Goal: Task Accomplishment & Management: Use online tool/utility

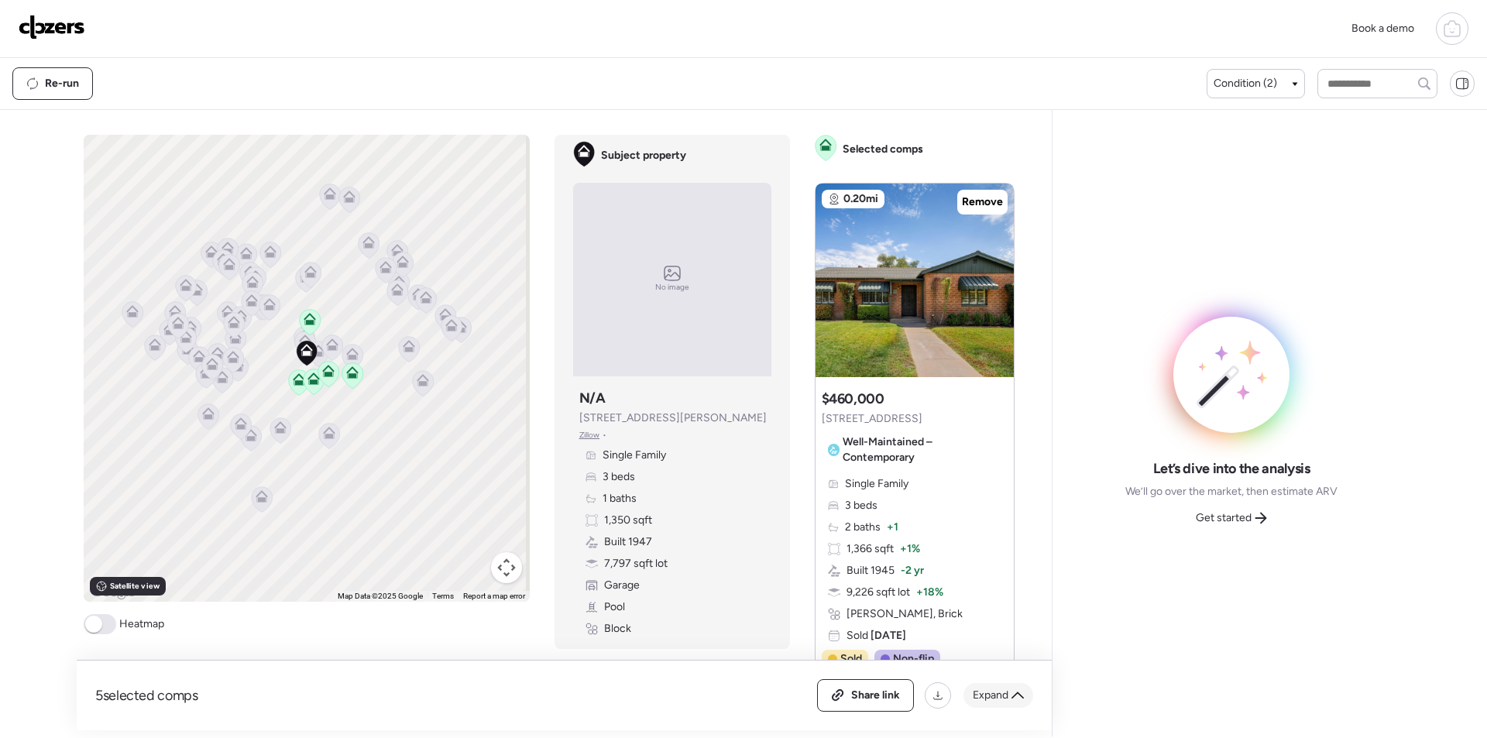
click at [1003, 701] on span "Expand" at bounding box center [991, 695] width 36 height 15
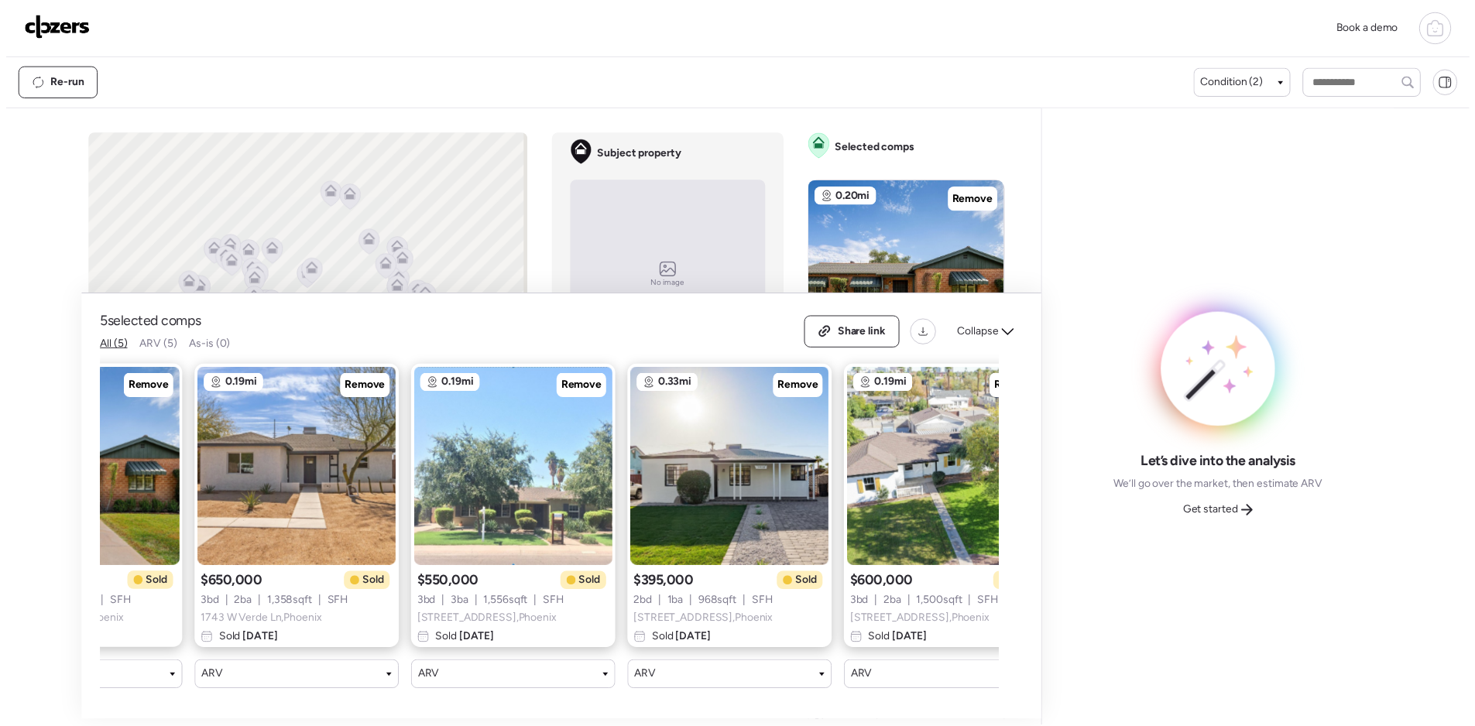
scroll to position [0, 199]
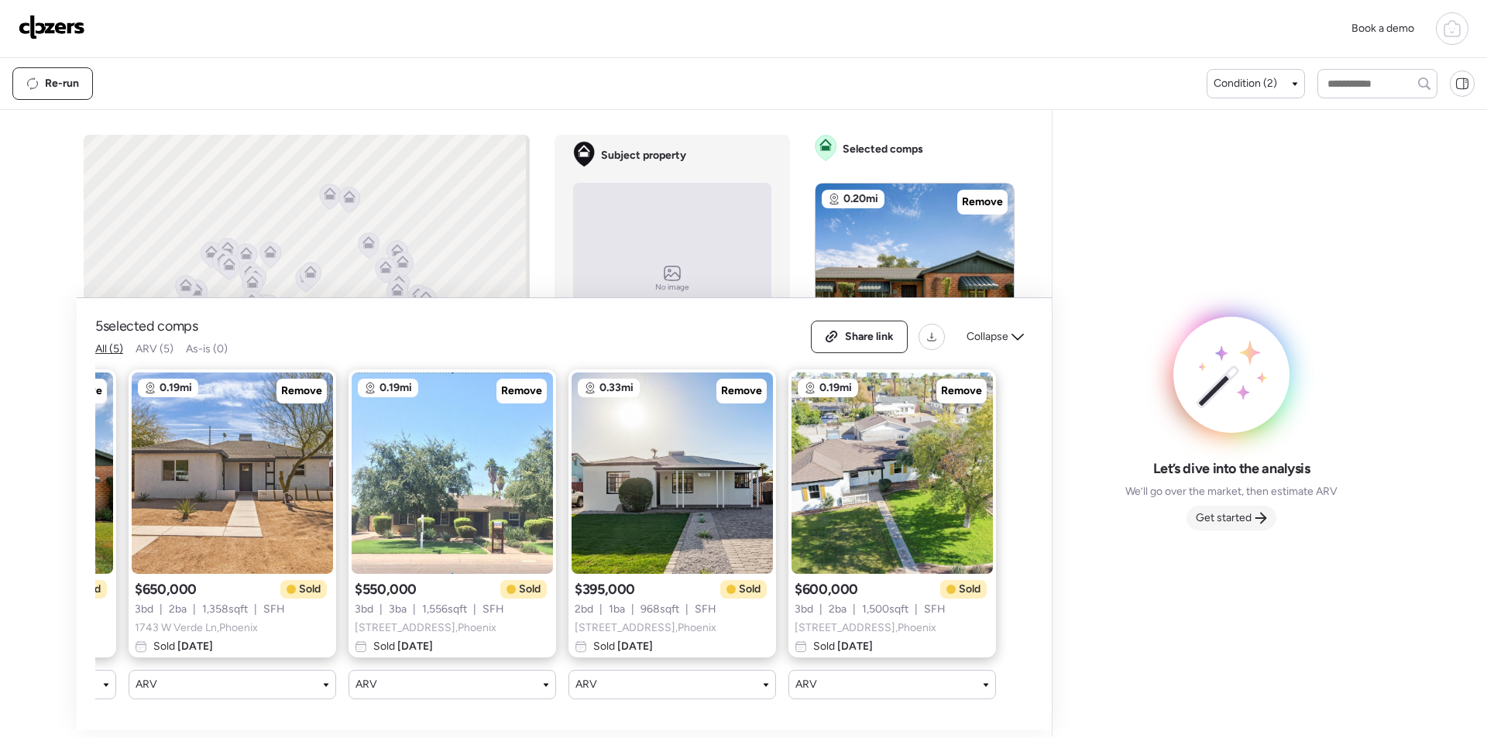
click at [1248, 517] on span "Get started" at bounding box center [1224, 517] width 56 height 15
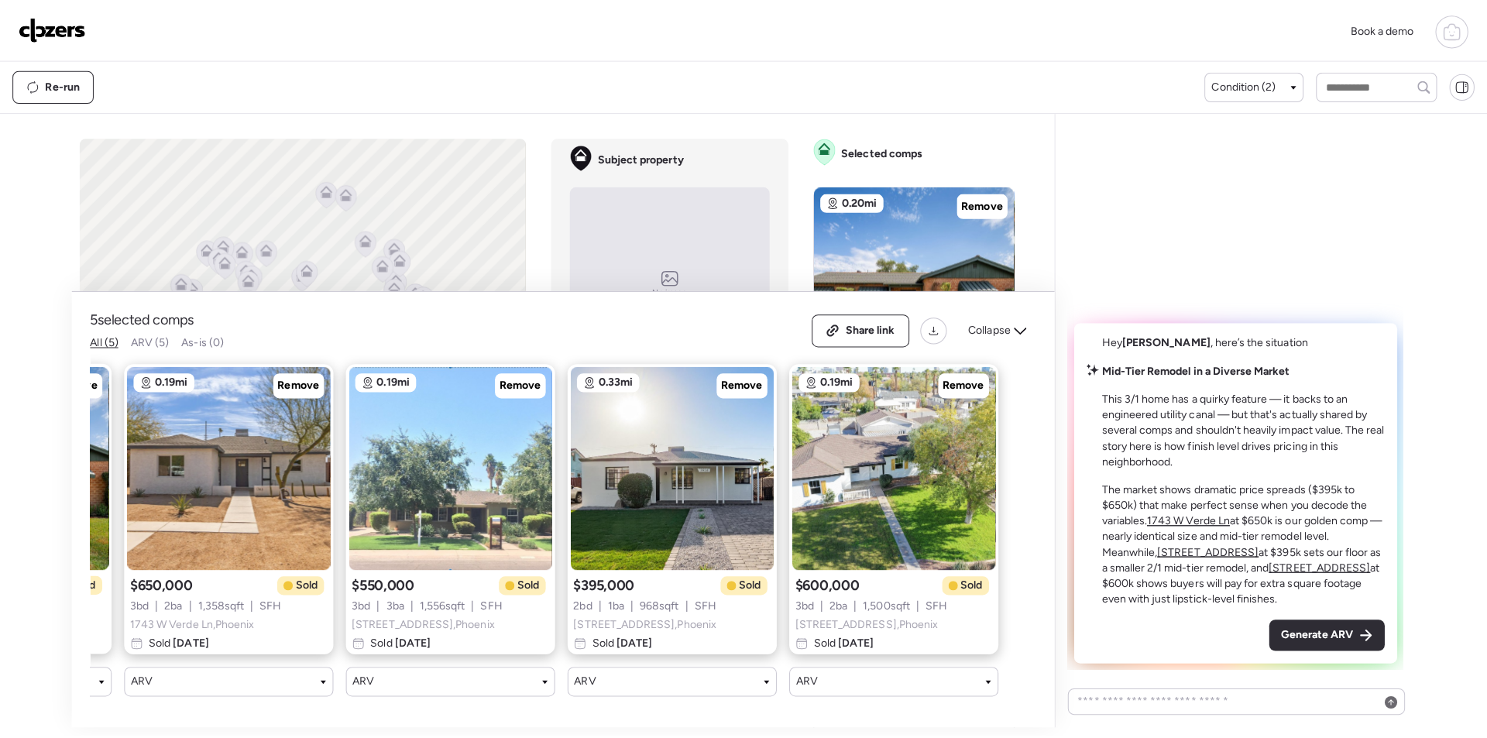
scroll to position [0, 0]
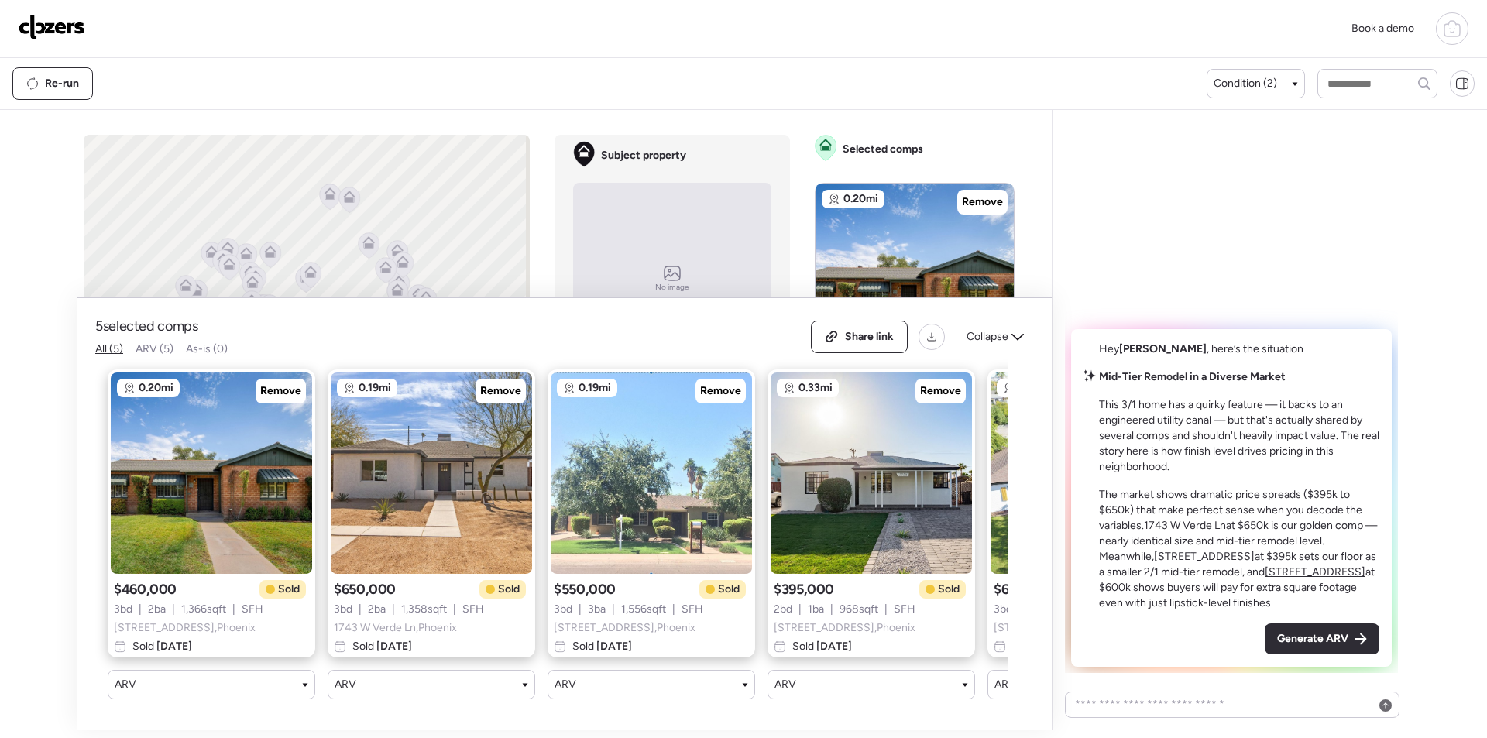
click at [1294, 640] on span "Generate ARV" at bounding box center [1312, 638] width 71 height 15
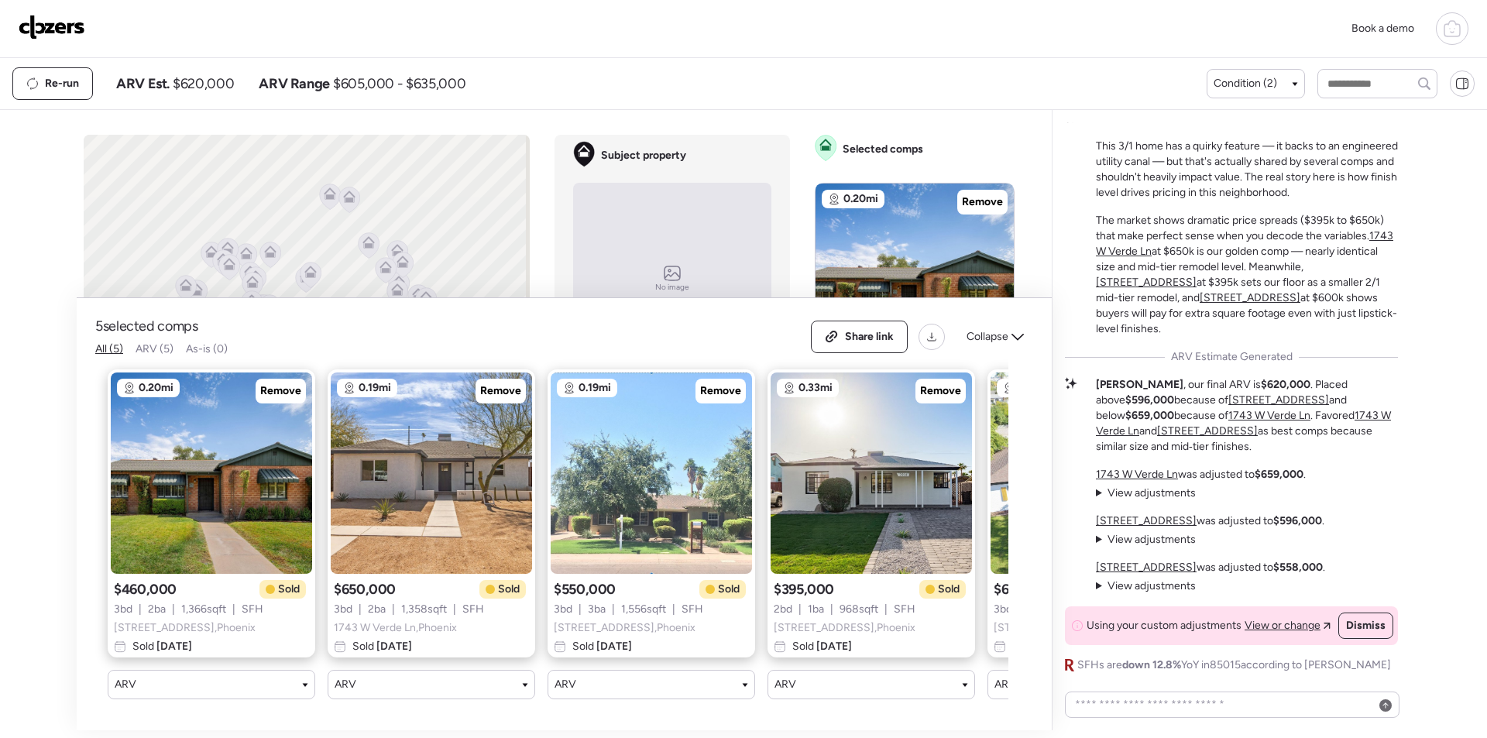
click at [205, 65] on div "Re-run ARV Est. $620,000 ARV Range $605,000 - $635,000 Condition (2)" at bounding box center [743, 83] width 1487 height 51
click at [203, 79] on span "$620,000" at bounding box center [203, 83] width 61 height 19
click at [204, 79] on span "$620,000" at bounding box center [203, 83] width 61 height 19
copy span "620,000"
click at [855, 333] on div "Share link" at bounding box center [859, 336] width 95 height 31
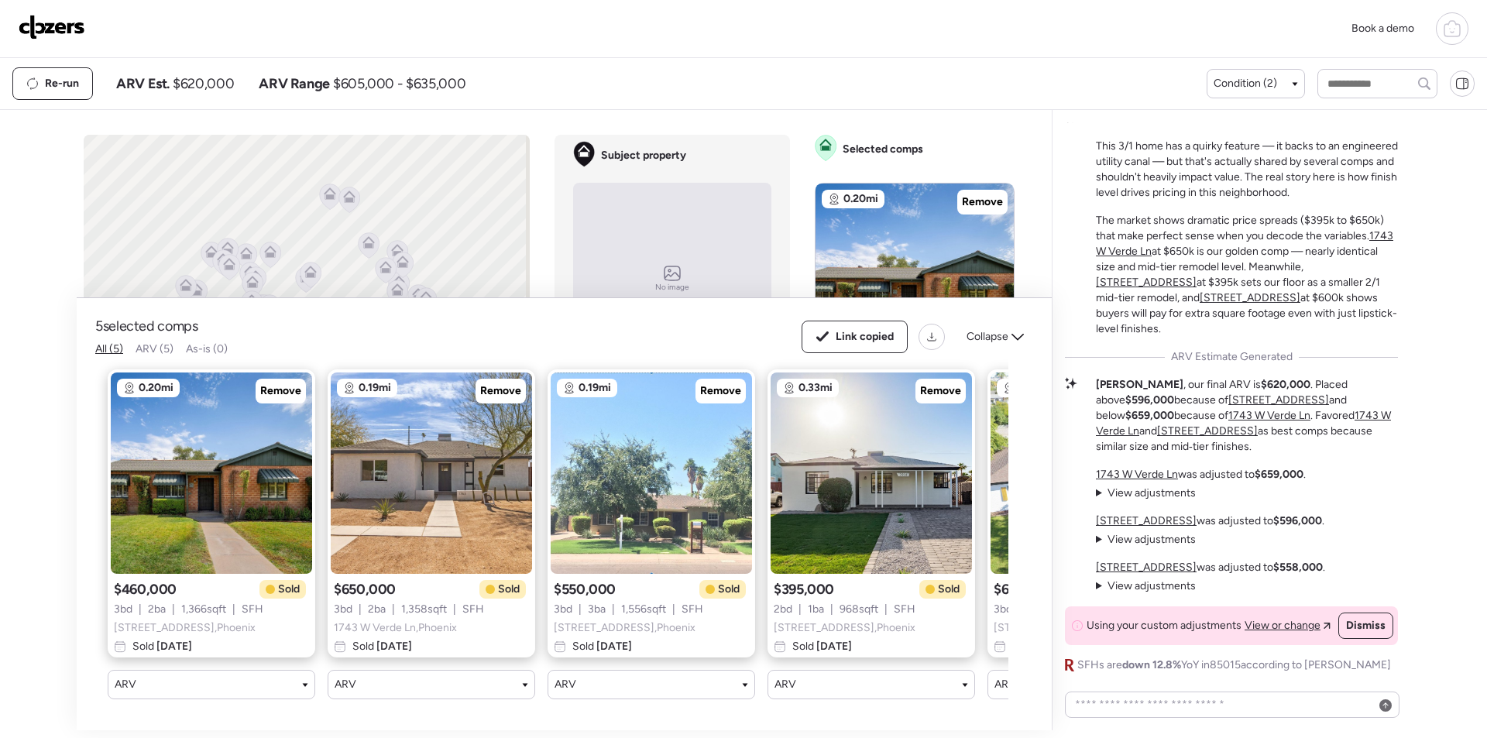
click at [77, 20] on img at bounding box center [52, 27] width 67 height 25
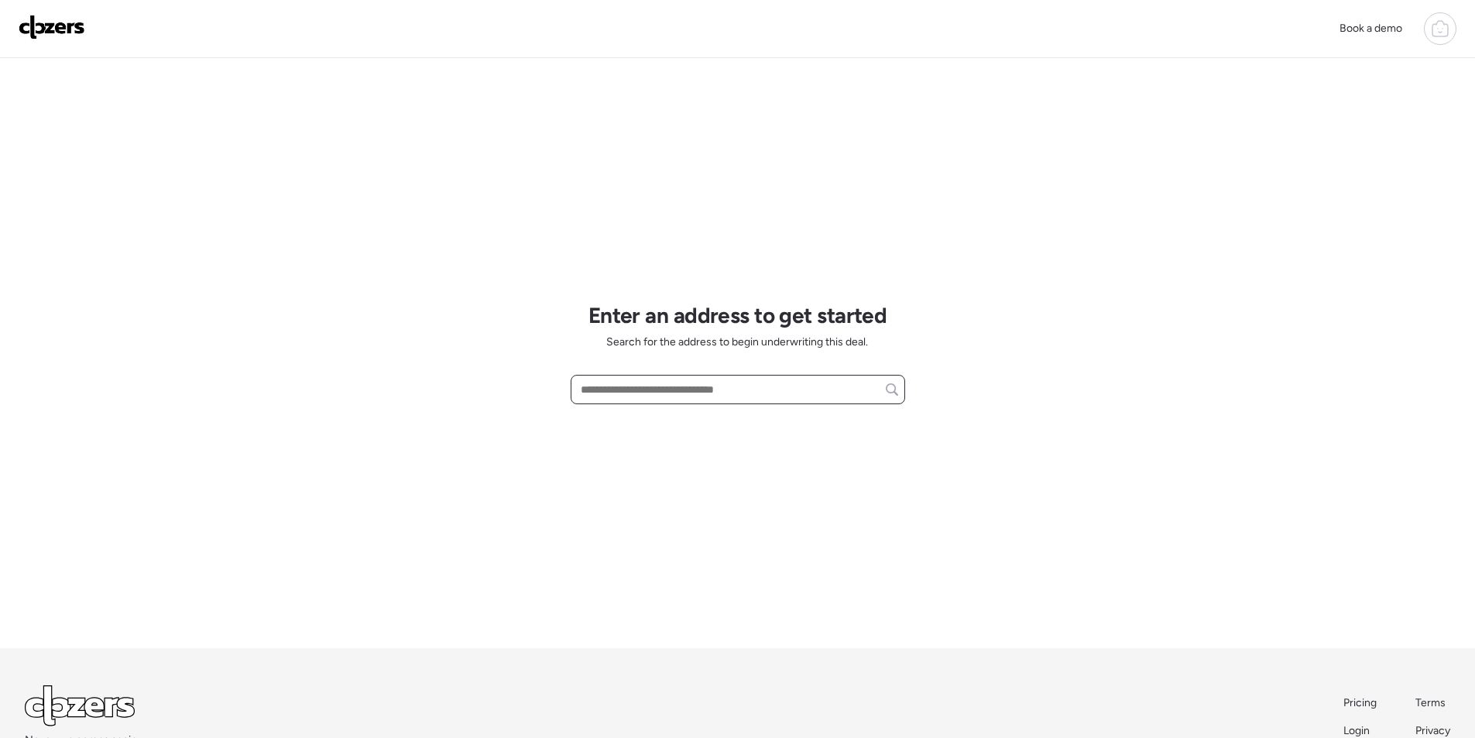
click at [623, 391] on input "text" at bounding box center [738, 390] width 321 height 22
paste input "**********"
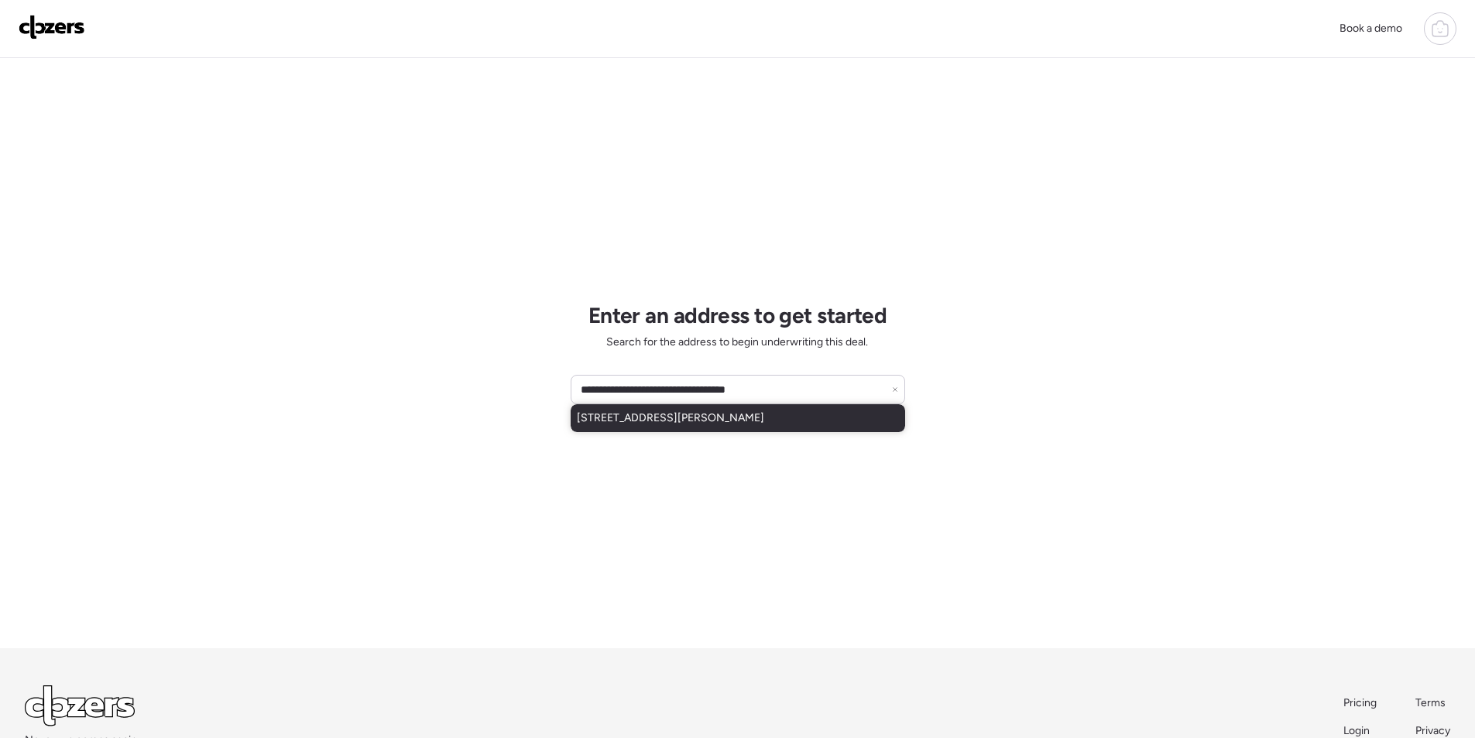
click at [649, 423] on span "[STREET_ADDRESS][PERSON_NAME]" at bounding box center [670, 417] width 187 height 15
type input "**********"
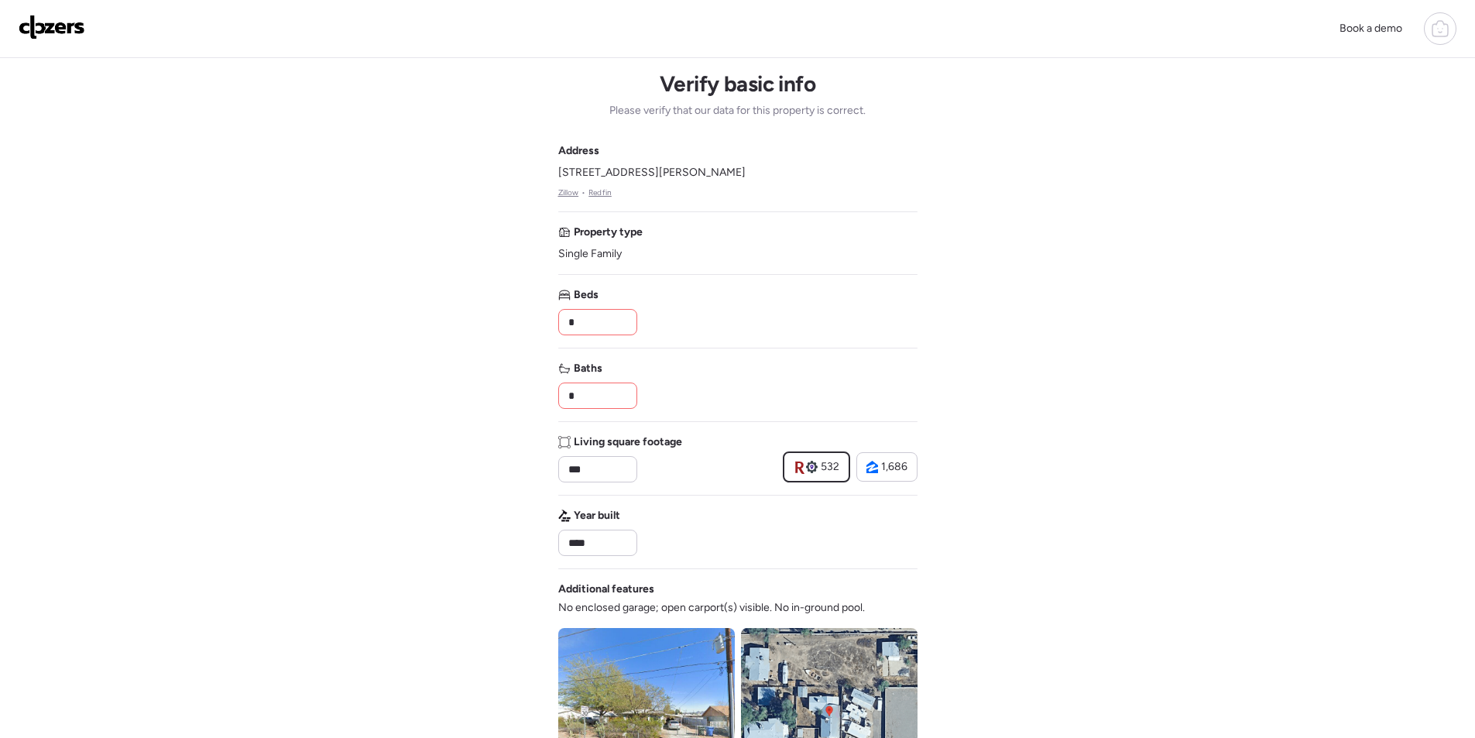
click at [590, 332] on input "*" at bounding box center [597, 322] width 65 height 22
type input "*"
click at [574, 396] on input "*" at bounding box center [597, 396] width 65 height 22
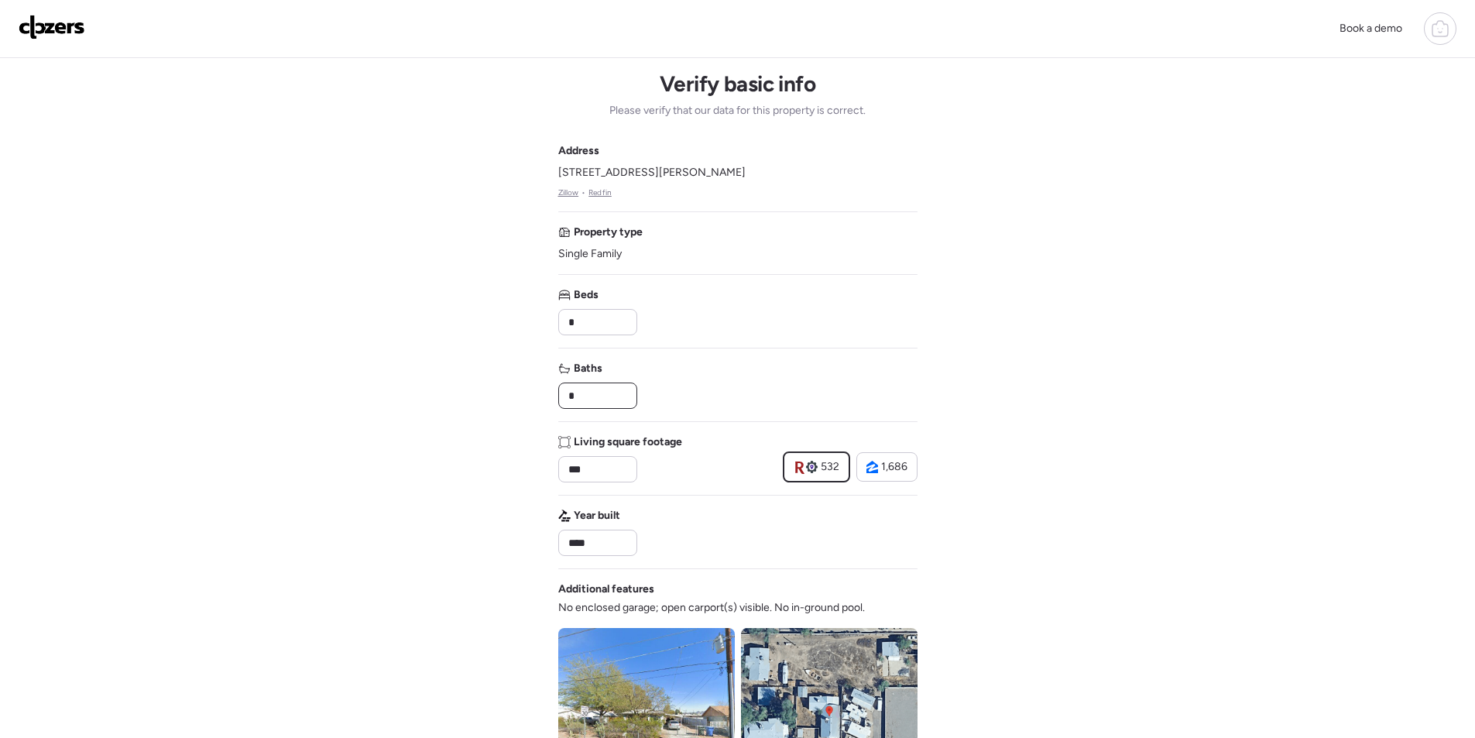
type input "*"
click at [673, 383] on div "Baths *" at bounding box center [737, 385] width 359 height 48
click at [610, 466] on input "***" at bounding box center [597, 469] width 65 height 22
click at [610, 467] on input "***" at bounding box center [597, 469] width 65 height 22
paste input "**"
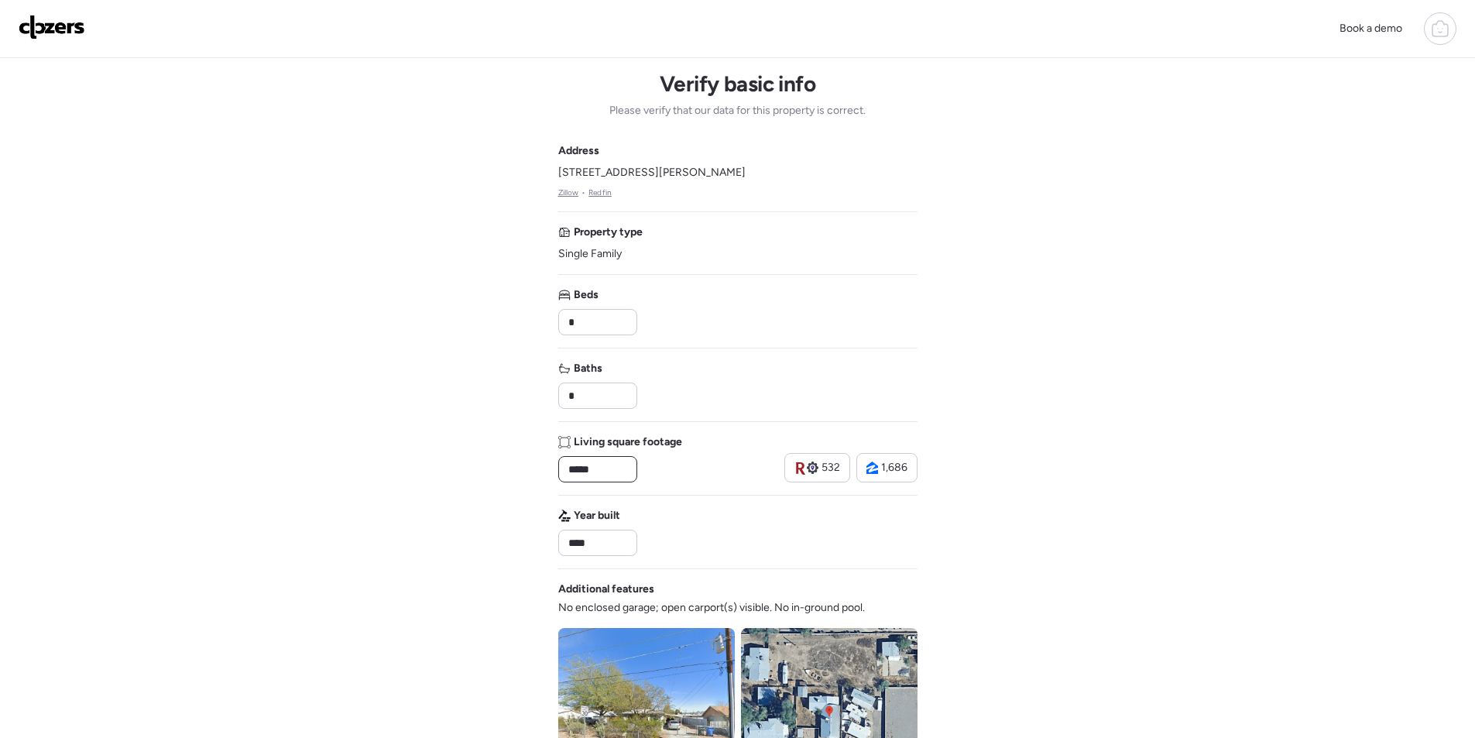
click at [577, 465] on input "*****" at bounding box center [597, 469] width 65 height 22
type input "****"
click at [696, 467] on div "Living square footage **** 532 1,686" at bounding box center [737, 458] width 359 height 48
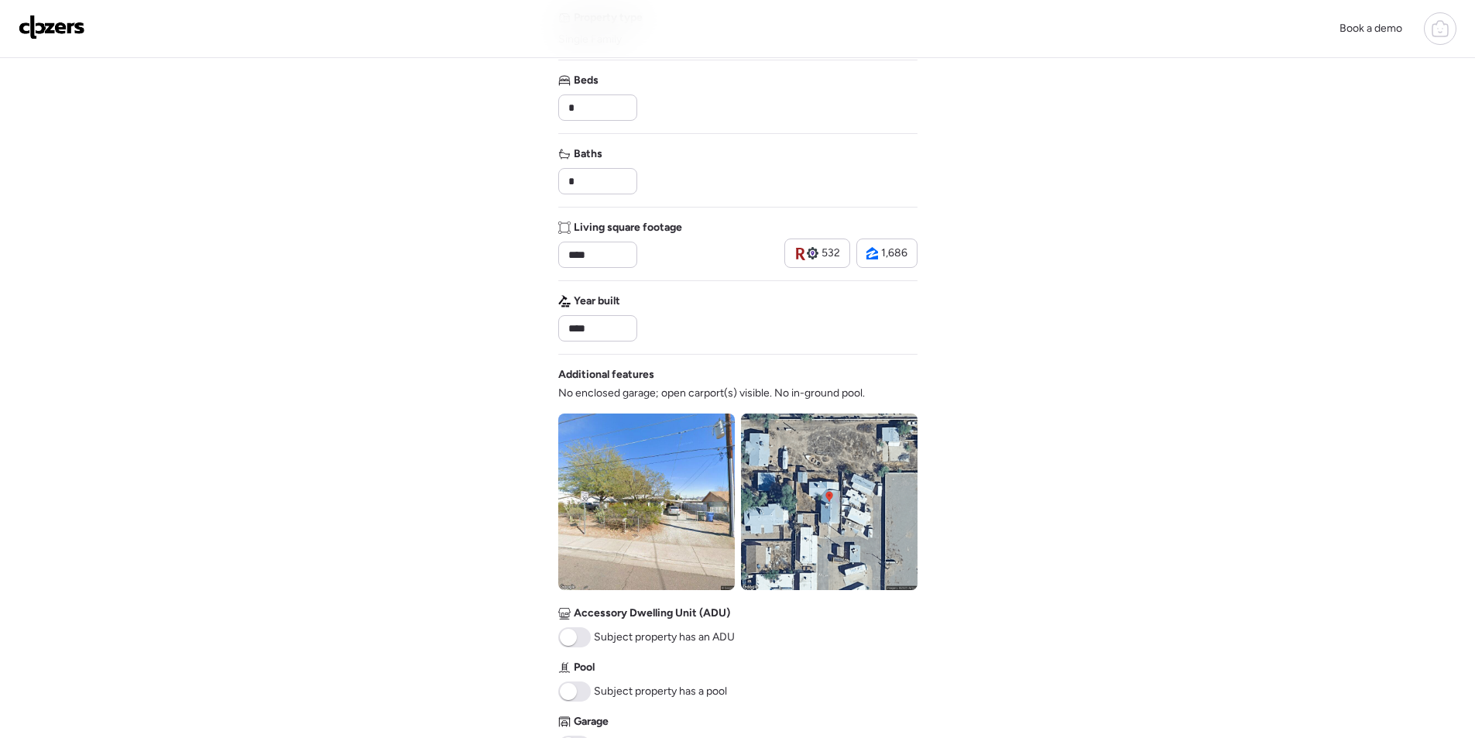
scroll to position [573, 0]
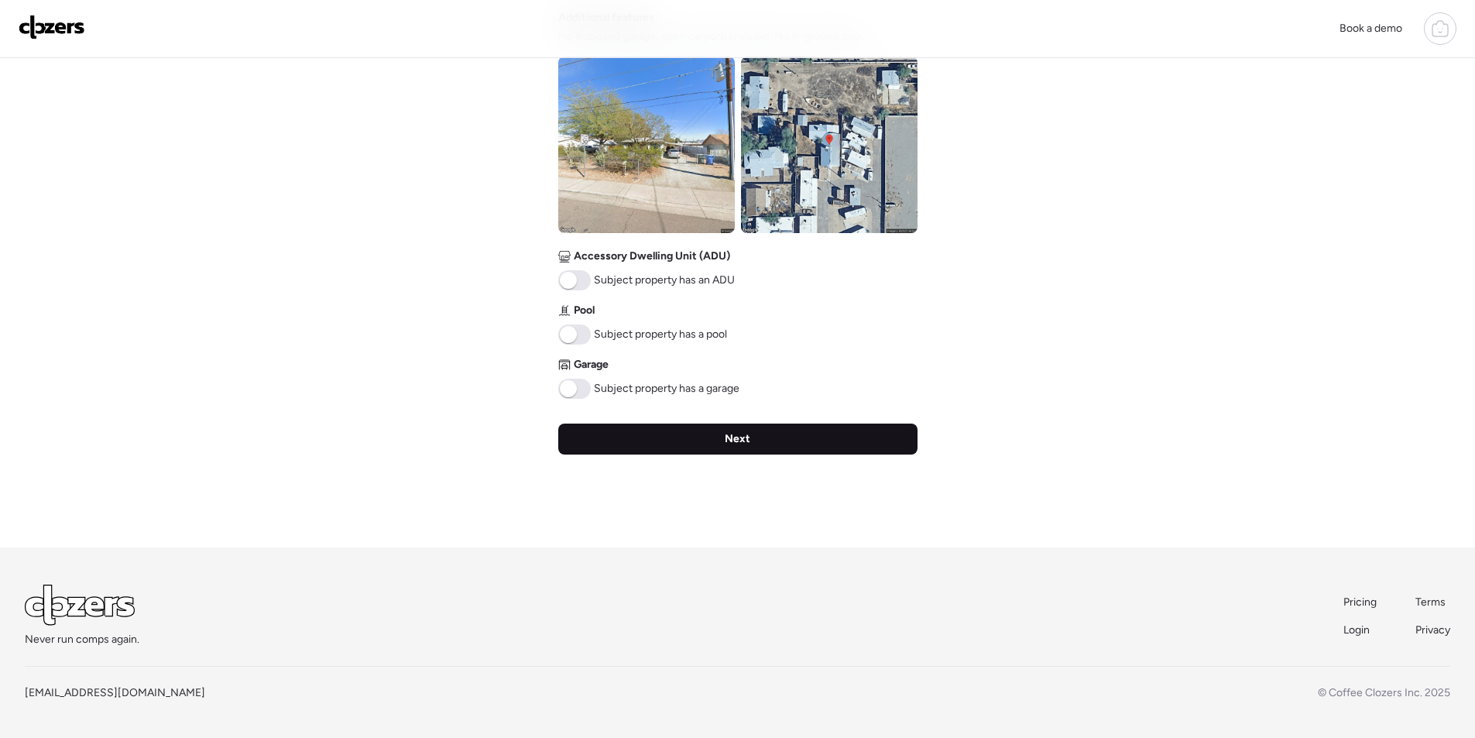
click at [702, 435] on div "Next" at bounding box center [737, 439] width 359 height 31
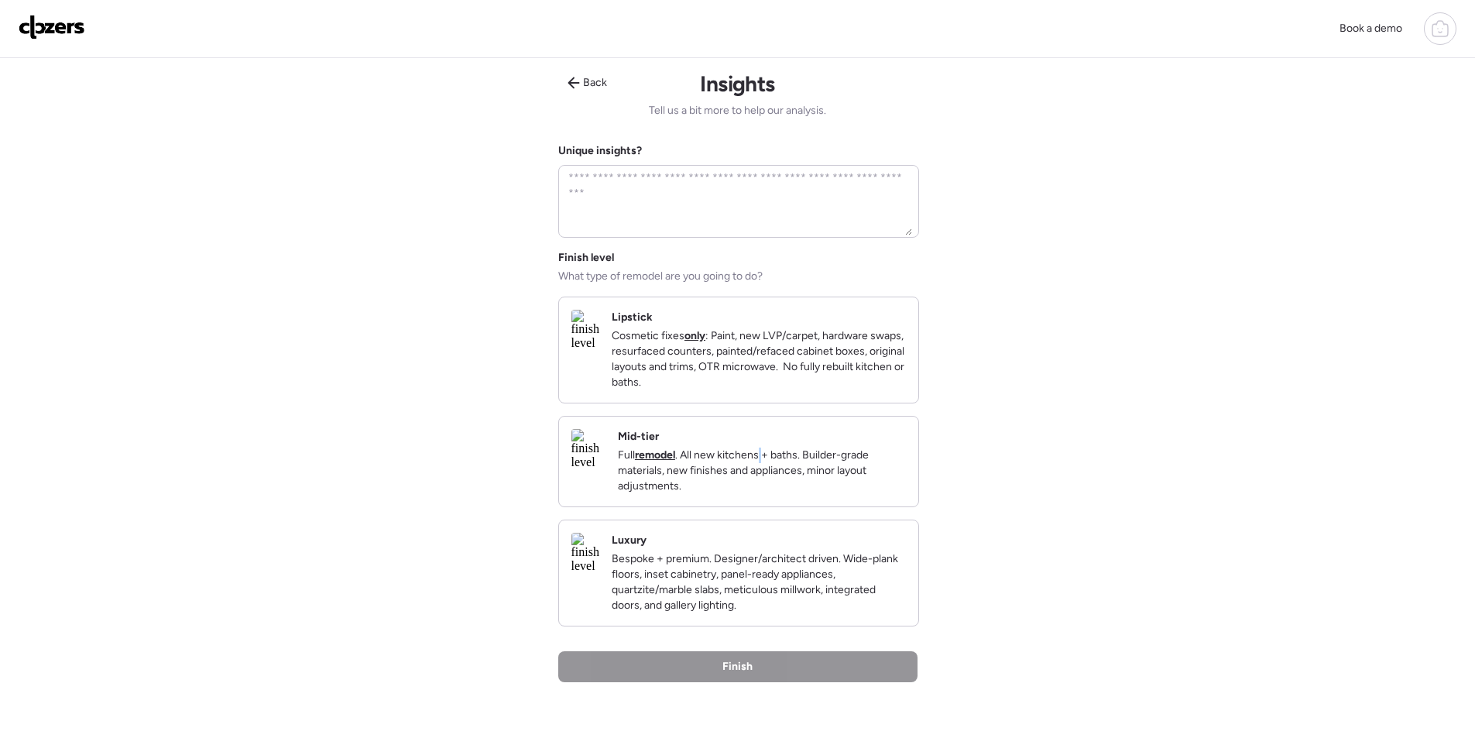
click at [809, 475] on p "Full remodel . All new kitchens + baths. Builder-grade materials, new finishes …" at bounding box center [762, 471] width 288 height 46
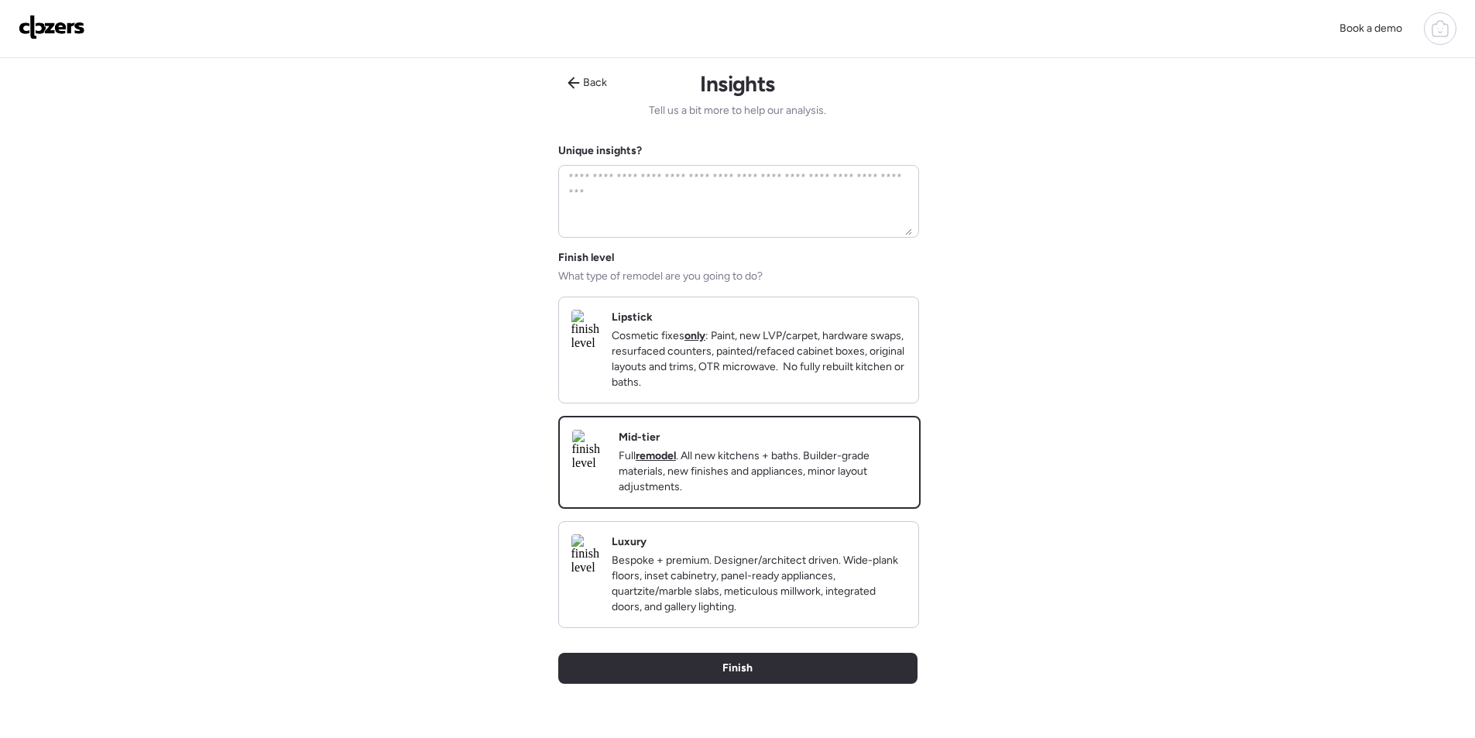
click at [762, 671] on div "Back Insights Tell us a bit more to help our analysis. Unique insights? Finish …" at bounding box center [737, 417] width 359 height 719
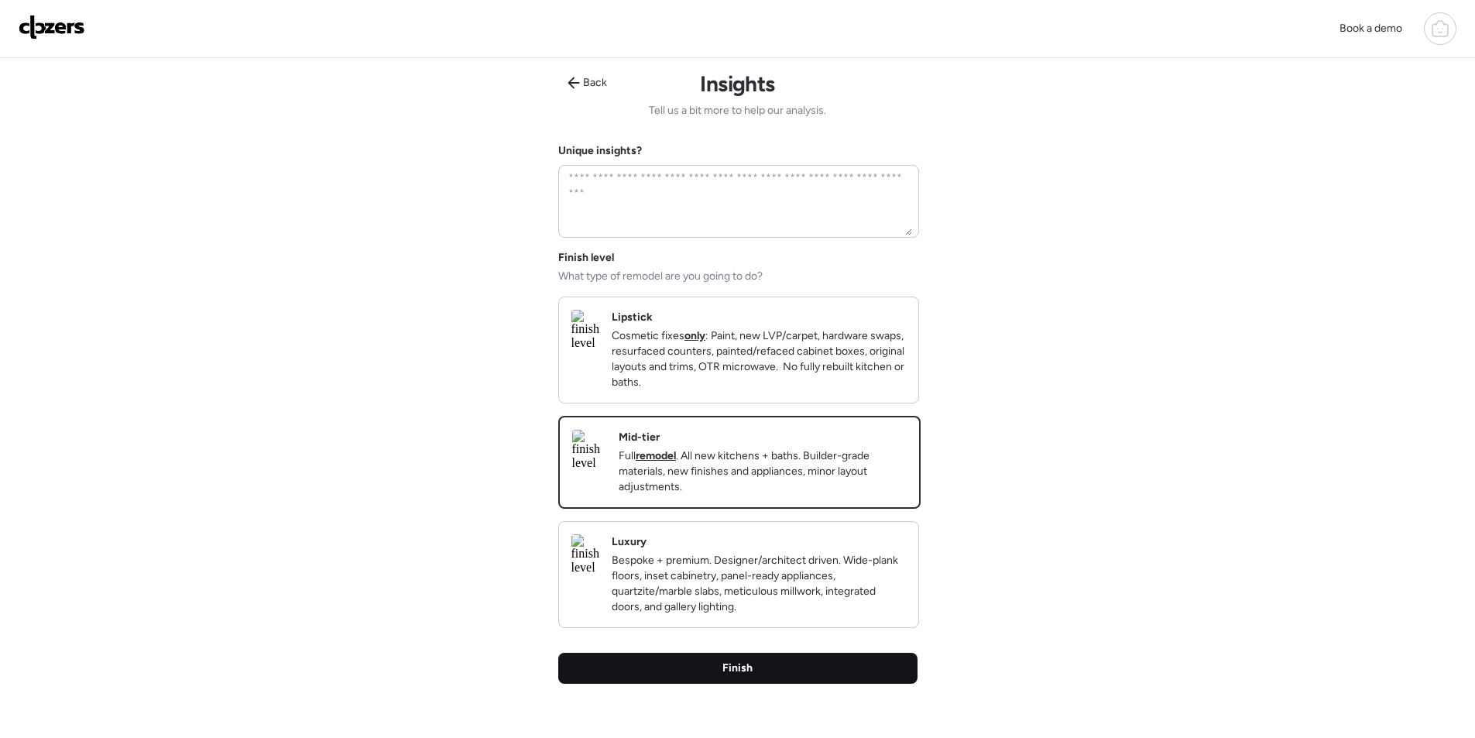
click at [771, 684] on div "Finish" at bounding box center [737, 668] width 359 height 31
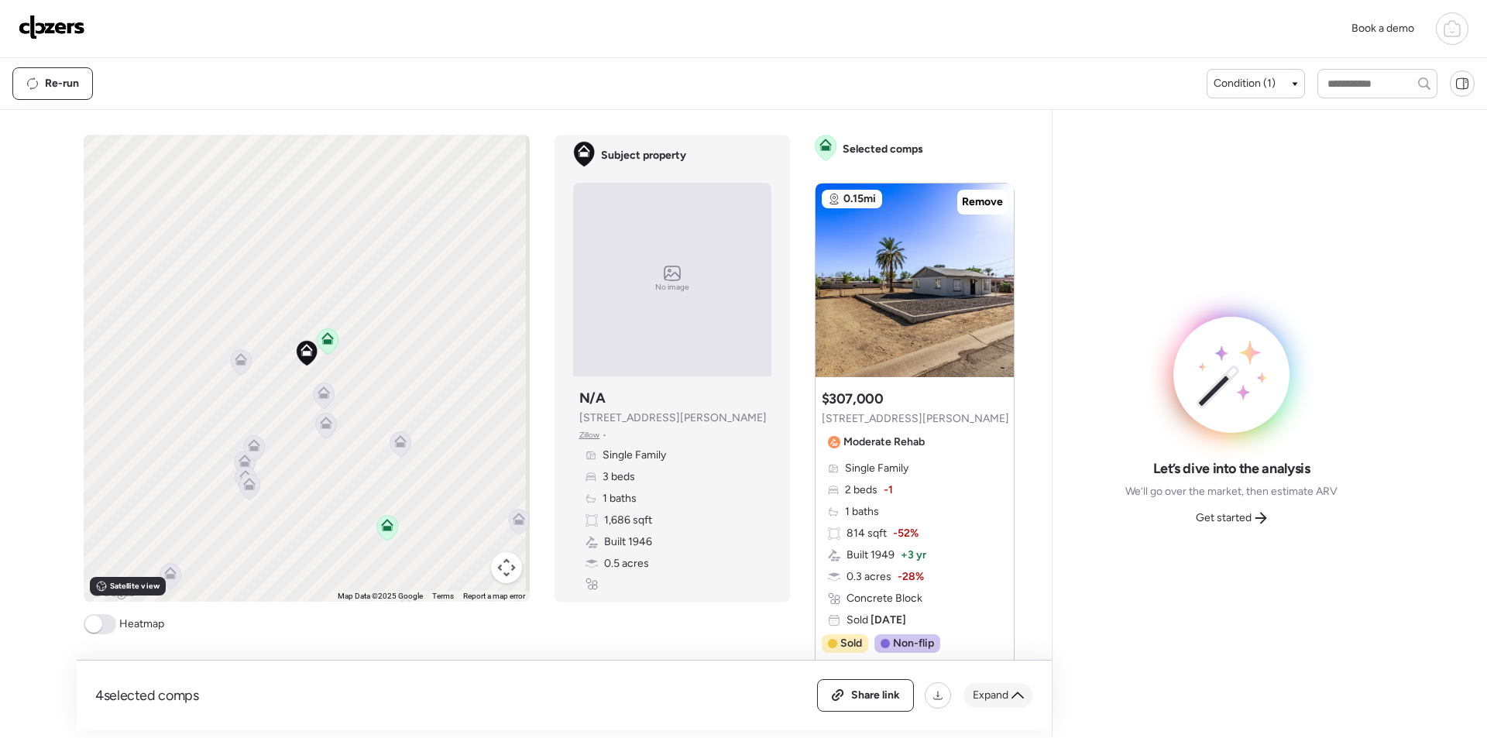
click at [1004, 701] on span "Expand" at bounding box center [991, 695] width 36 height 15
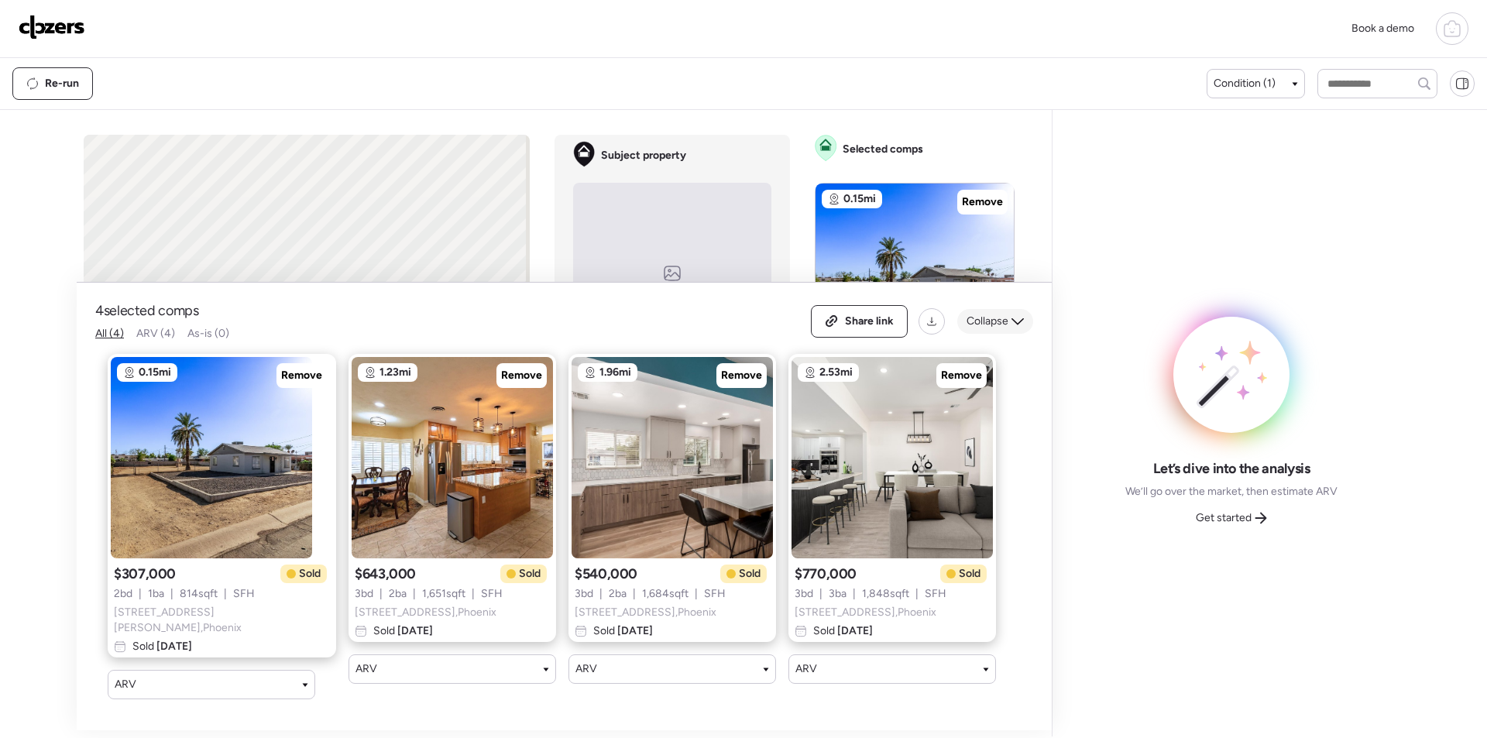
click at [996, 326] on span "Collapse" at bounding box center [987, 321] width 42 height 15
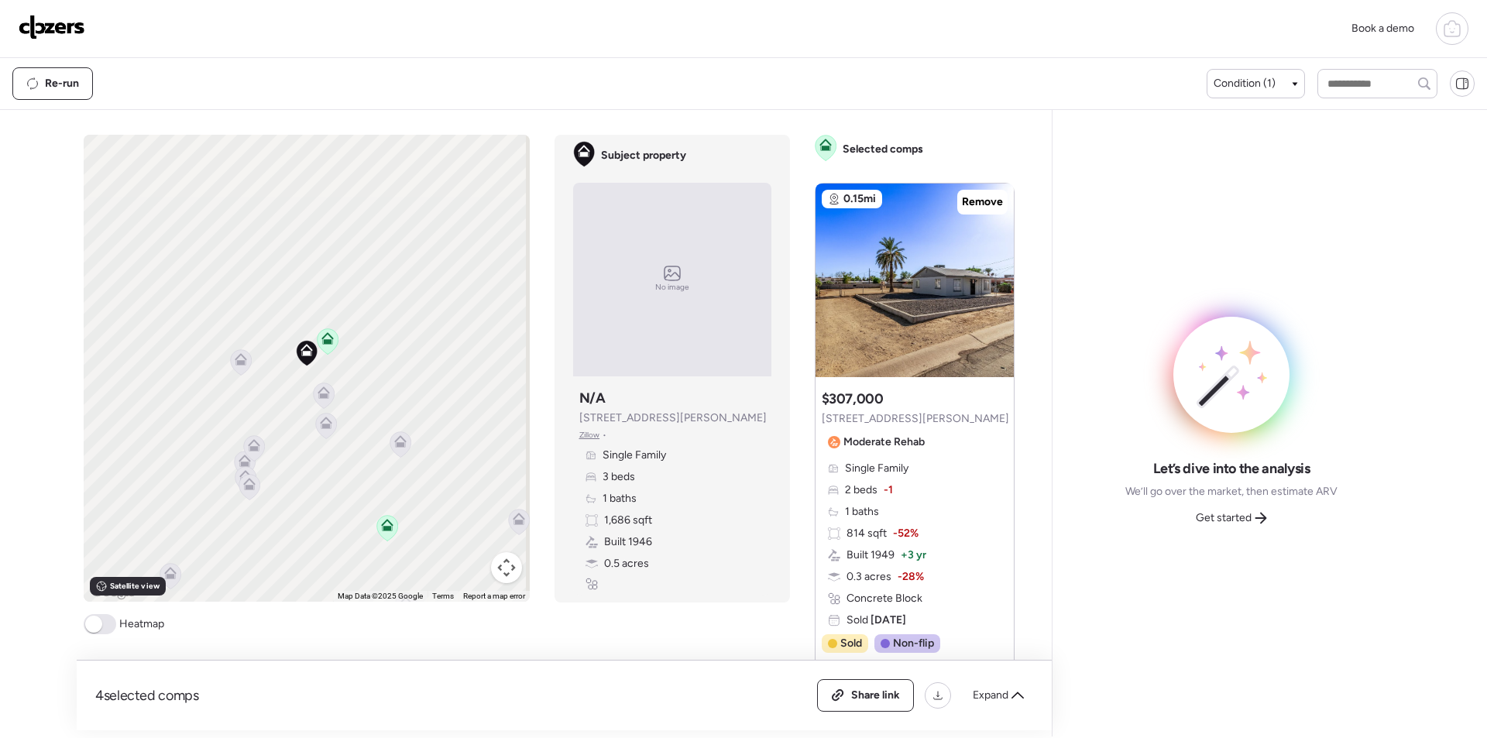
click at [320, 422] on icon at bounding box center [326, 423] width 12 height 12
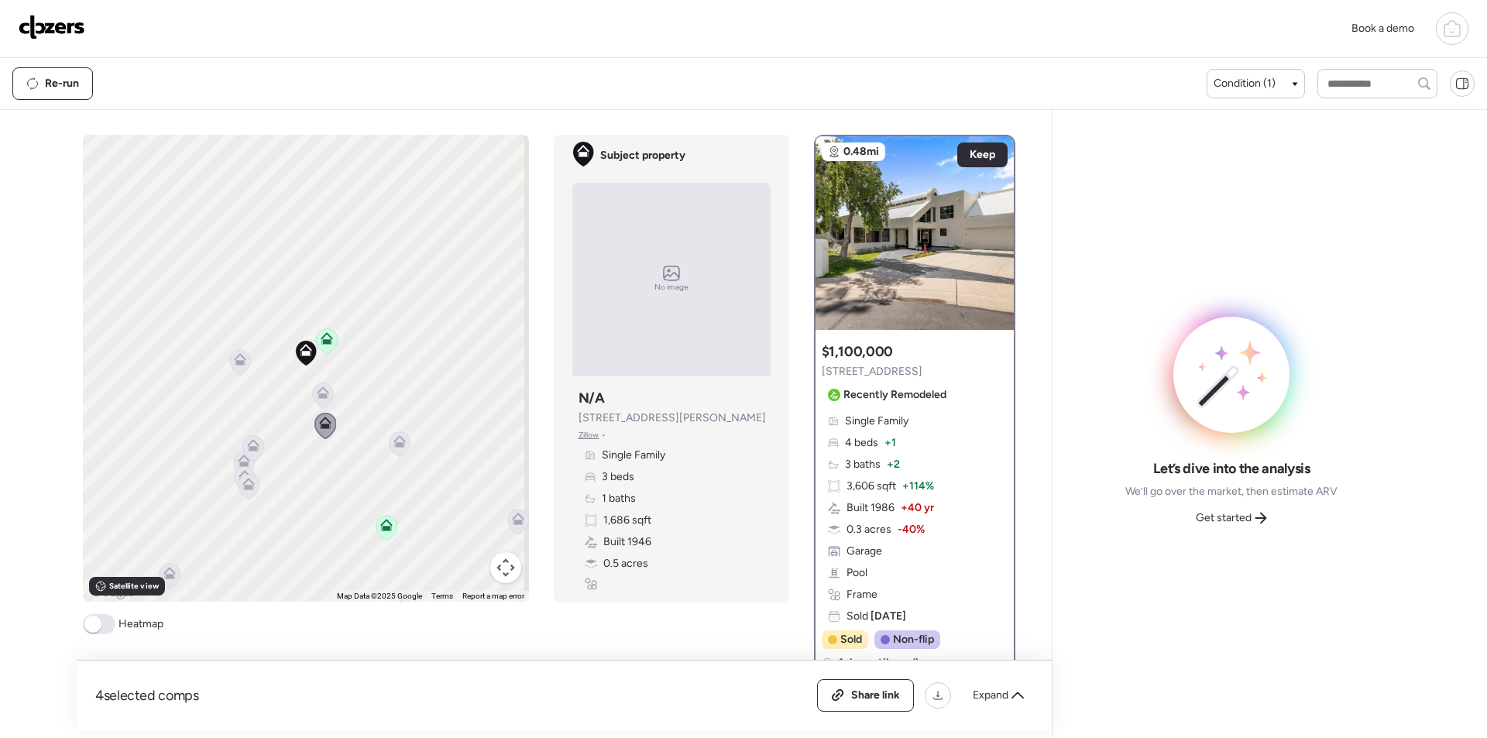
click at [411, 454] on div "To activate drag with keyboard, press Alt + Enter. Once in keyboard drag state,…" at bounding box center [306, 368] width 446 height 467
click at [400, 455] on icon at bounding box center [400, 444] width 22 height 26
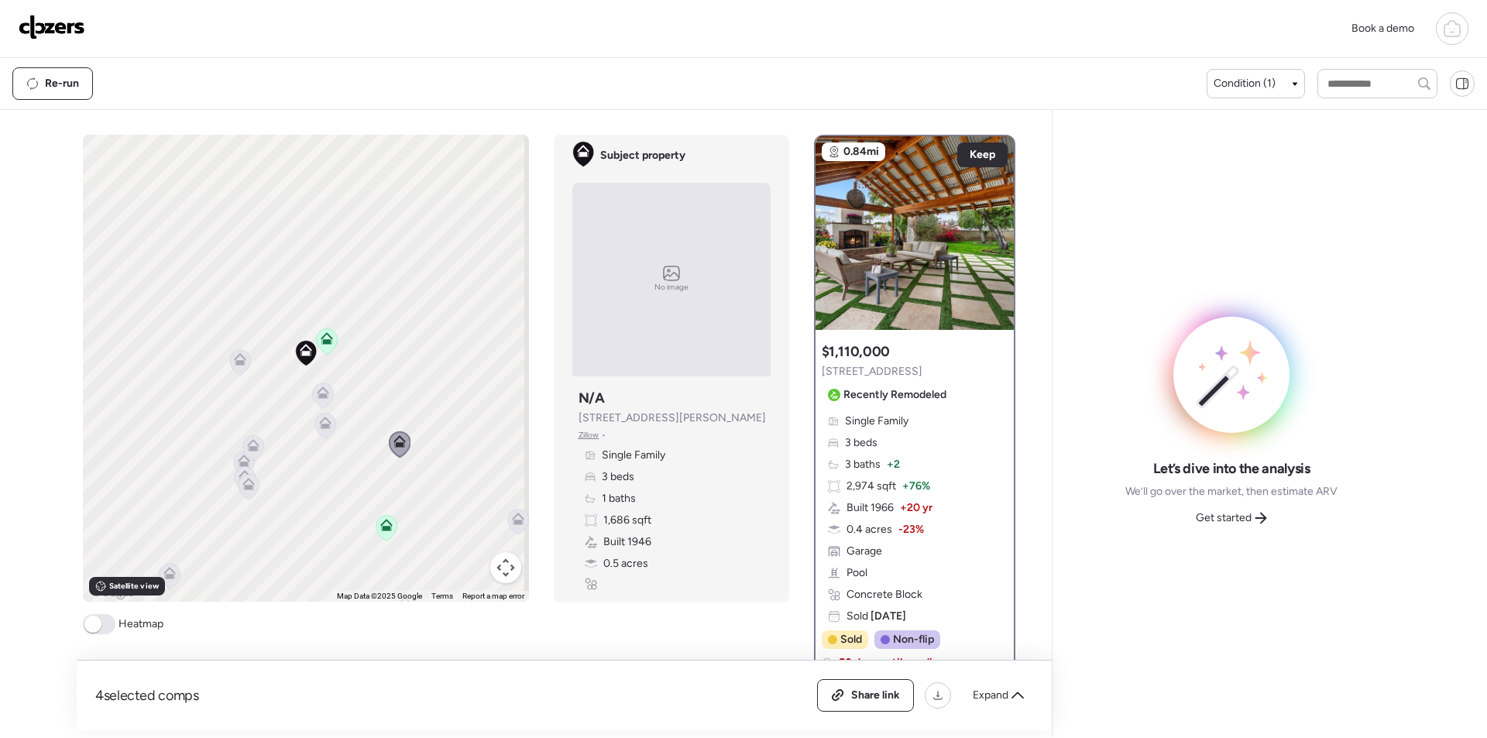
click at [252, 445] on icon at bounding box center [253, 442] width 12 height 7
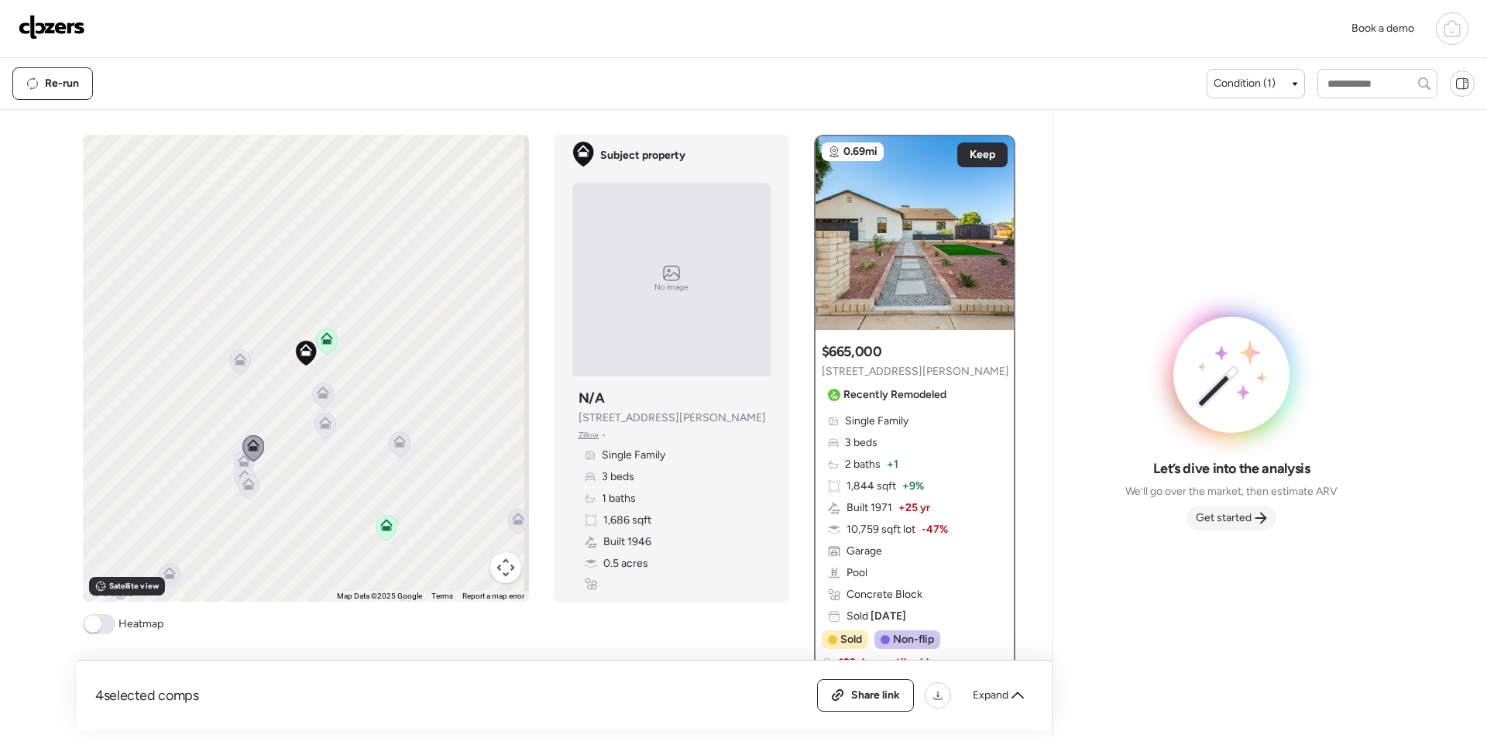
click at [1224, 514] on span "Get started" at bounding box center [1224, 517] width 56 height 15
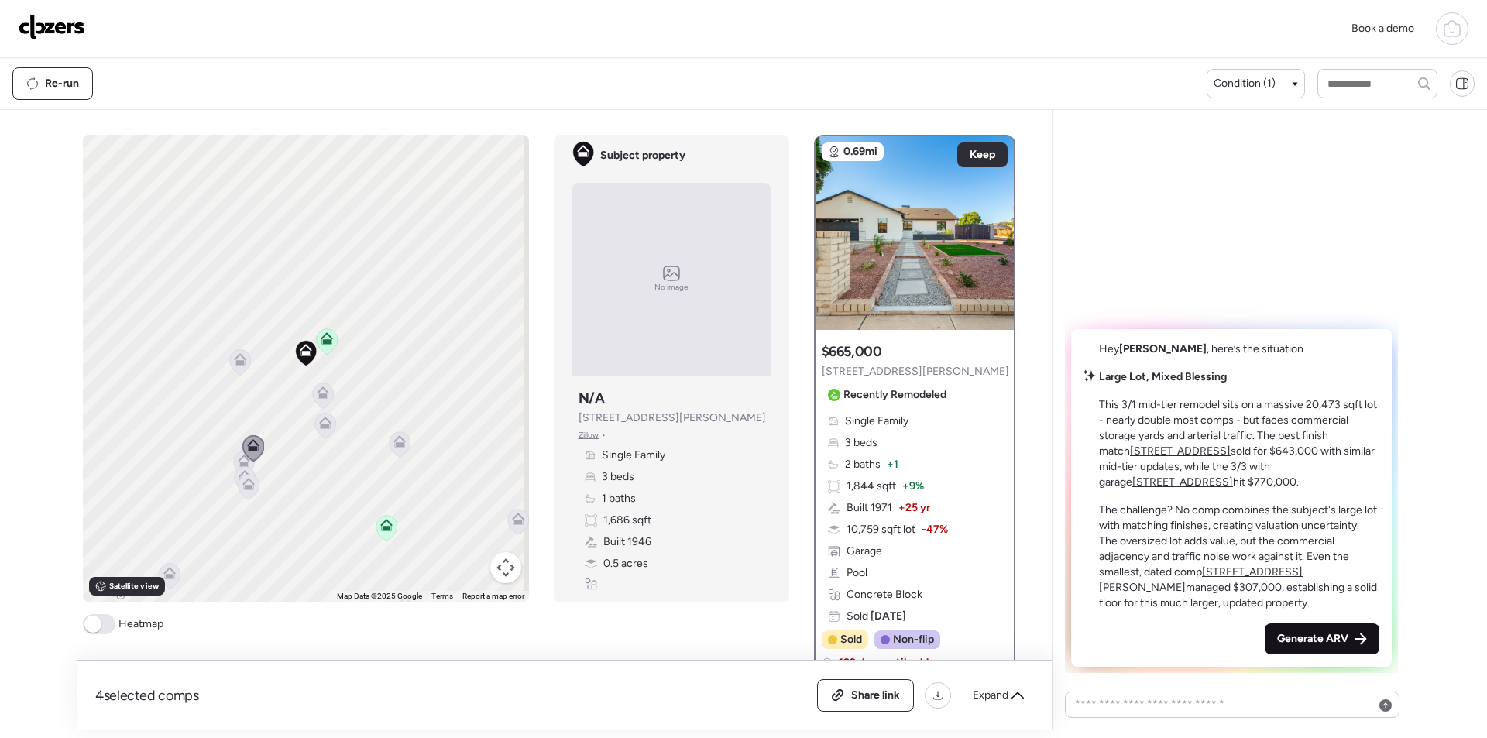
click at [1312, 626] on div "Generate ARV" at bounding box center [1322, 638] width 115 height 31
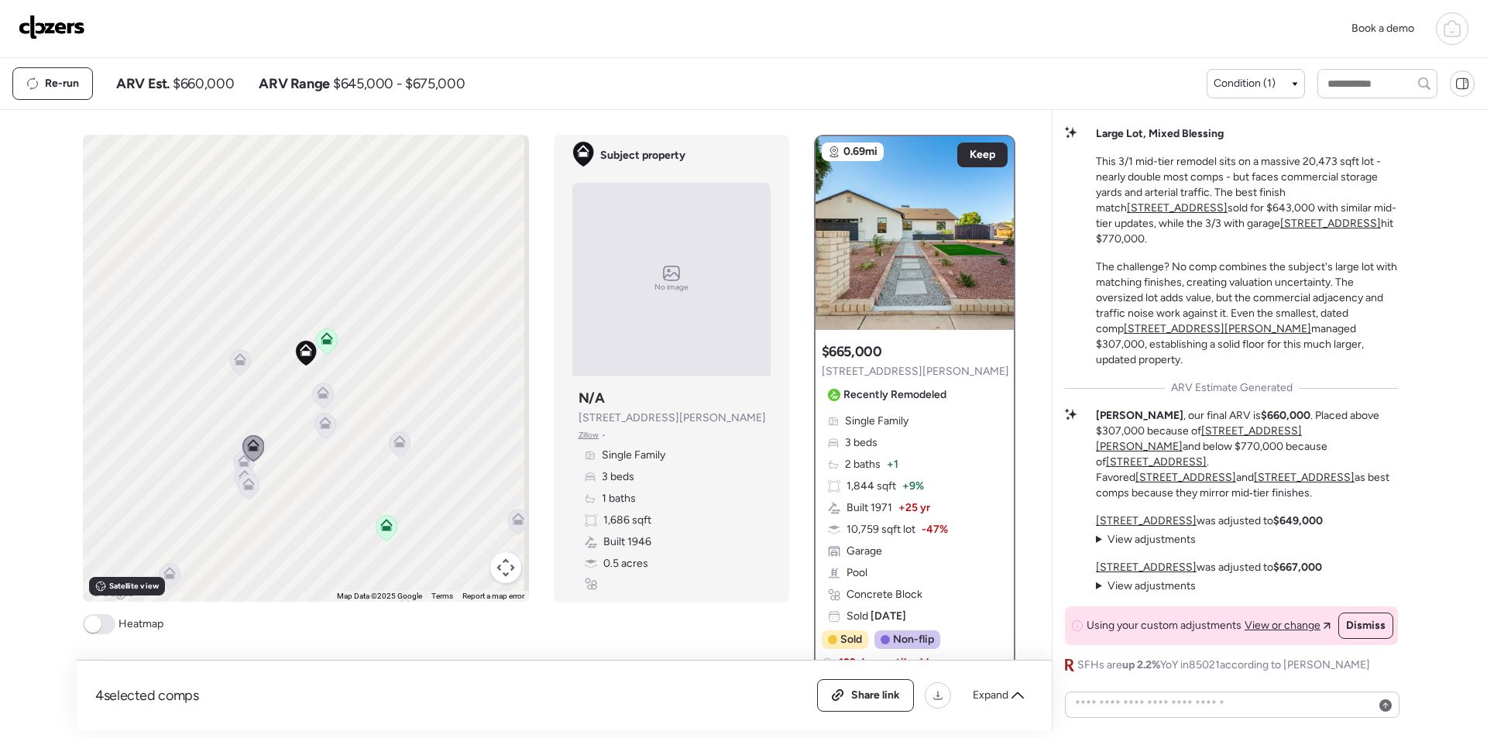
click at [212, 81] on span "$660,000" at bounding box center [203, 83] width 61 height 19
copy span "660,000"
click at [866, 686] on div "Share link" at bounding box center [865, 695] width 95 height 31
click at [47, 22] on img at bounding box center [52, 27] width 67 height 25
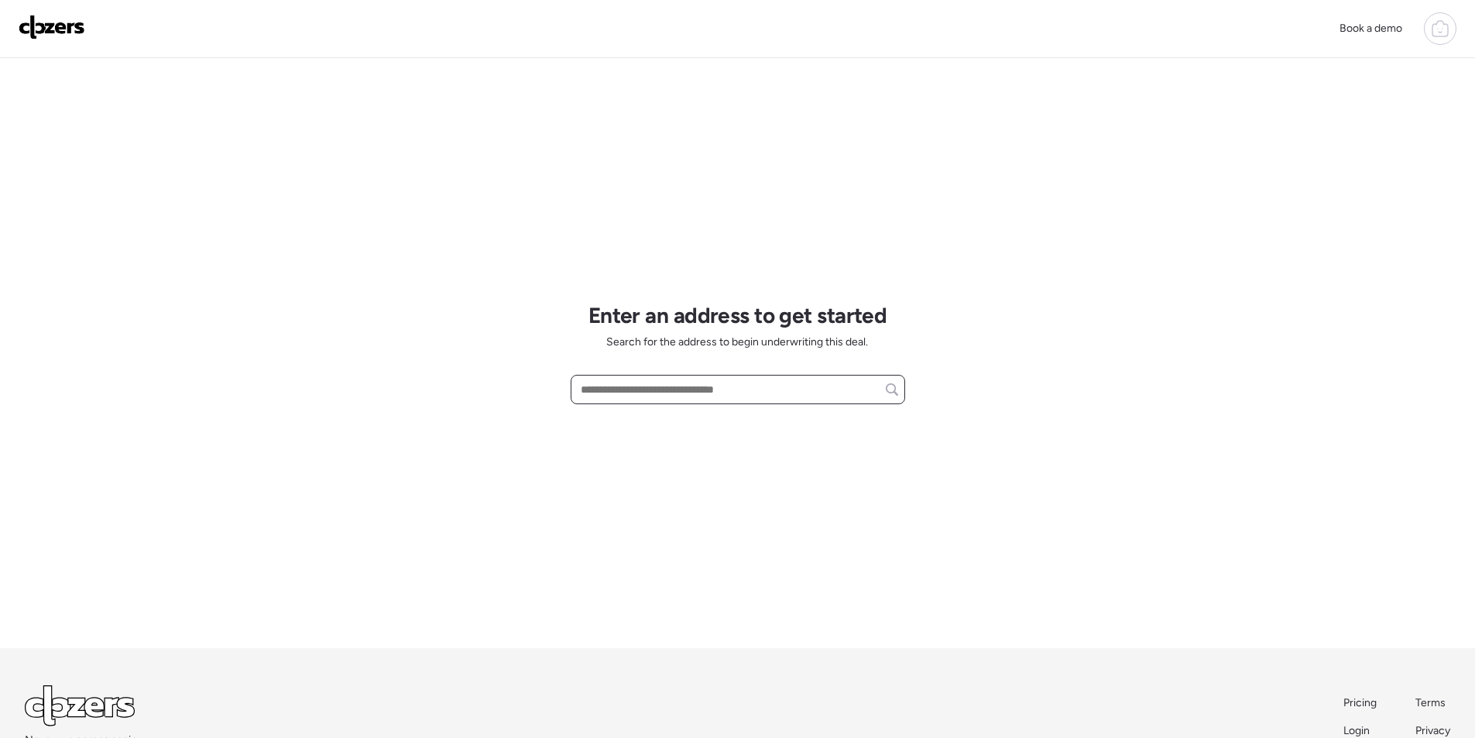
click at [652, 387] on input "text" at bounding box center [738, 390] width 321 height 22
paste input "**********"
drag, startPoint x: 653, startPoint y: 405, endPoint x: 657, endPoint y: 415, distance: 10.8
click at [654, 414] on span "2033 E Howe Ave, Tempe, AZ, 85281" at bounding box center [670, 417] width 187 height 15
type input "**********"
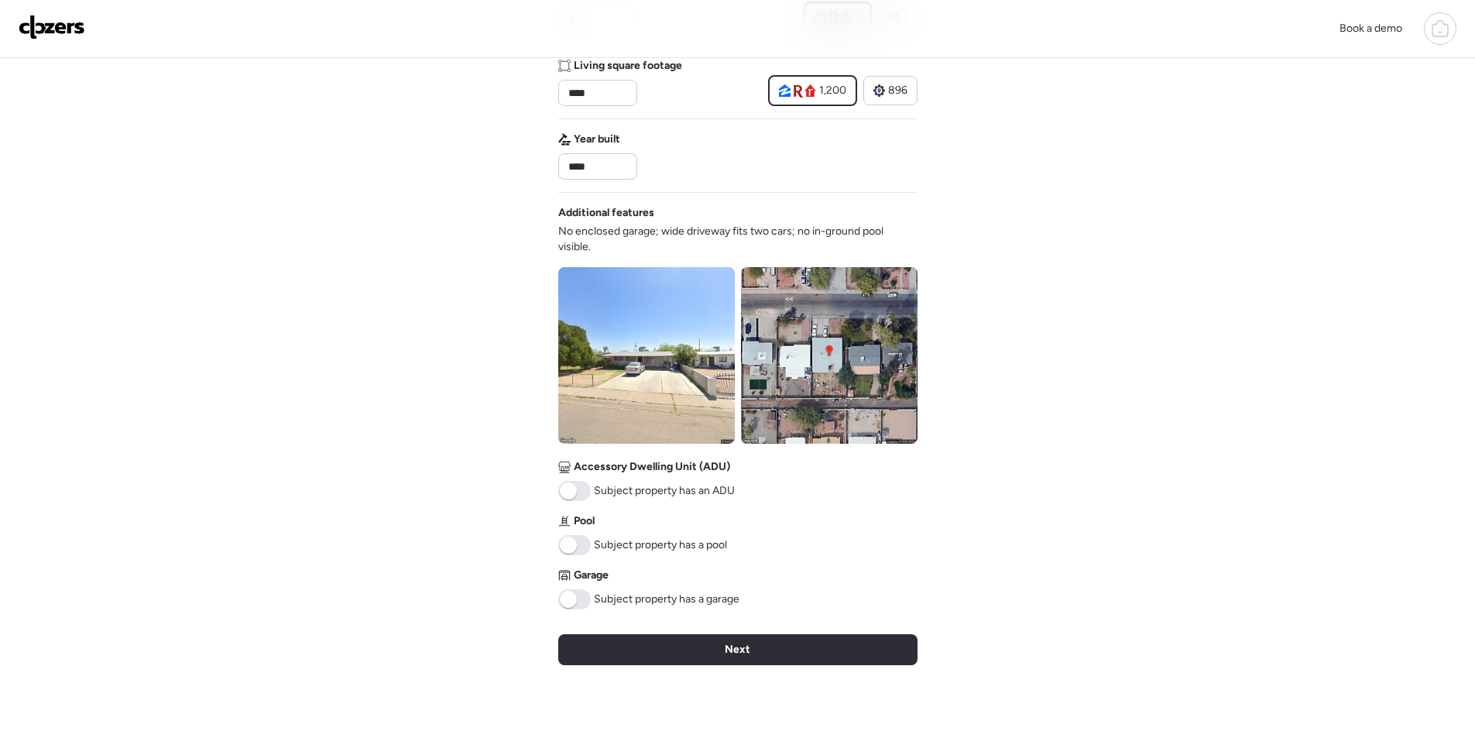
scroll to position [428, 0]
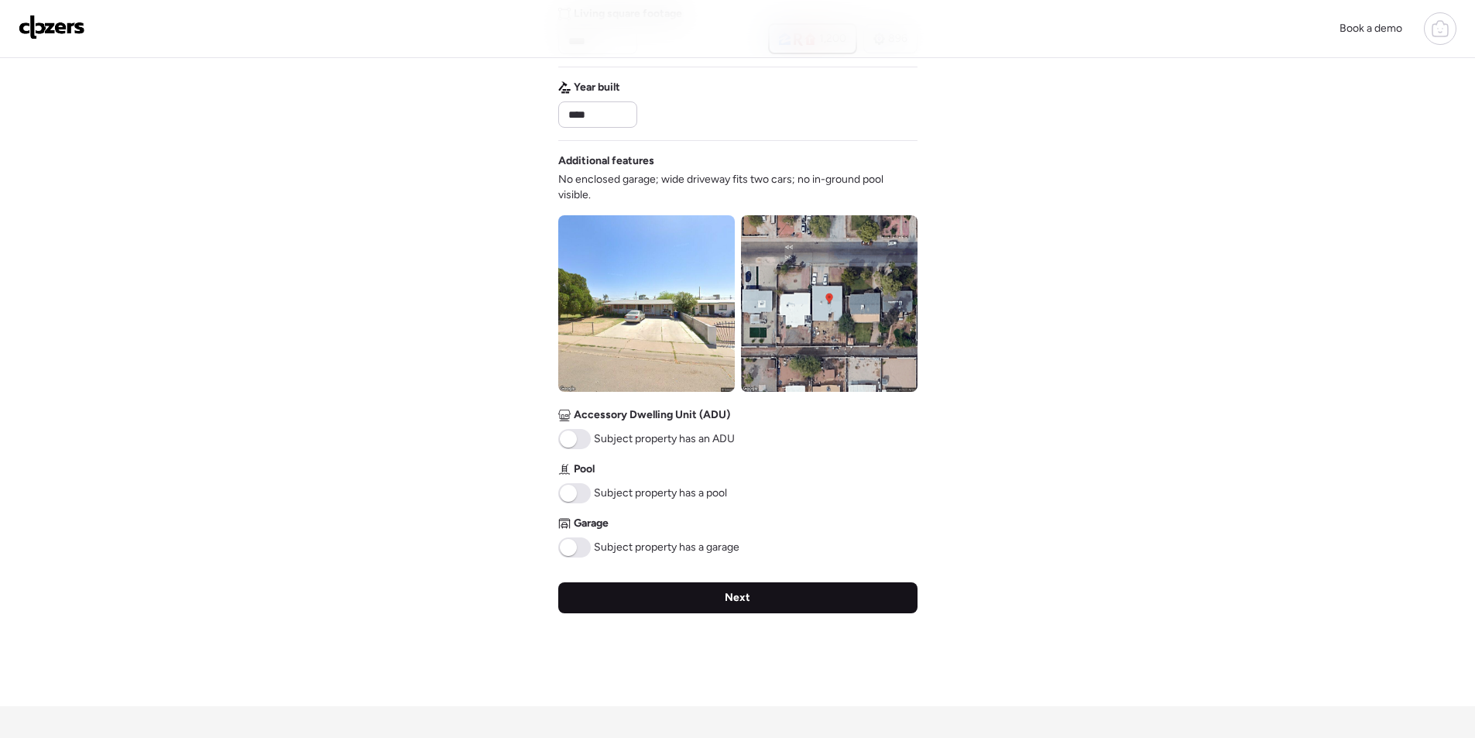
click at [763, 596] on div "Next" at bounding box center [737, 597] width 359 height 31
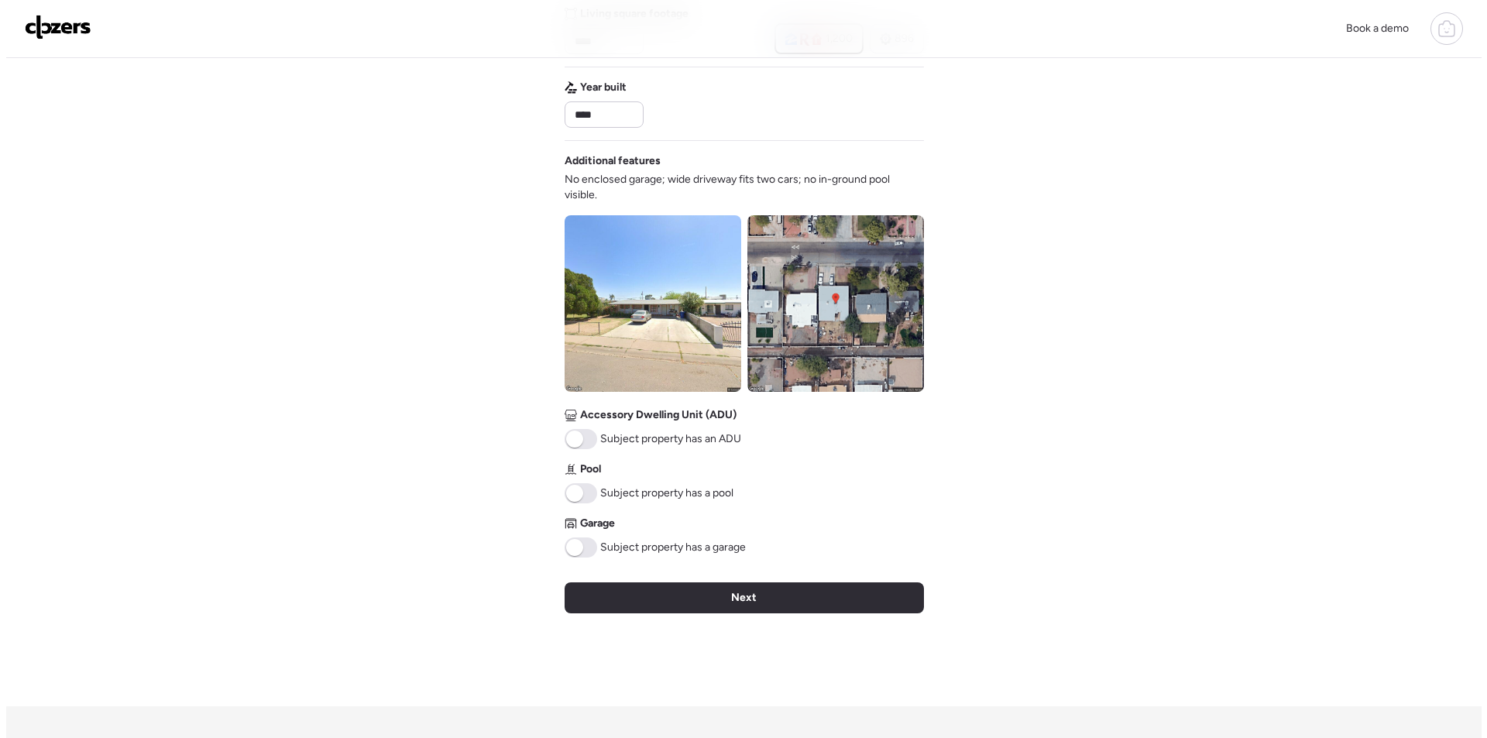
scroll to position [0, 0]
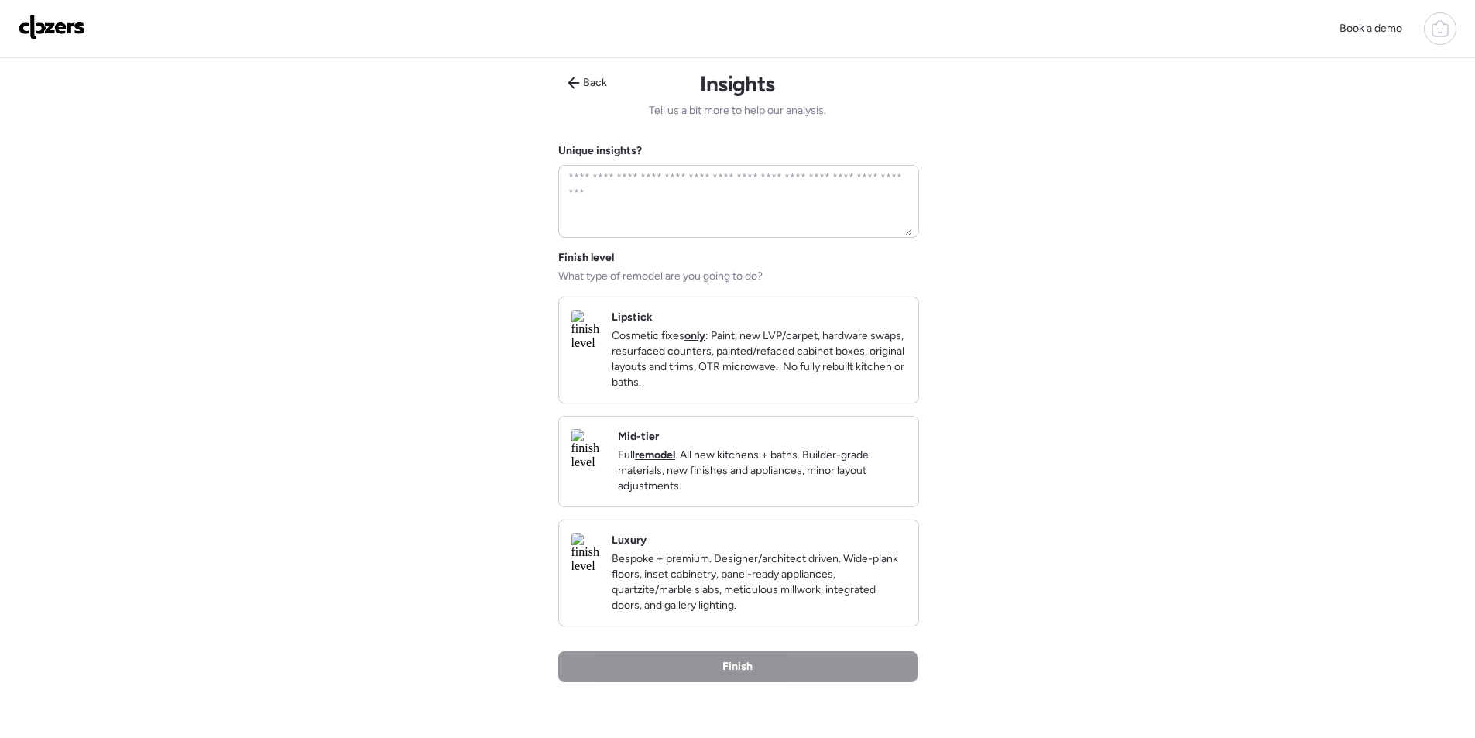
click at [776, 454] on div "Mid-tier Full remodel . All new kitchens + baths. Builder-grade materials, new …" at bounding box center [762, 461] width 288 height 65
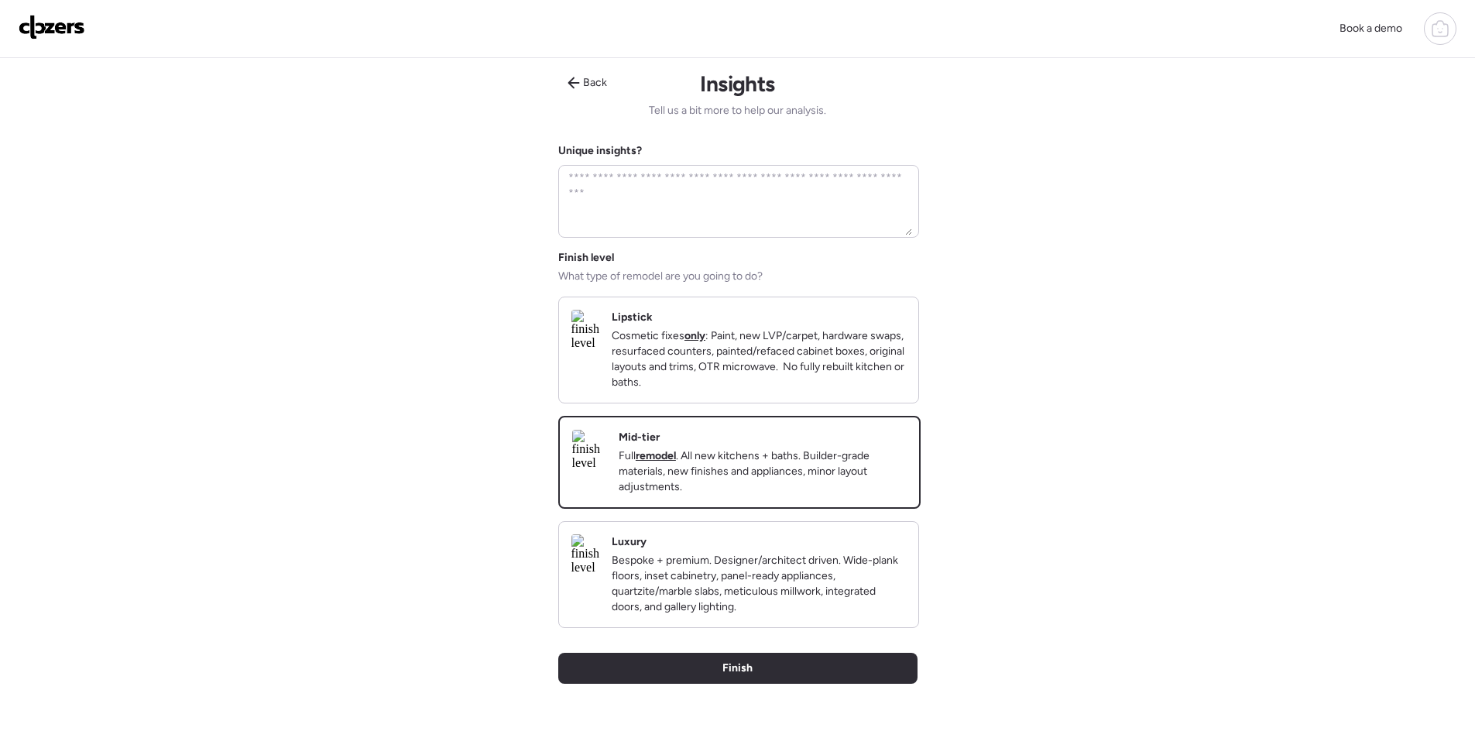
click at [773, 668] on div "Back Insights Tell us a bit more to help our analysis. Unique insights? Finish …" at bounding box center [737, 417] width 359 height 719
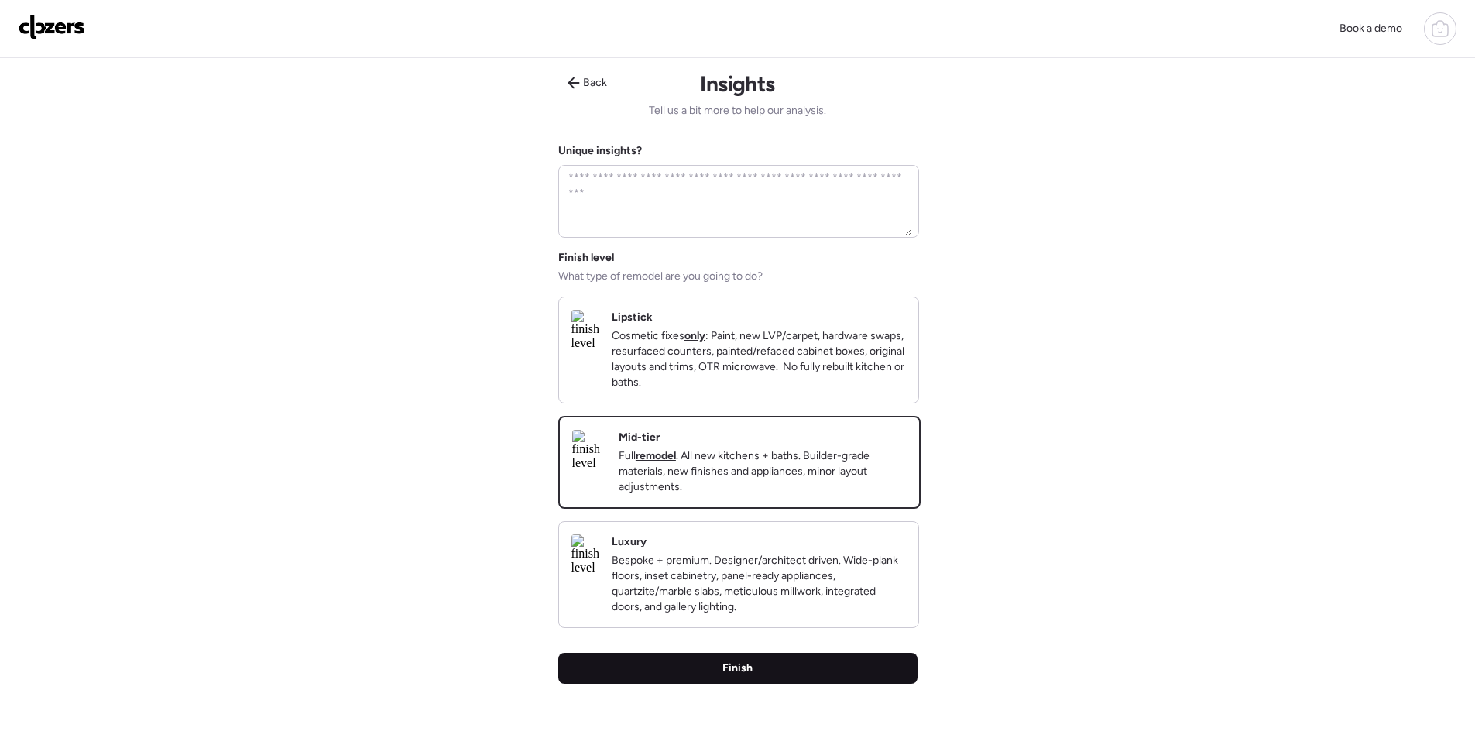
click at [776, 674] on div "Finish" at bounding box center [737, 668] width 359 height 31
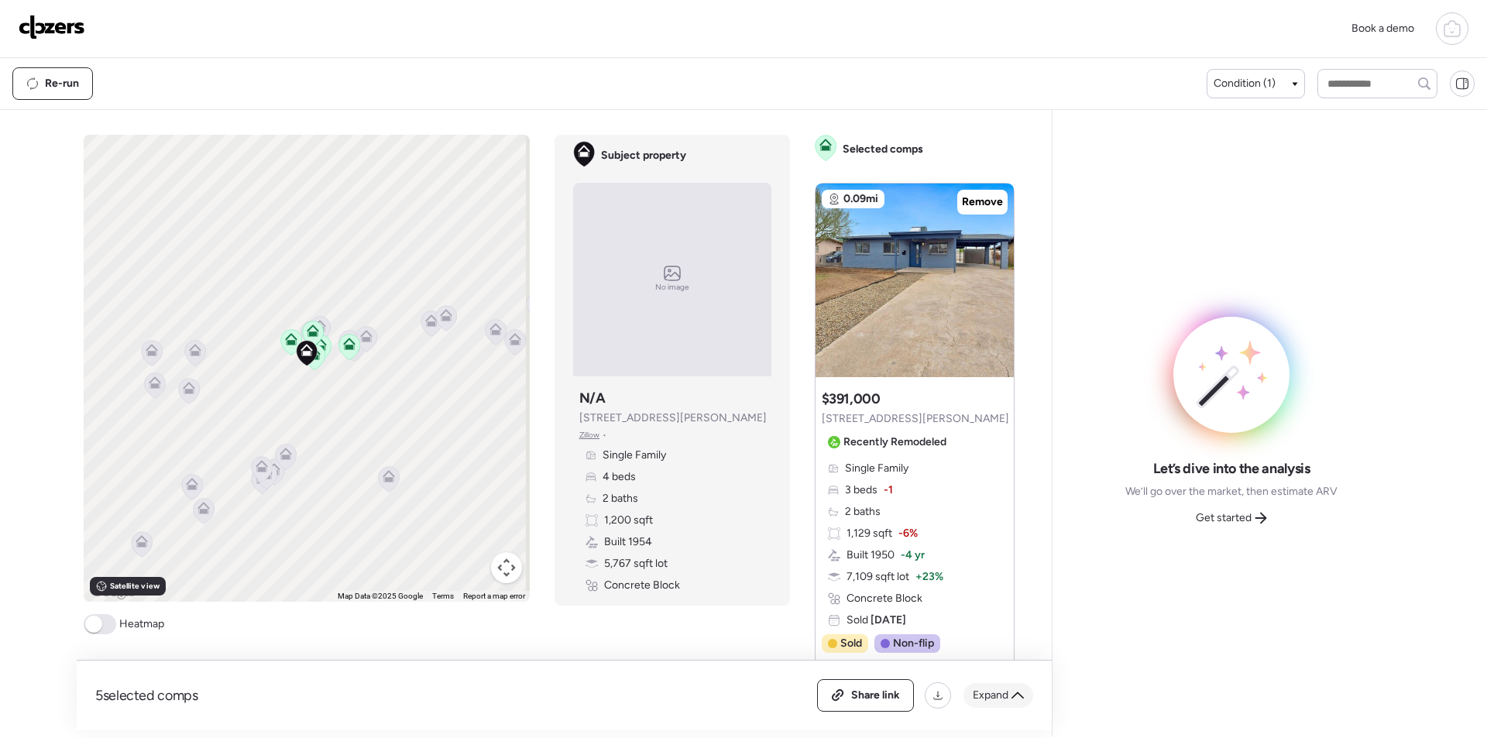
click at [995, 700] on span "Expand" at bounding box center [991, 695] width 36 height 15
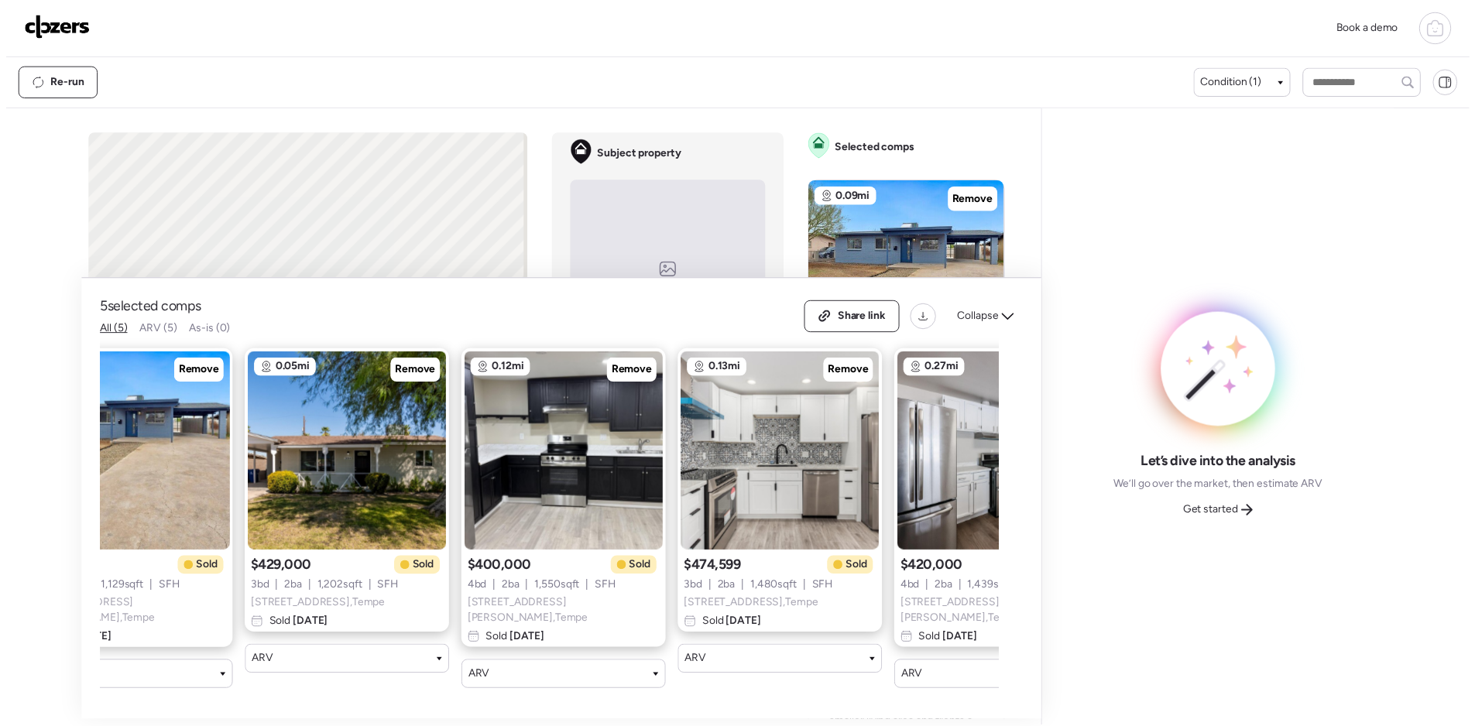
scroll to position [0, 199]
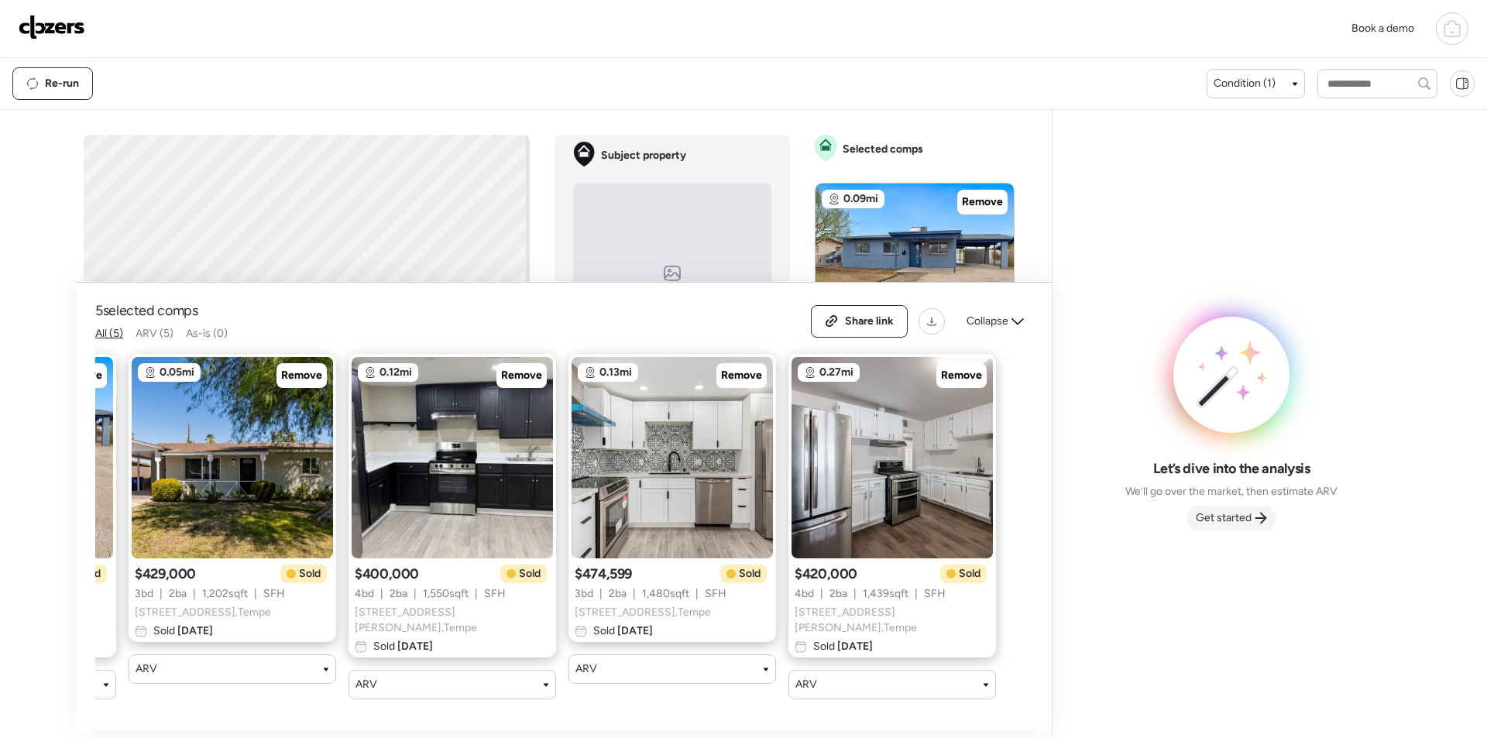
click at [1244, 509] on div "Get started" at bounding box center [1231, 518] width 90 height 25
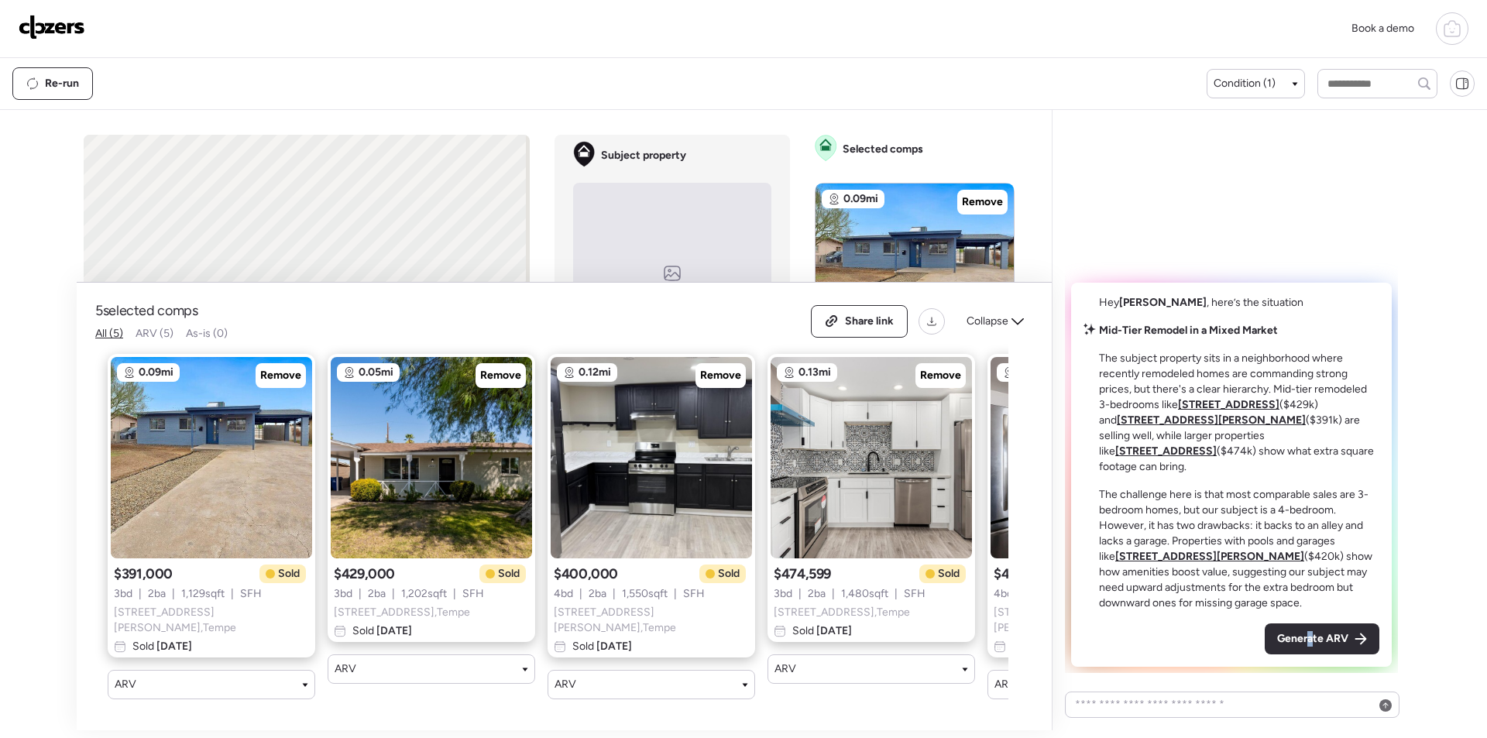
click at [1311, 632] on div "Generate ARV" at bounding box center [1322, 638] width 115 height 31
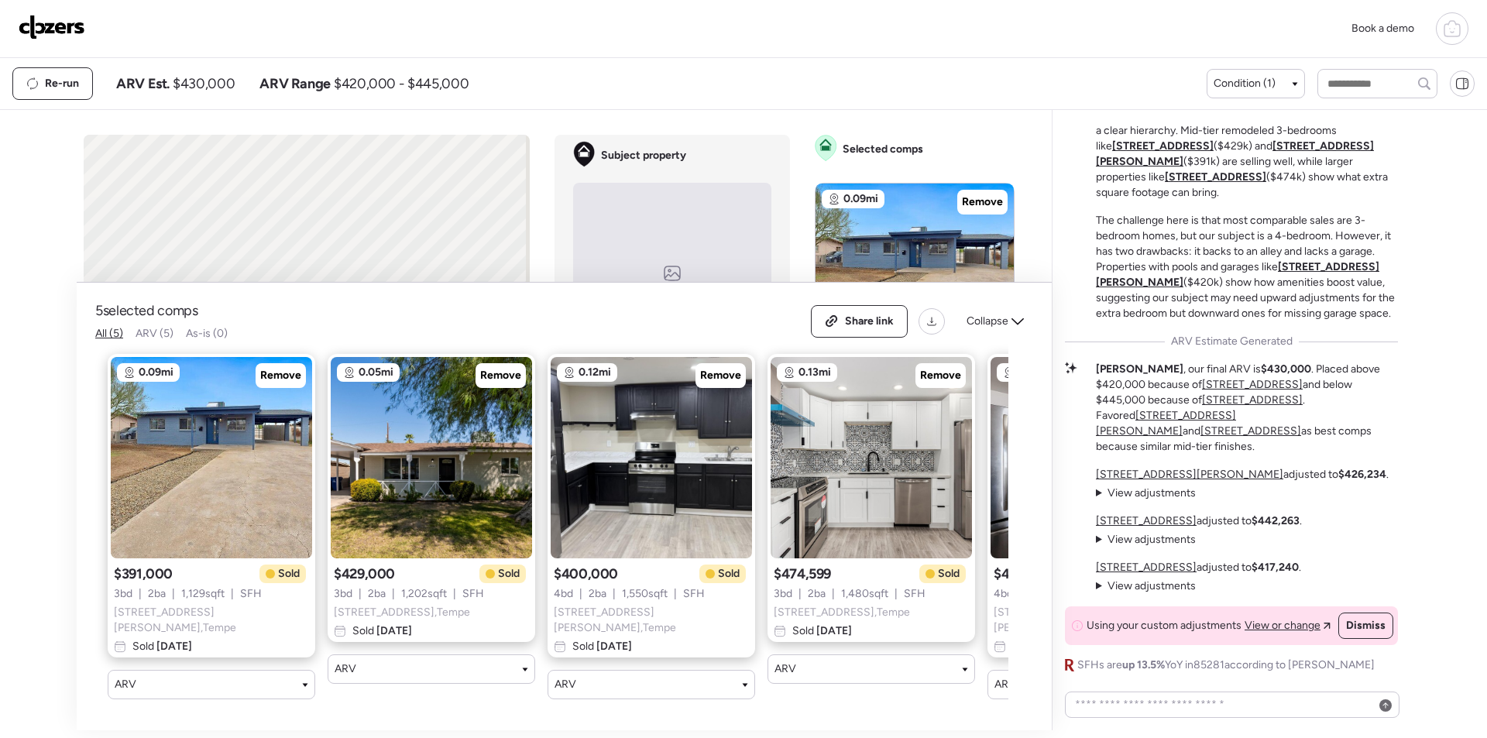
click at [224, 86] on span "$430,000" at bounding box center [204, 83] width 62 height 19
copy span "430,000"
click at [864, 324] on span "Share link" at bounding box center [869, 321] width 49 height 15
click at [72, 30] on img at bounding box center [52, 27] width 67 height 25
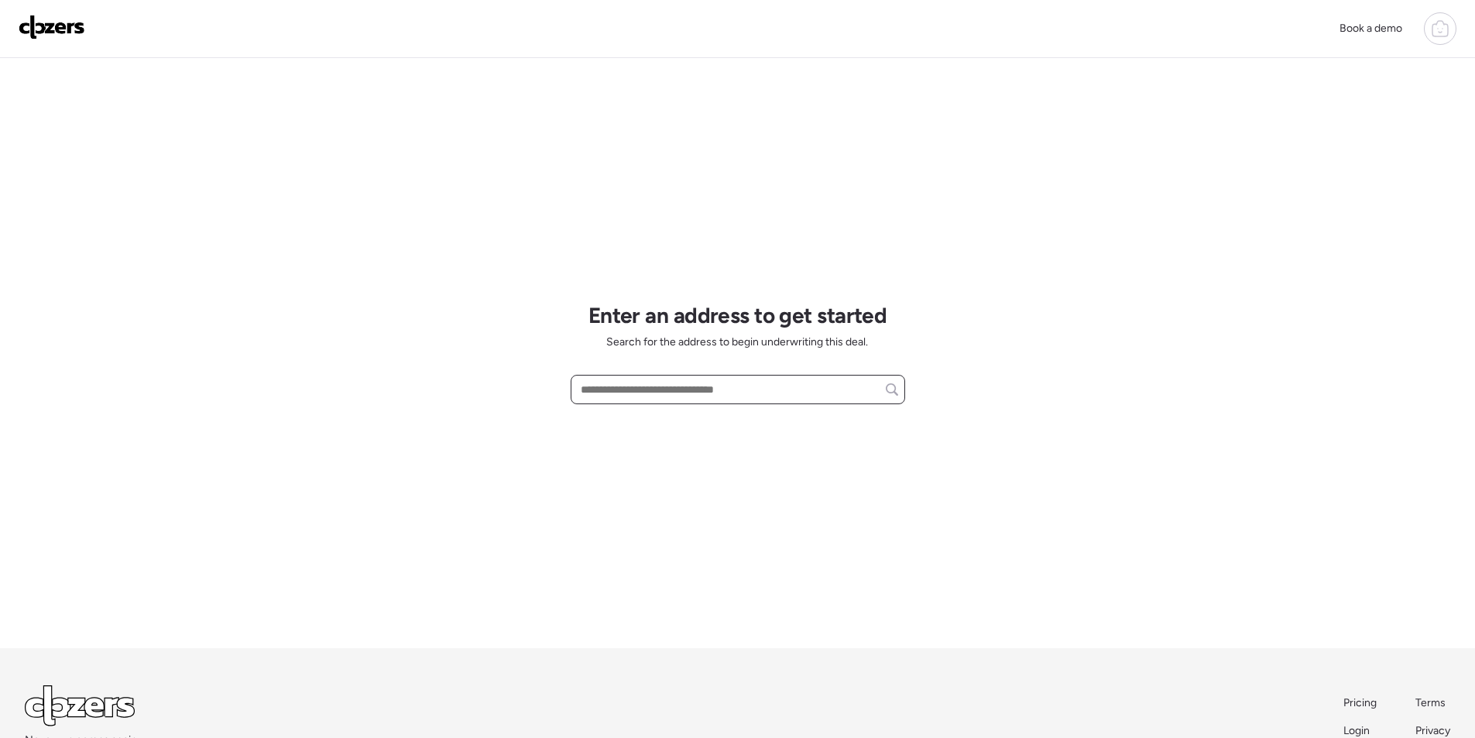
click at [670, 395] on input "text" at bounding box center [738, 390] width 321 height 22
paste input "**********"
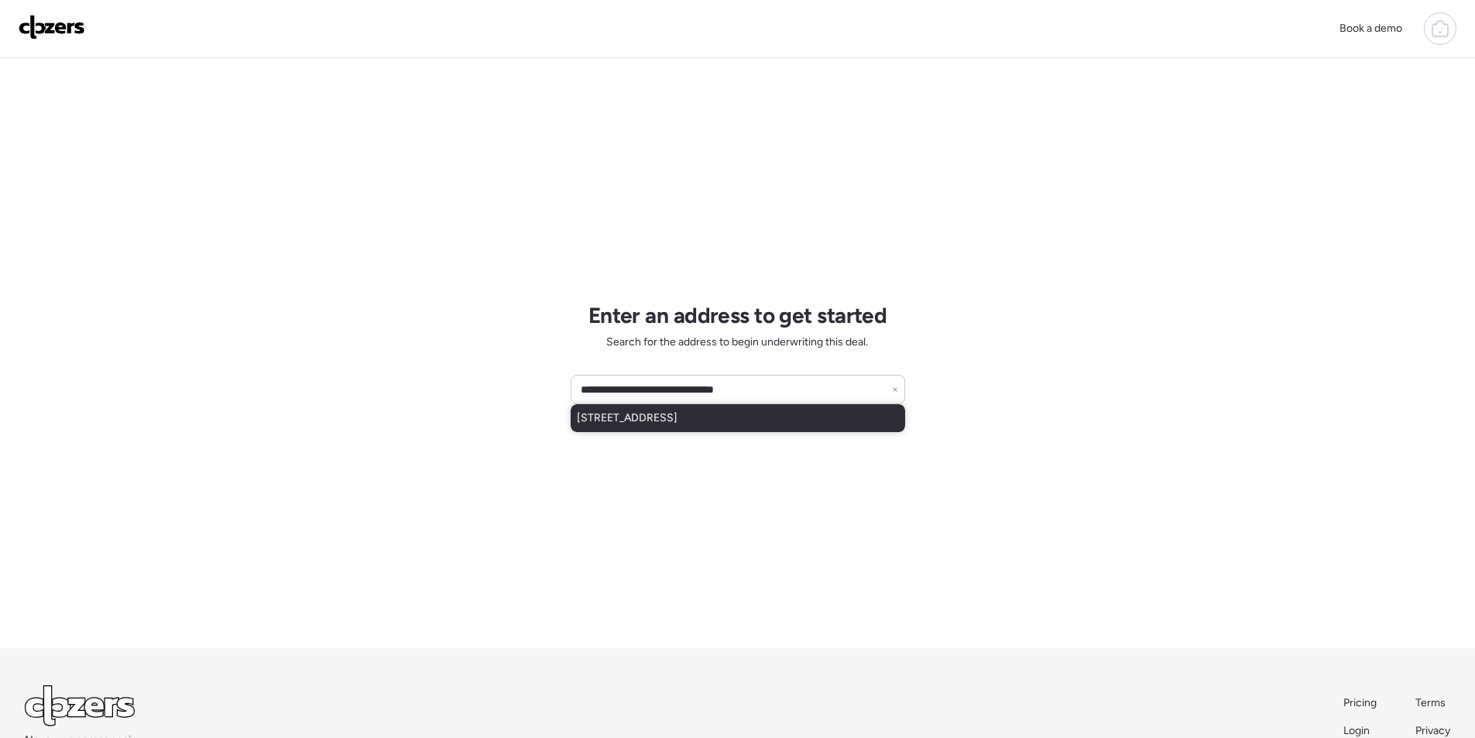
click at [666, 416] on span "709 E Tonto St, Phoenix, AZ, 85034" at bounding box center [627, 417] width 101 height 15
type input "**********"
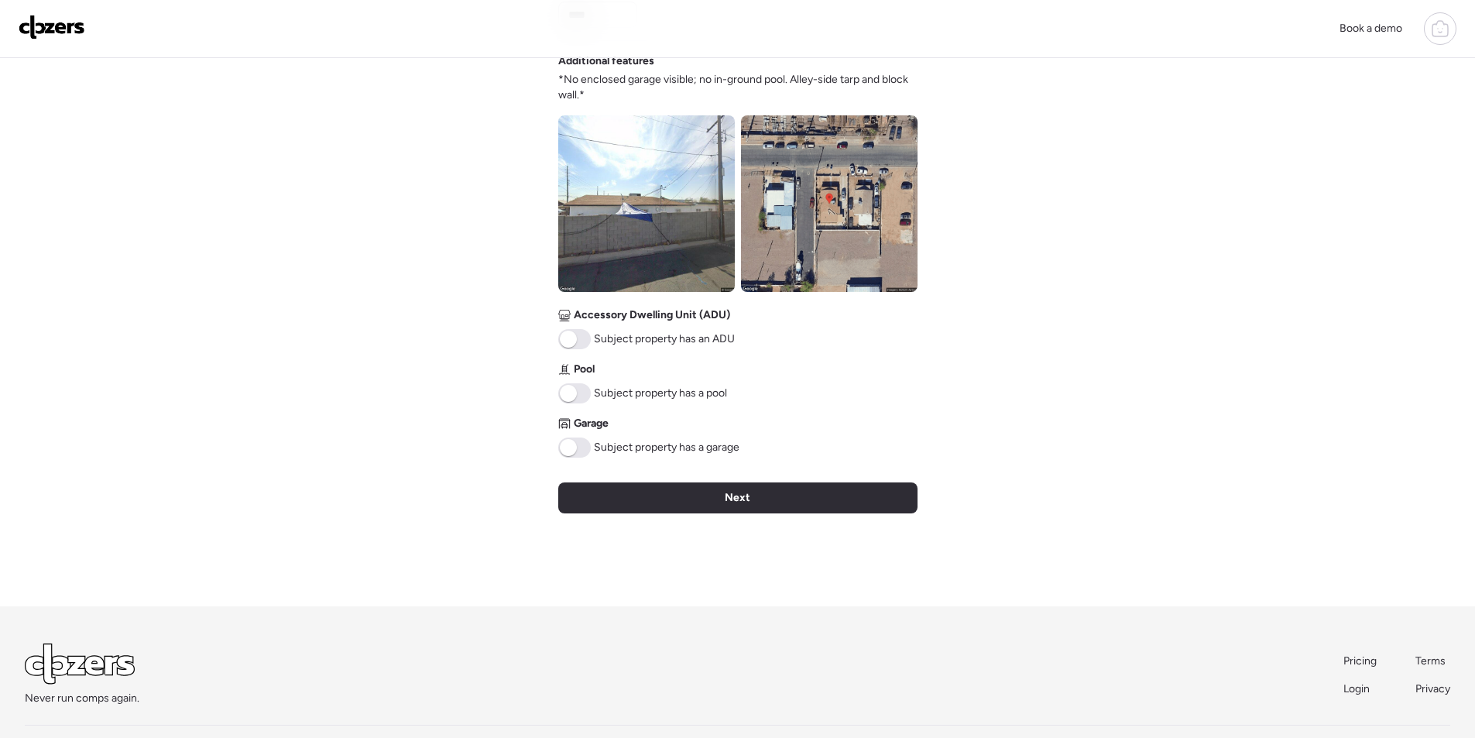
scroll to position [550, 0]
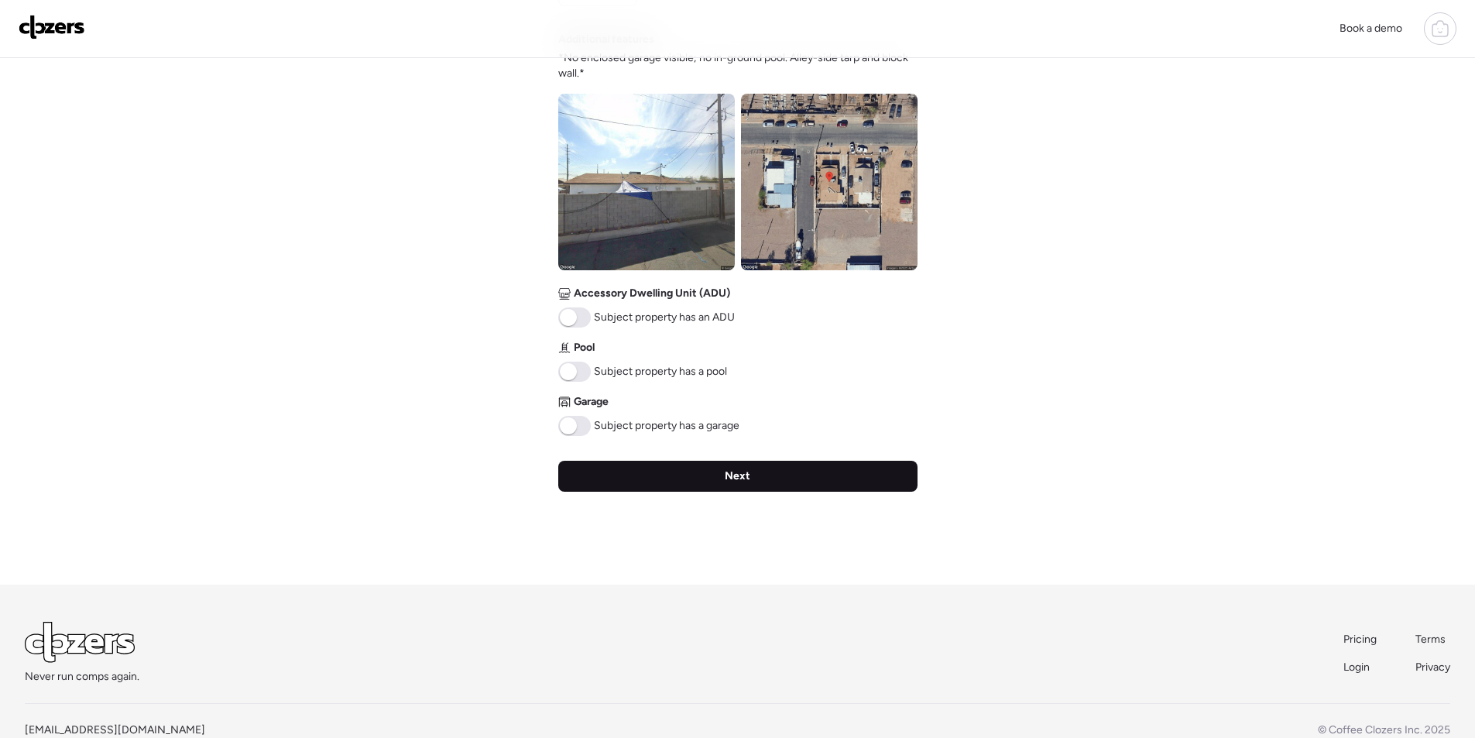
click at [676, 470] on div "Next" at bounding box center [737, 476] width 359 height 31
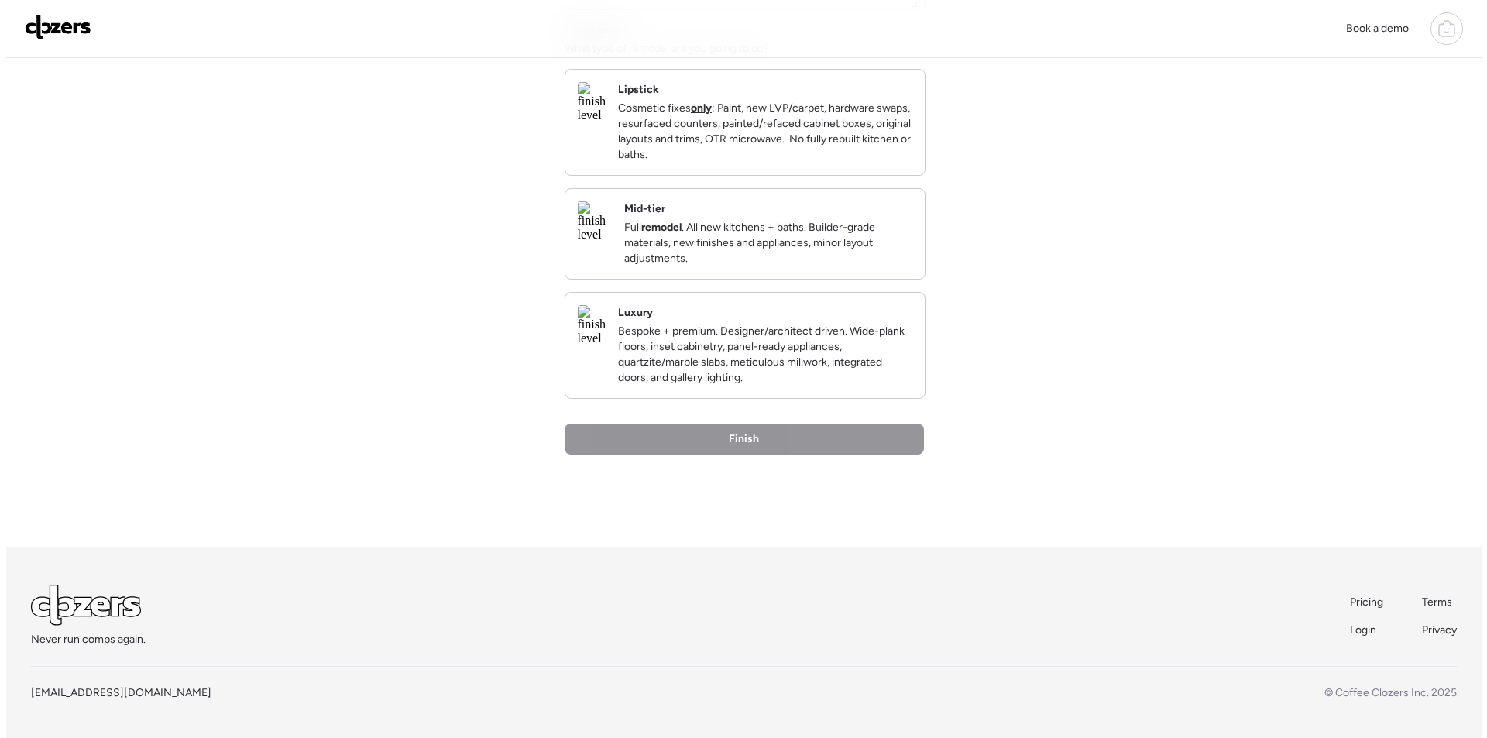
scroll to position [0, 0]
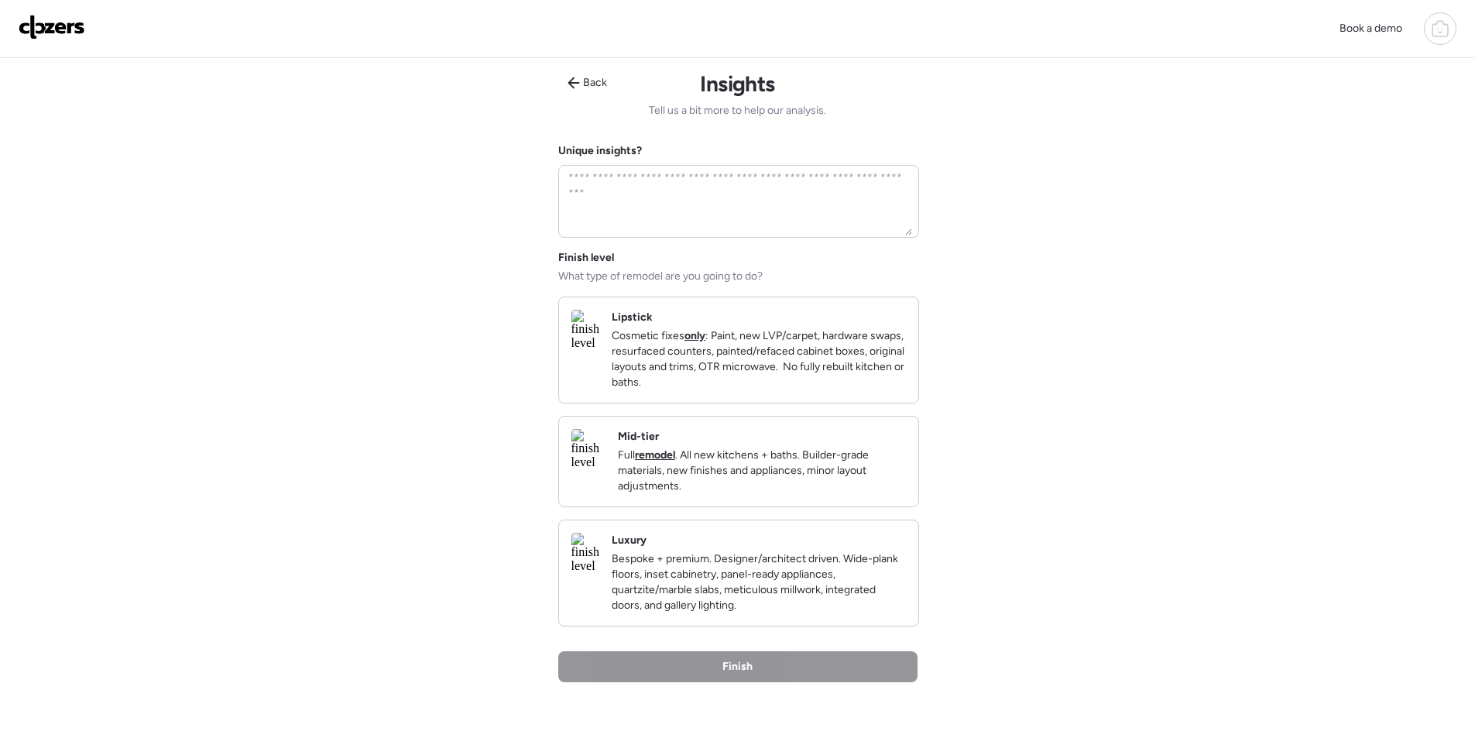
click at [868, 507] on div "Mid-tier Full remodel . All new kitchens + baths. Builder-grade materials, new …" at bounding box center [738, 461] width 361 height 91
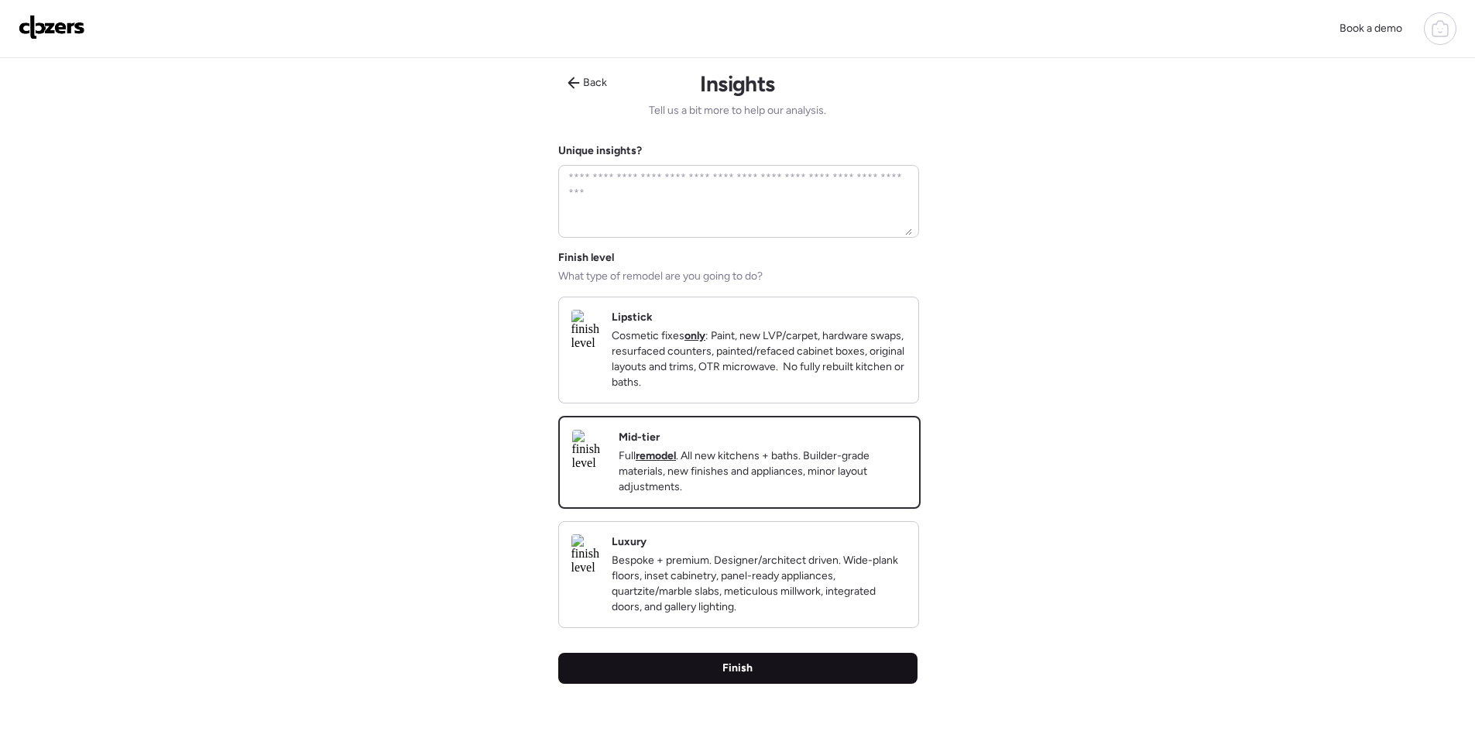
click at [825, 684] on div "Finish" at bounding box center [737, 668] width 359 height 31
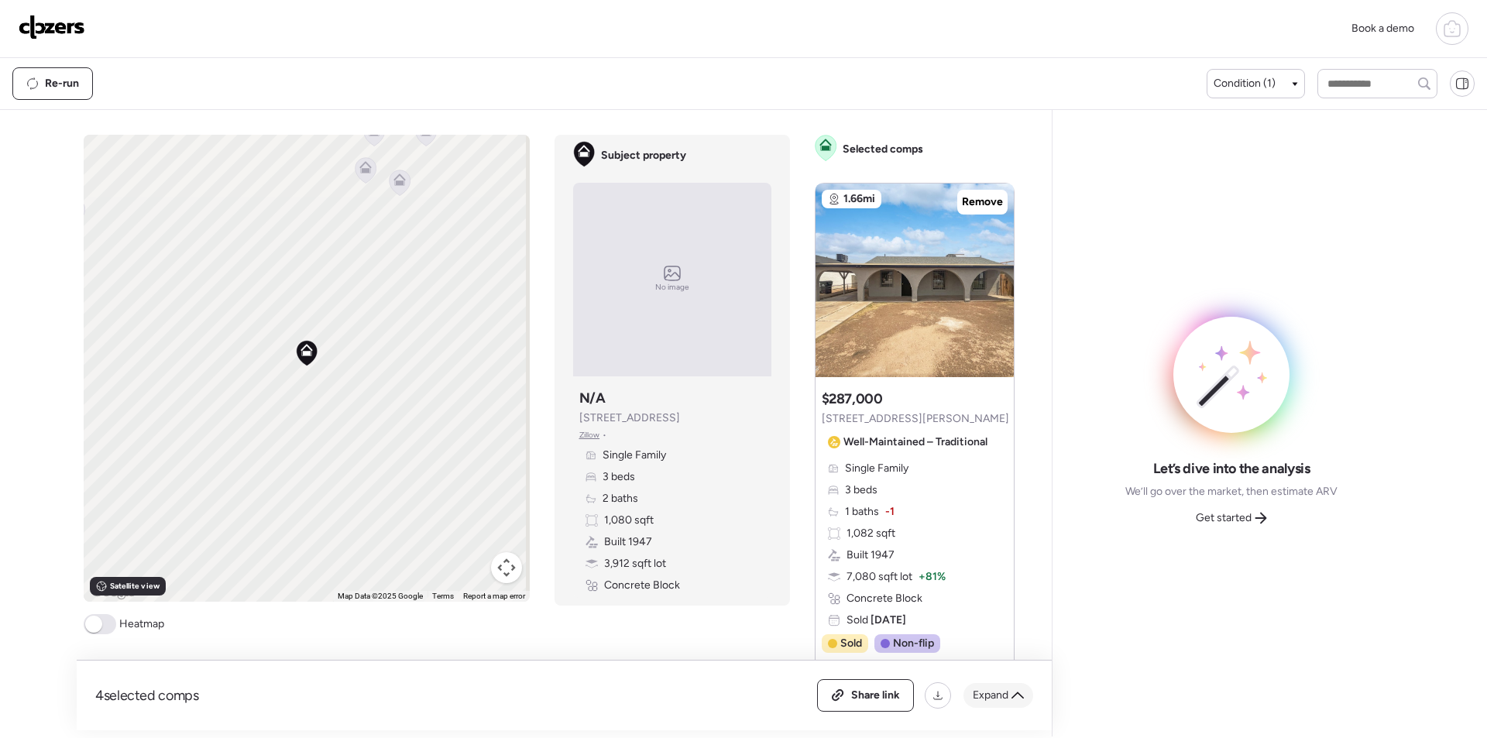
click at [1018, 696] on icon at bounding box center [1017, 695] width 12 height 12
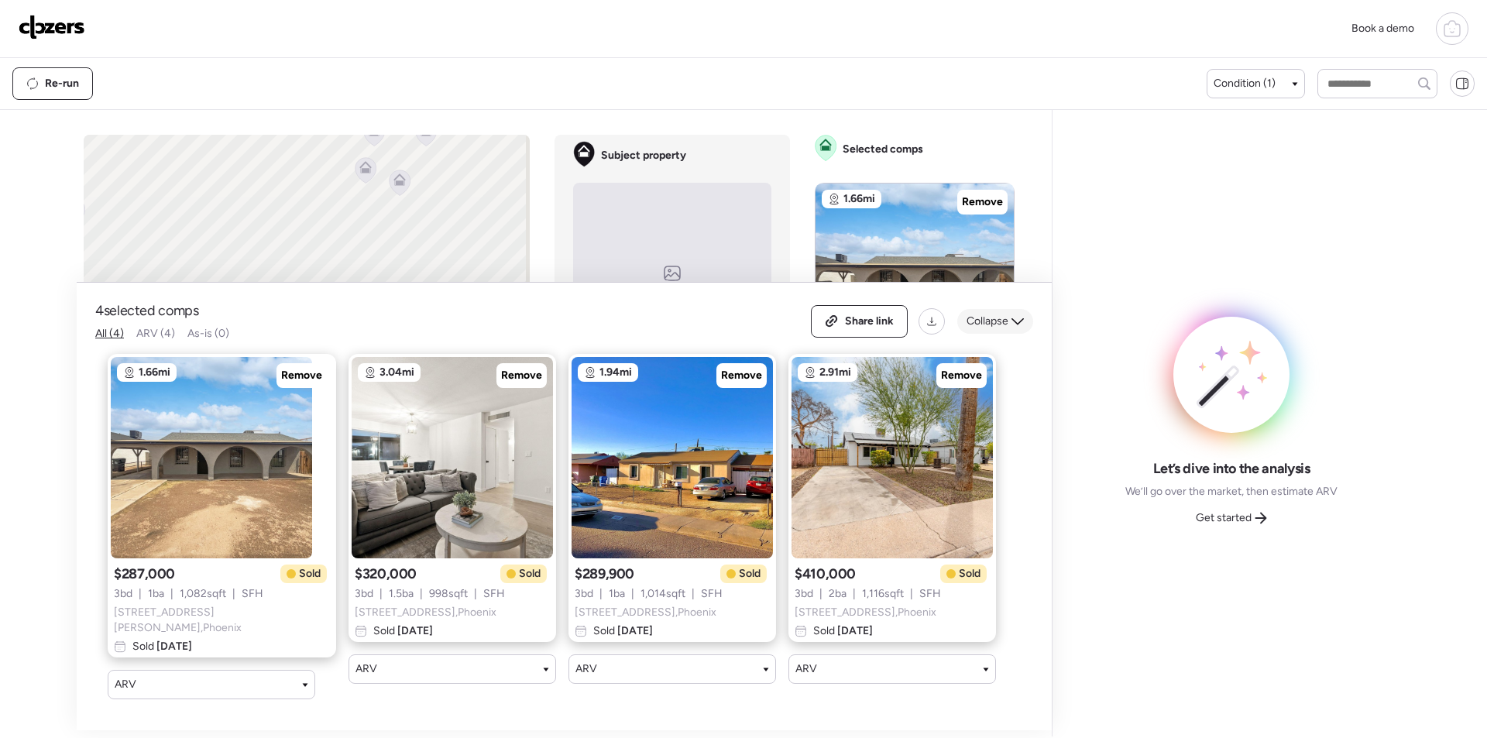
click at [1007, 329] on span "Collapse" at bounding box center [987, 321] width 42 height 15
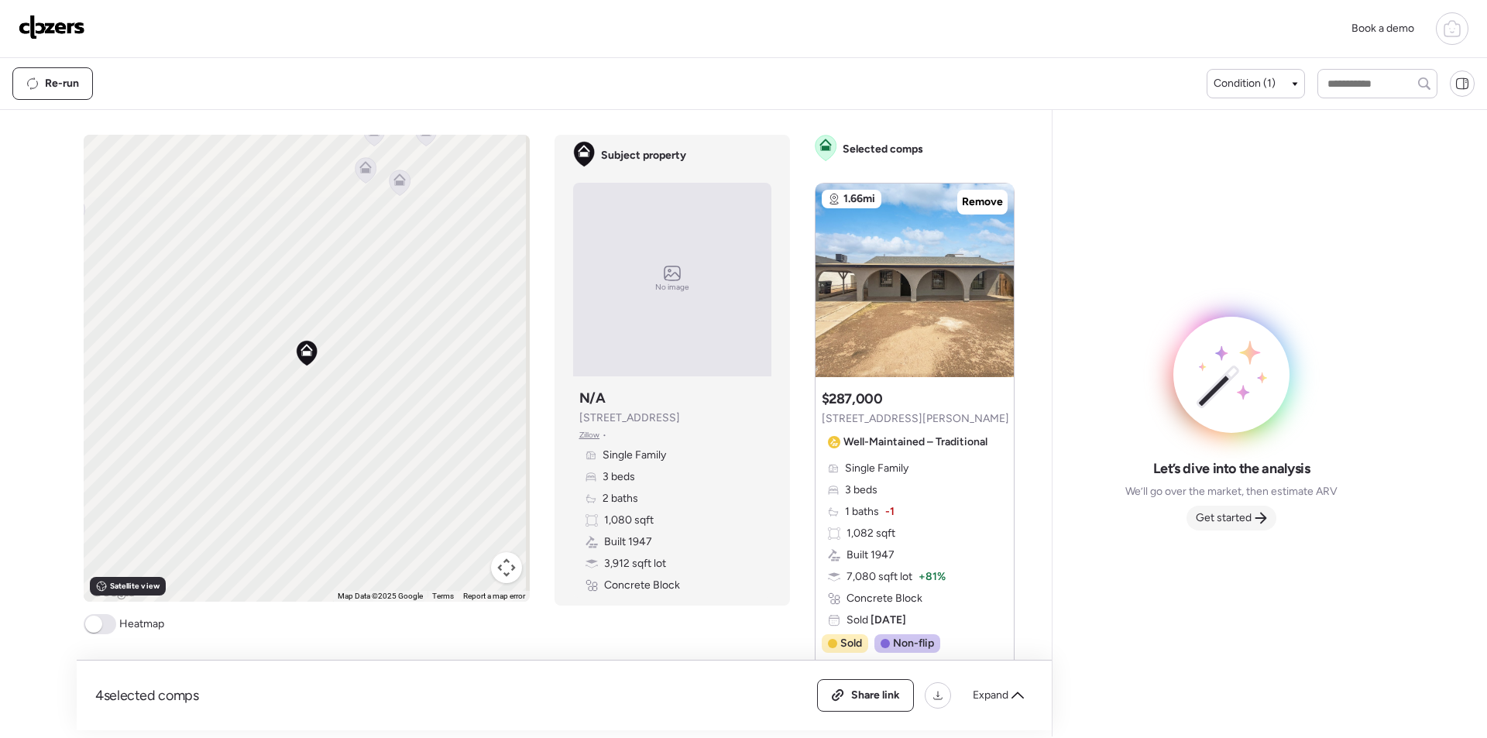
click at [1210, 519] on span "Get started" at bounding box center [1224, 517] width 56 height 15
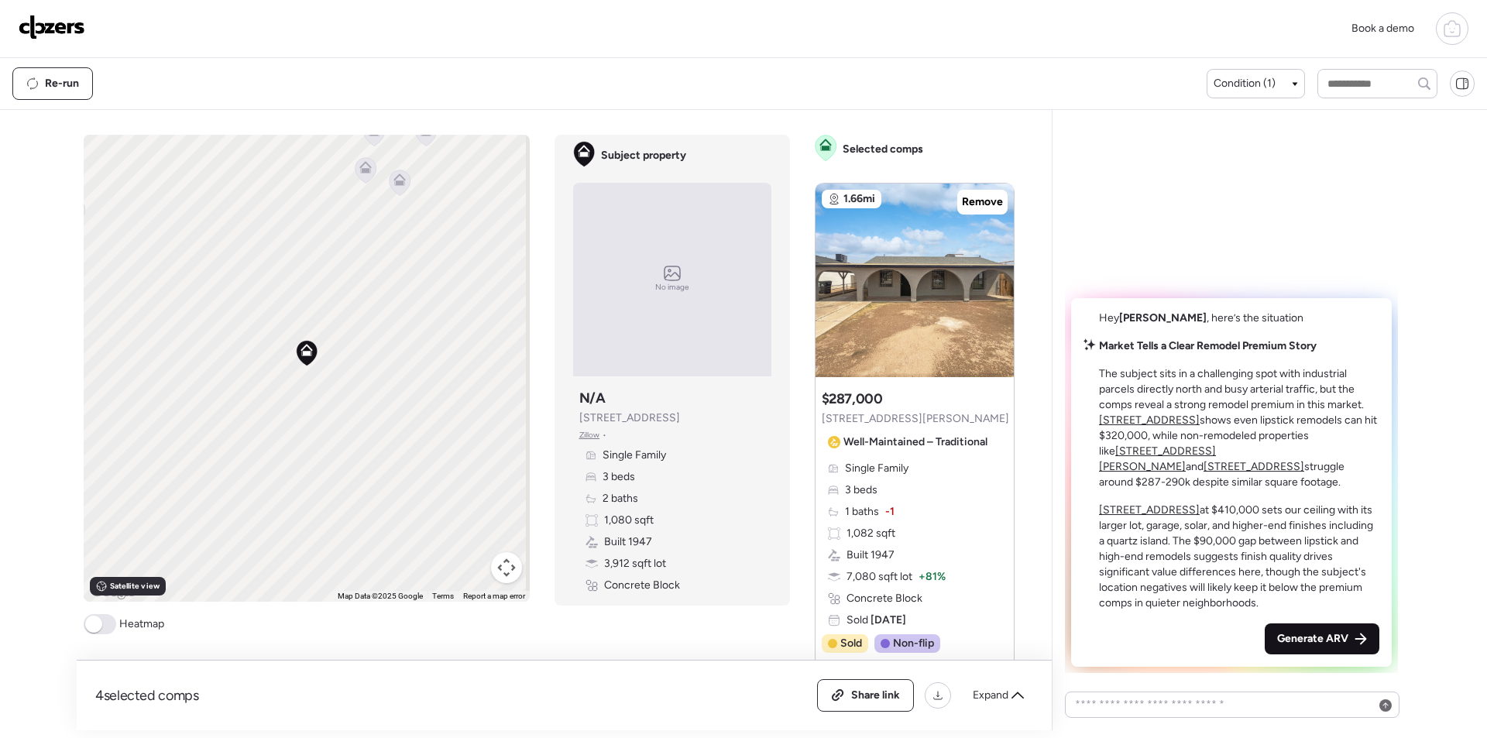
click at [1292, 634] on span "Generate ARV" at bounding box center [1312, 638] width 71 height 15
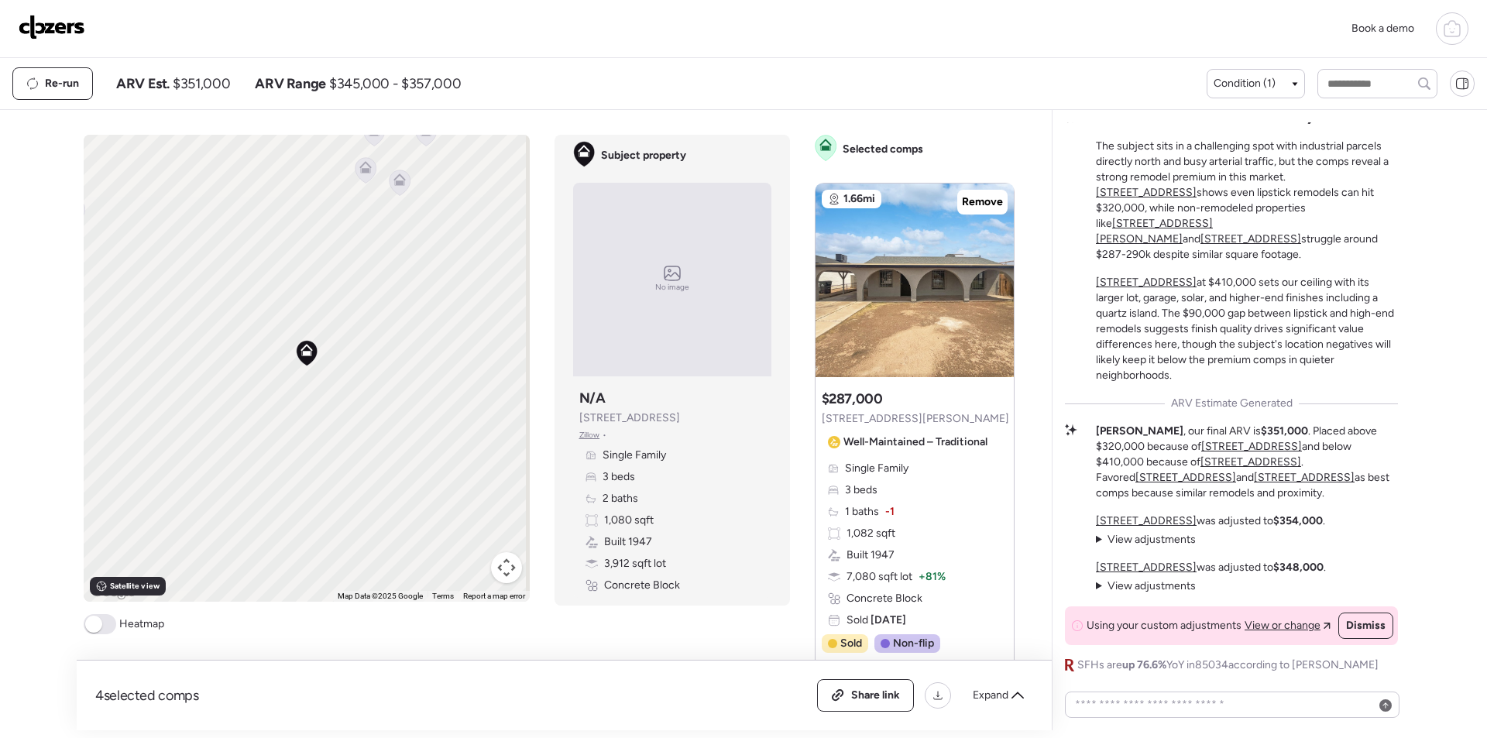
click at [213, 84] on span "$351,000" at bounding box center [201, 83] width 57 height 19
copy span "351,000"
click at [874, 698] on span "Share link" at bounding box center [875, 695] width 49 height 15
click at [68, 29] on img at bounding box center [52, 27] width 67 height 25
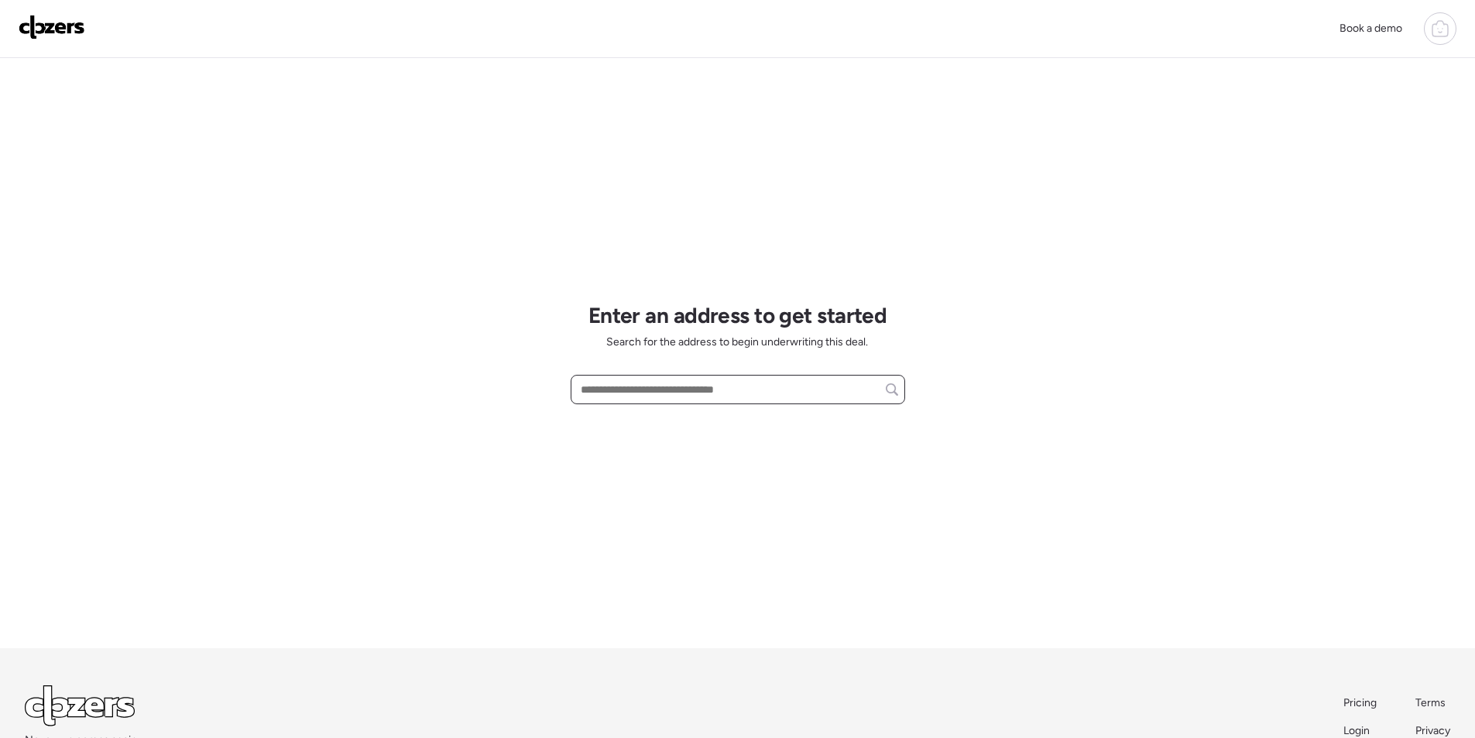
click at [657, 394] on input "text" at bounding box center [738, 390] width 321 height 22
paste input "**********"
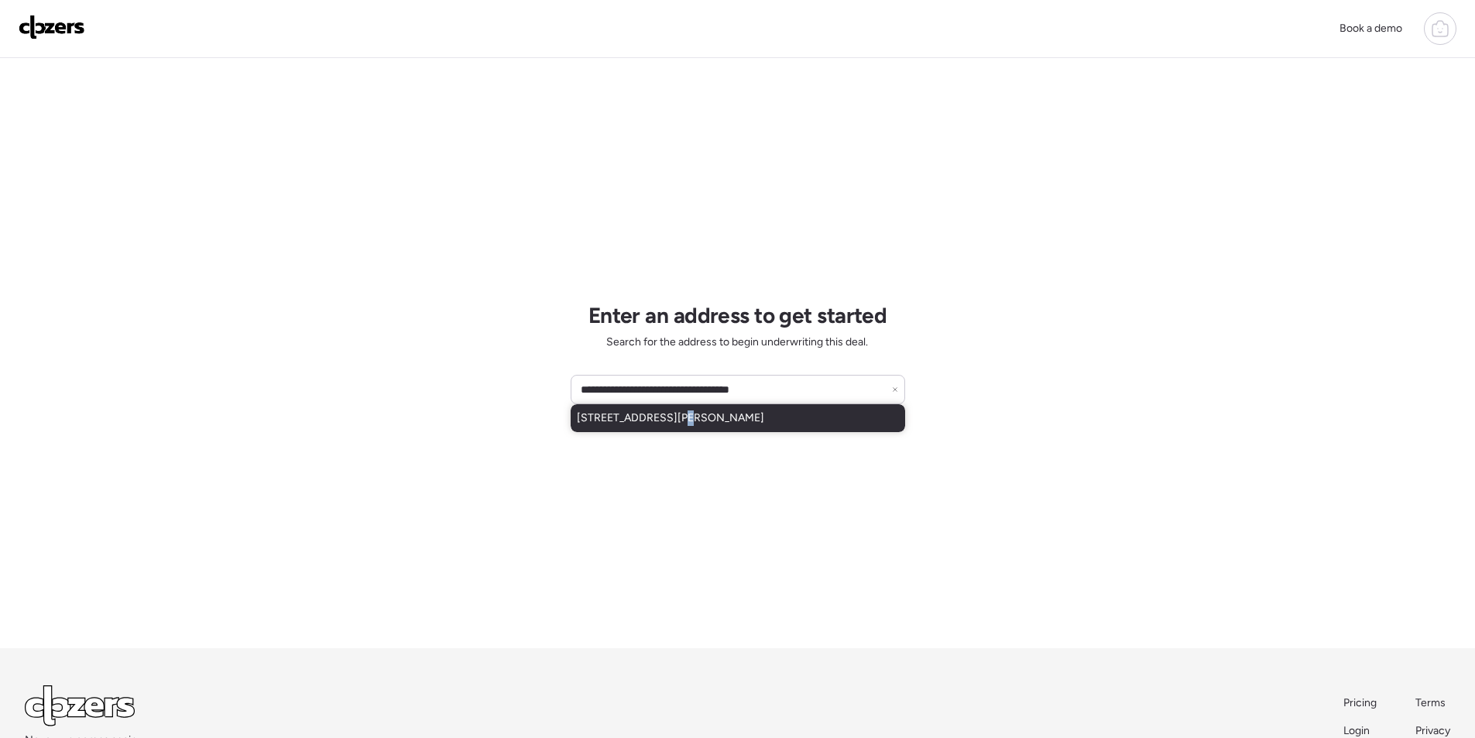
click at [670, 418] on span "[STREET_ADDRESS][PERSON_NAME]" at bounding box center [670, 417] width 187 height 15
type input "**********"
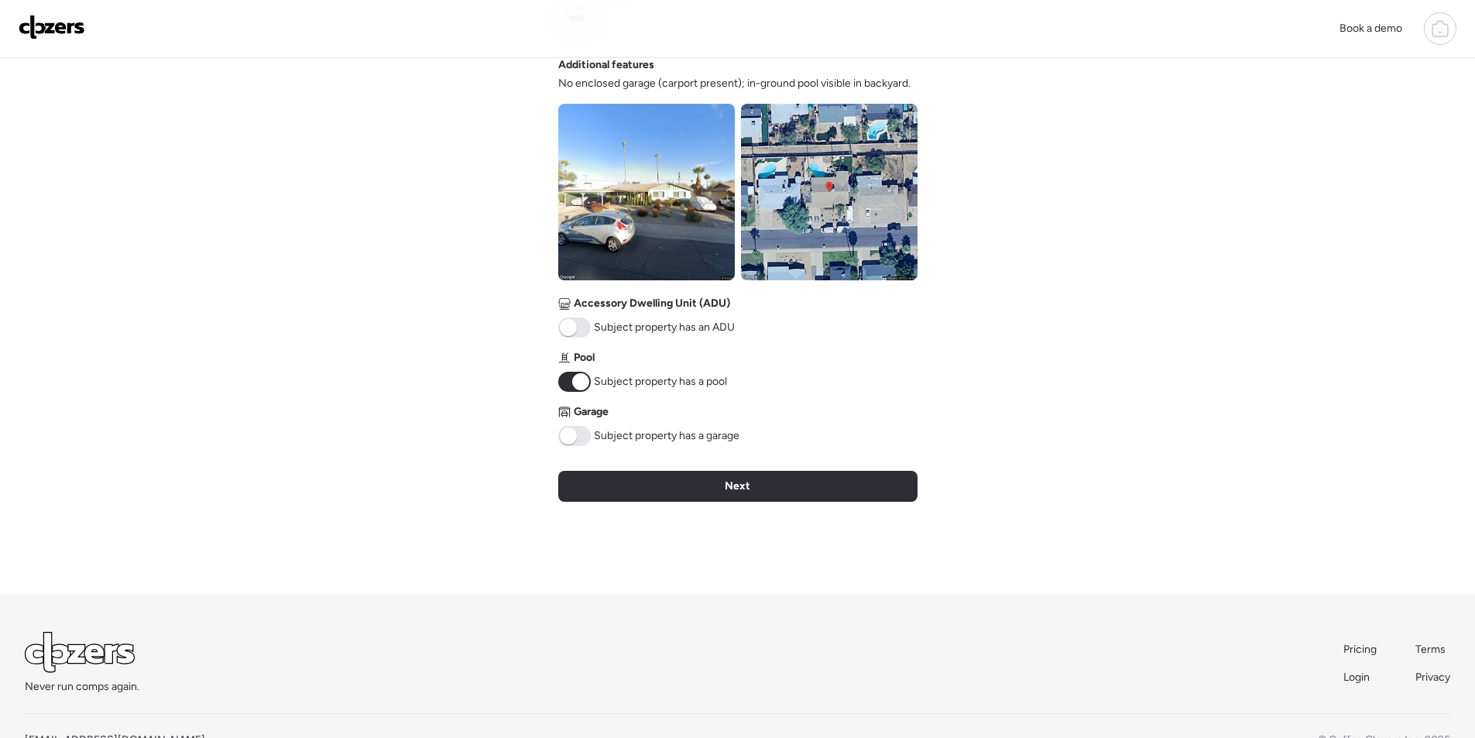
scroll to position [526, 0]
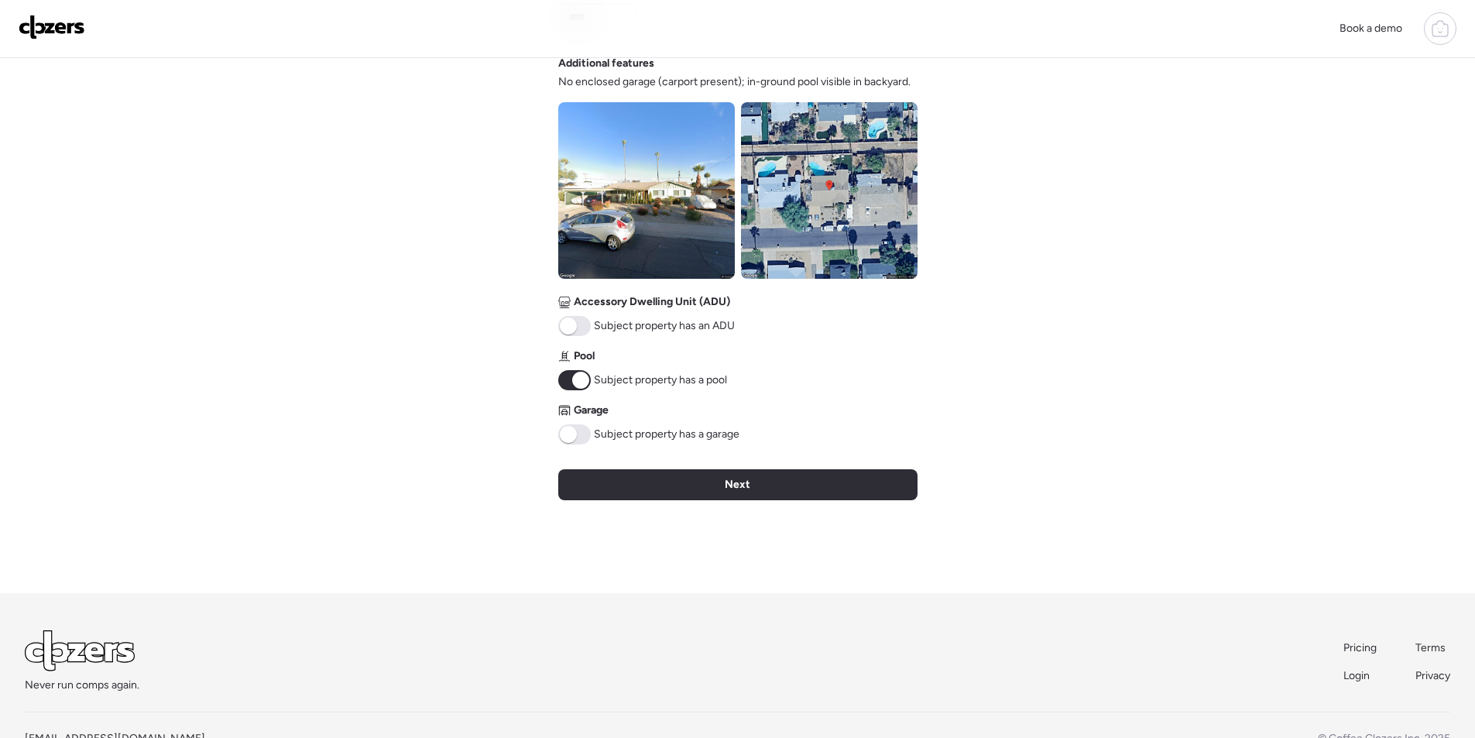
click at [674, 197] on img at bounding box center [646, 190] width 177 height 177
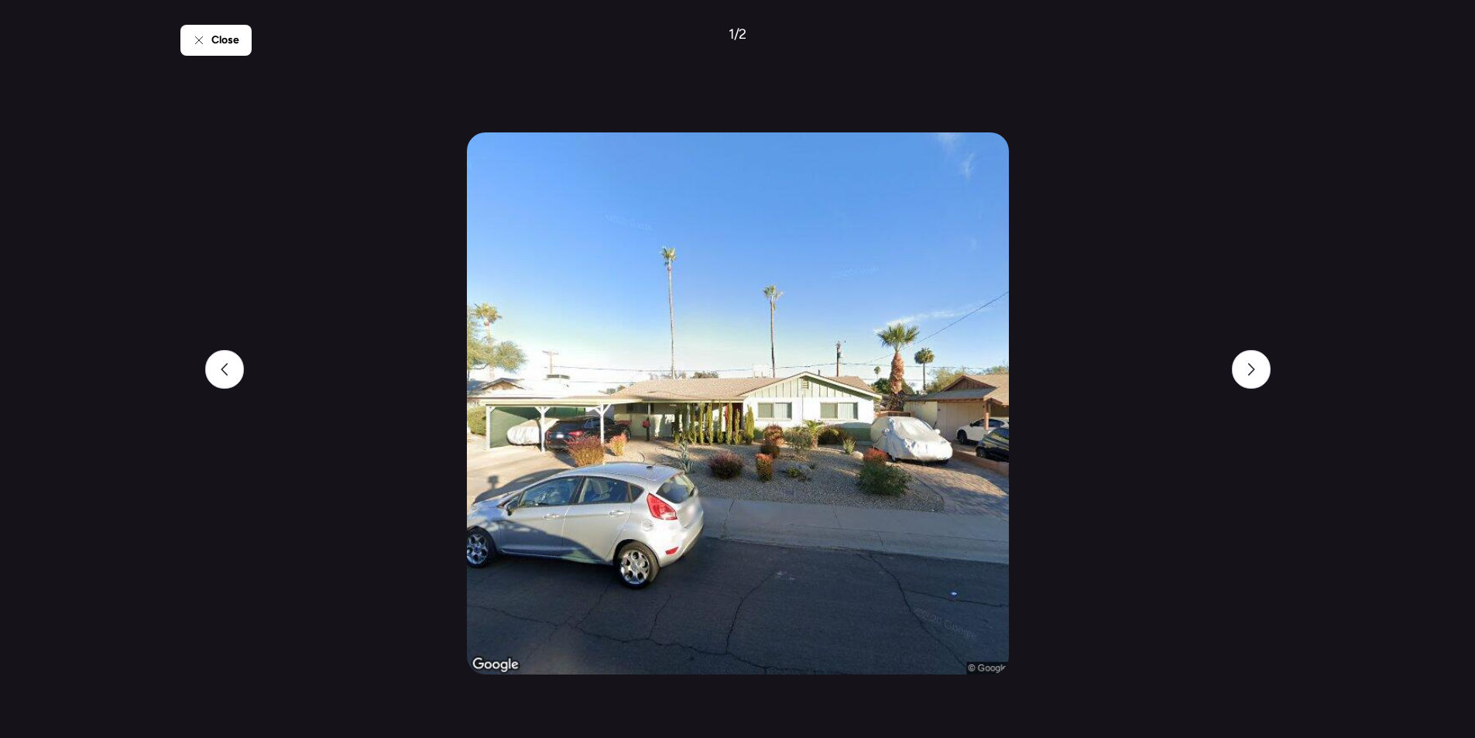
click at [187, 22] on div "Close 1 / 2" at bounding box center [737, 369] width 1115 height 738
click at [220, 48] on div "Close" at bounding box center [215, 40] width 71 height 31
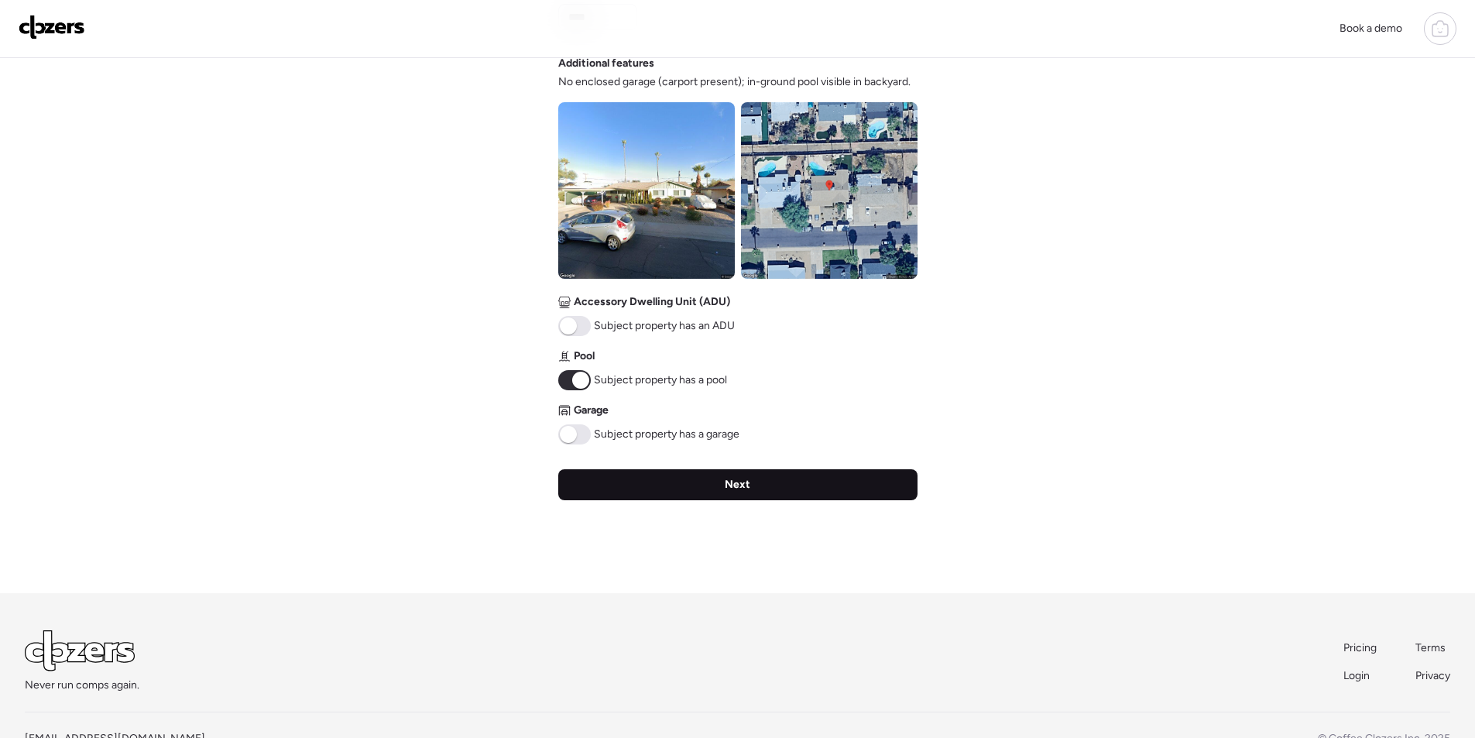
click at [678, 482] on div "Next" at bounding box center [737, 484] width 359 height 31
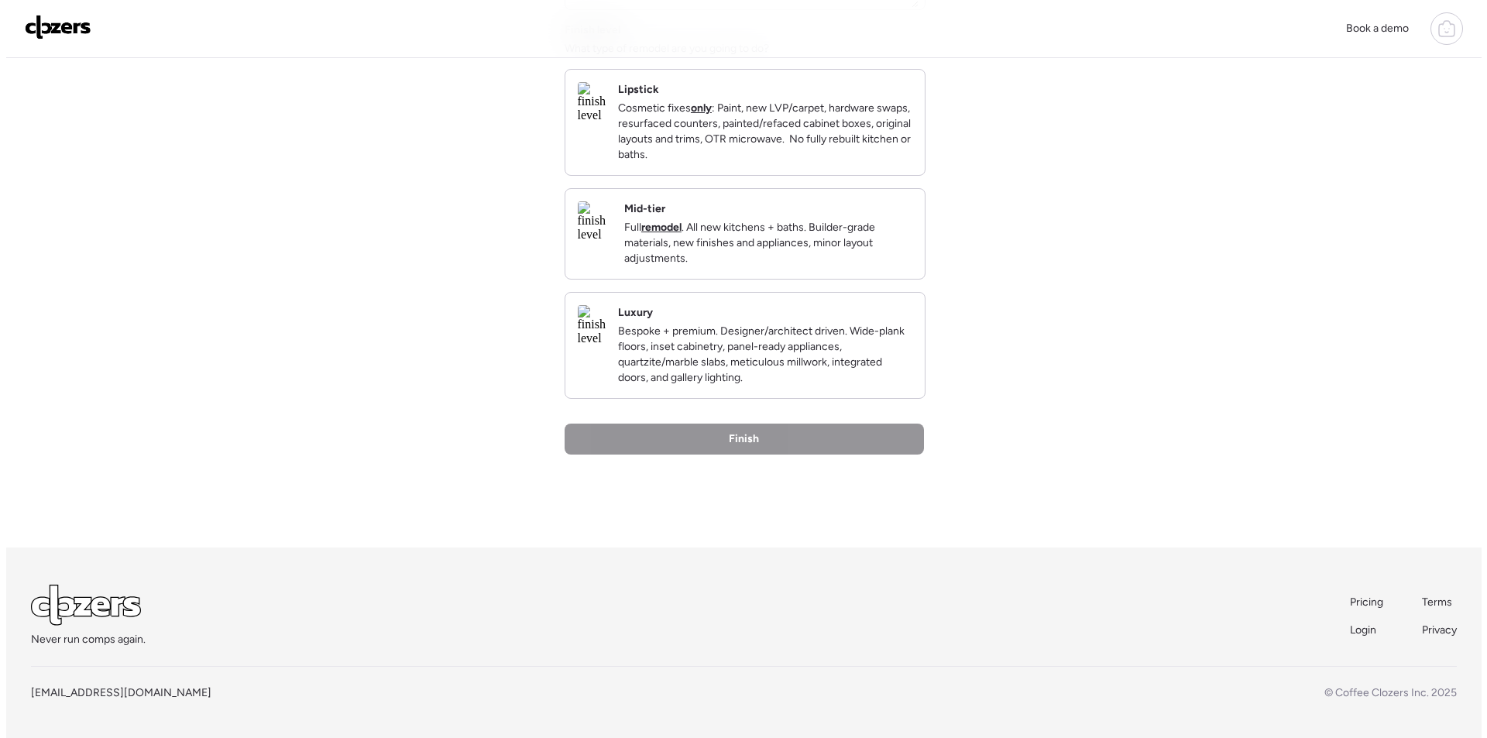
scroll to position [0, 0]
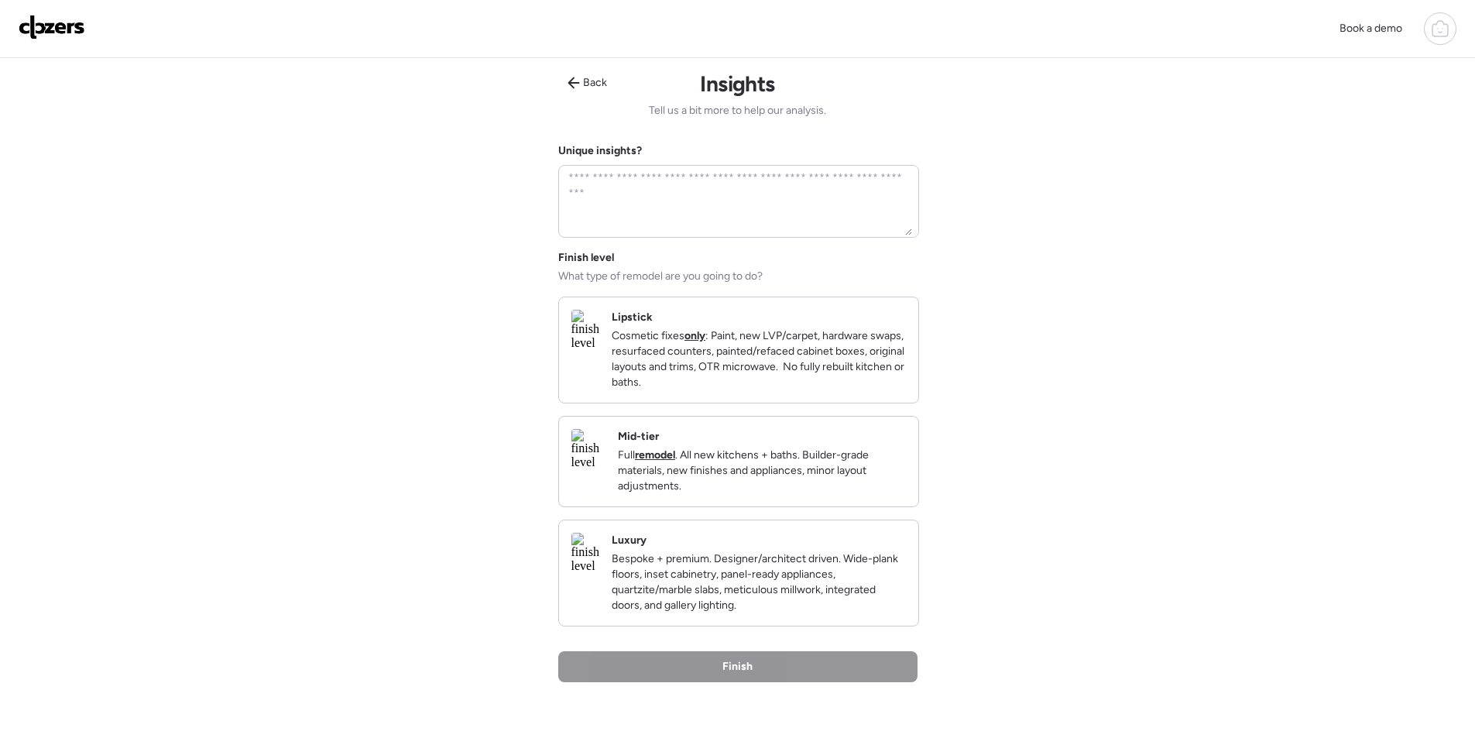
click at [894, 469] on p "Full remodel . All new kitchens + baths. Builder-grade materials, new finishes …" at bounding box center [762, 471] width 288 height 46
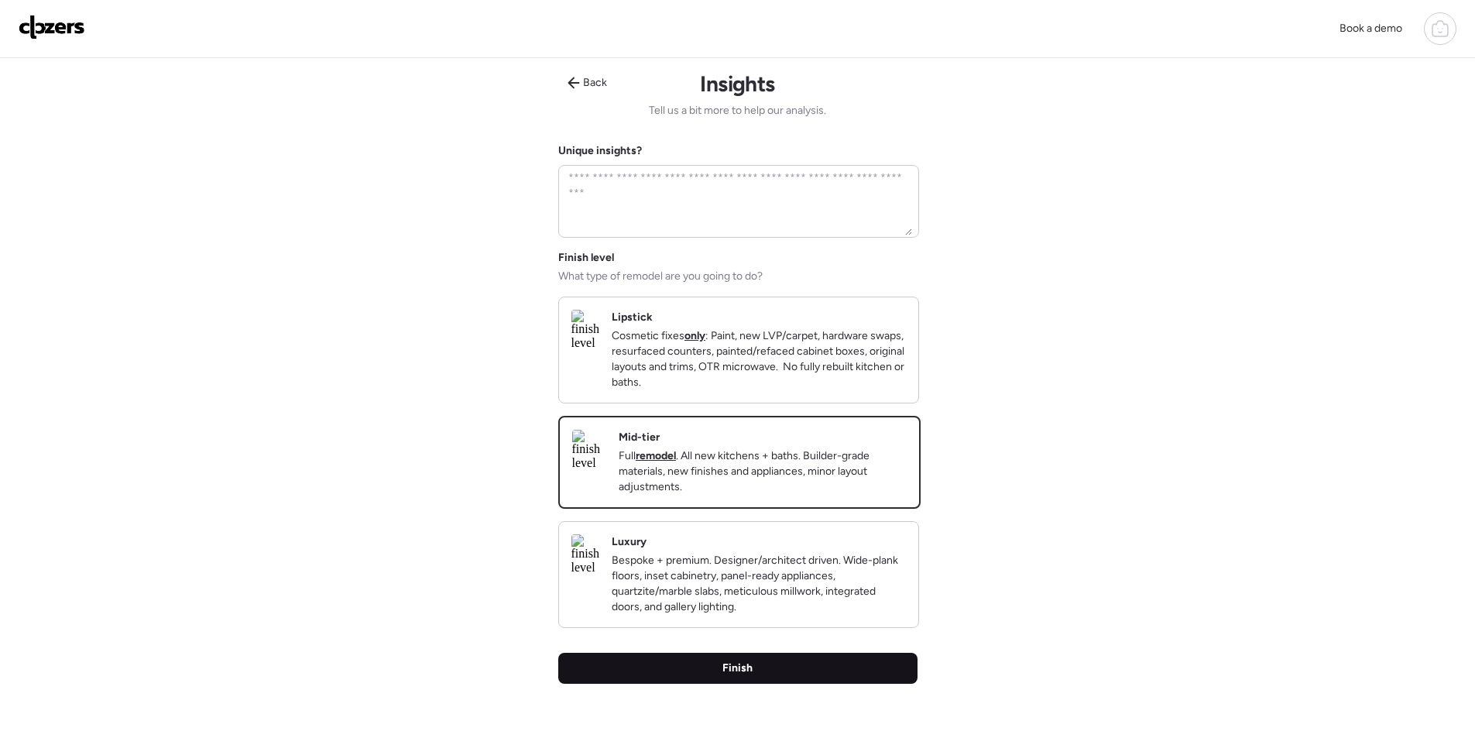
click at [853, 684] on div "Finish" at bounding box center [737, 668] width 359 height 31
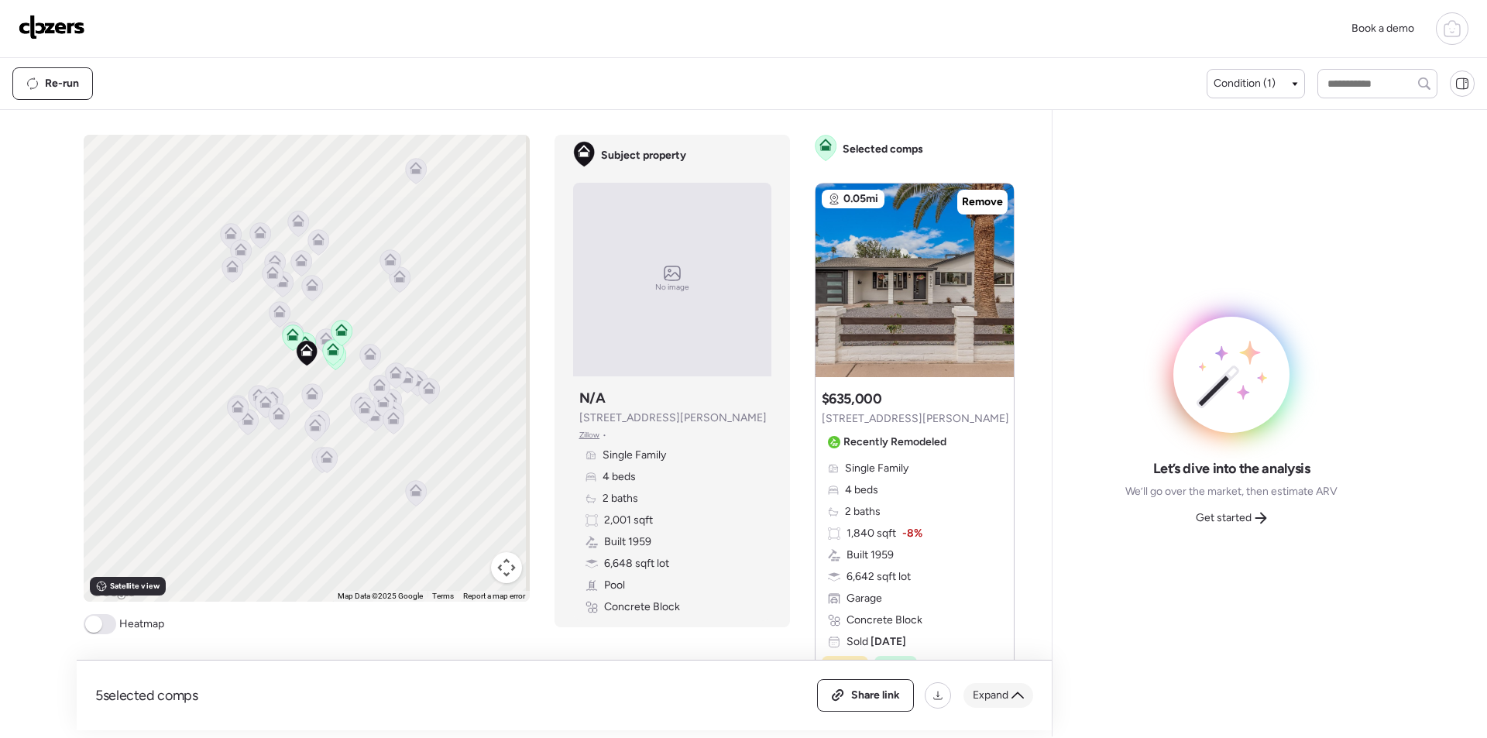
click at [982, 698] on span "Expand" at bounding box center [991, 695] width 36 height 15
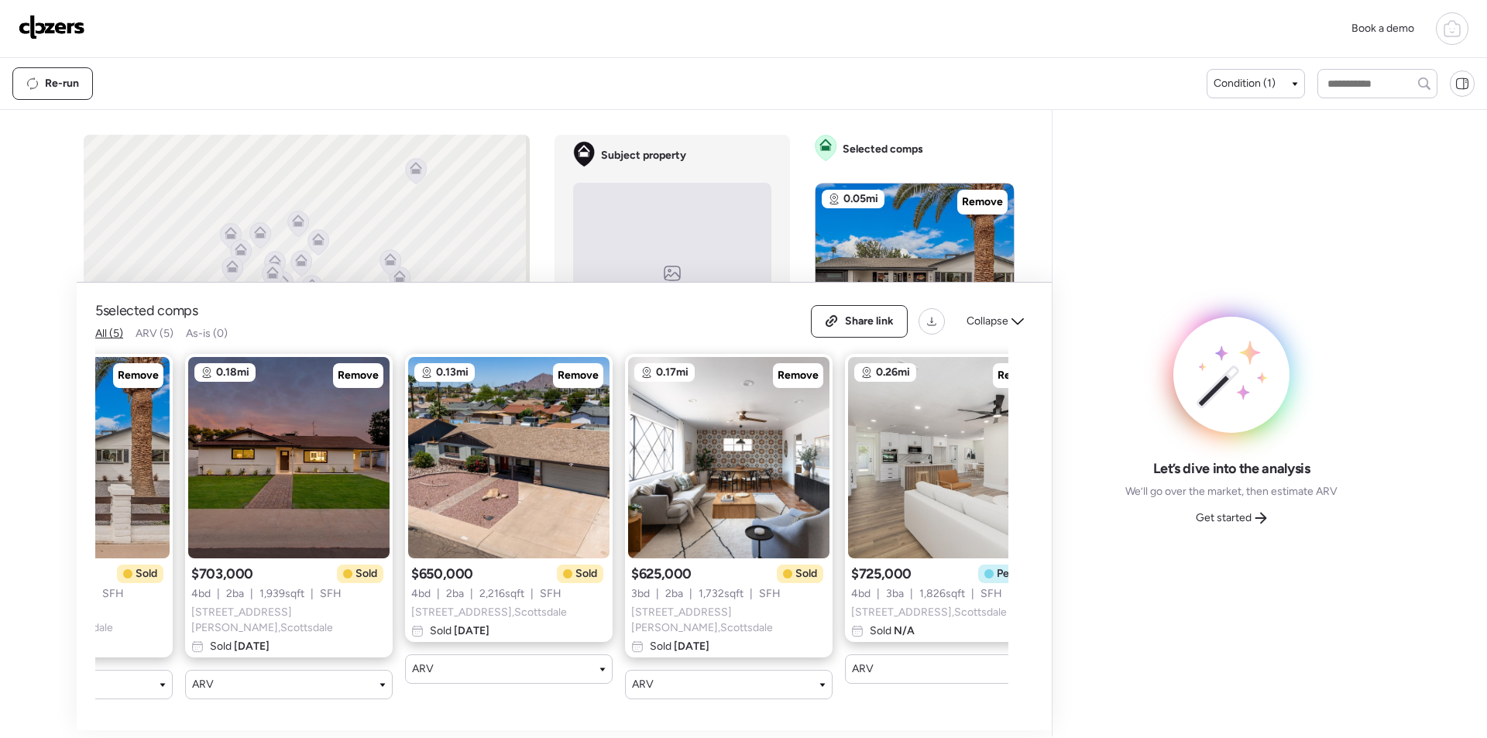
scroll to position [0, 199]
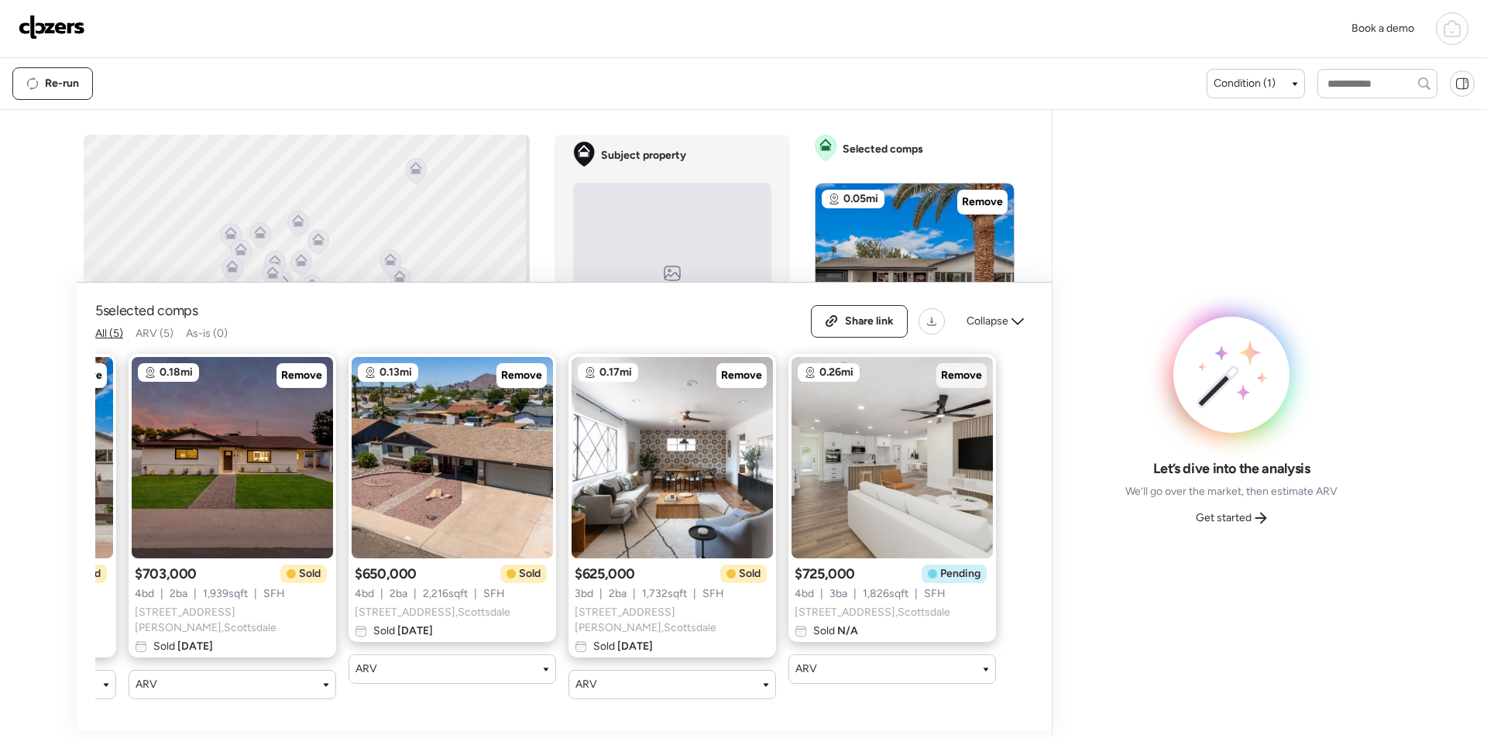
click at [971, 381] on span "Remove" at bounding box center [961, 375] width 41 height 15
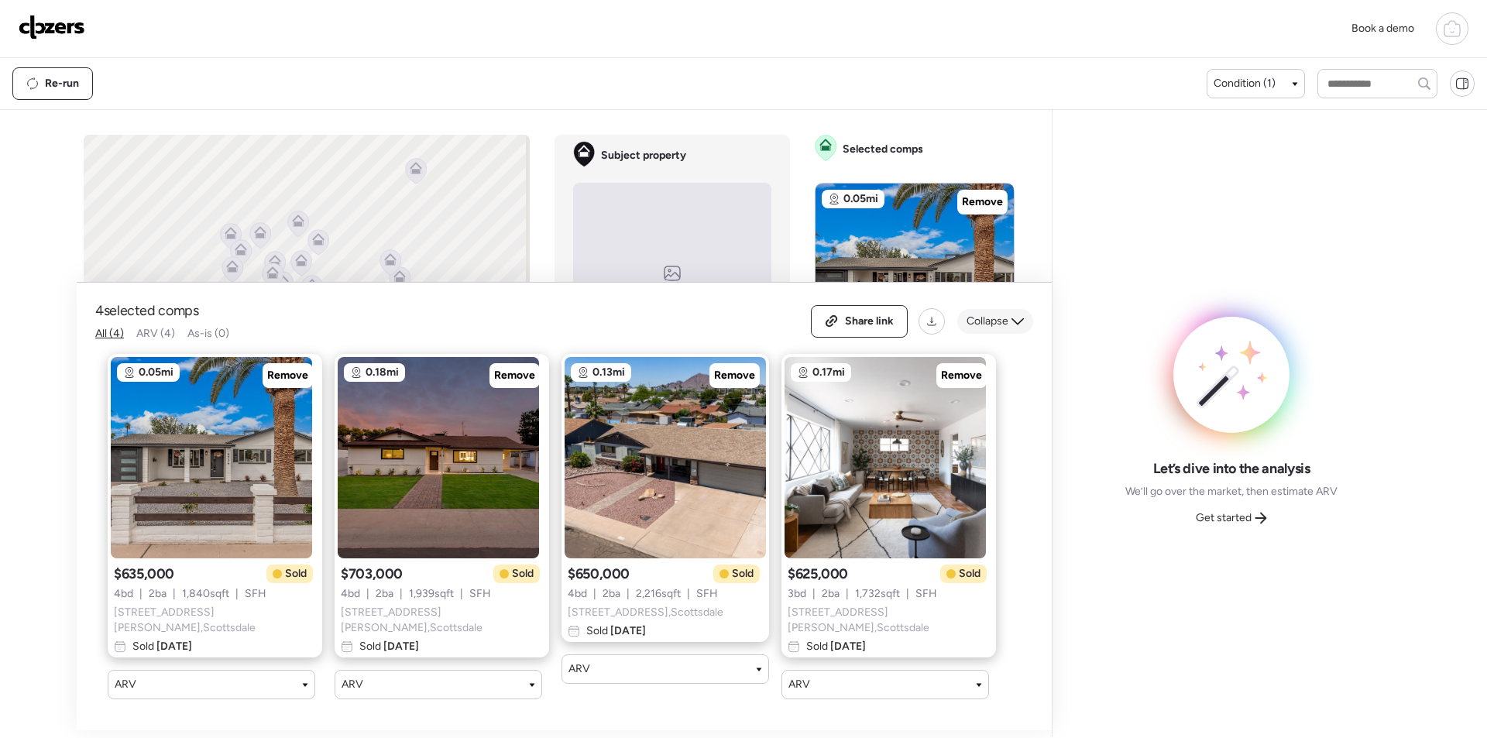
scroll to position [0, 0]
click at [989, 322] on span "Collapse" at bounding box center [987, 321] width 42 height 15
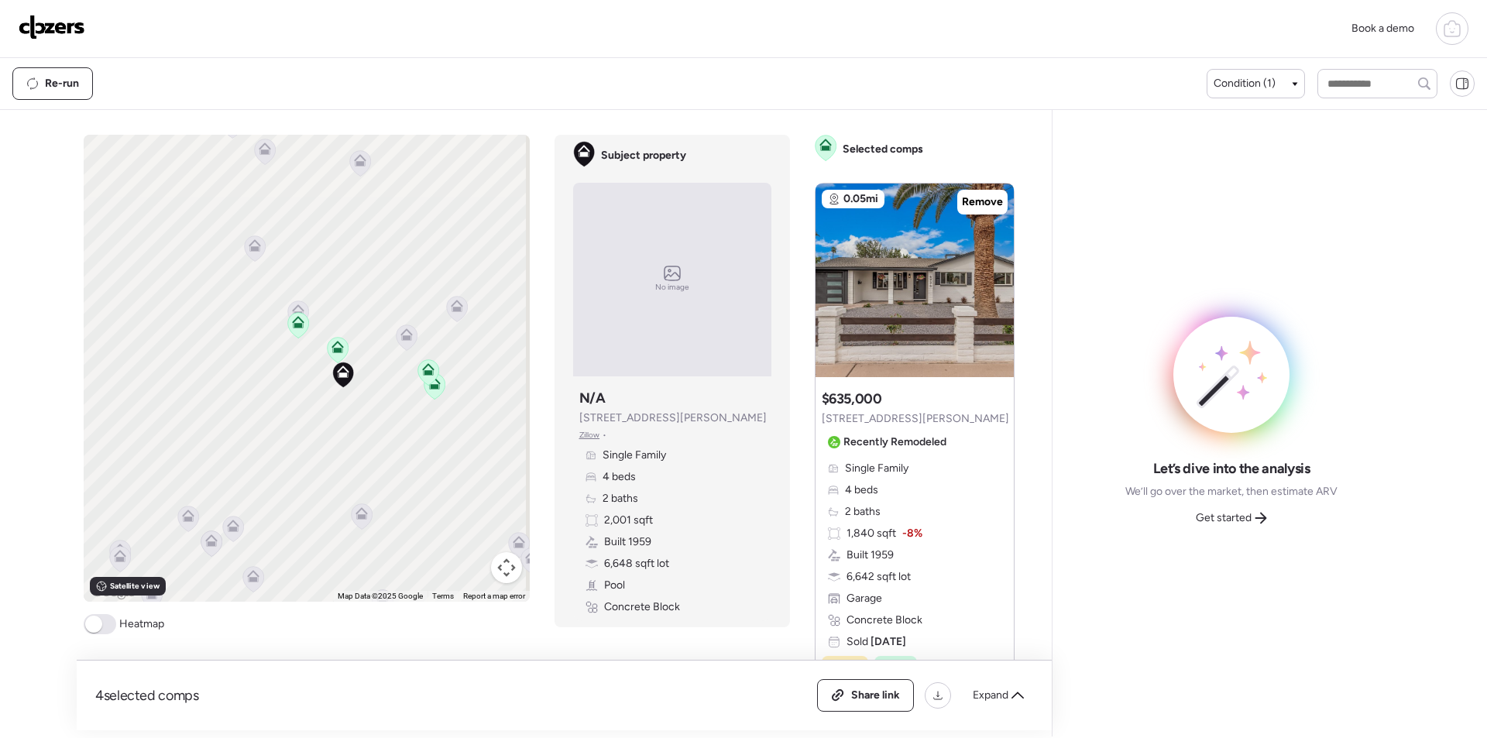
click at [299, 314] on icon at bounding box center [297, 325] width 21 height 26
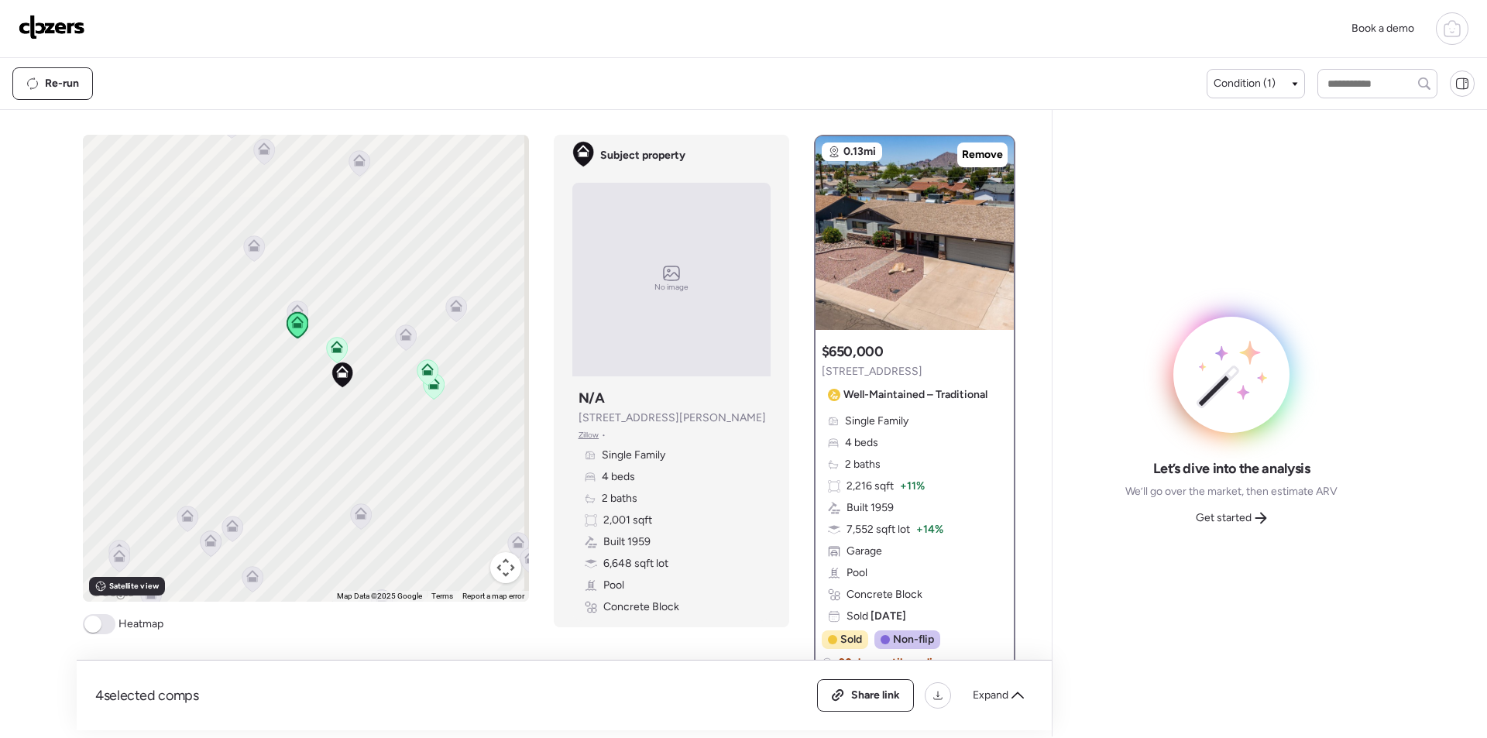
click at [297, 307] on icon at bounding box center [297, 310] width 12 height 12
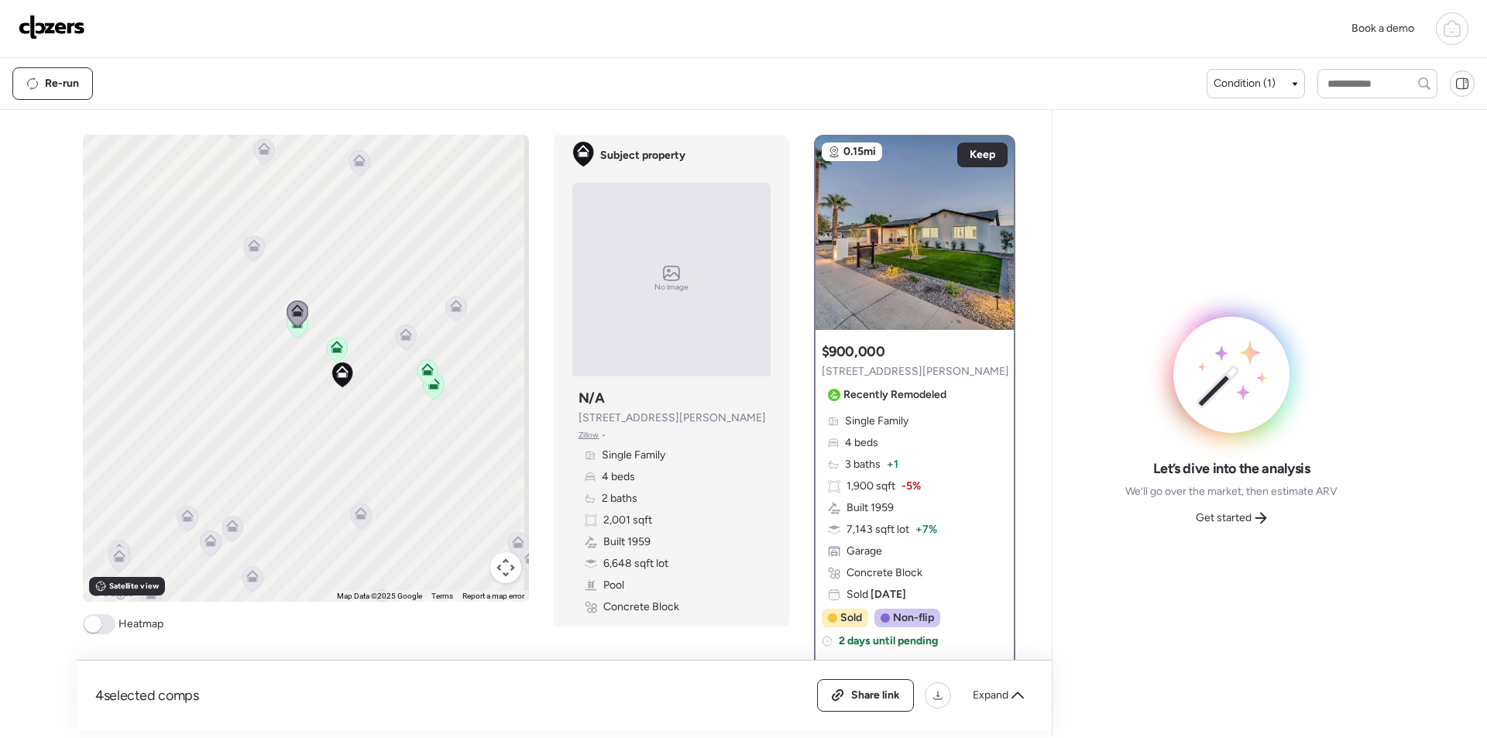
click at [400, 337] on icon at bounding box center [406, 334] width 12 height 12
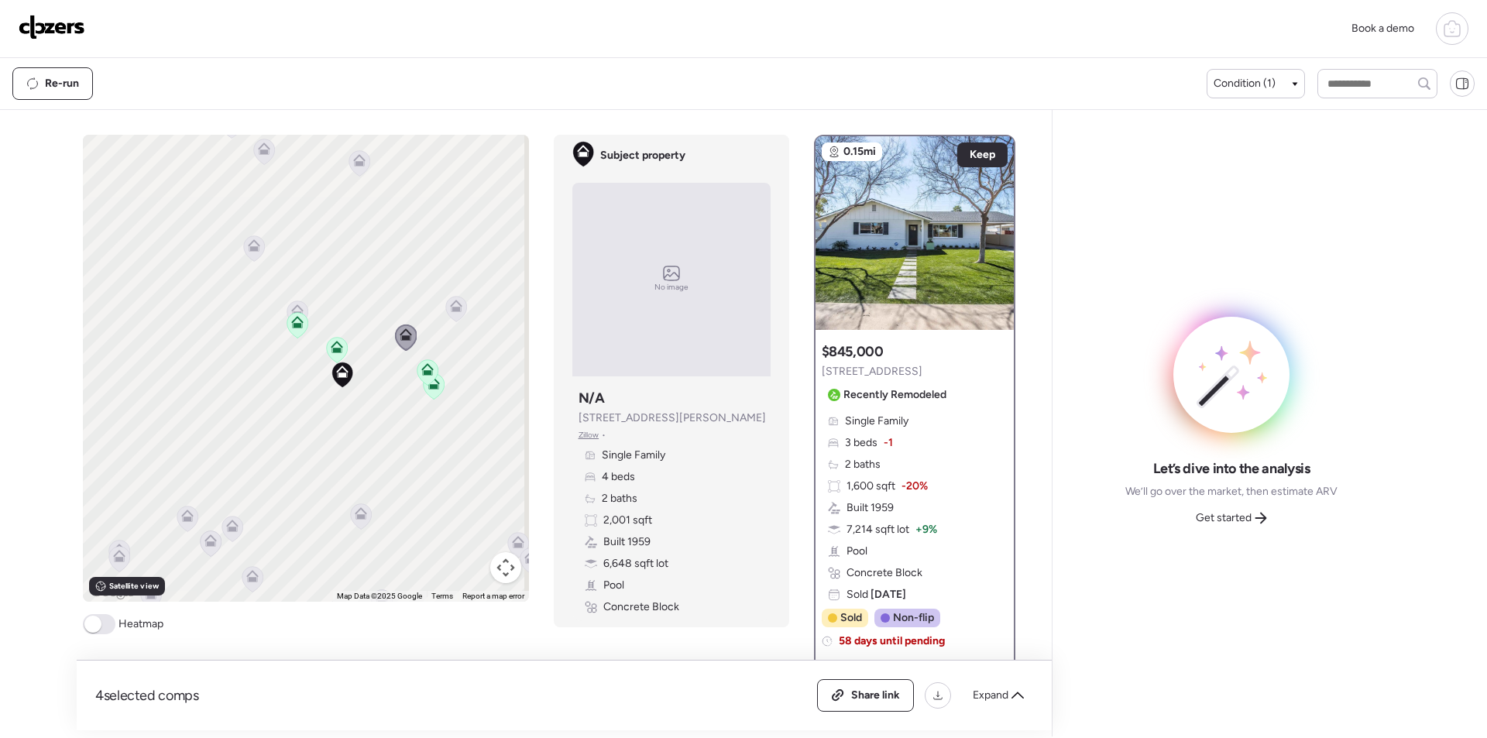
click at [458, 313] on icon at bounding box center [455, 309] width 21 height 26
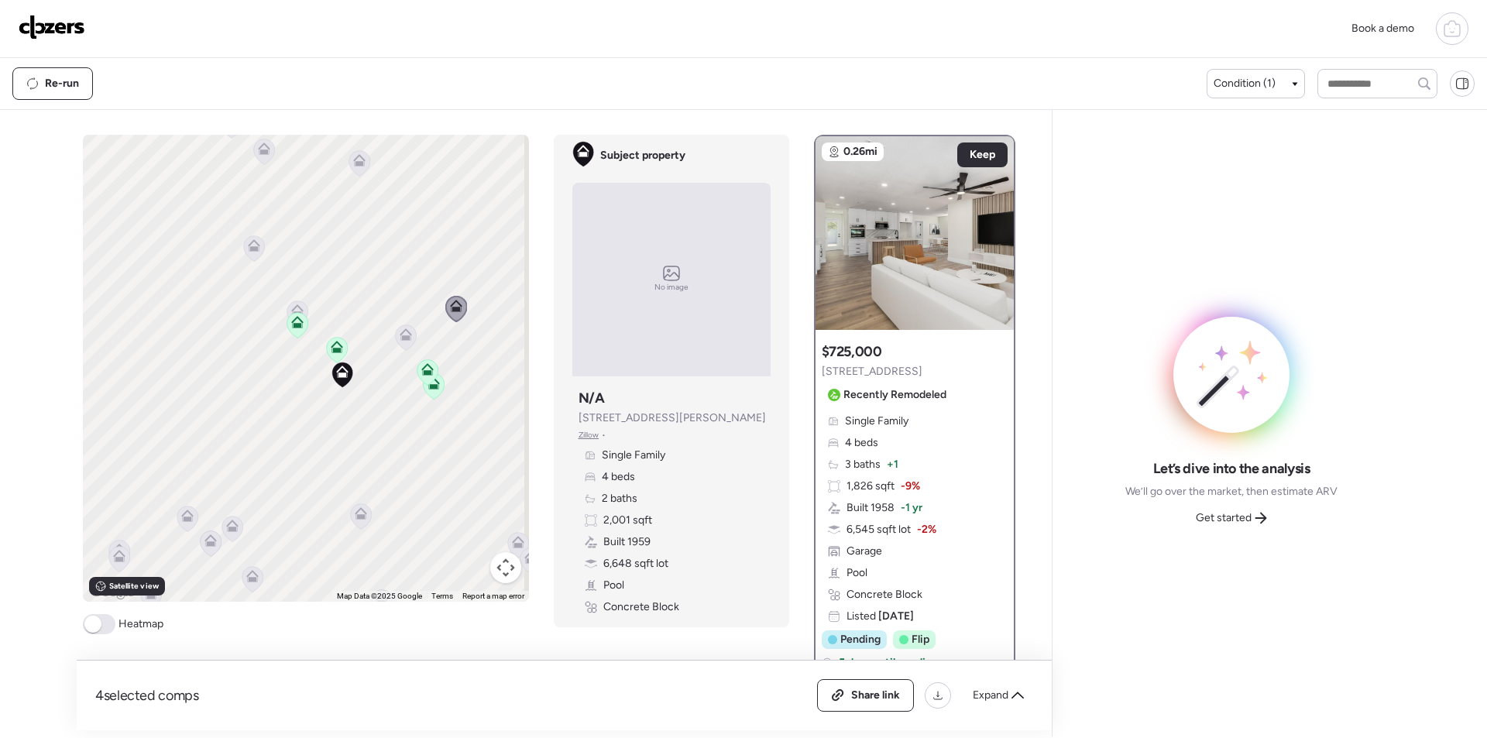
click at [255, 248] on icon at bounding box center [253, 248] width 21 height 26
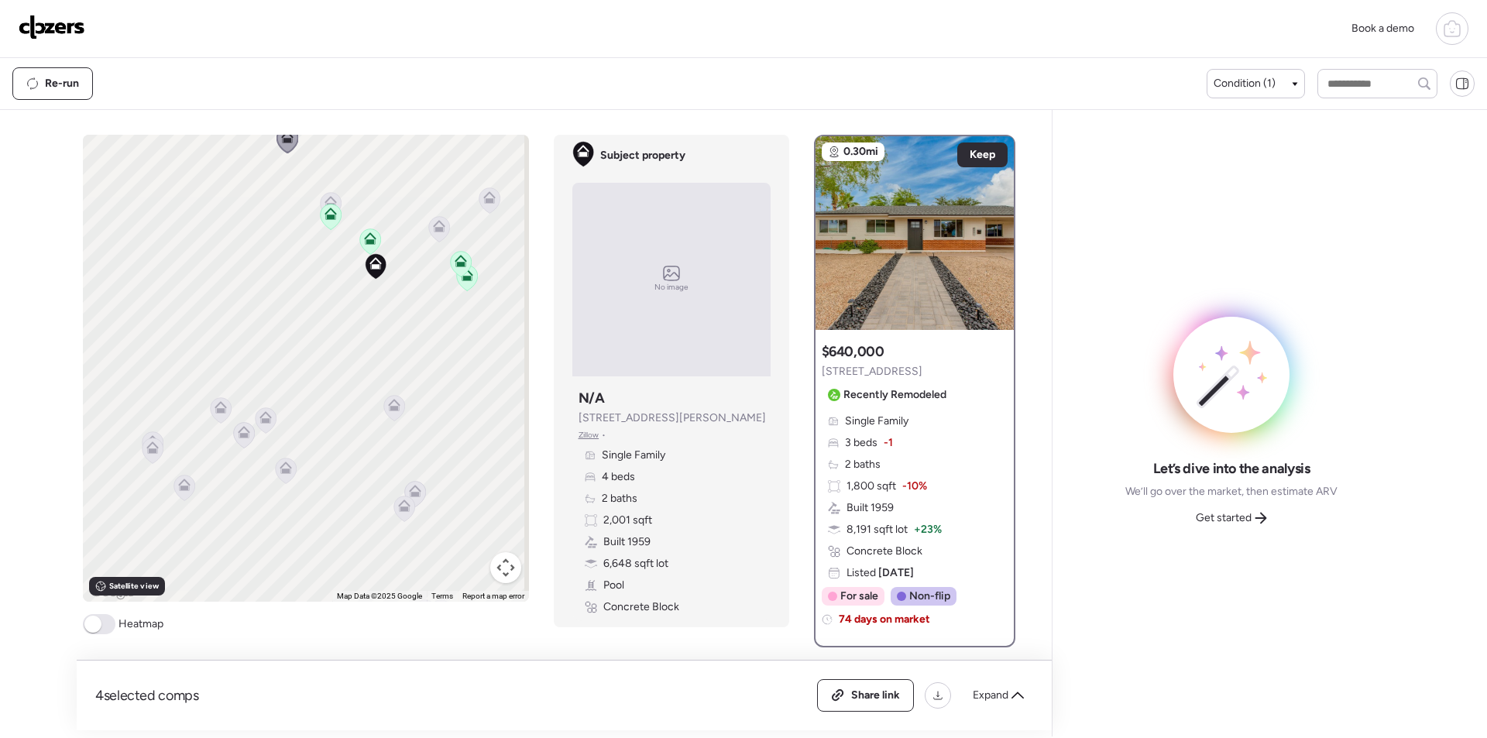
drag, startPoint x: 352, startPoint y: 399, endPoint x: 363, endPoint y: 318, distance: 81.3
click at [367, 311] on div "To activate drag with keyboard, press Alt + Enter. Once in keyboard drag state,…" at bounding box center [306, 368] width 446 height 467
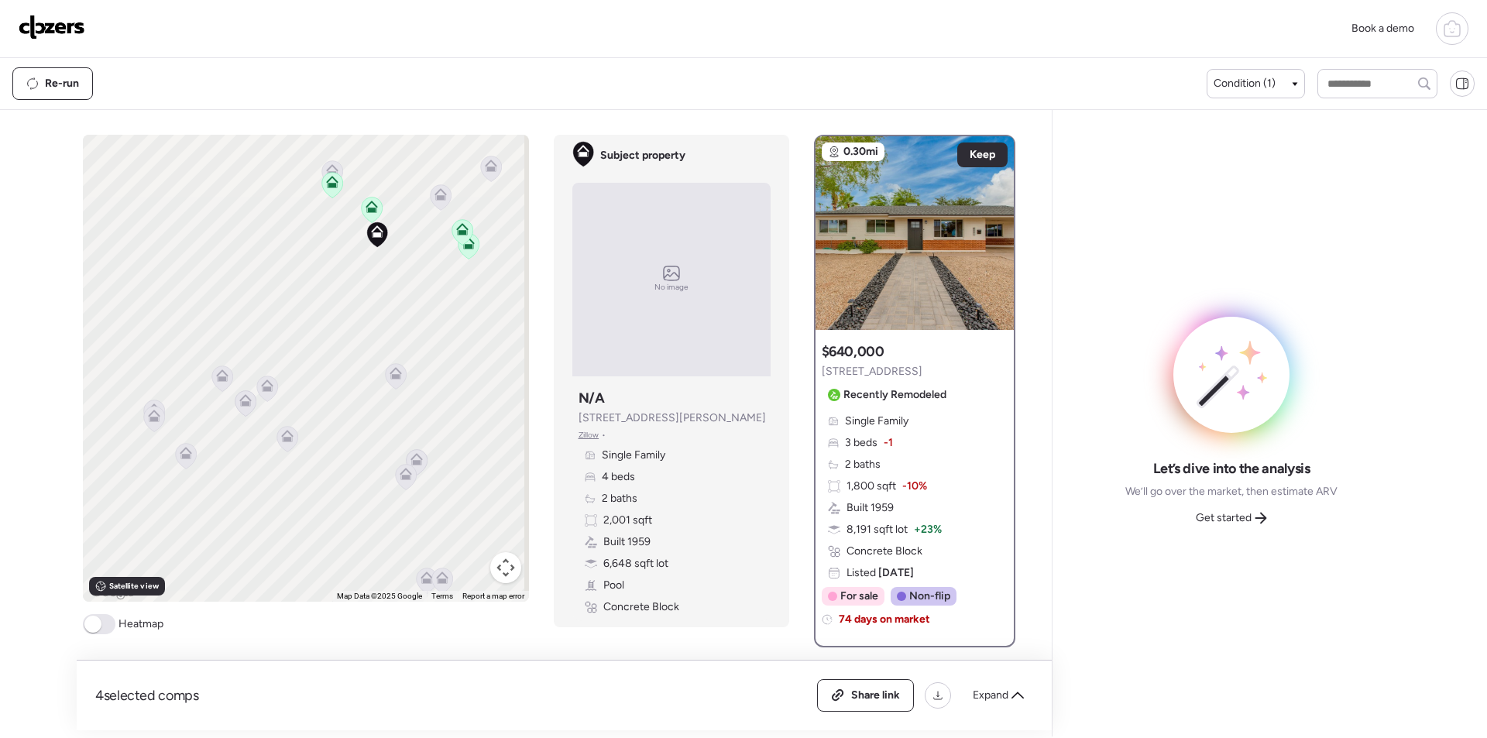
click at [389, 379] on icon at bounding box center [395, 376] width 21 height 26
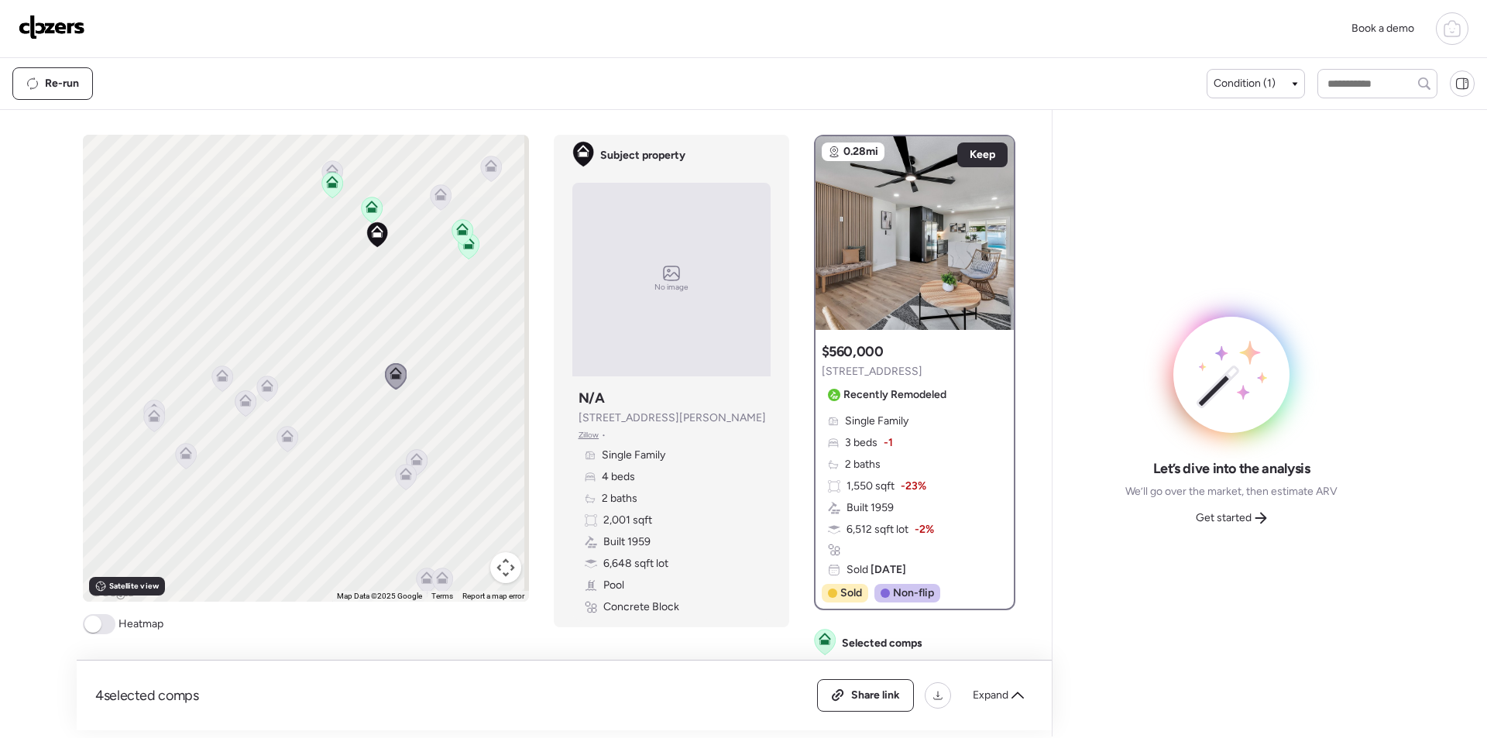
click at [258, 393] on icon at bounding box center [266, 389] width 21 height 26
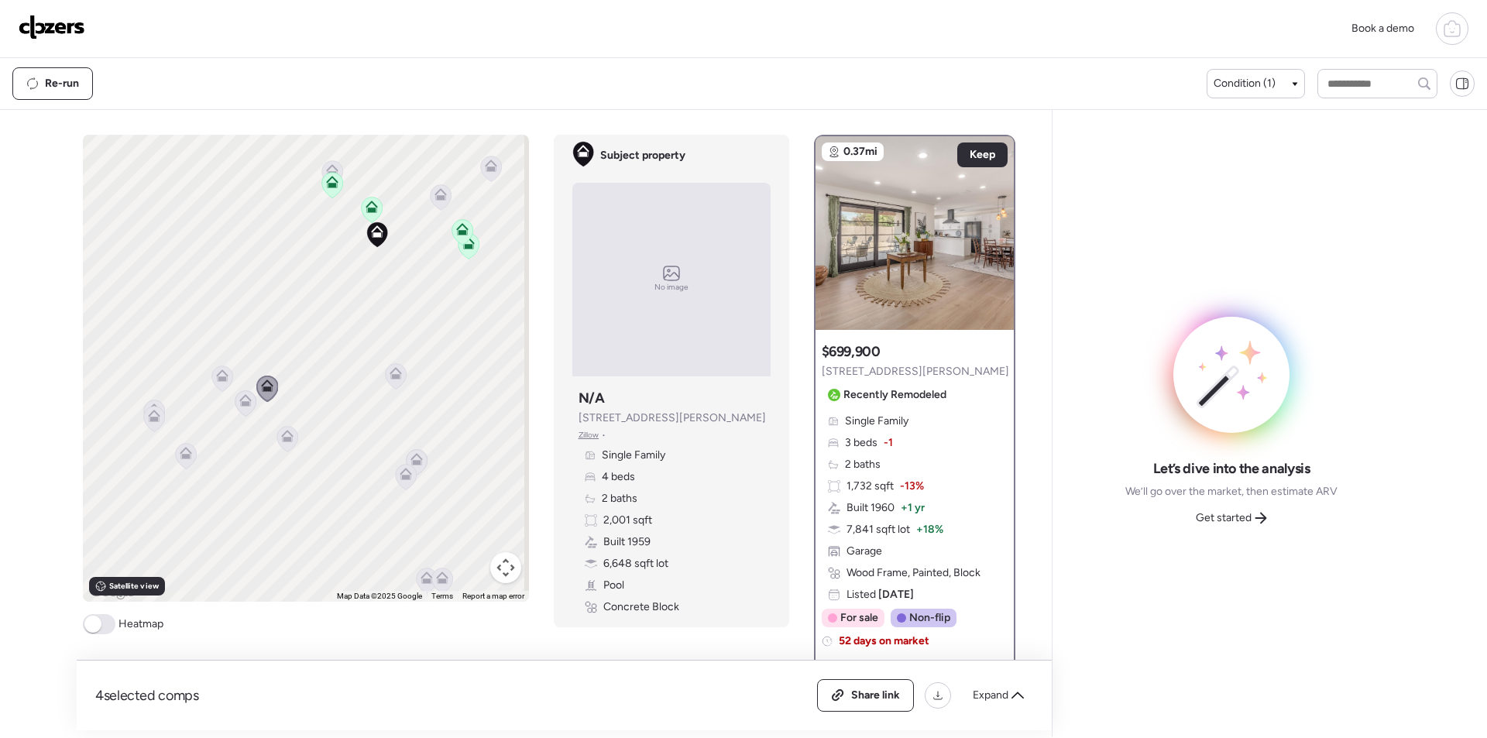
click at [235, 412] on icon at bounding box center [246, 403] width 22 height 26
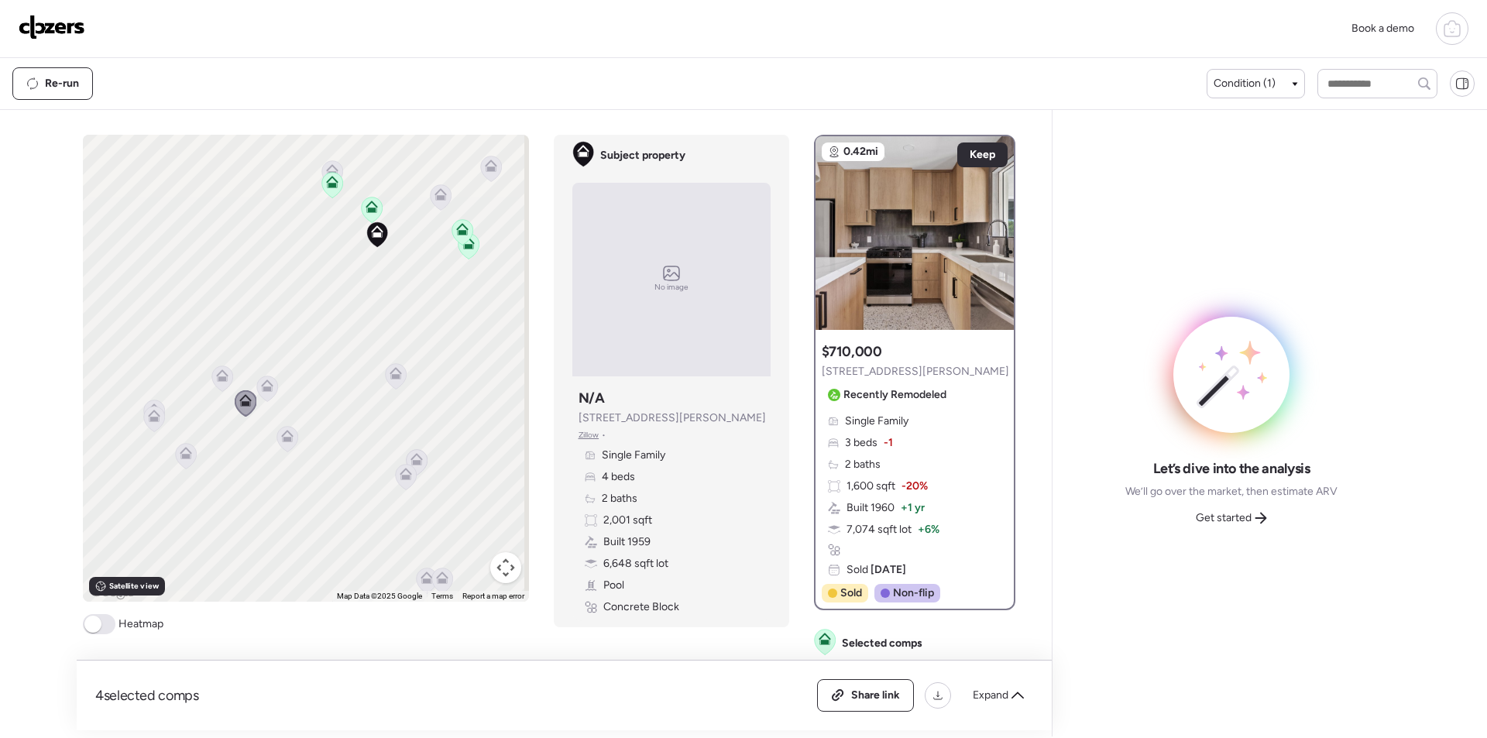
click at [216, 376] on icon at bounding box center [222, 375] width 12 height 12
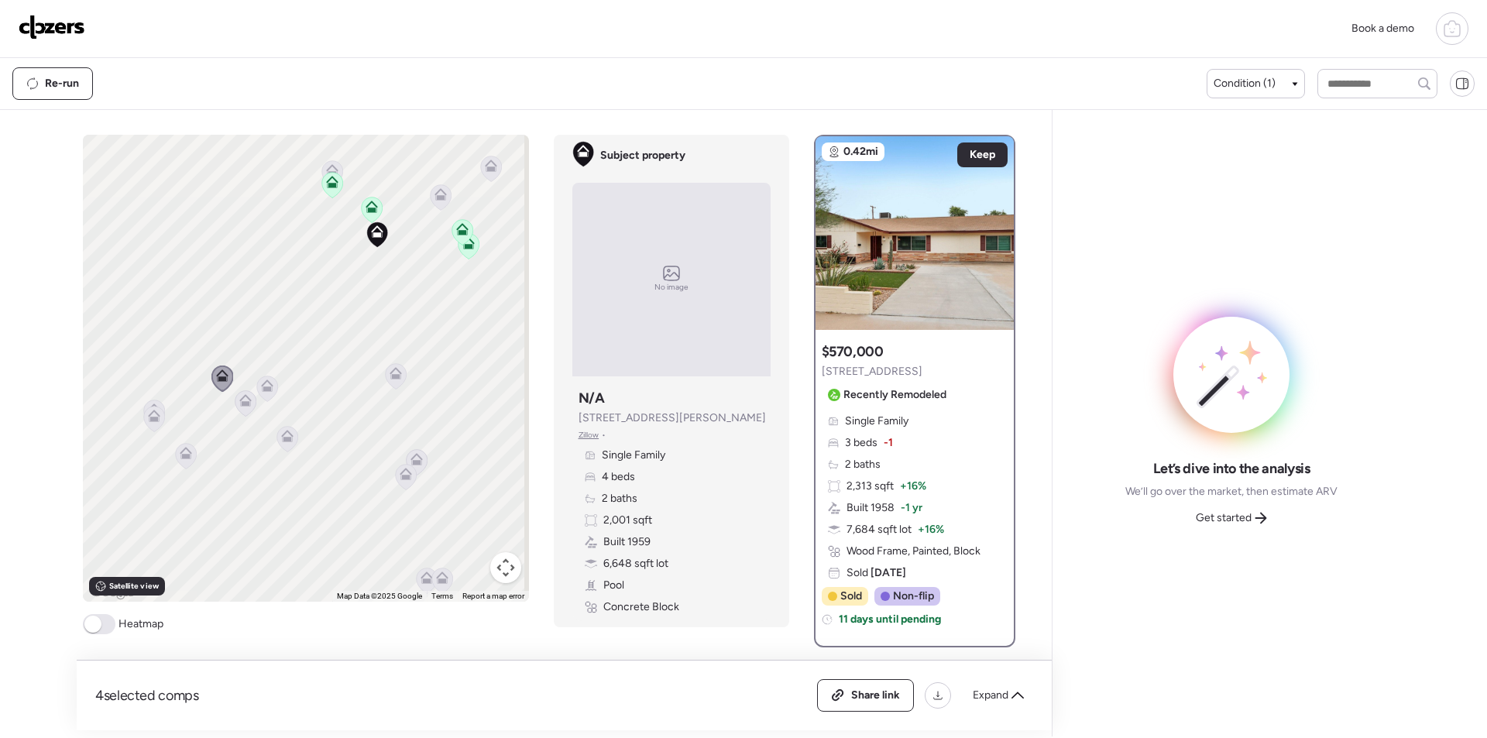
click at [403, 466] on icon at bounding box center [405, 477] width 21 height 26
click at [395, 484] on icon at bounding box center [406, 477] width 22 height 26
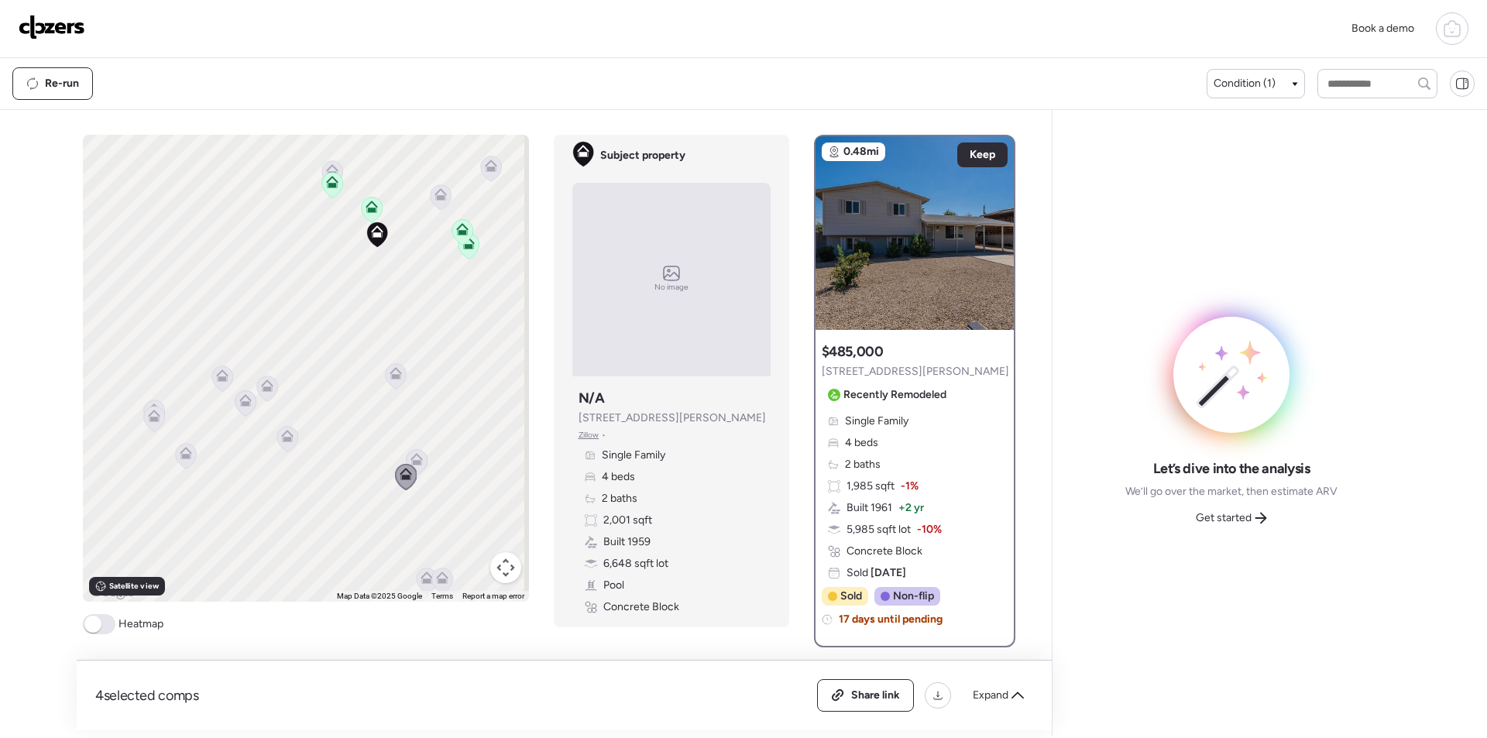
click at [182, 452] on icon at bounding box center [186, 453] width 12 height 12
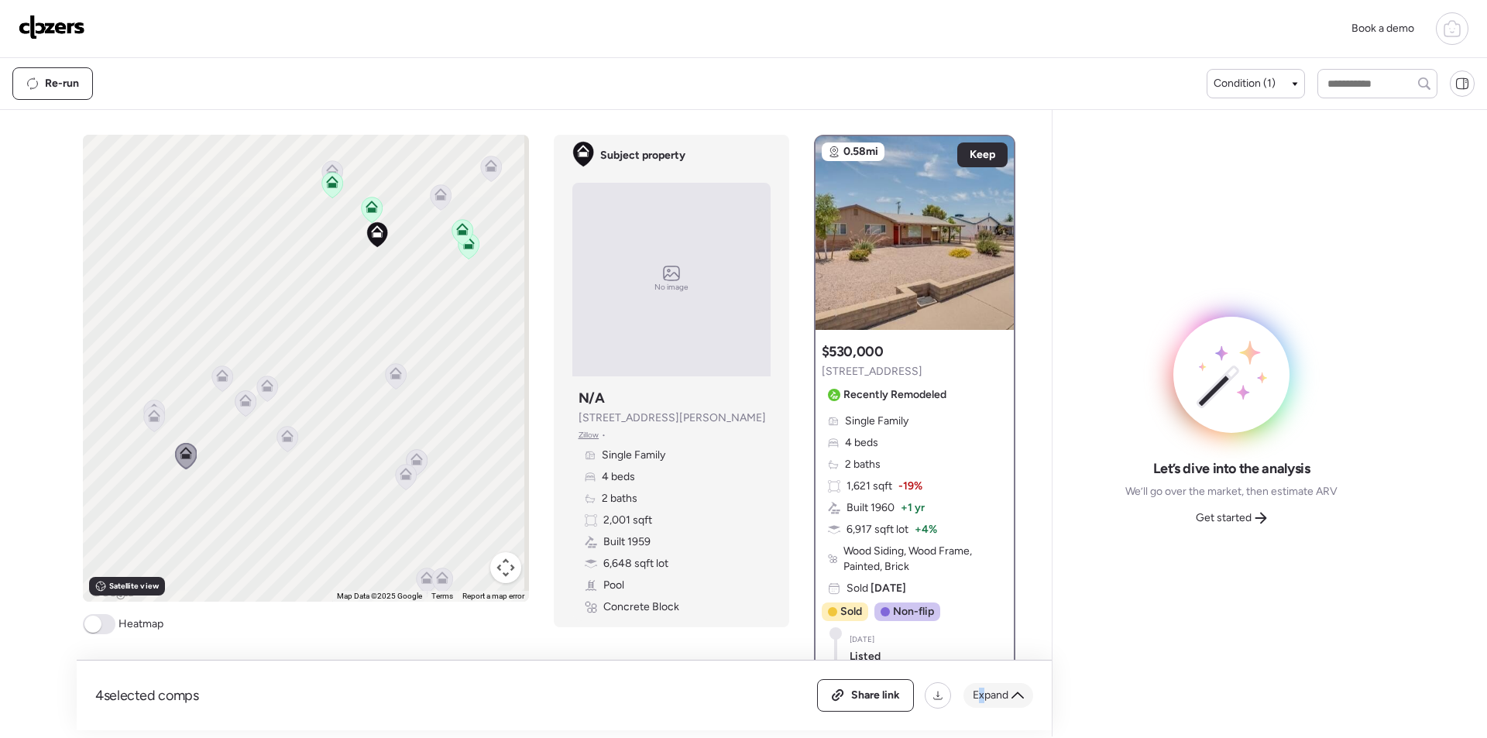
click at [983, 690] on span "Expand" at bounding box center [991, 695] width 36 height 15
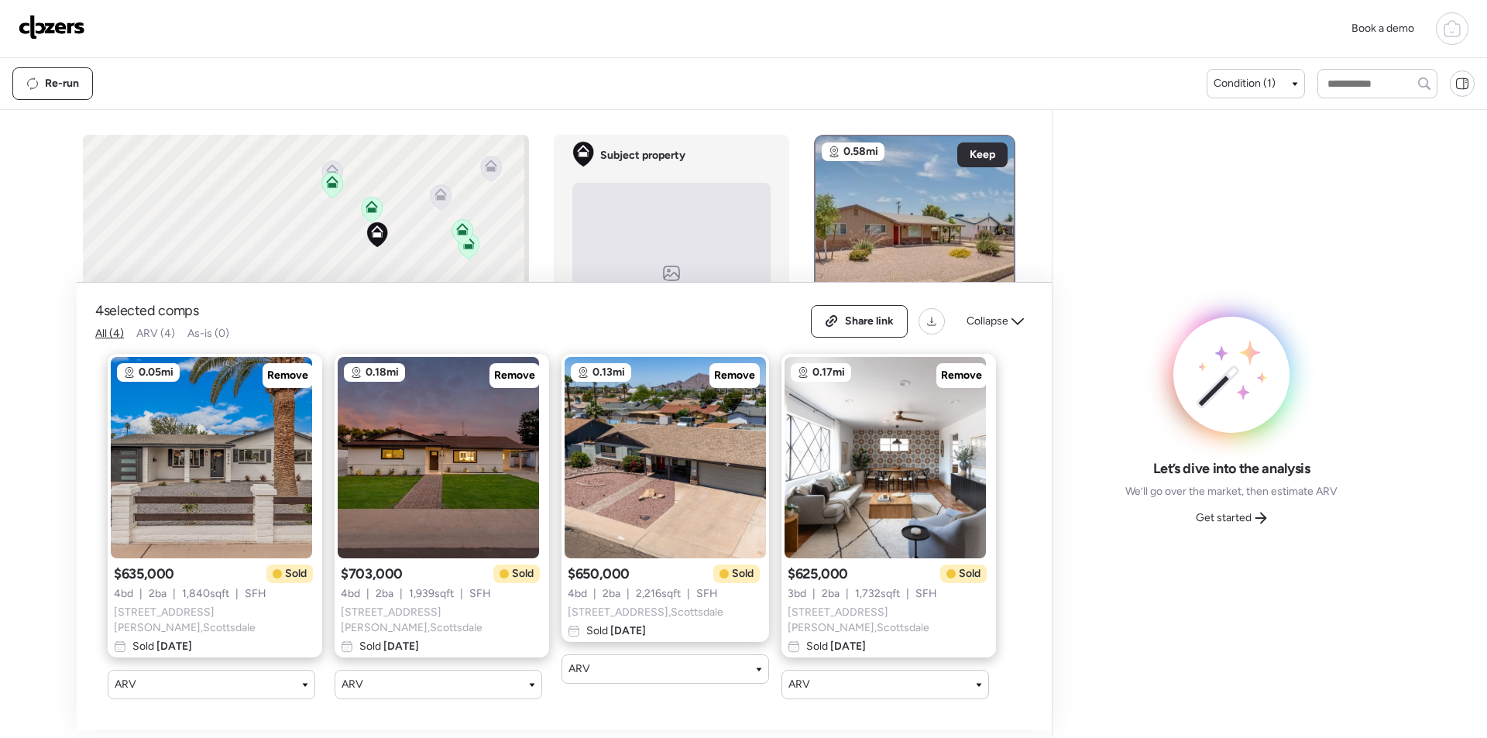
click at [1017, 342] on div "4 selected comps All (4) ARV (4) As-is (0) Share link Collapse" at bounding box center [564, 321] width 938 height 40
click at [999, 317] on span "Collapse" at bounding box center [987, 321] width 42 height 15
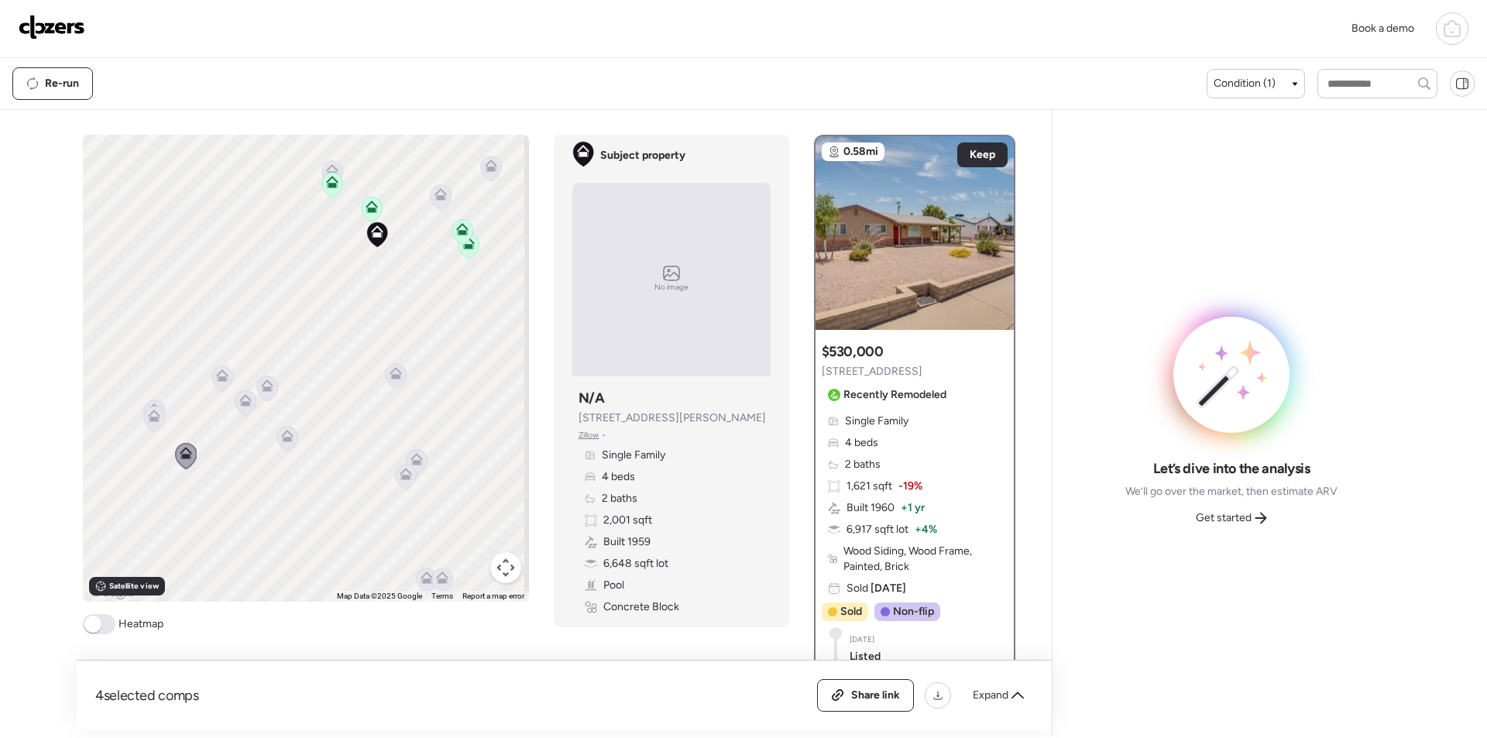
click at [148, 412] on icon at bounding box center [154, 413] width 12 height 7
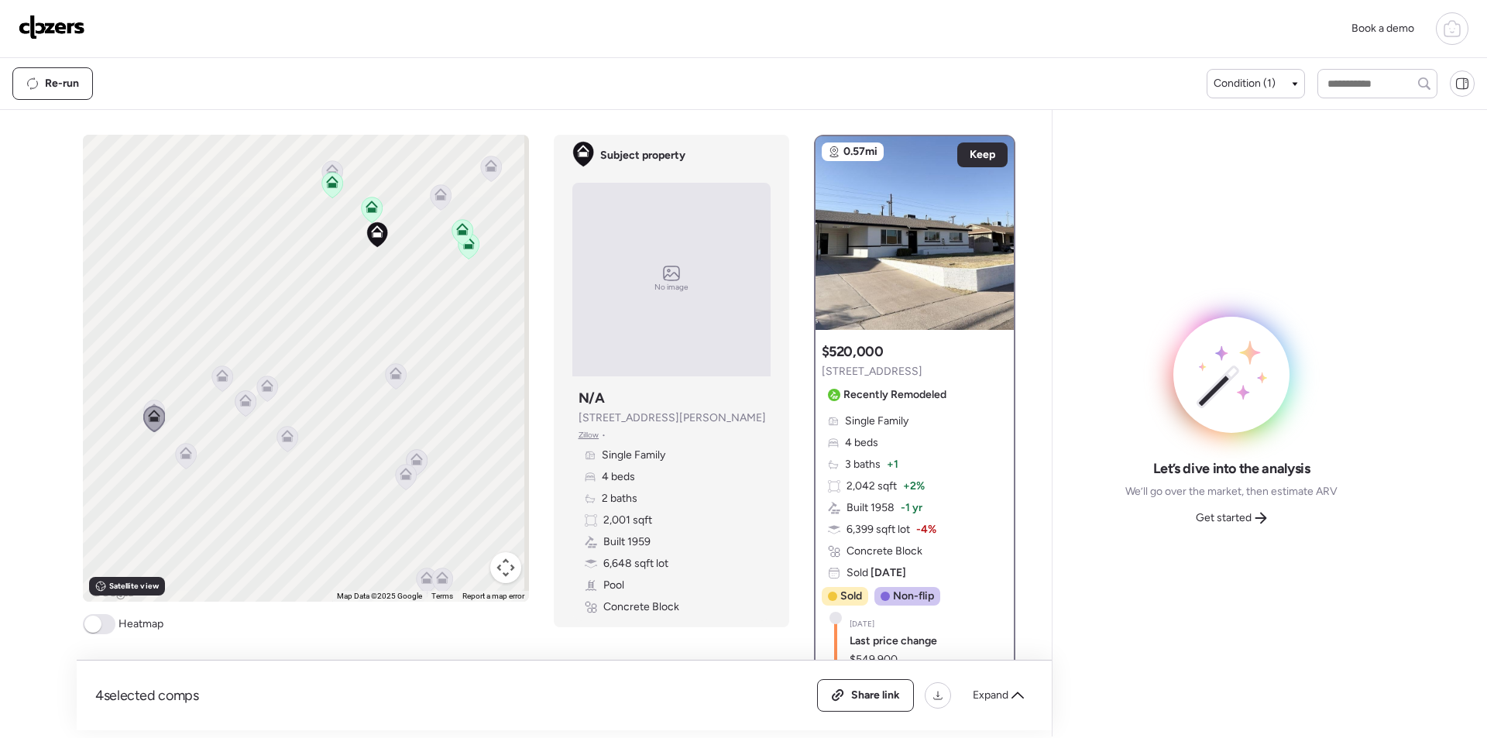
click at [143, 396] on div "To activate drag with keyboard, press Alt + Enter. Once in keyboard drag state,…" at bounding box center [306, 368] width 446 height 467
click at [146, 404] on div "To activate drag with keyboard, press Alt + Enter. Once in keyboard drag state,…" at bounding box center [306, 368] width 446 height 467
click at [148, 407] on icon at bounding box center [153, 419] width 21 height 26
click at [420, 577] on icon at bounding box center [426, 574] width 12 height 7
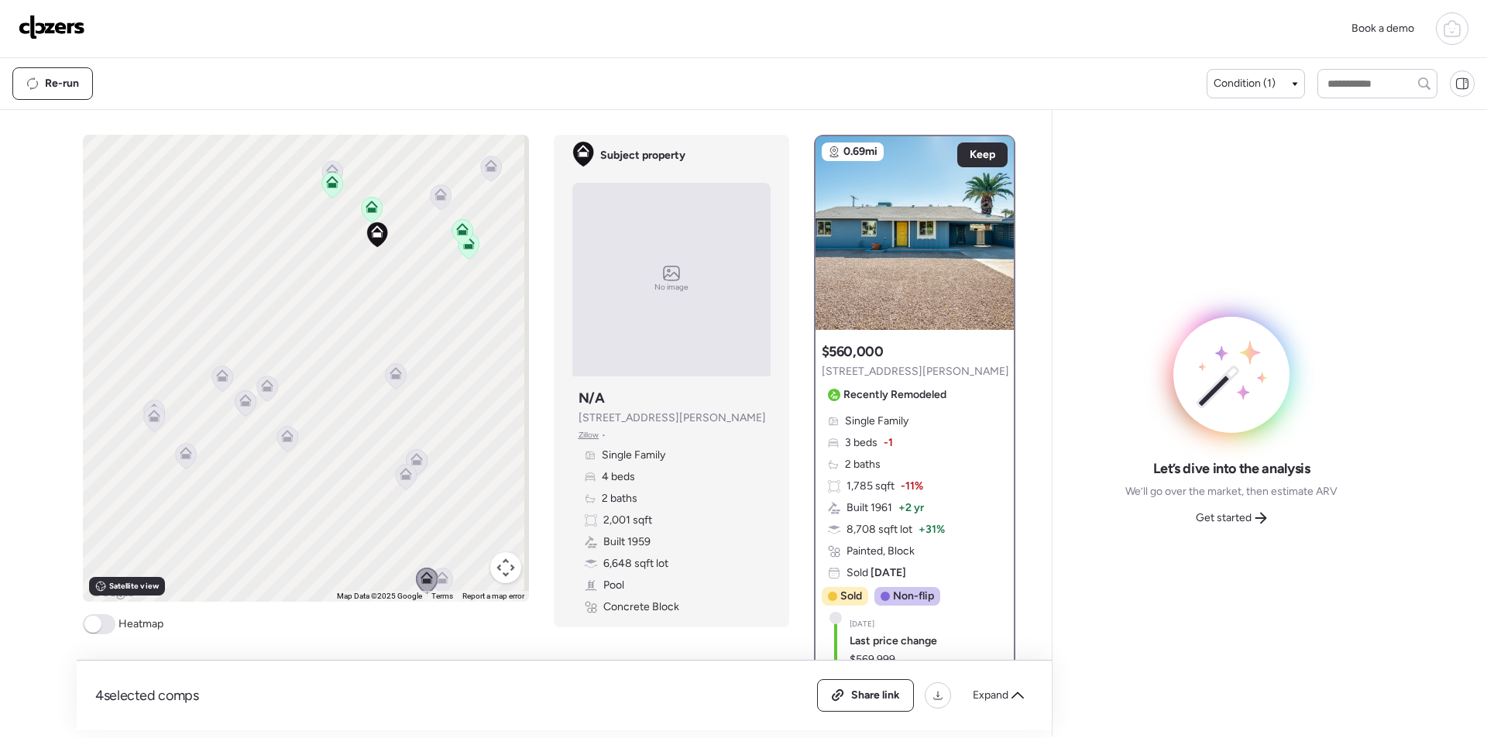
click at [444, 575] on icon at bounding box center [441, 581] width 21 height 26
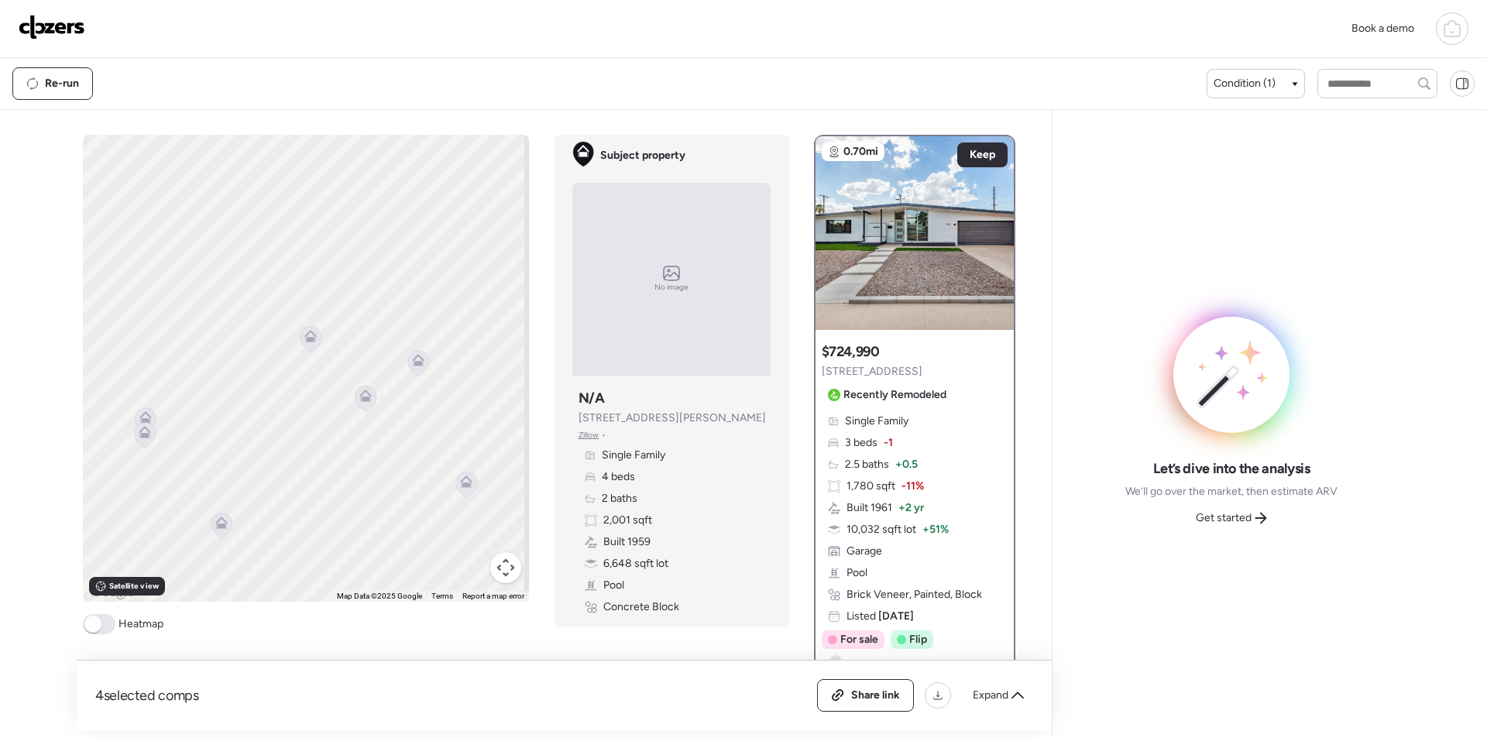
click at [146, 417] on icon at bounding box center [145, 417] width 12 height 12
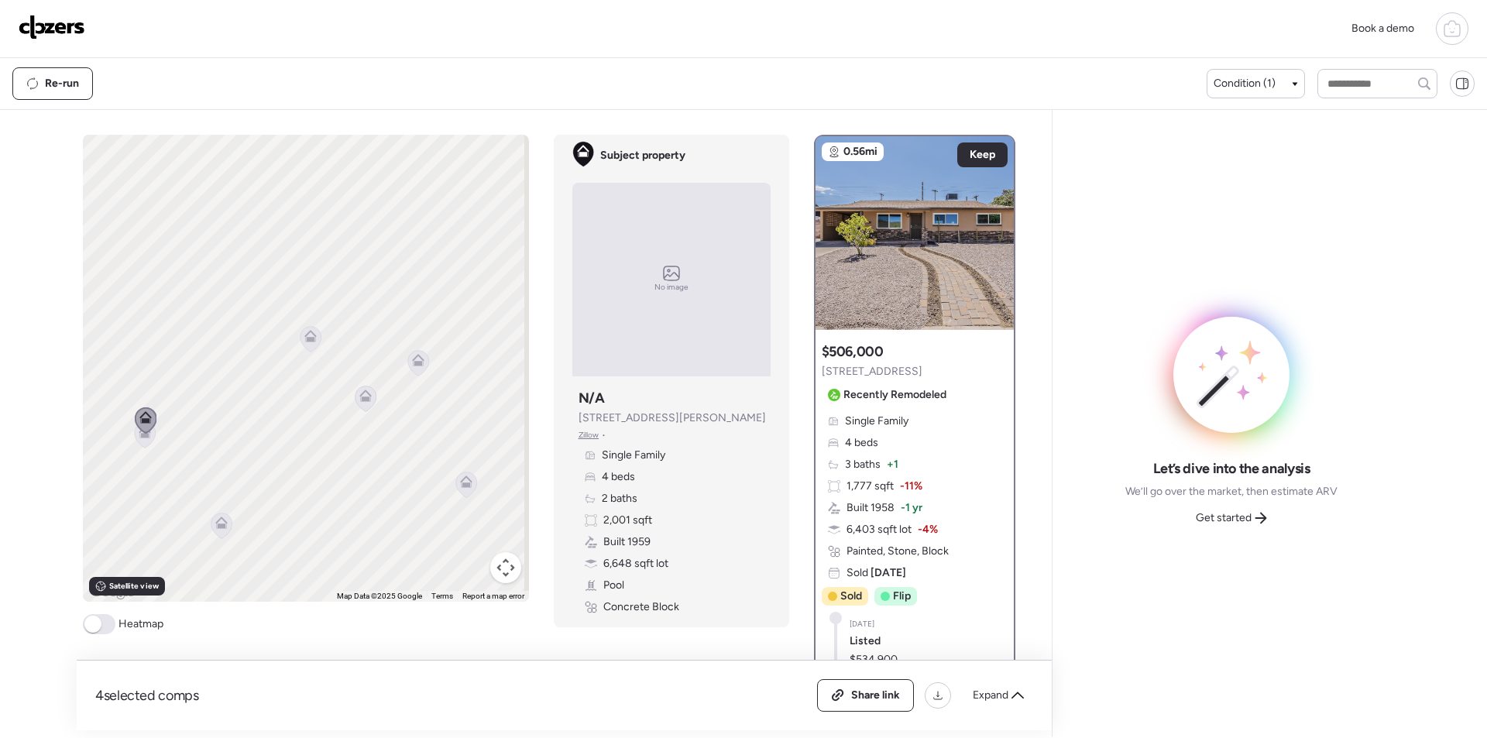
click at [1203, 516] on span "Get started" at bounding box center [1224, 517] width 56 height 15
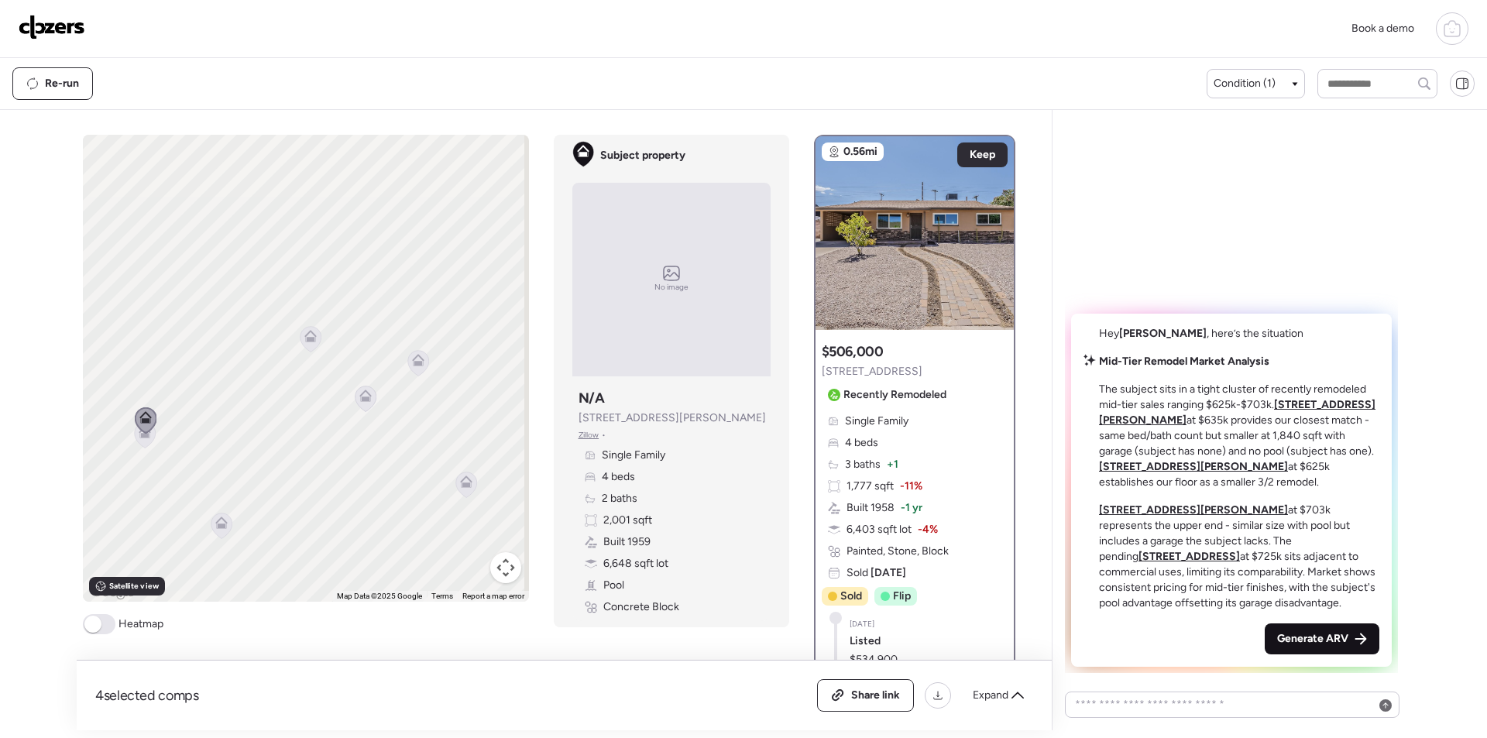
click at [1354, 640] on icon at bounding box center [1360, 639] width 12 height 12
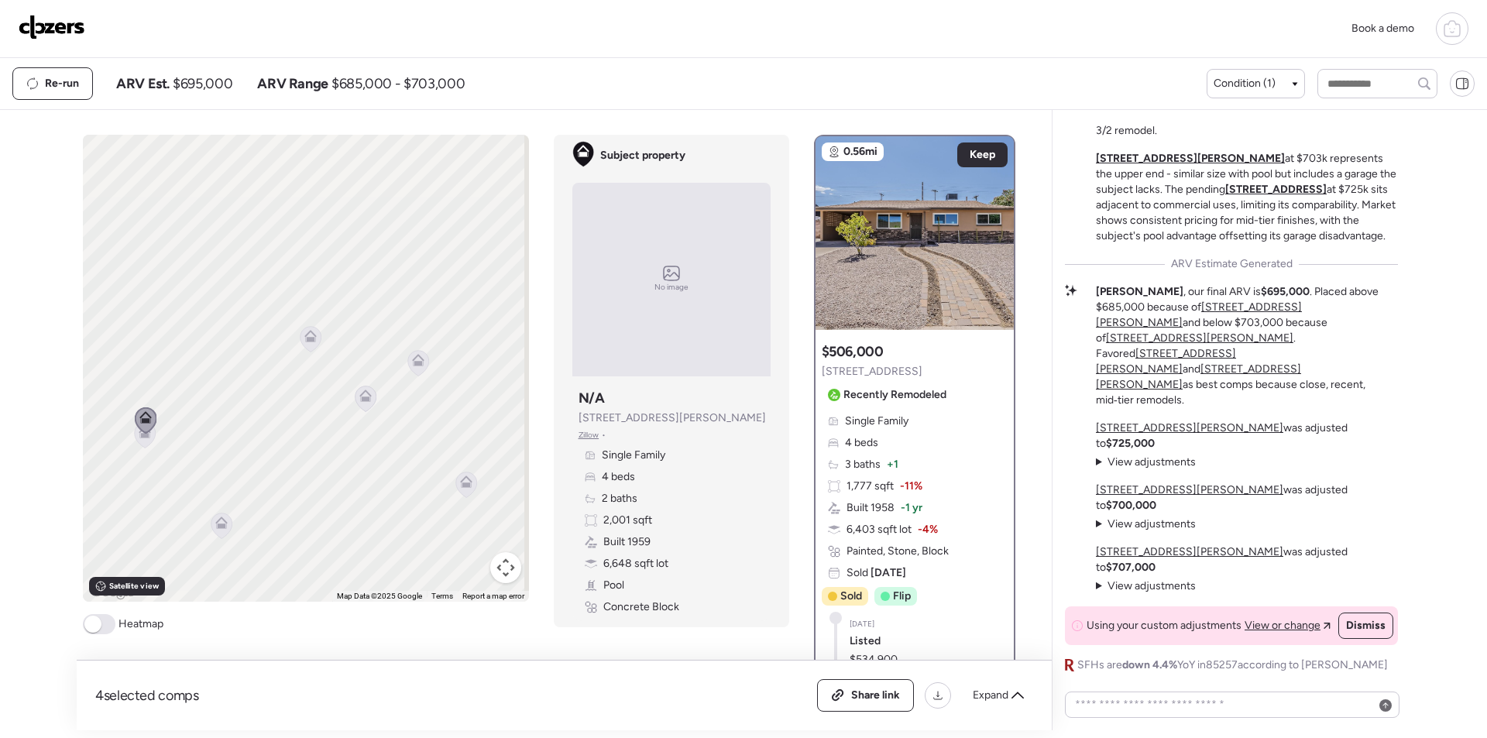
click at [195, 84] on span "$695,000" at bounding box center [203, 83] width 60 height 19
copy span "695,000"
click at [871, 695] on span "Share link" at bounding box center [875, 695] width 49 height 15
click at [22, 6] on div "Book a demo" at bounding box center [743, 29] width 1487 height 58
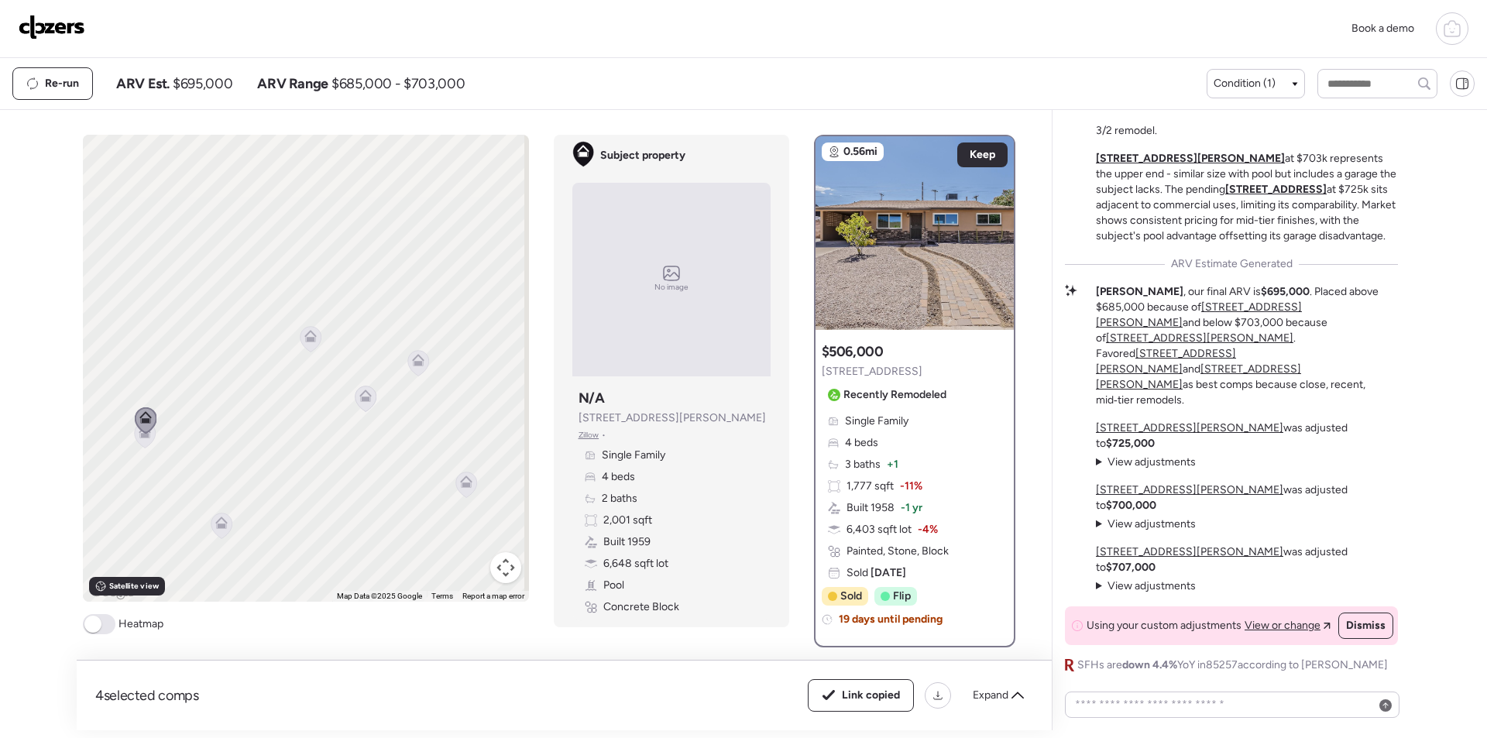
click at [36, 19] on img at bounding box center [52, 27] width 67 height 25
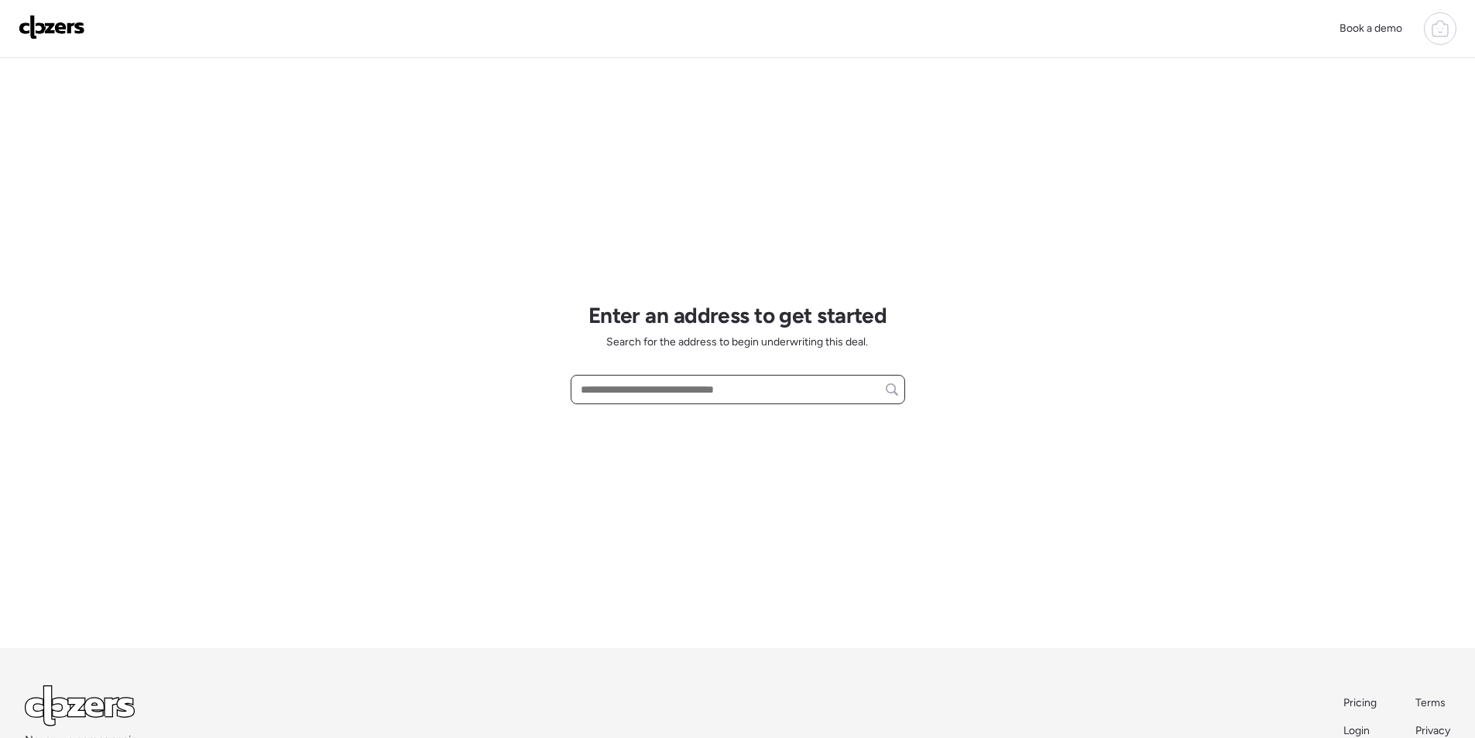
click at [664, 400] on input "text" at bounding box center [738, 390] width 321 height 22
paste input "**********"
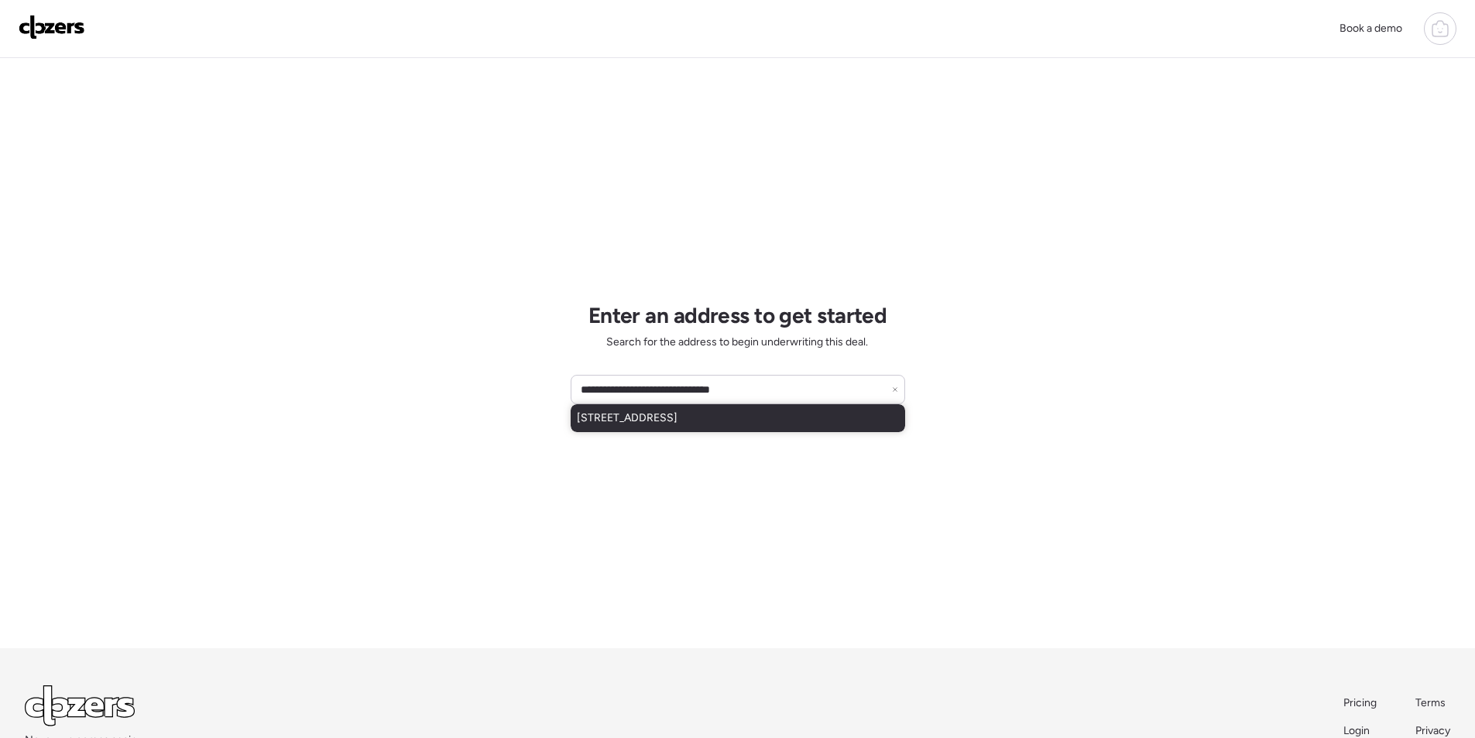
click at [663, 427] on div "[STREET_ADDRESS]" at bounding box center [738, 418] width 335 height 28
type input "**********"
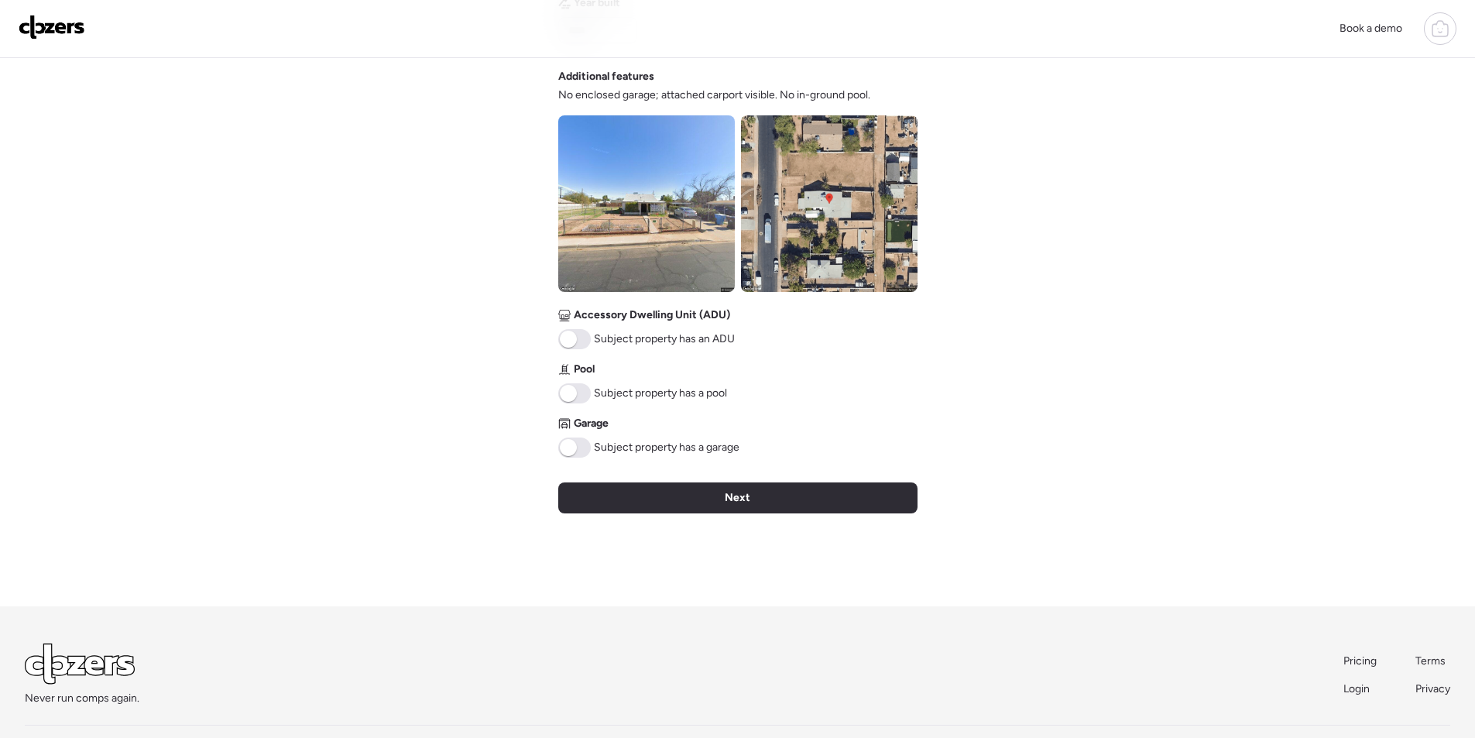
scroll to position [514, 0]
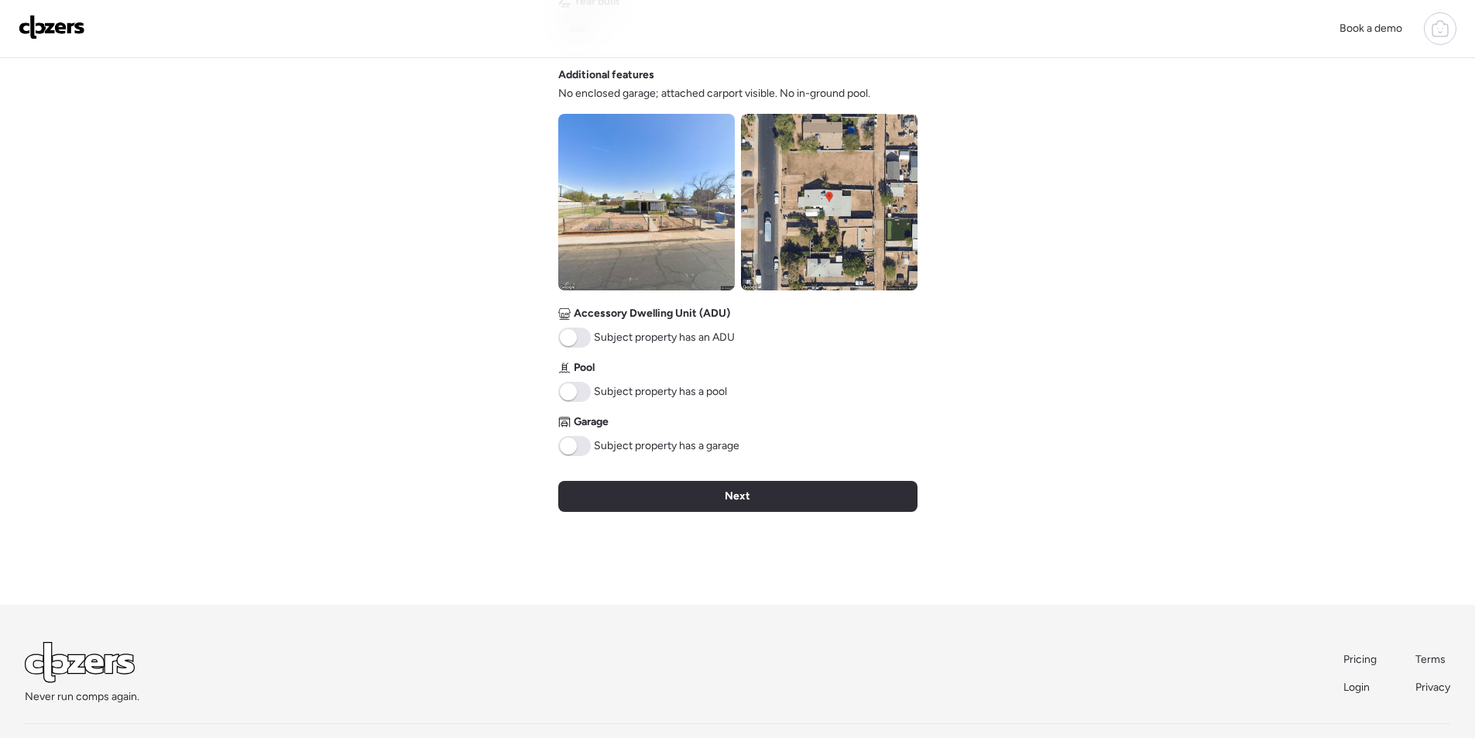
click at [662, 489] on div "Next" at bounding box center [737, 496] width 359 height 31
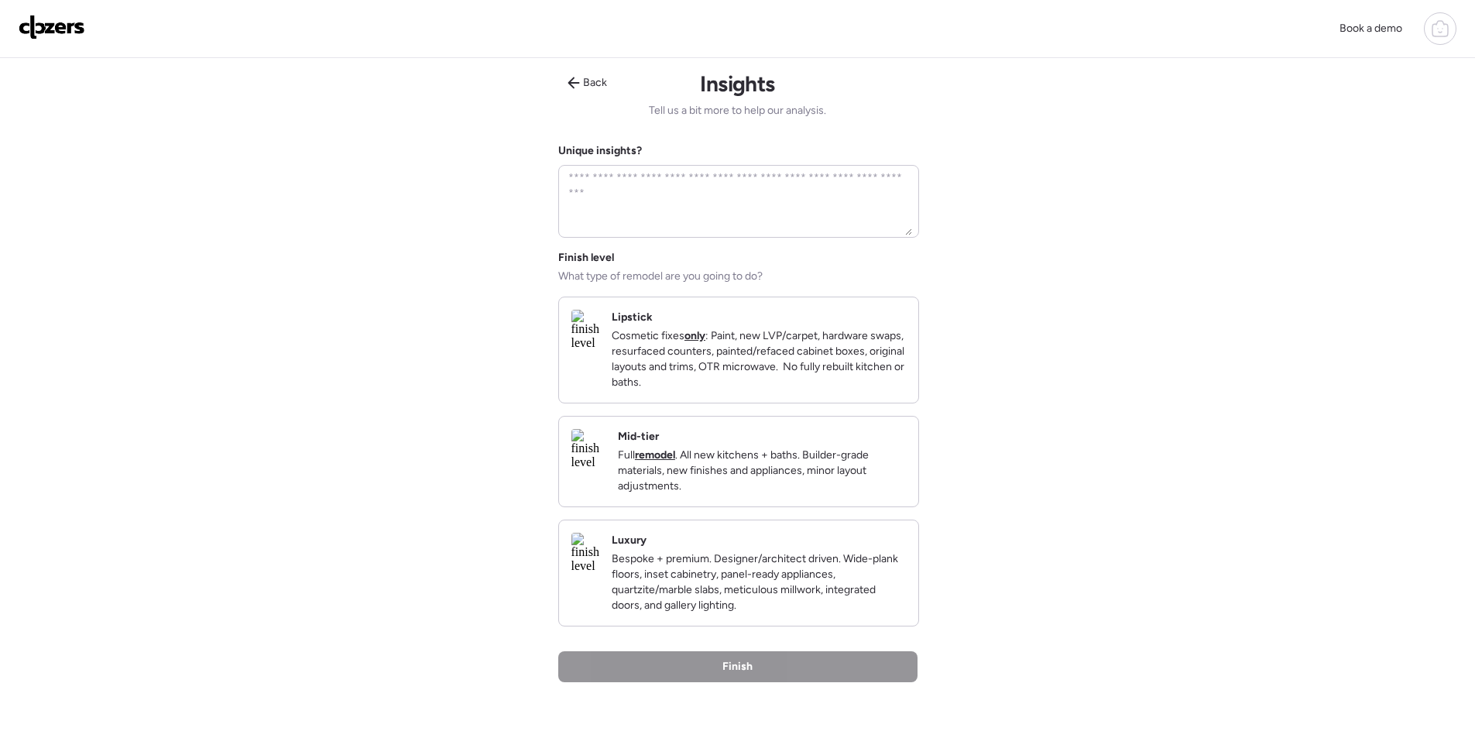
click at [745, 451] on div "Mid-tier Full remodel . All new kitchens + baths. Builder-grade materials, new …" at bounding box center [762, 461] width 288 height 65
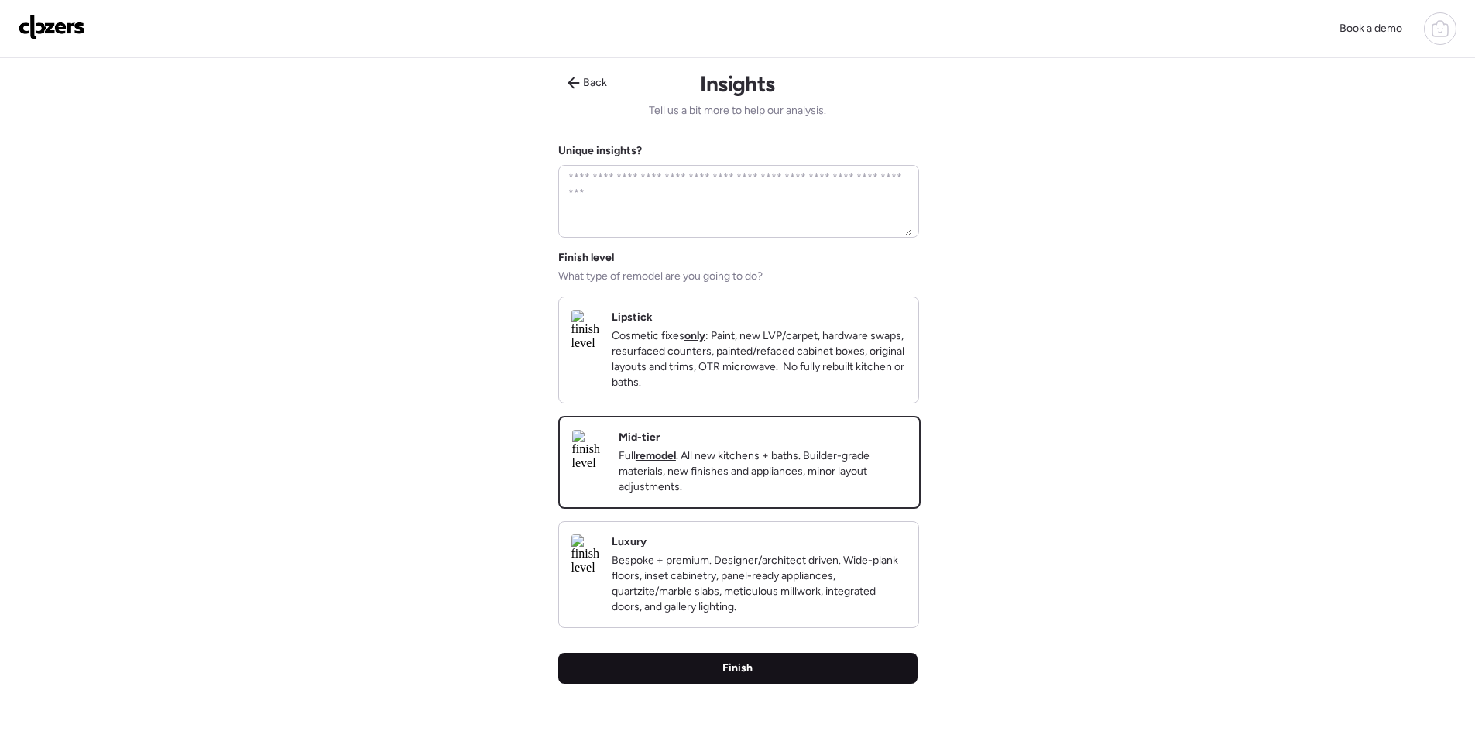
click at [787, 672] on div "Finish" at bounding box center [737, 668] width 359 height 31
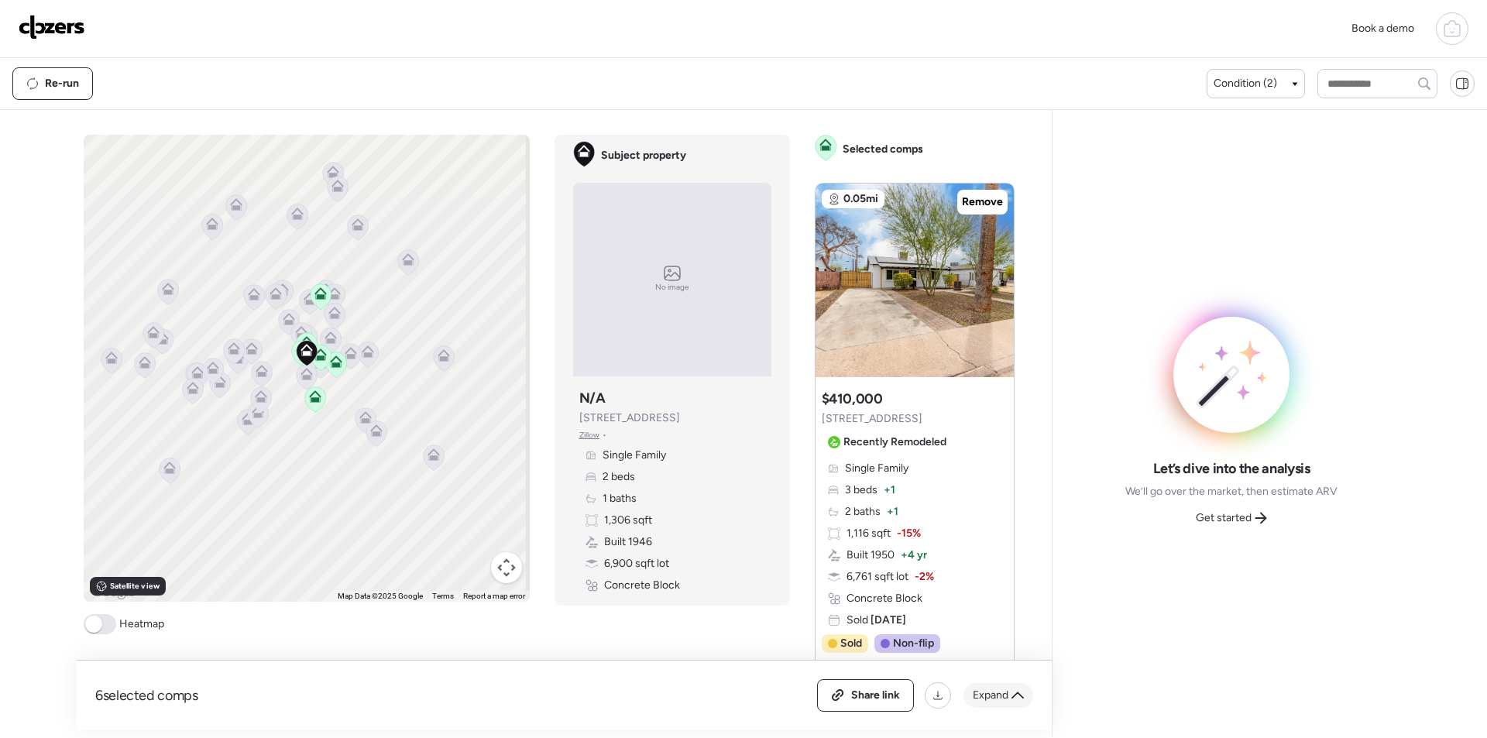
click at [1005, 708] on div "Share link Expand" at bounding box center [925, 695] width 216 height 33
click at [1006, 702] on span "Expand" at bounding box center [991, 695] width 36 height 15
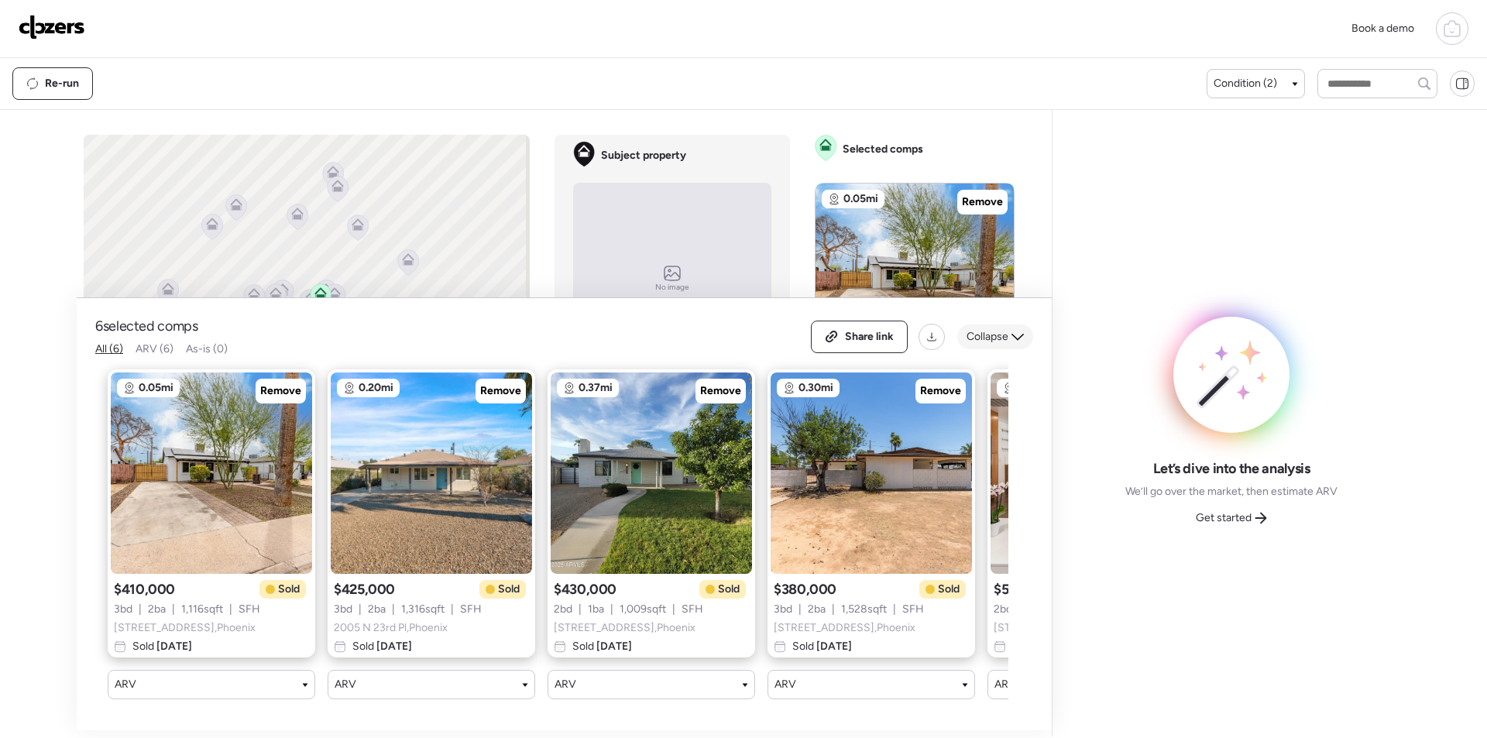
click at [1001, 329] on span "Collapse" at bounding box center [987, 336] width 42 height 15
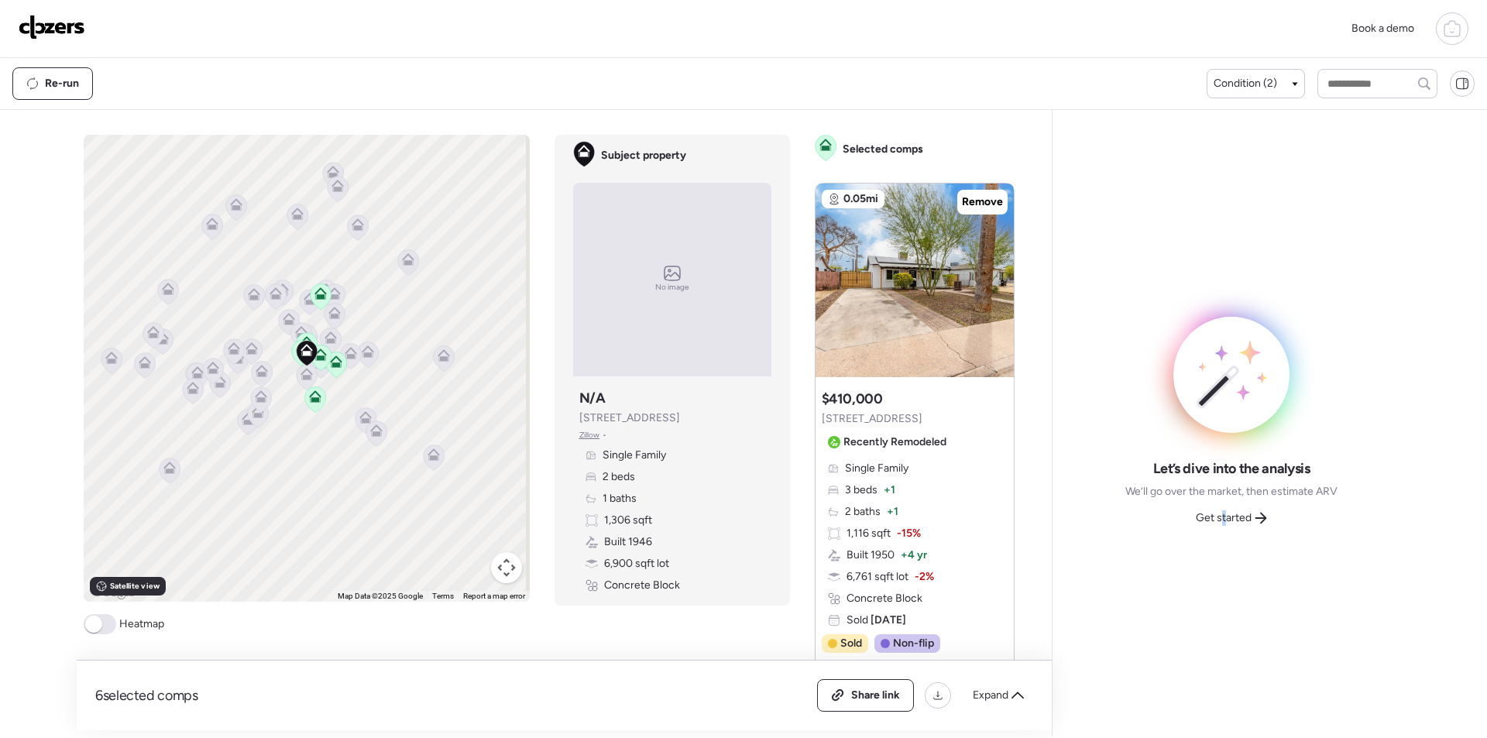
click at [1224, 515] on span "Get started" at bounding box center [1224, 517] width 56 height 15
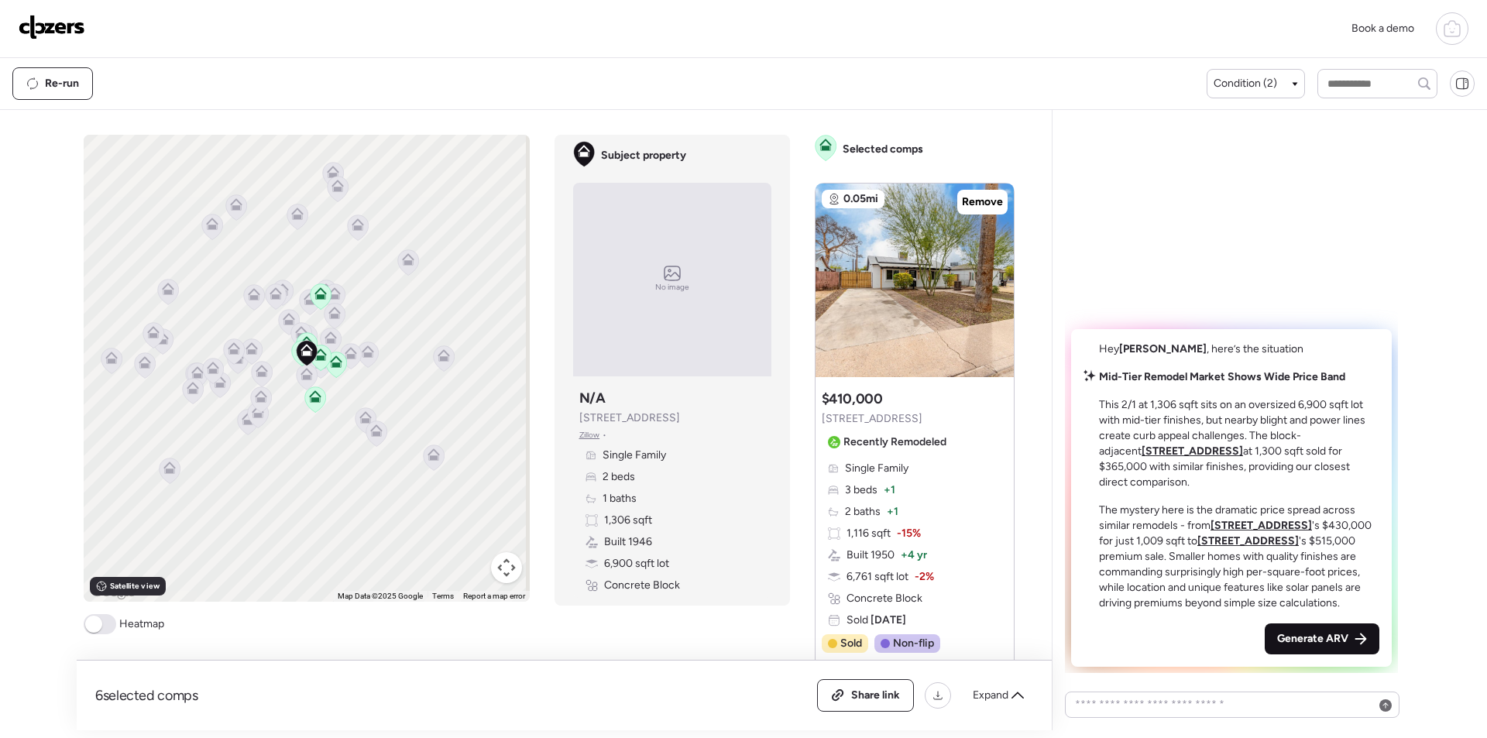
click at [1327, 638] on span "Generate ARV" at bounding box center [1312, 638] width 71 height 15
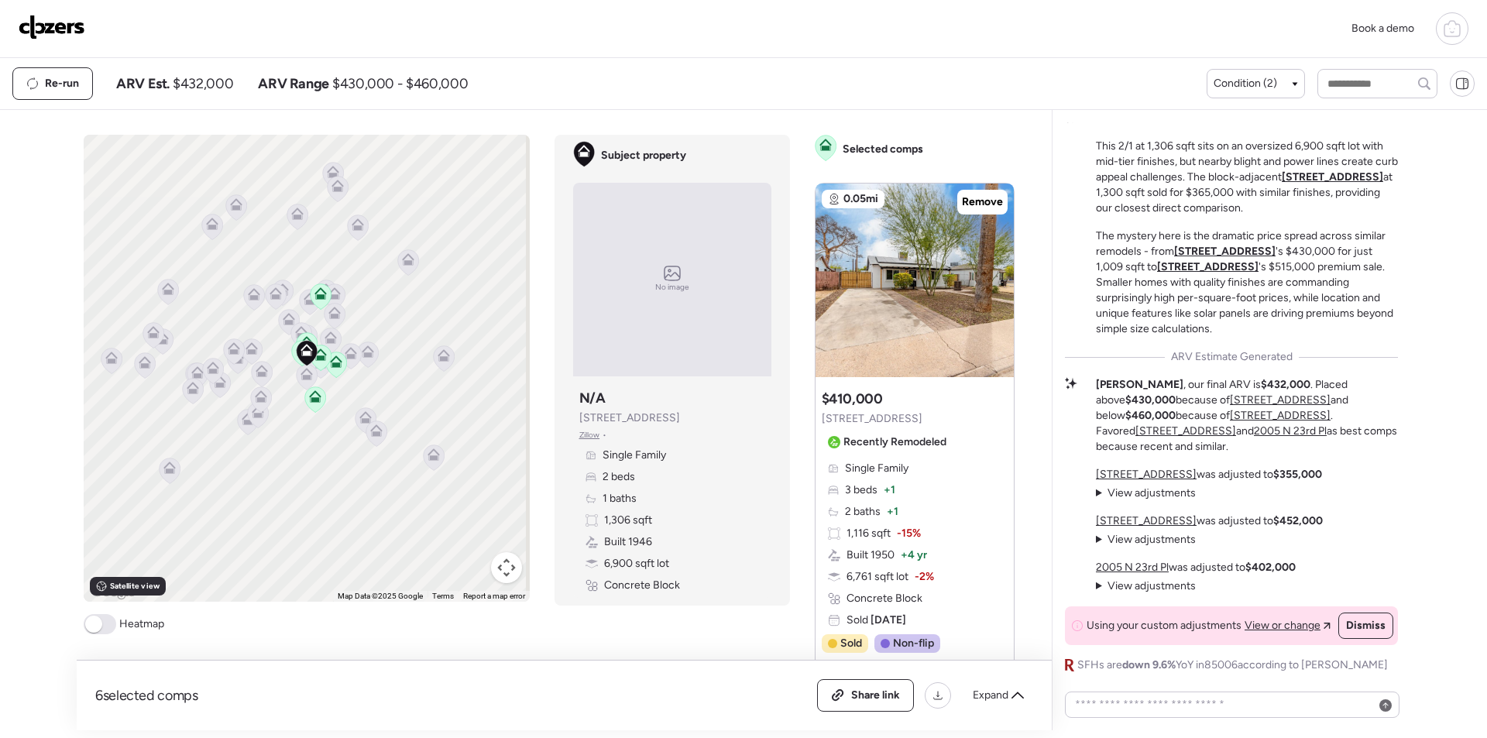
click at [206, 79] on span "$432,000" at bounding box center [203, 83] width 60 height 19
copy span "432,000"
click at [878, 702] on span "Share link" at bounding box center [875, 695] width 49 height 15
click at [68, 26] on img at bounding box center [52, 27] width 67 height 25
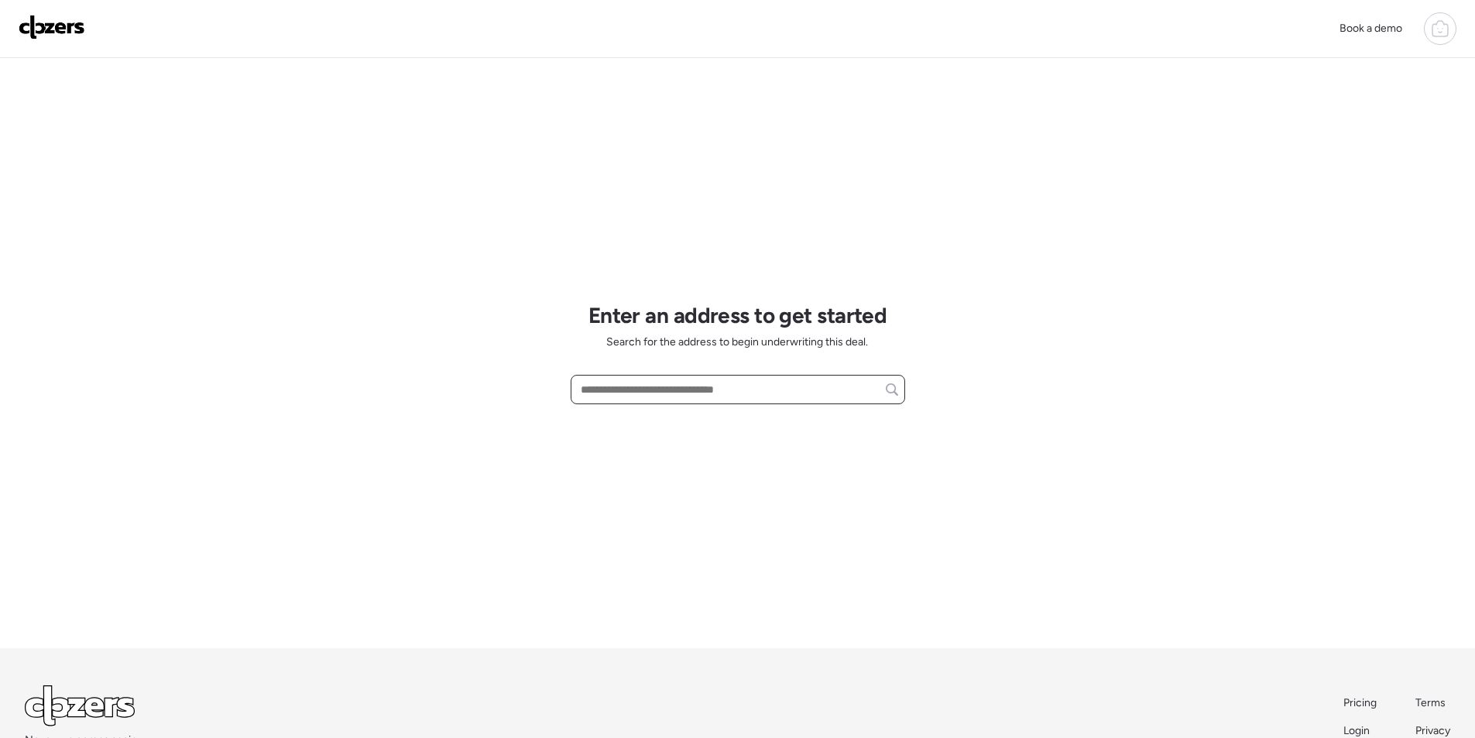
click at [683, 400] on input "text" at bounding box center [738, 390] width 321 height 22
paste input "**********"
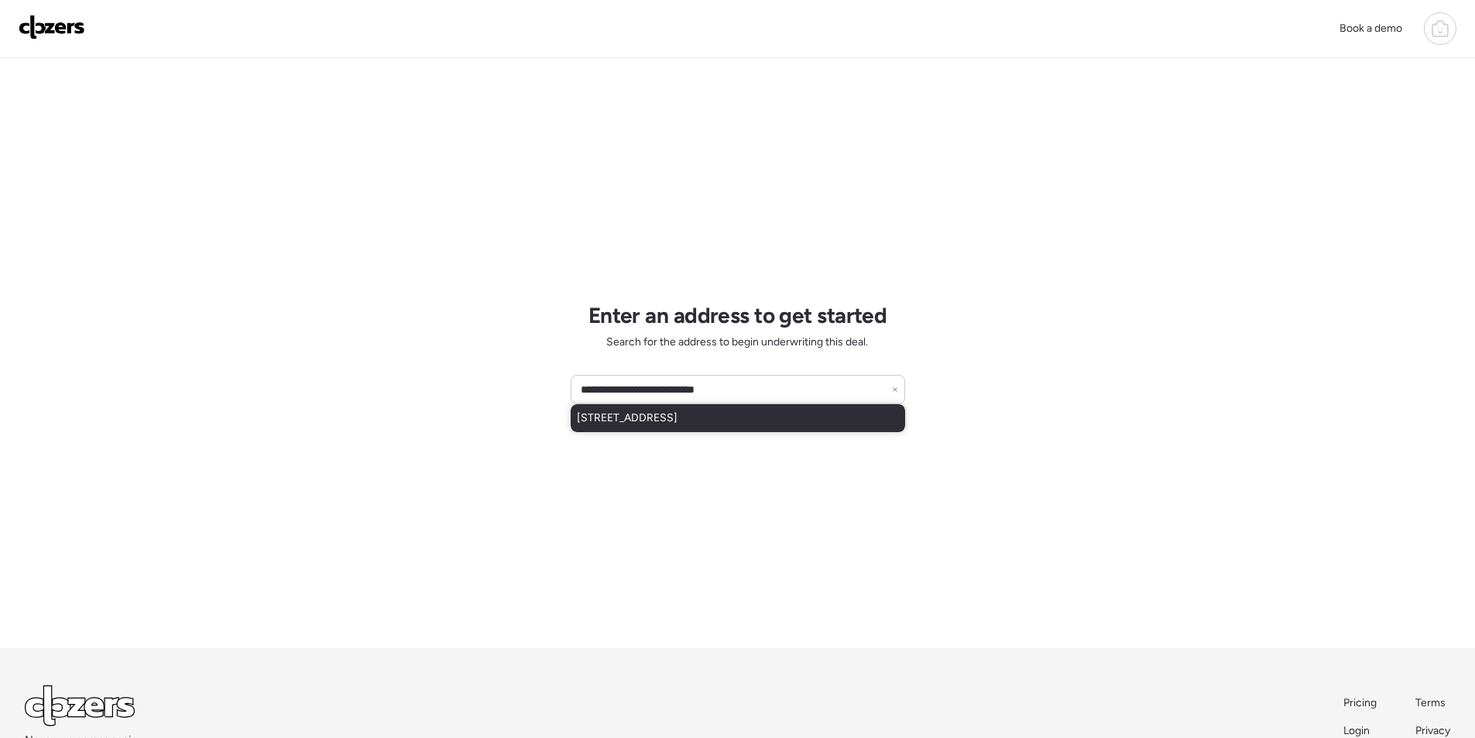
click at [644, 411] on span "[STREET_ADDRESS]" at bounding box center [627, 417] width 101 height 15
type input "**********"
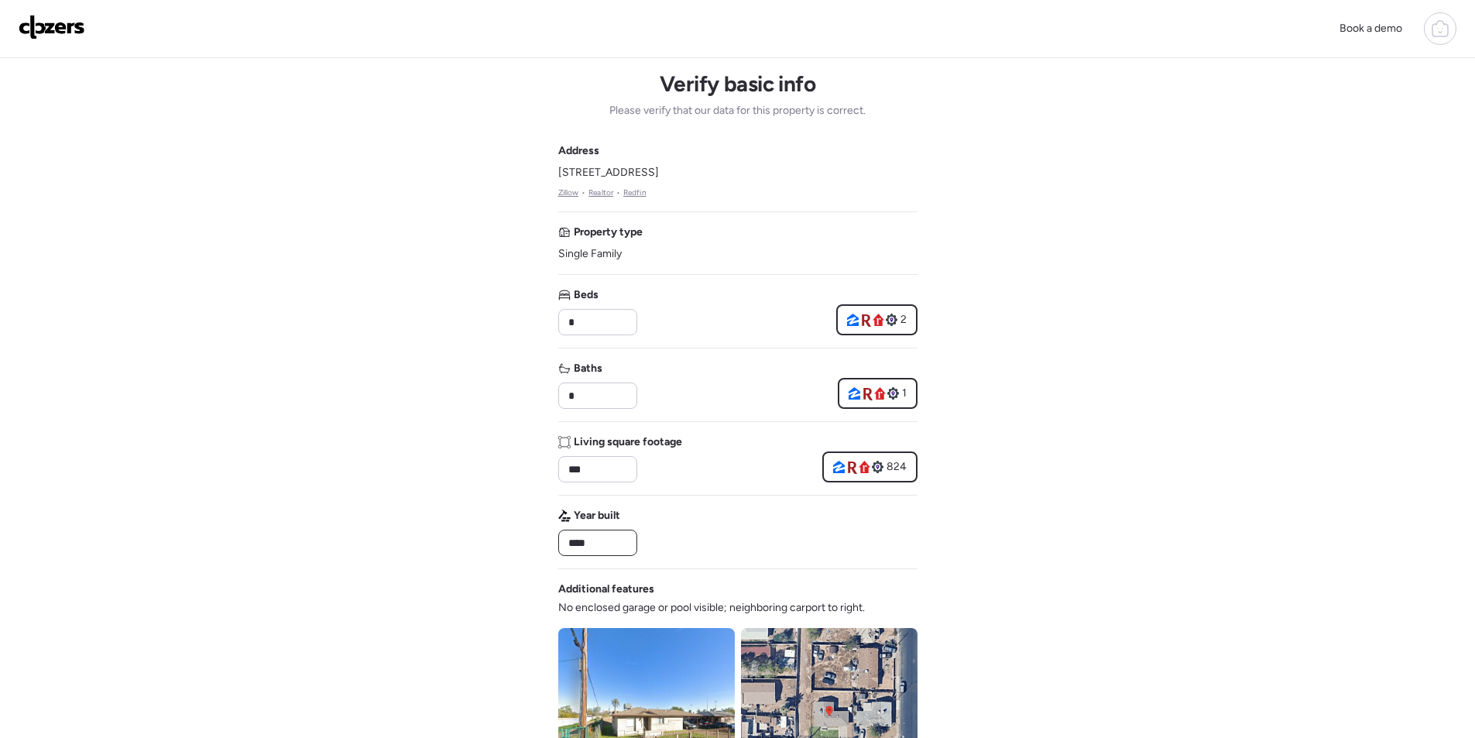
click at [591, 542] on input "****" at bounding box center [597, 543] width 65 height 22
click at [1157, 362] on div "Book a demo Verify basic info Please verify that our data for this property is …" at bounding box center [737, 654] width 1475 height 1309
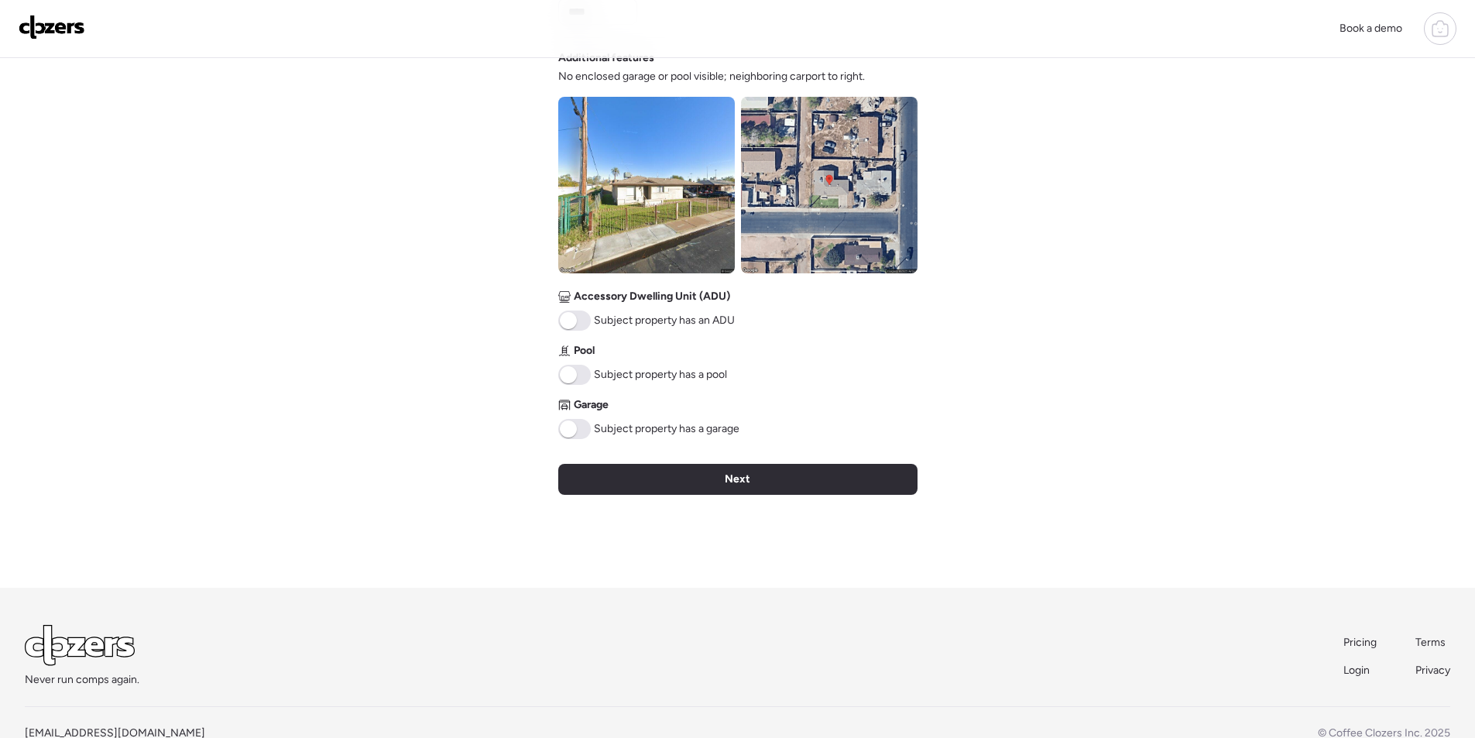
scroll to position [543, 0]
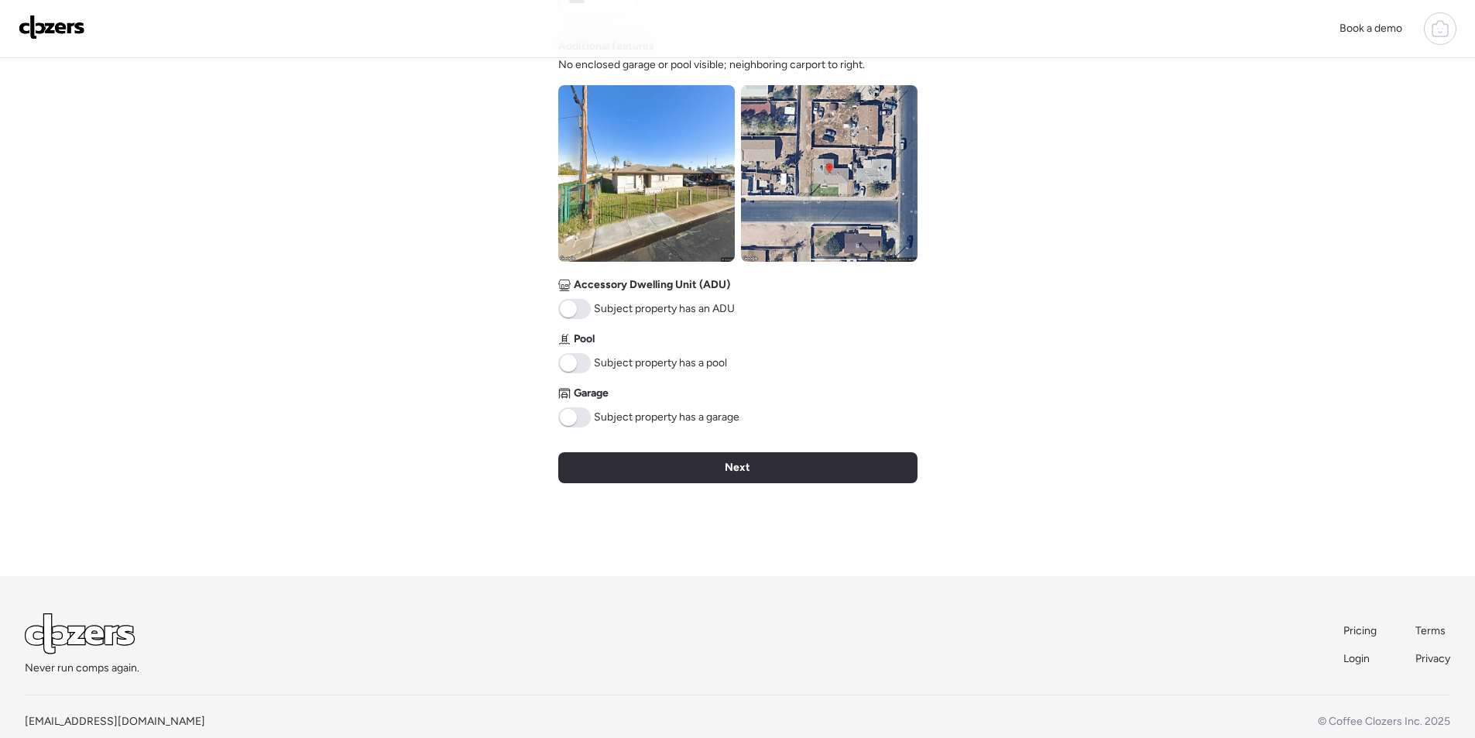
click at [675, 451] on div "Verify basic info Please verify that our data for this property is correct. Add…" at bounding box center [737, 45] width 359 height 1061
drag, startPoint x: 702, startPoint y: 470, endPoint x: 709, endPoint y: 469, distance: 7.9
click at [702, 470] on div "Next" at bounding box center [737, 467] width 359 height 31
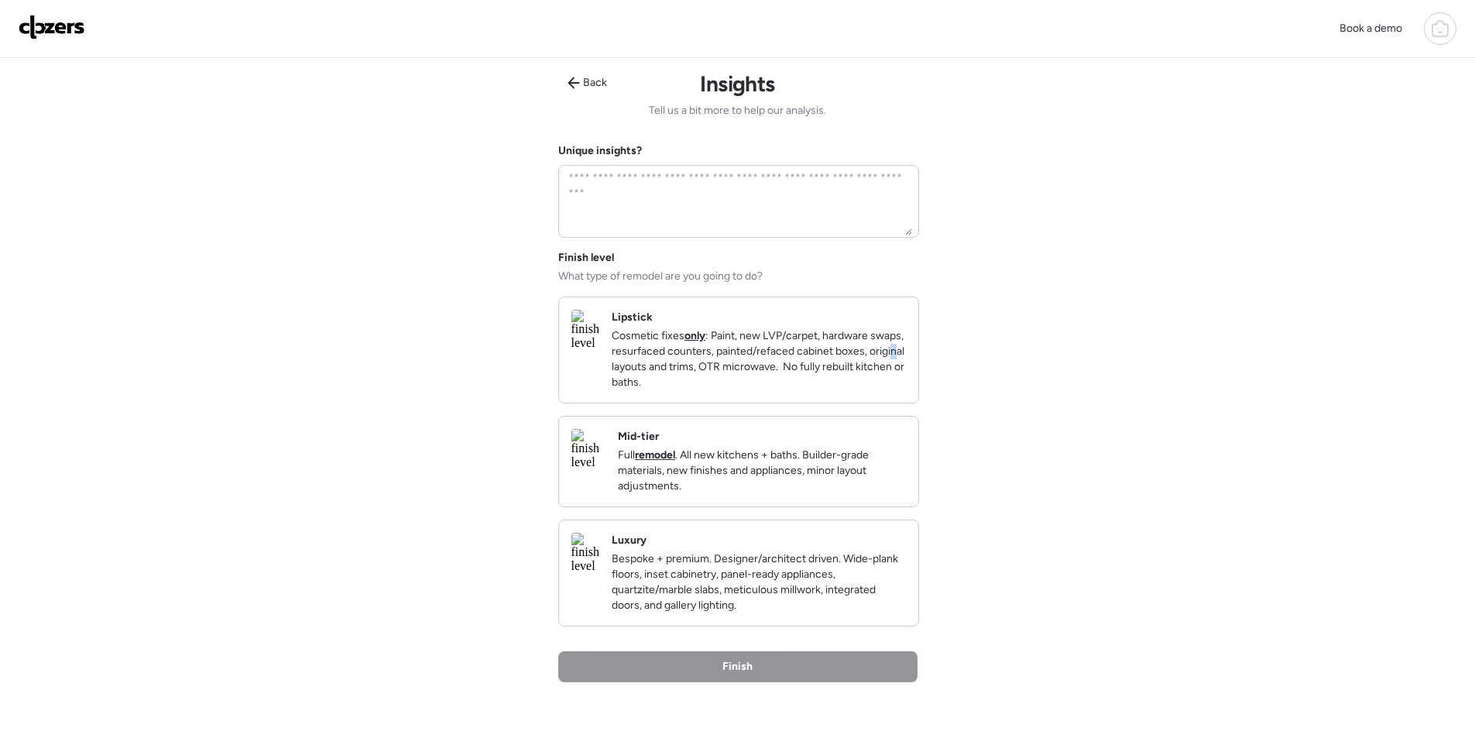
click at [842, 366] on p "Cosmetic fixes only : Paint, new LVP/carpet, hardware swaps, resurfaced counter…" at bounding box center [759, 359] width 294 height 62
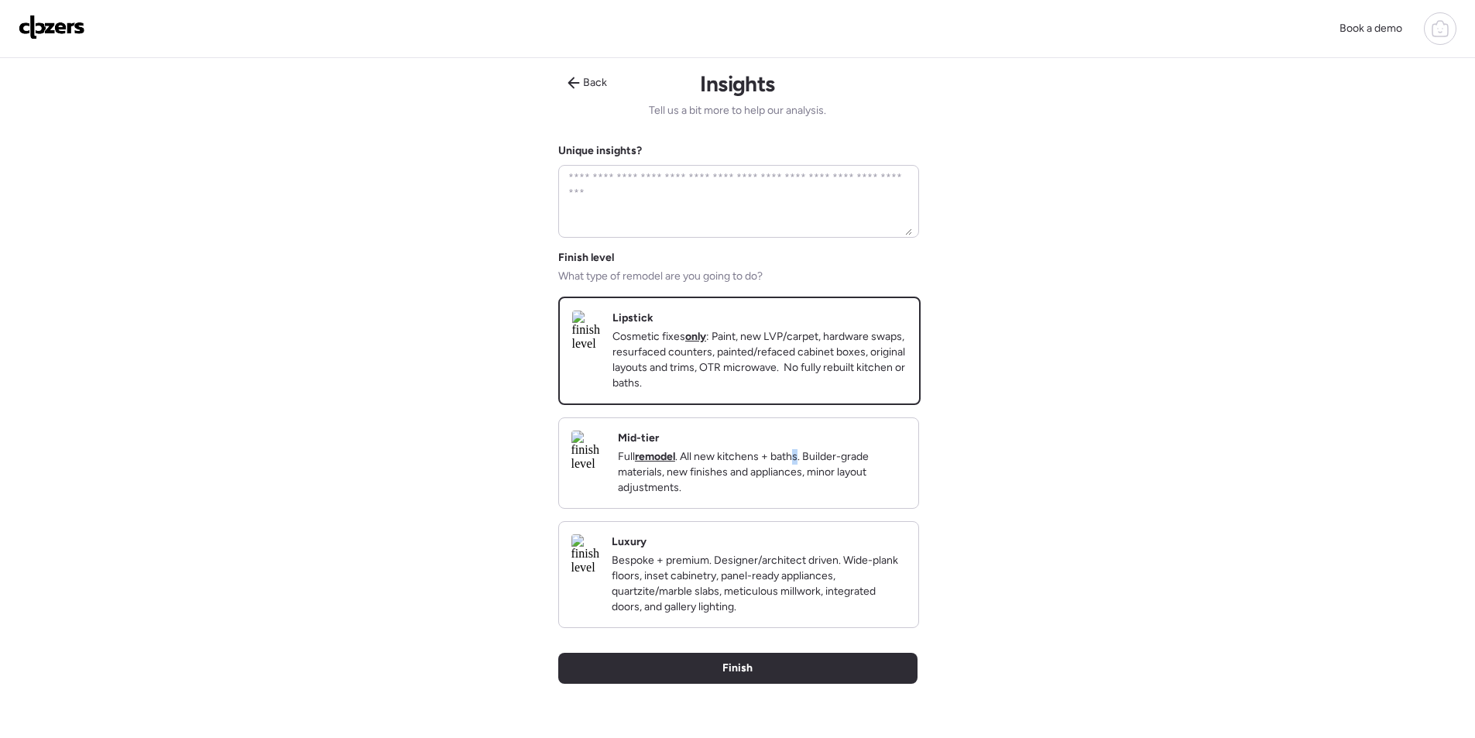
click at [844, 462] on div "Mid-tier Full remodel . All new kitchens + baths. Builder-grade materials, new …" at bounding box center [762, 463] width 288 height 65
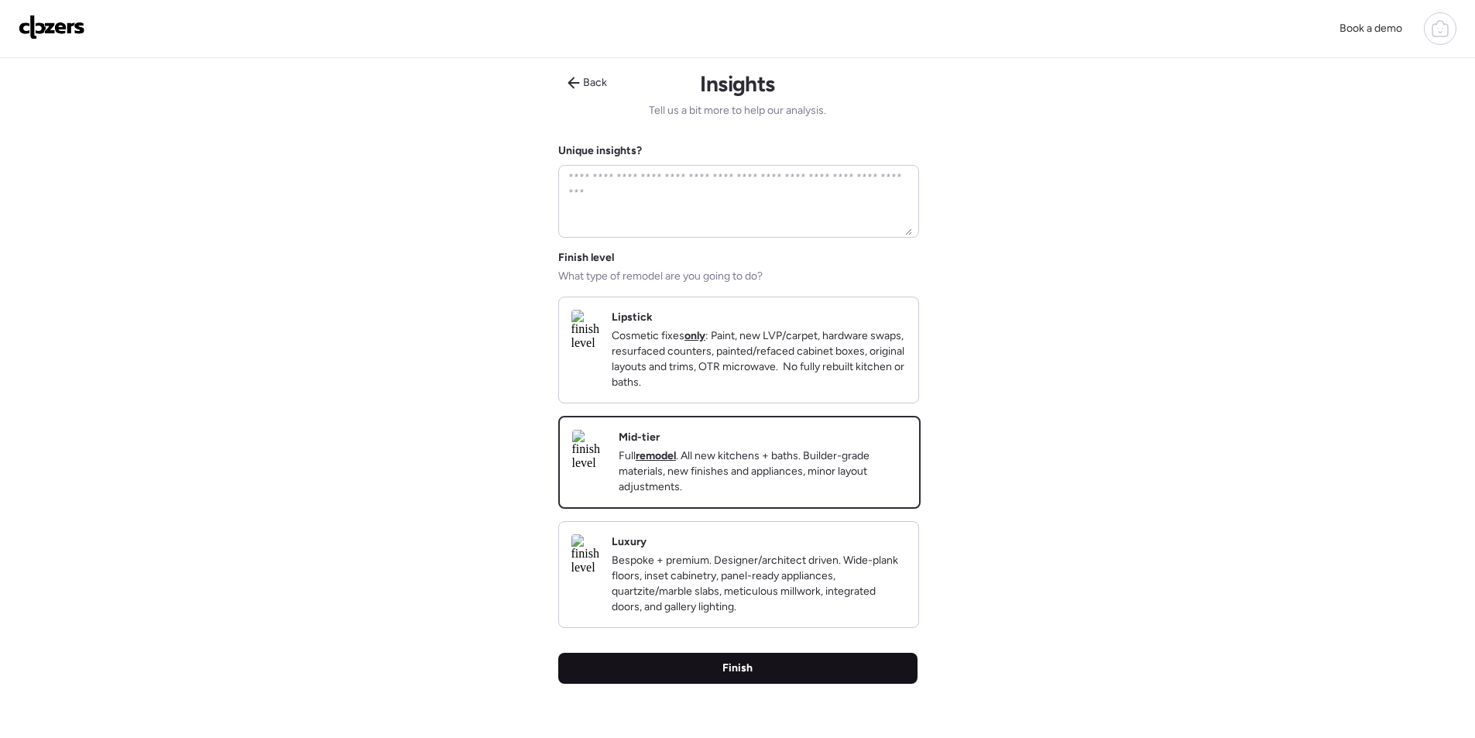
click at [835, 681] on div "Finish" at bounding box center [737, 668] width 359 height 31
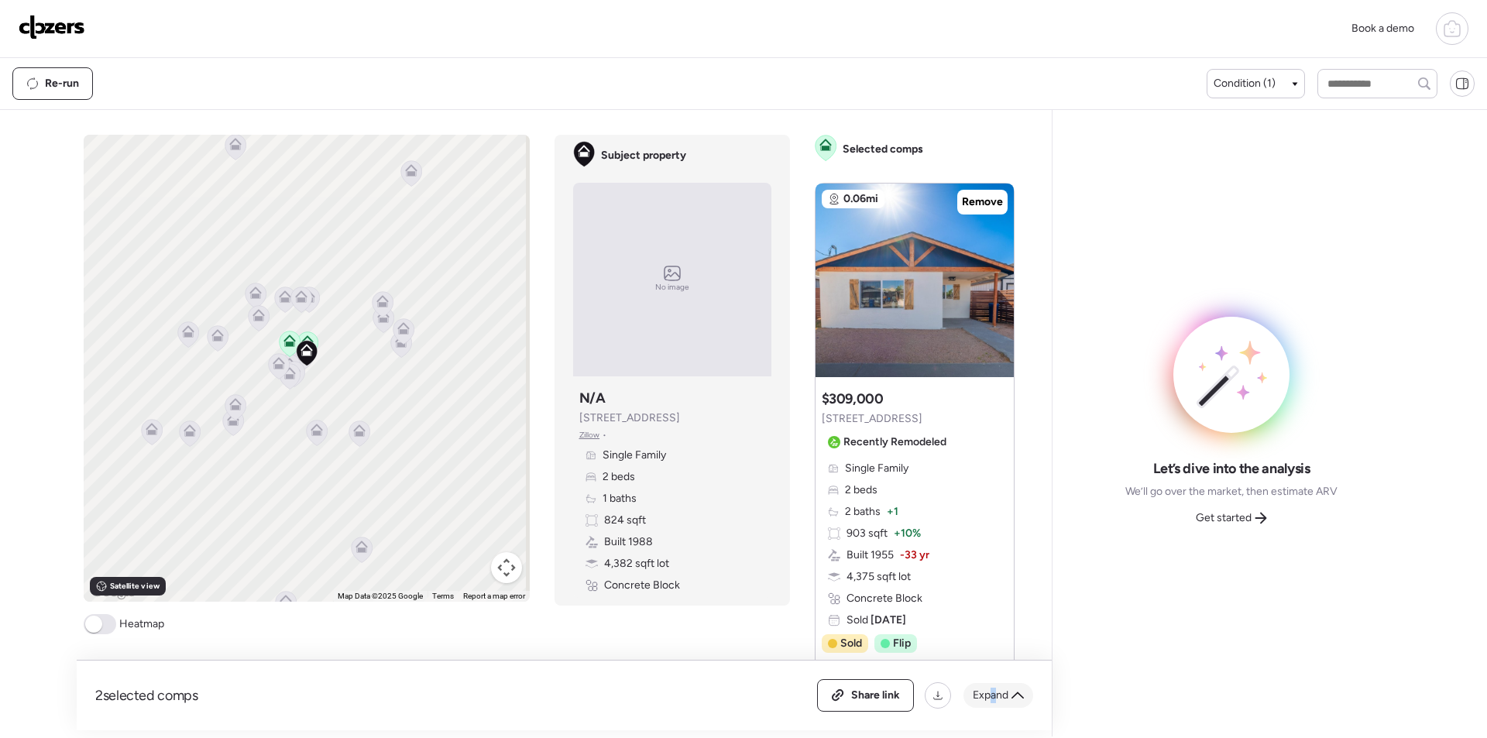
click at [994, 709] on div "Share link Expand" at bounding box center [925, 695] width 216 height 33
click at [997, 695] on span "Expand" at bounding box center [991, 695] width 36 height 15
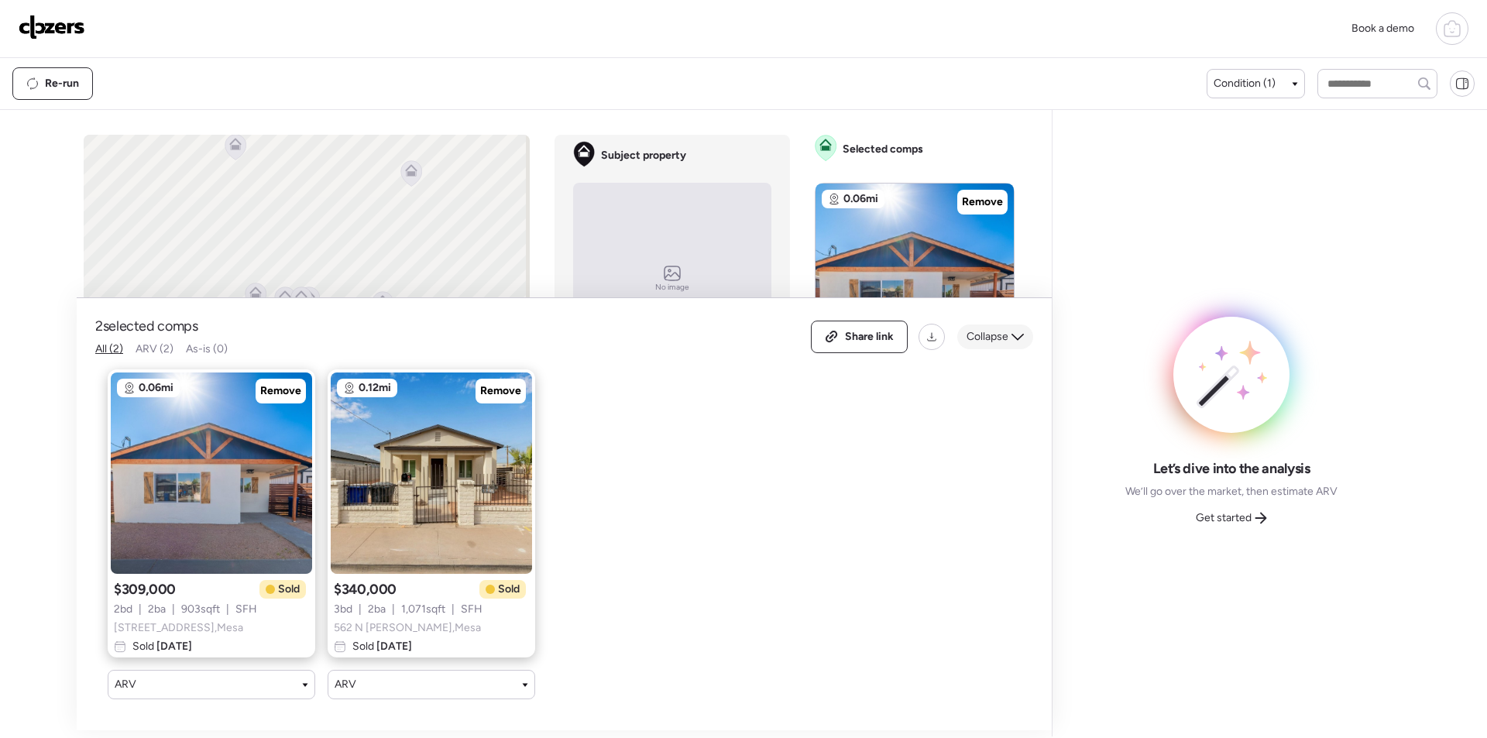
click at [989, 329] on span "Collapse" at bounding box center [987, 336] width 42 height 15
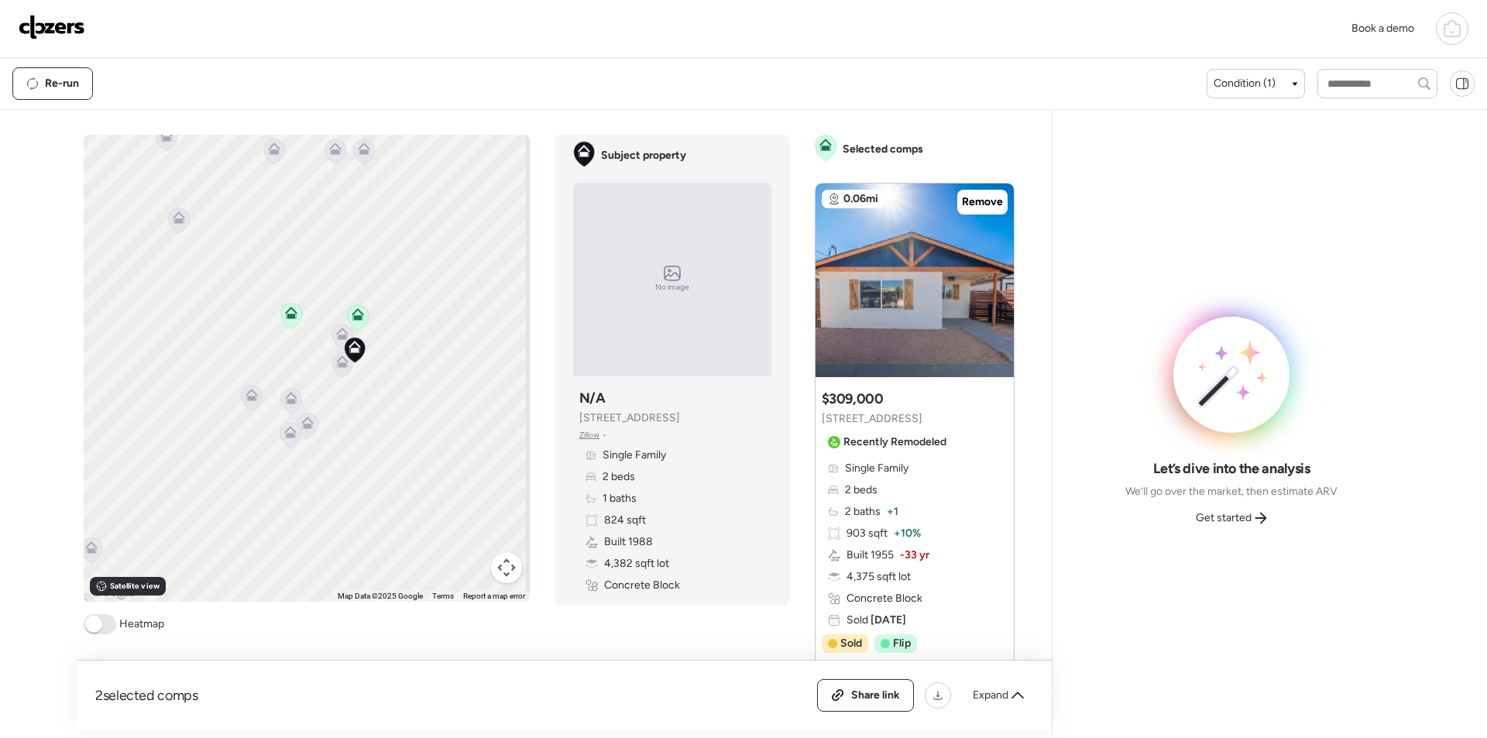
click at [340, 370] on icon at bounding box center [341, 365] width 21 height 26
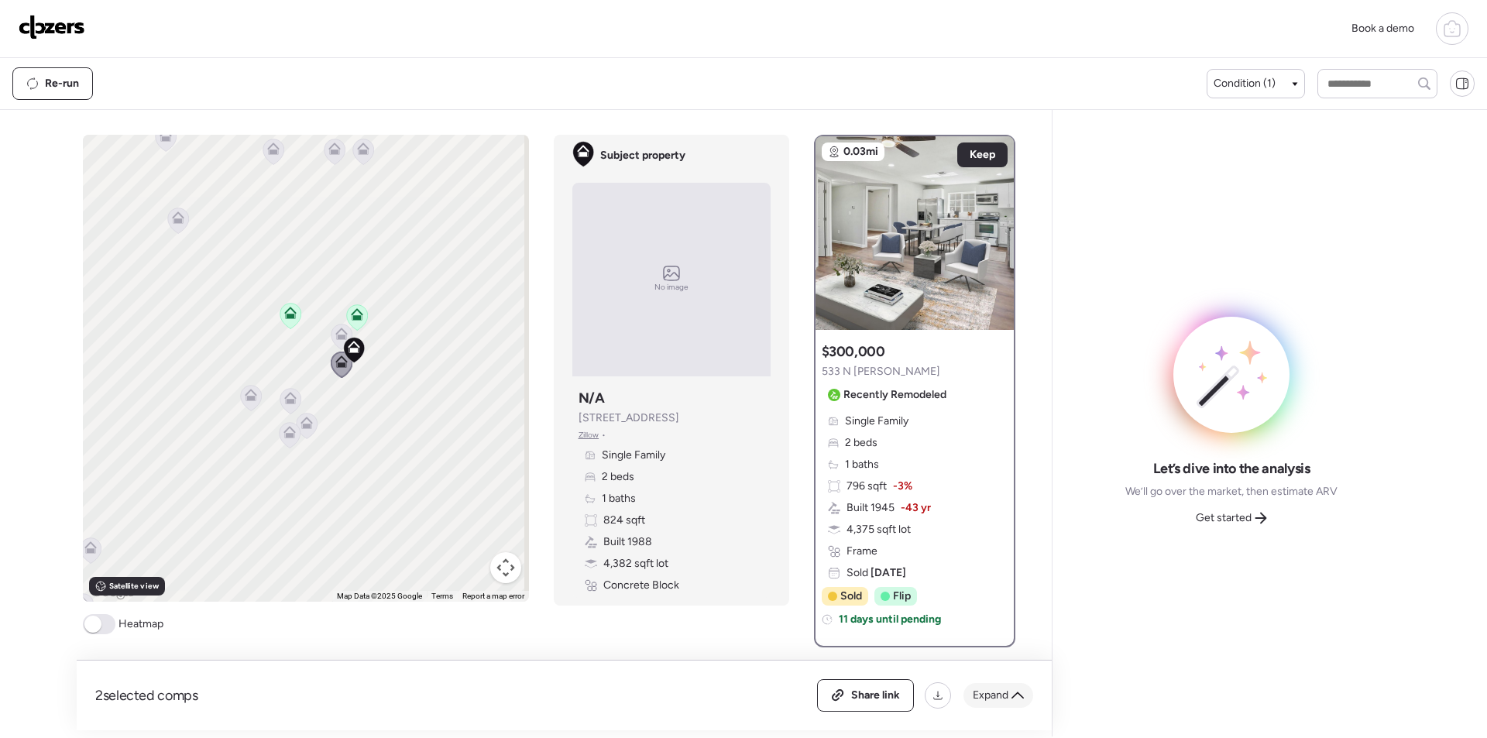
click at [1025, 687] on div "Expand" at bounding box center [998, 695] width 70 height 25
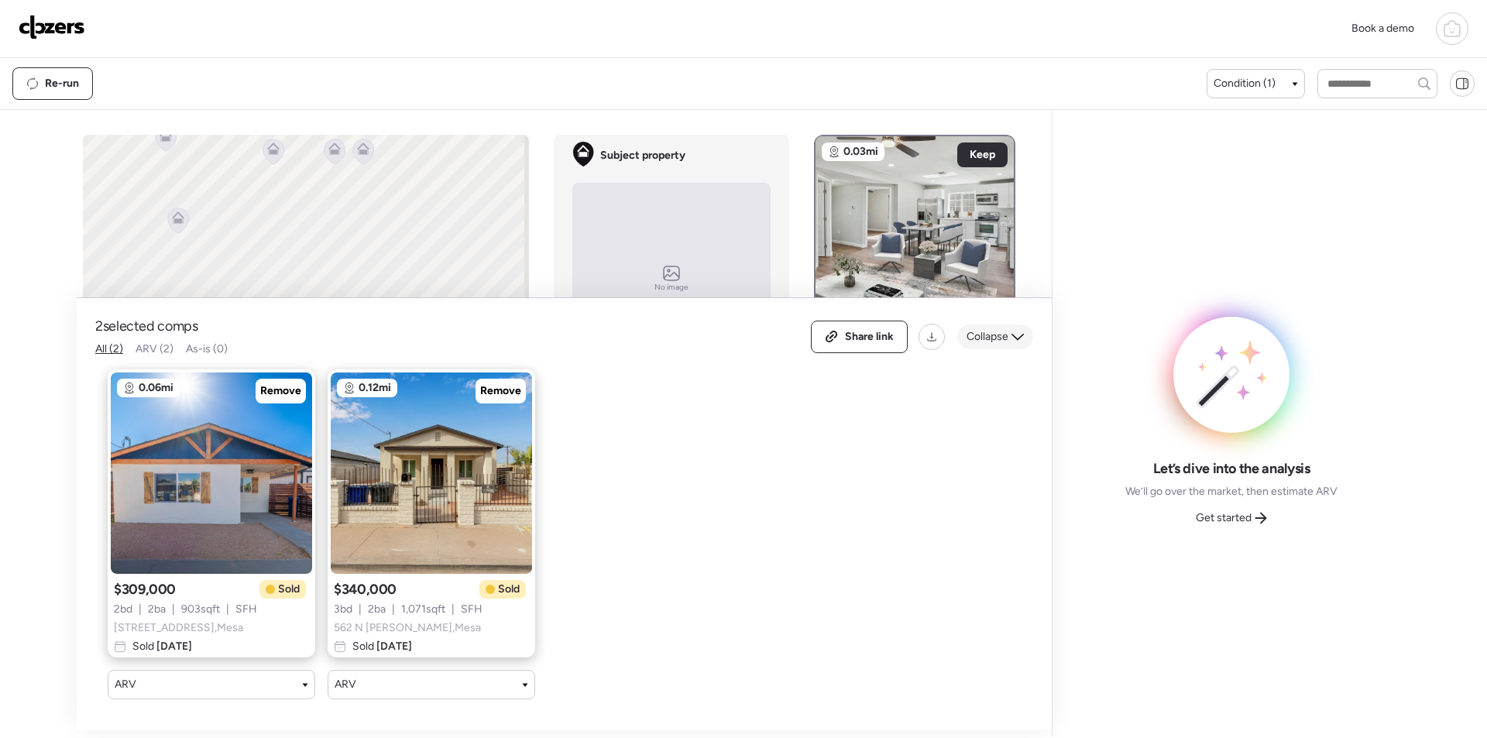
click at [976, 329] on span "Collapse" at bounding box center [987, 336] width 42 height 15
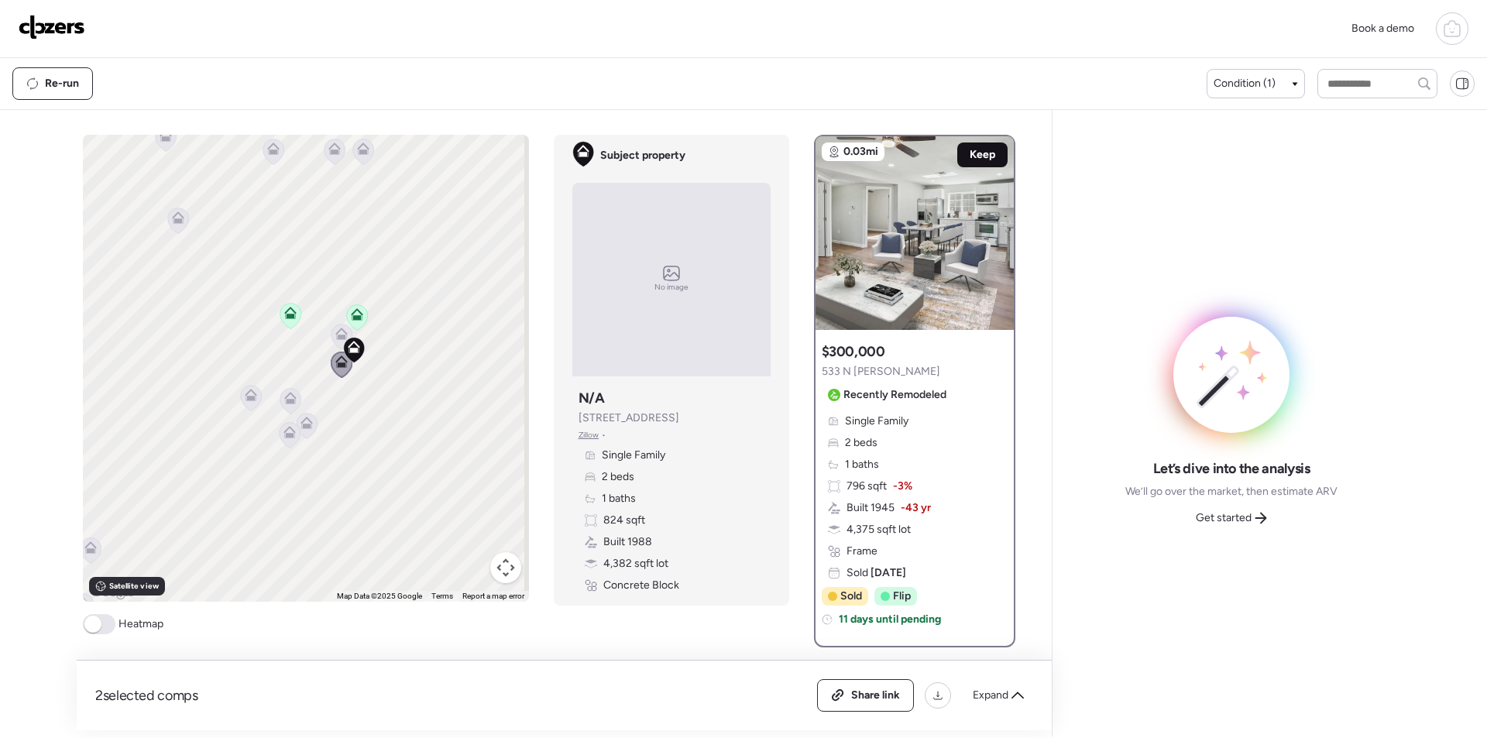
click at [971, 155] on span "Keep" at bounding box center [983, 154] width 26 height 15
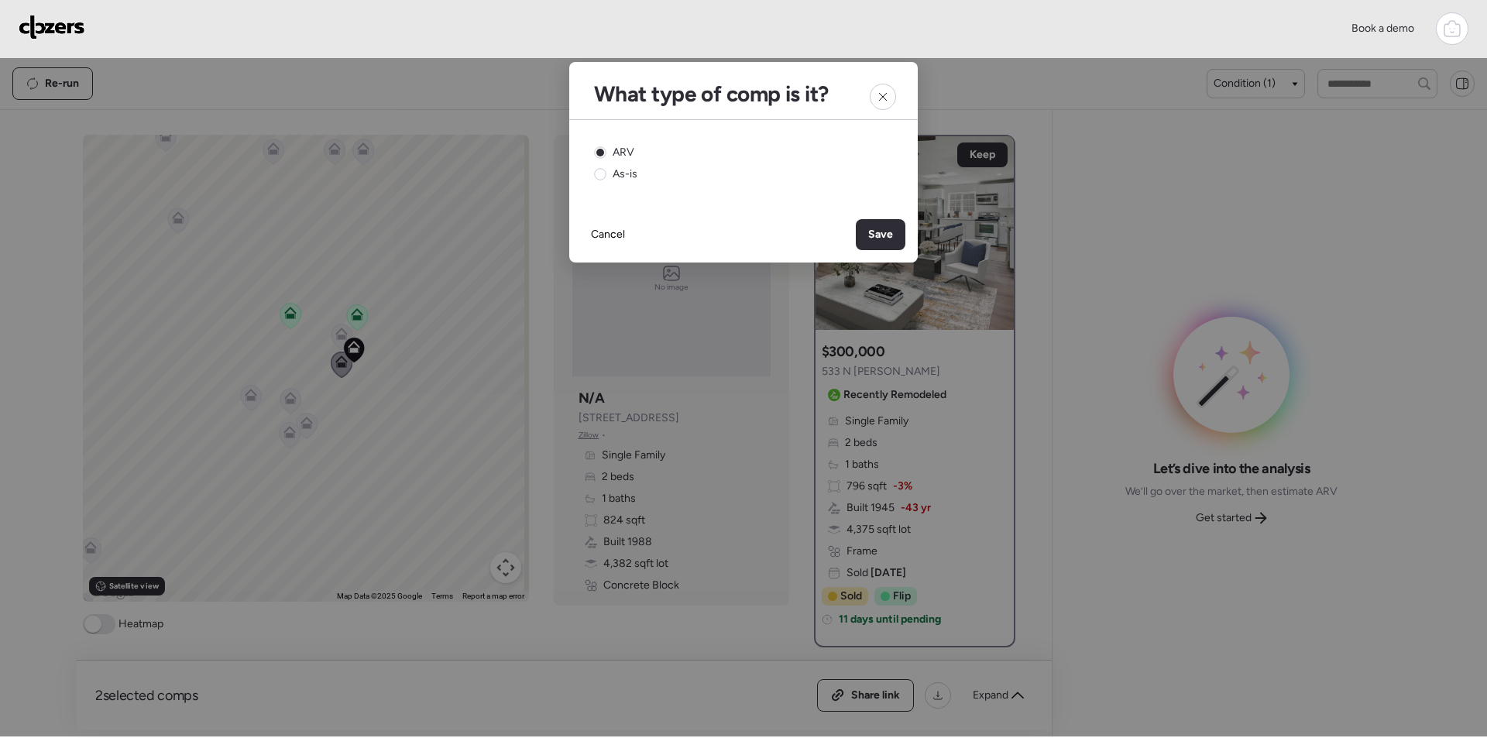
click at [890, 251] on div "Cancel Save" at bounding box center [743, 235] width 348 height 56
click at [874, 231] on span "Save" at bounding box center [880, 234] width 25 height 15
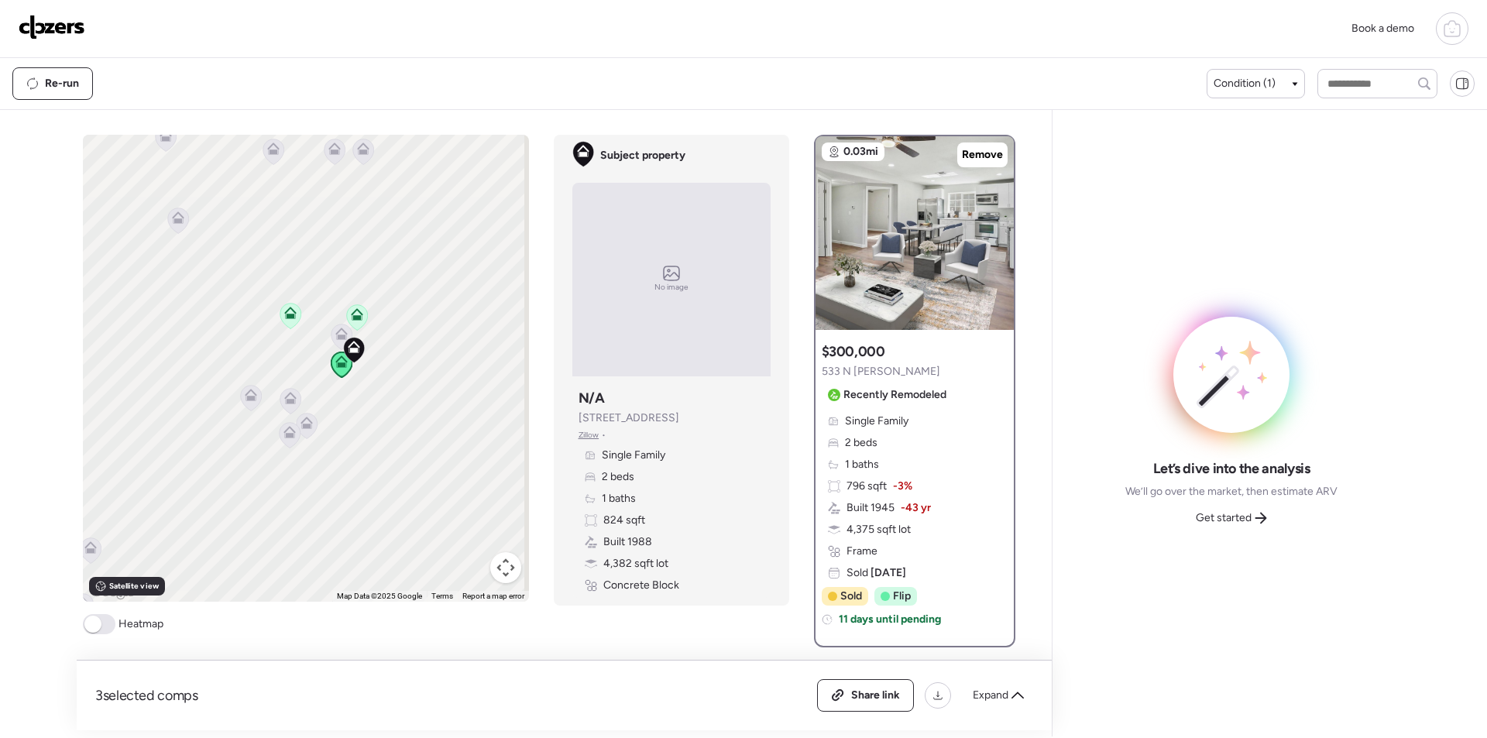
click at [338, 338] on div "To activate drag with keyboard, press Alt + Enter. Once in keyboard drag state,…" at bounding box center [306, 368] width 446 height 467
click at [325, 321] on div "To activate drag with keyboard, press Alt + Enter. Once in keyboard drag state,…" at bounding box center [306, 368] width 446 height 467
click at [335, 333] on icon at bounding box center [341, 334] width 12 height 12
click at [335, 335] on icon at bounding box center [341, 334] width 12 height 12
click at [332, 329] on icon at bounding box center [342, 335] width 21 height 26
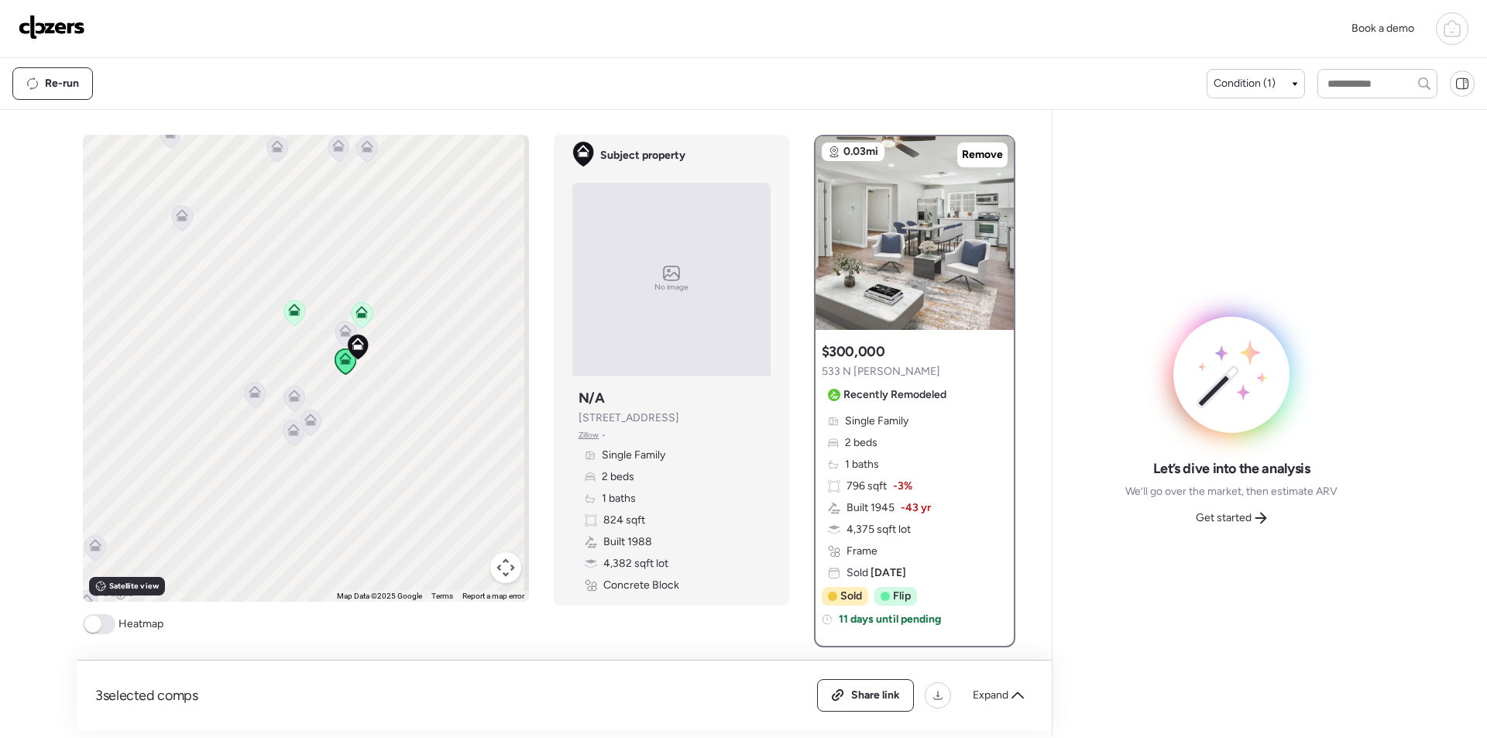
drag, startPoint x: 335, startPoint y: 325, endPoint x: 311, endPoint y: 353, distance: 36.8
click at [339, 325] on icon at bounding box center [345, 330] width 12 height 12
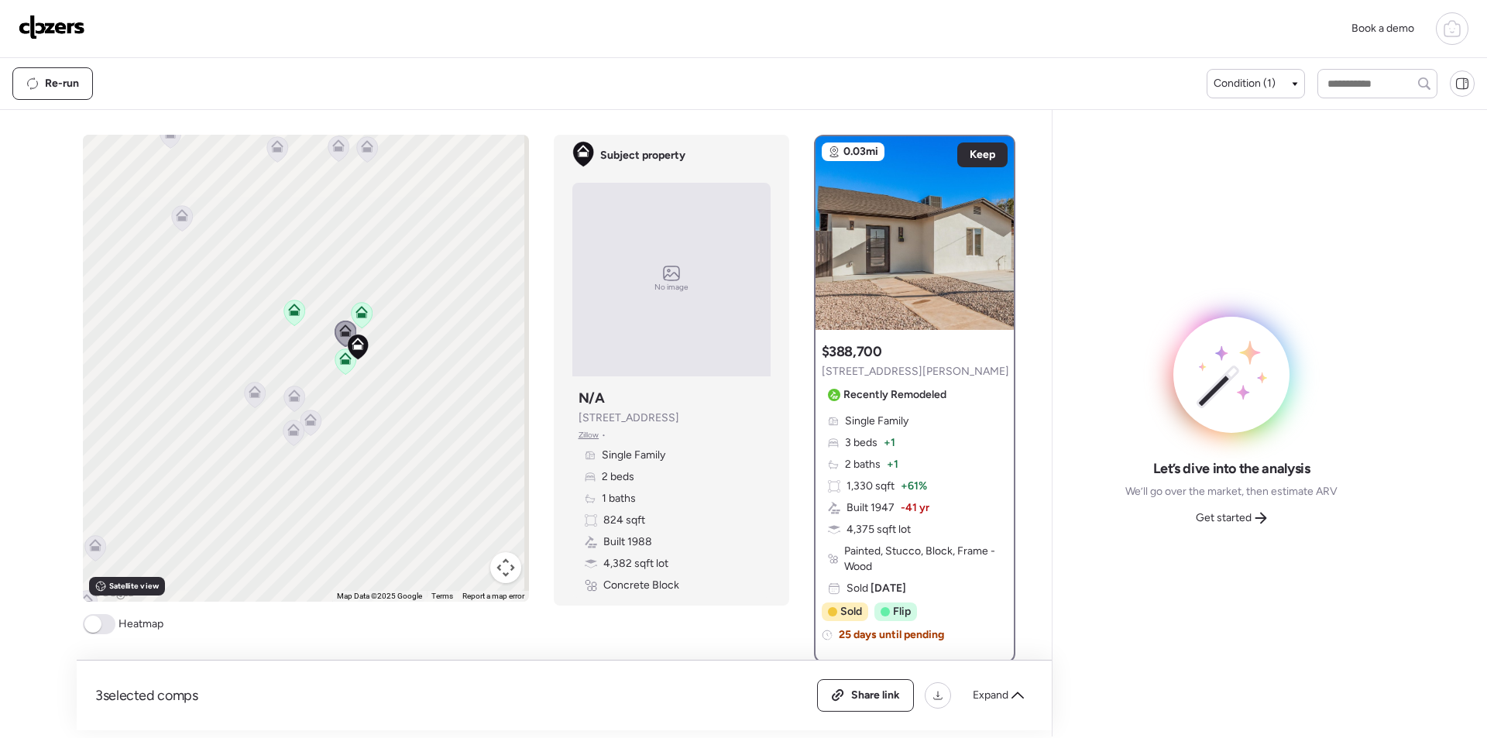
click at [292, 396] on icon at bounding box center [294, 396] width 12 height 12
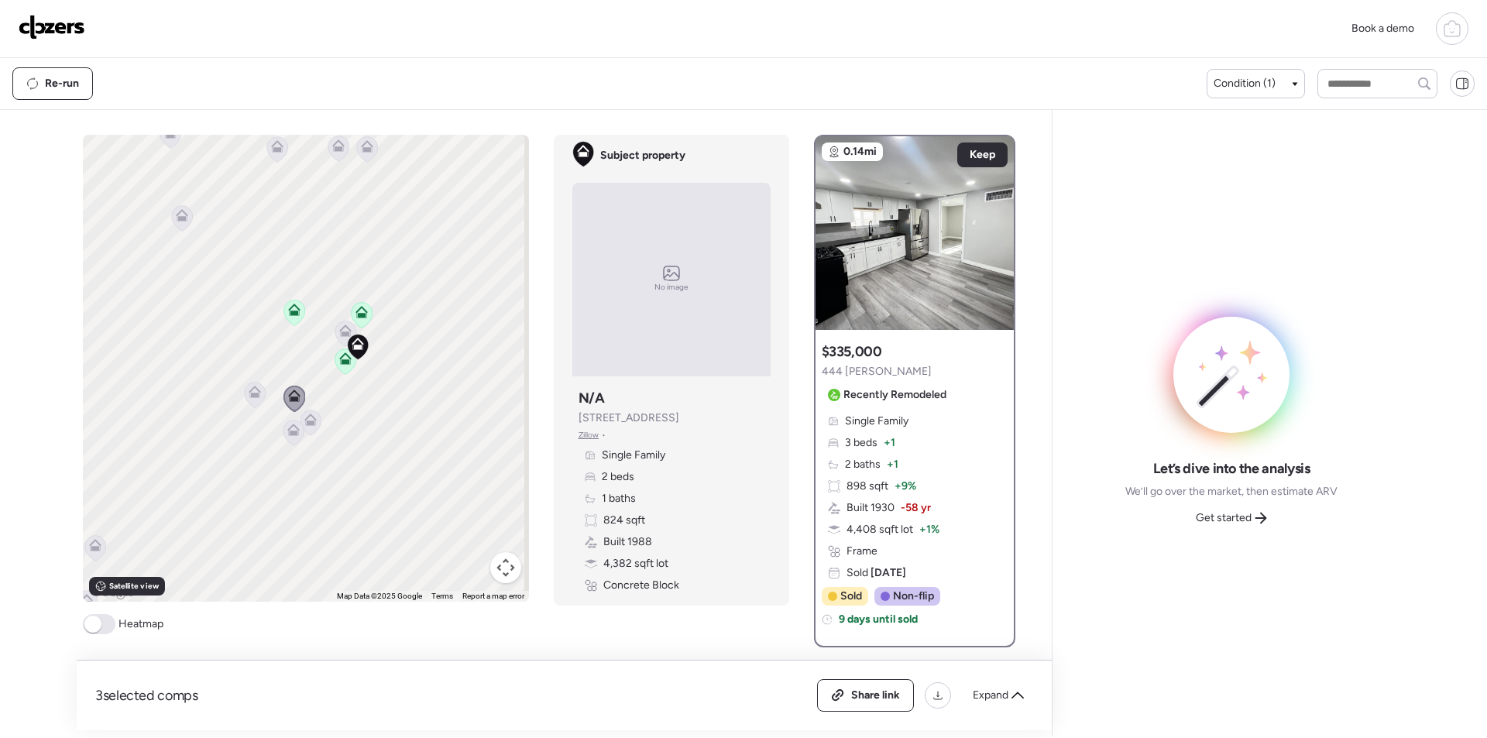
click at [252, 394] on icon at bounding box center [254, 395] width 10 height 5
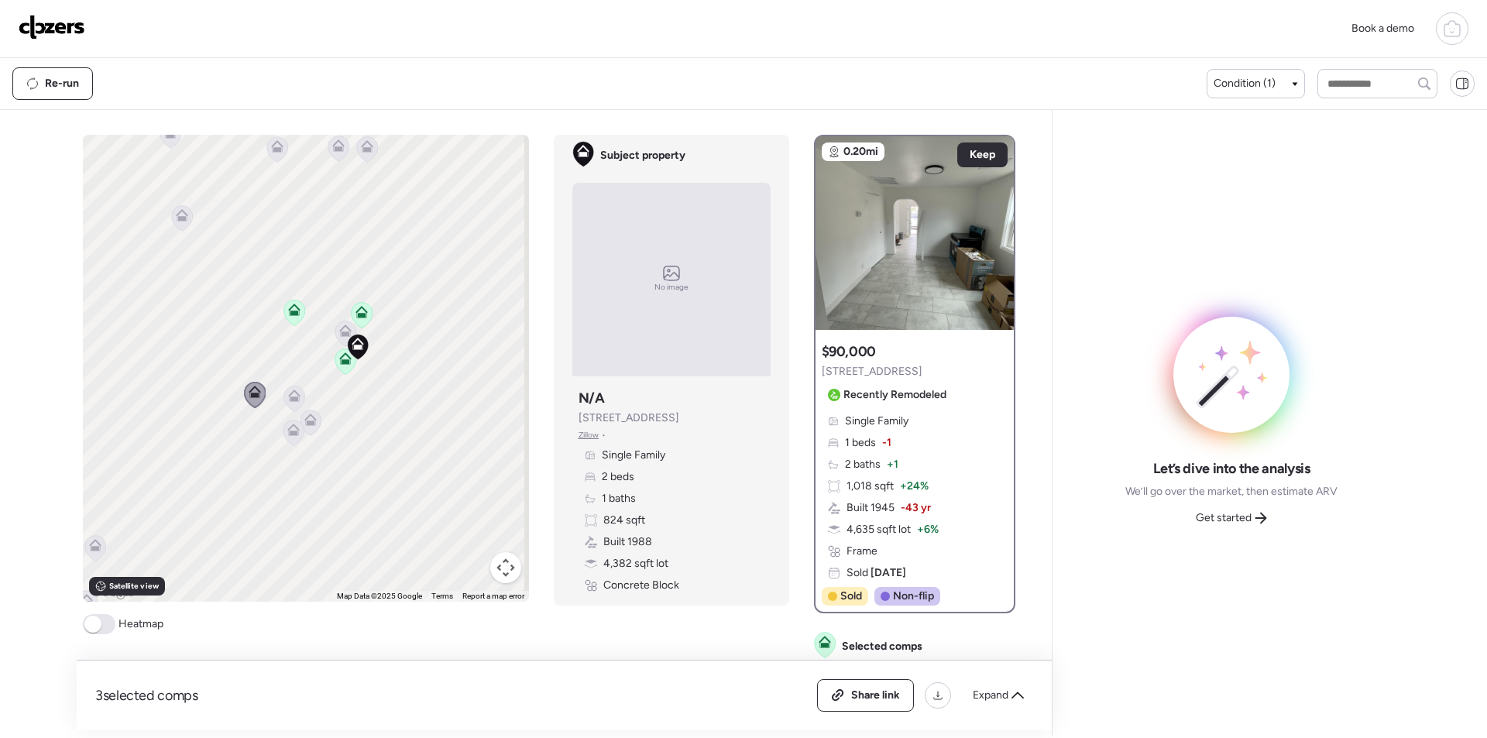
click at [287, 430] on icon at bounding box center [293, 430] width 12 height 12
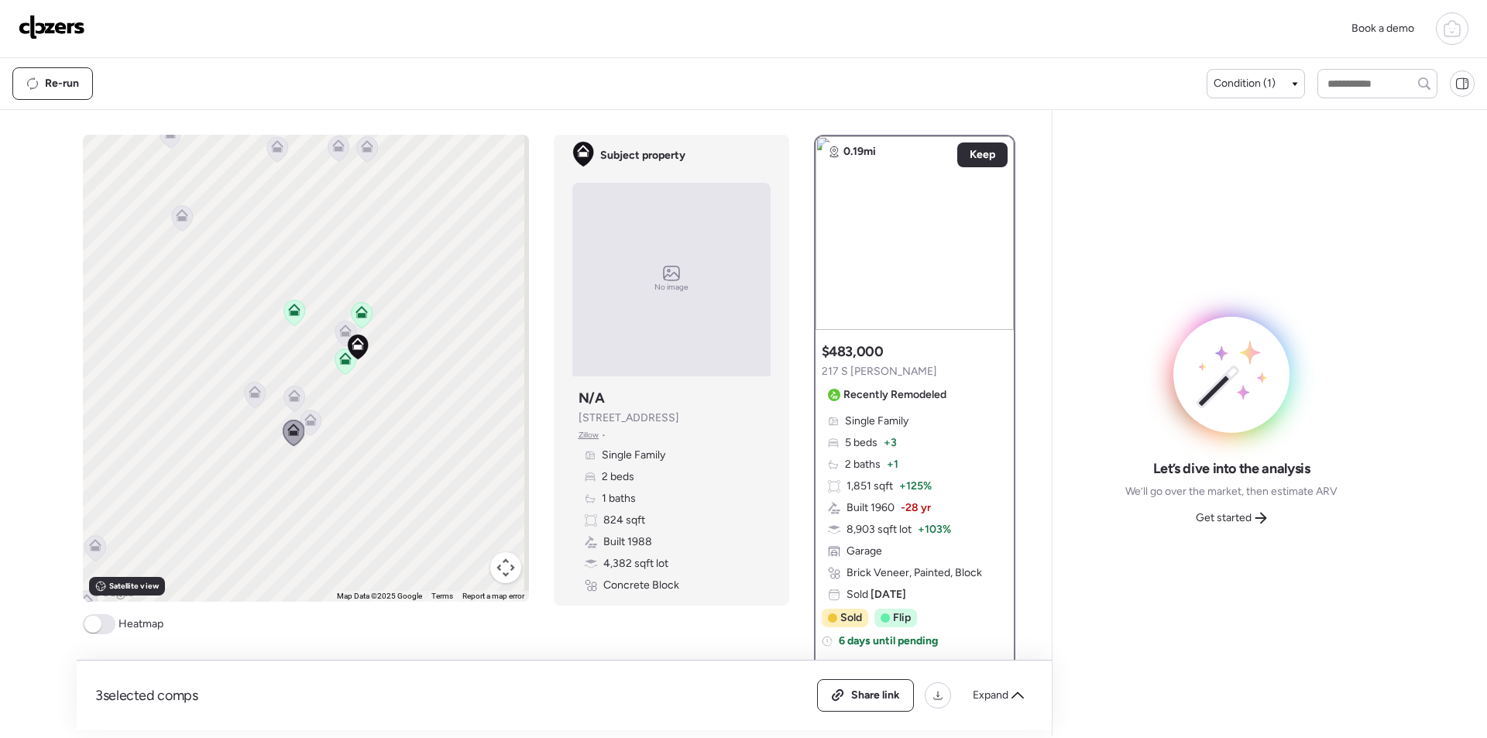
click at [310, 419] on icon at bounding box center [310, 417] width 12 height 7
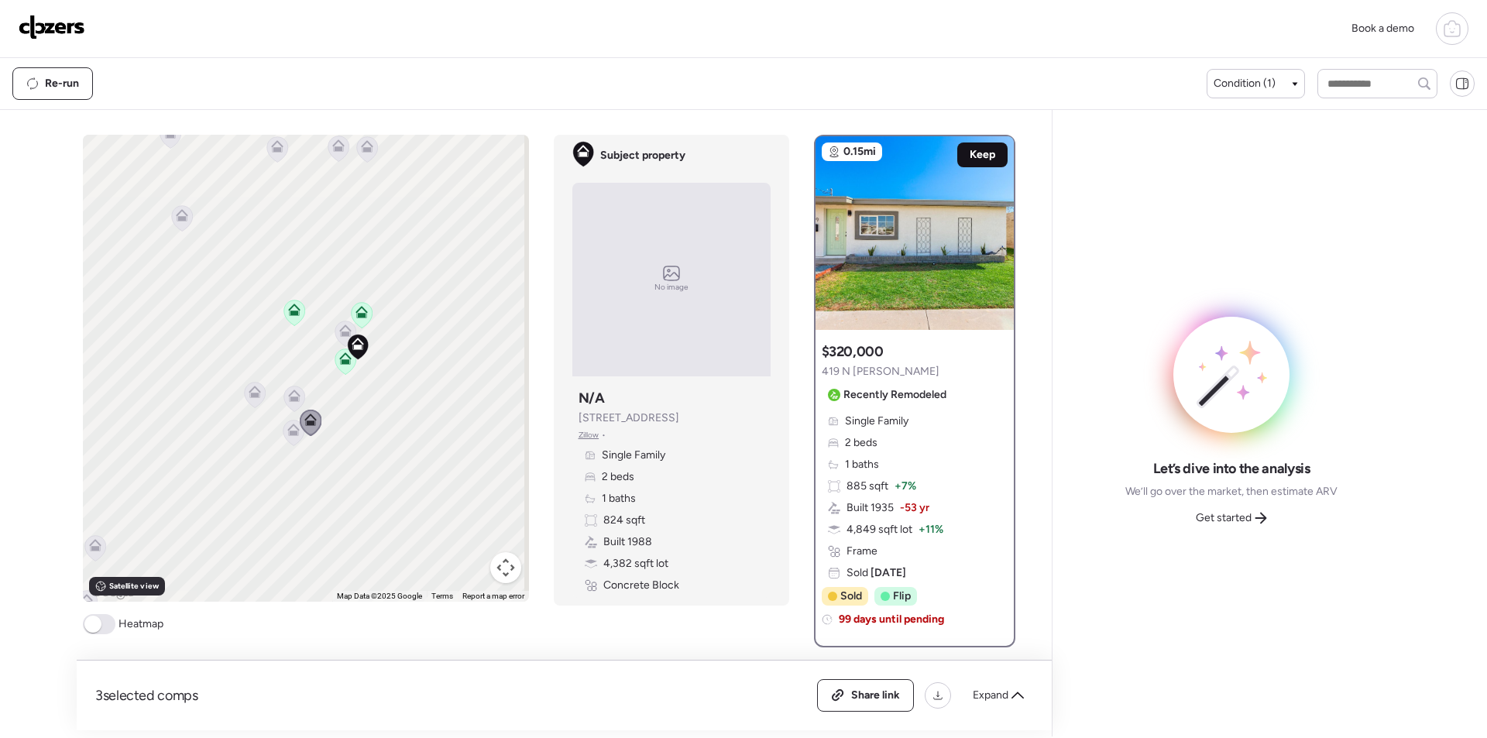
click at [970, 165] on div "Keep" at bounding box center [982, 154] width 50 height 25
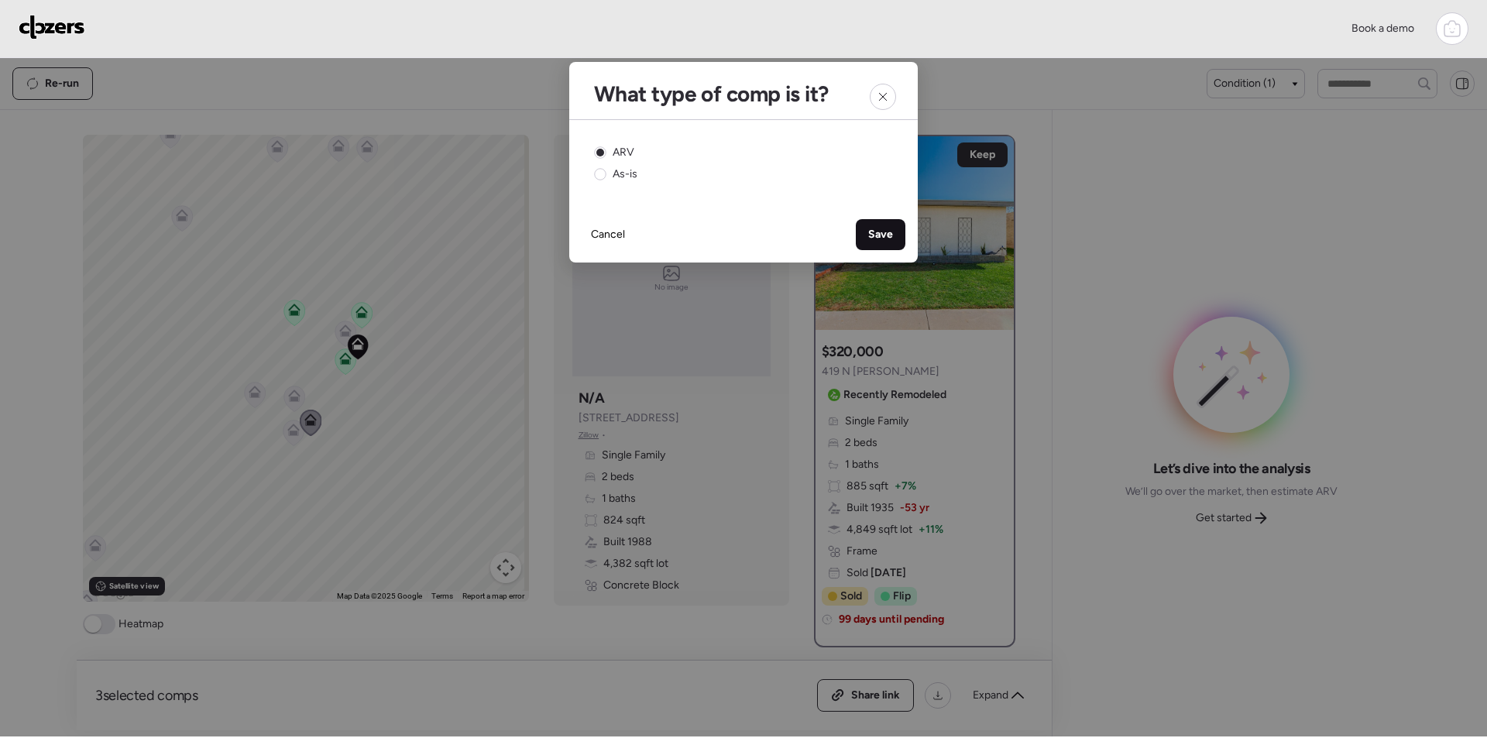
click at [881, 237] on span "Save" at bounding box center [880, 234] width 25 height 15
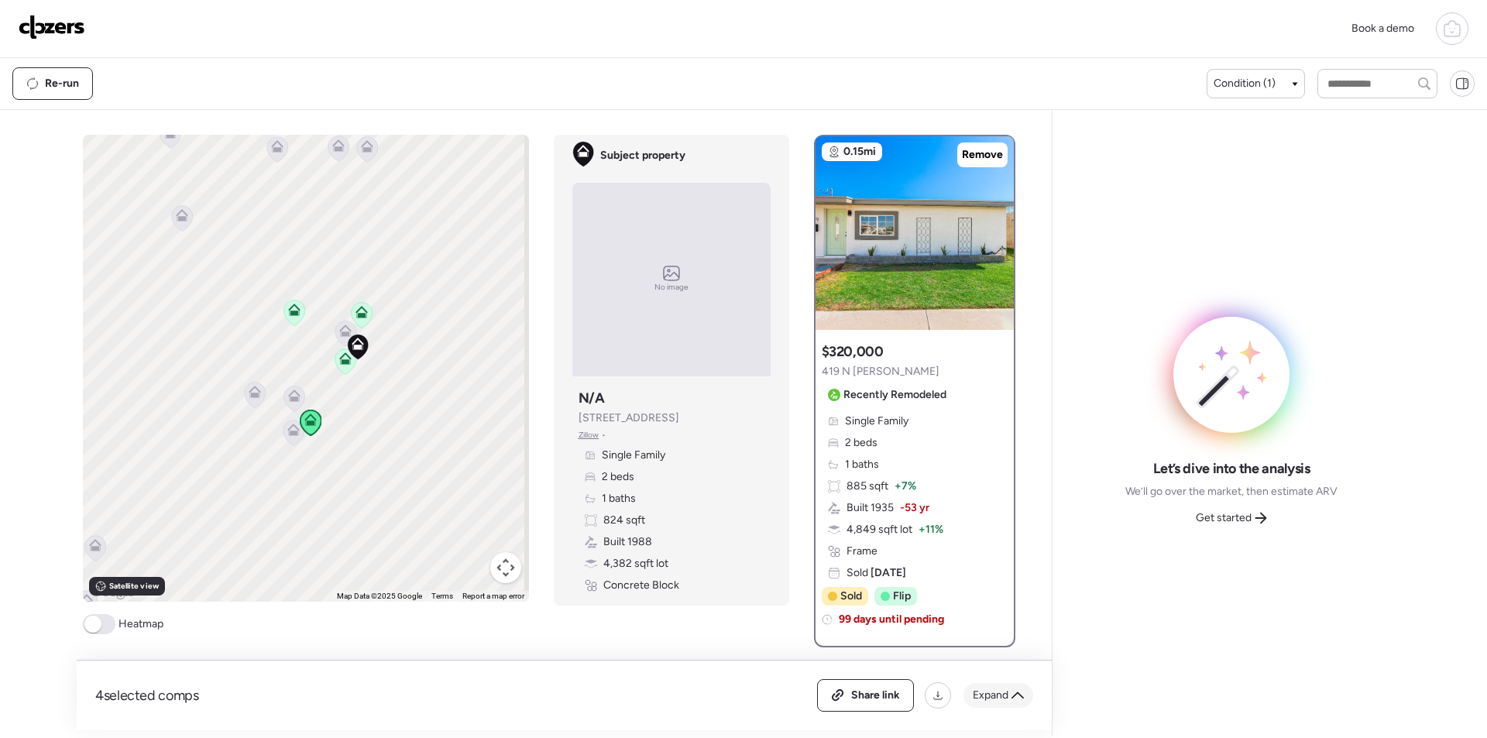
click at [1004, 700] on span "Expand" at bounding box center [991, 695] width 36 height 15
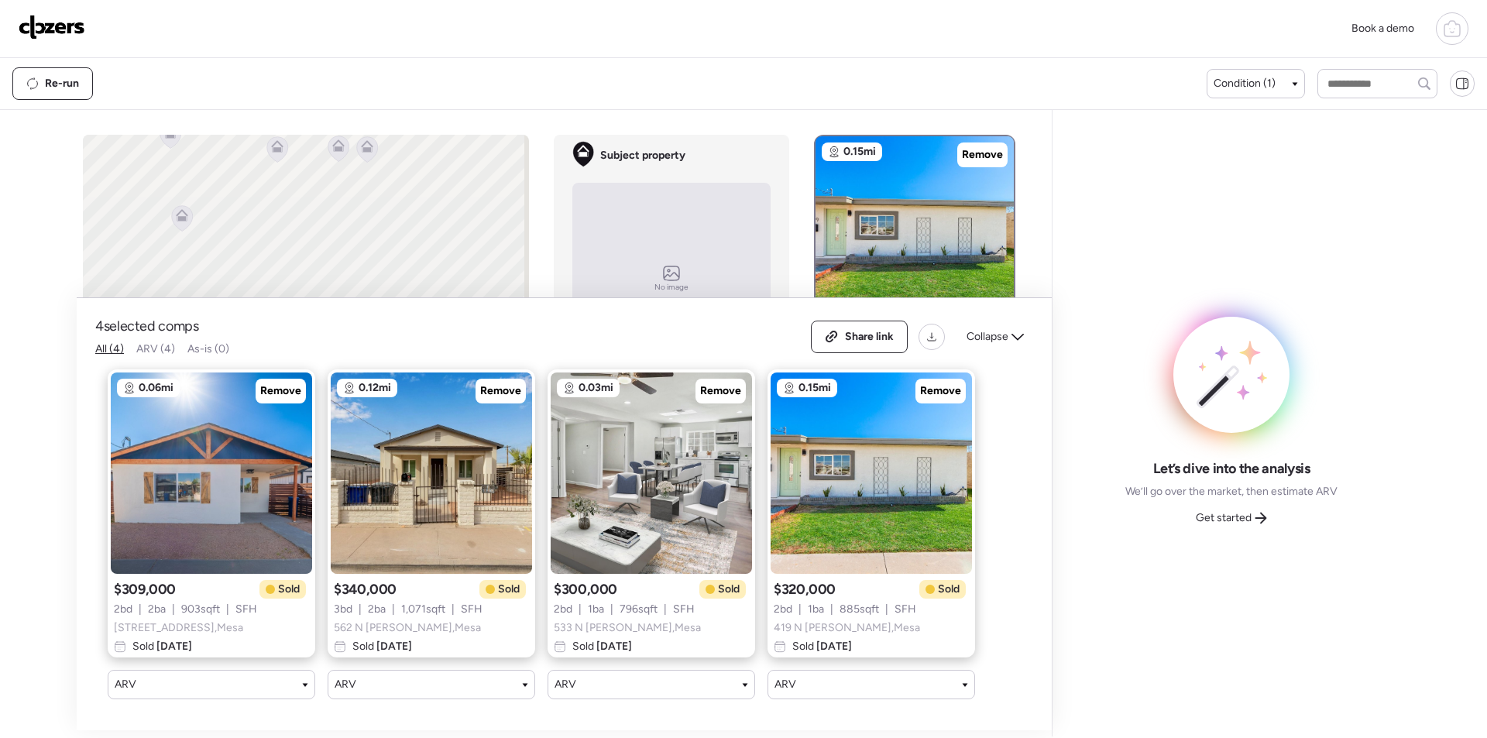
drag, startPoint x: 1003, startPoint y: 327, endPoint x: 1137, endPoint y: 410, distance: 157.9
click at [1004, 329] on span "Collapse" at bounding box center [987, 336] width 42 height 15
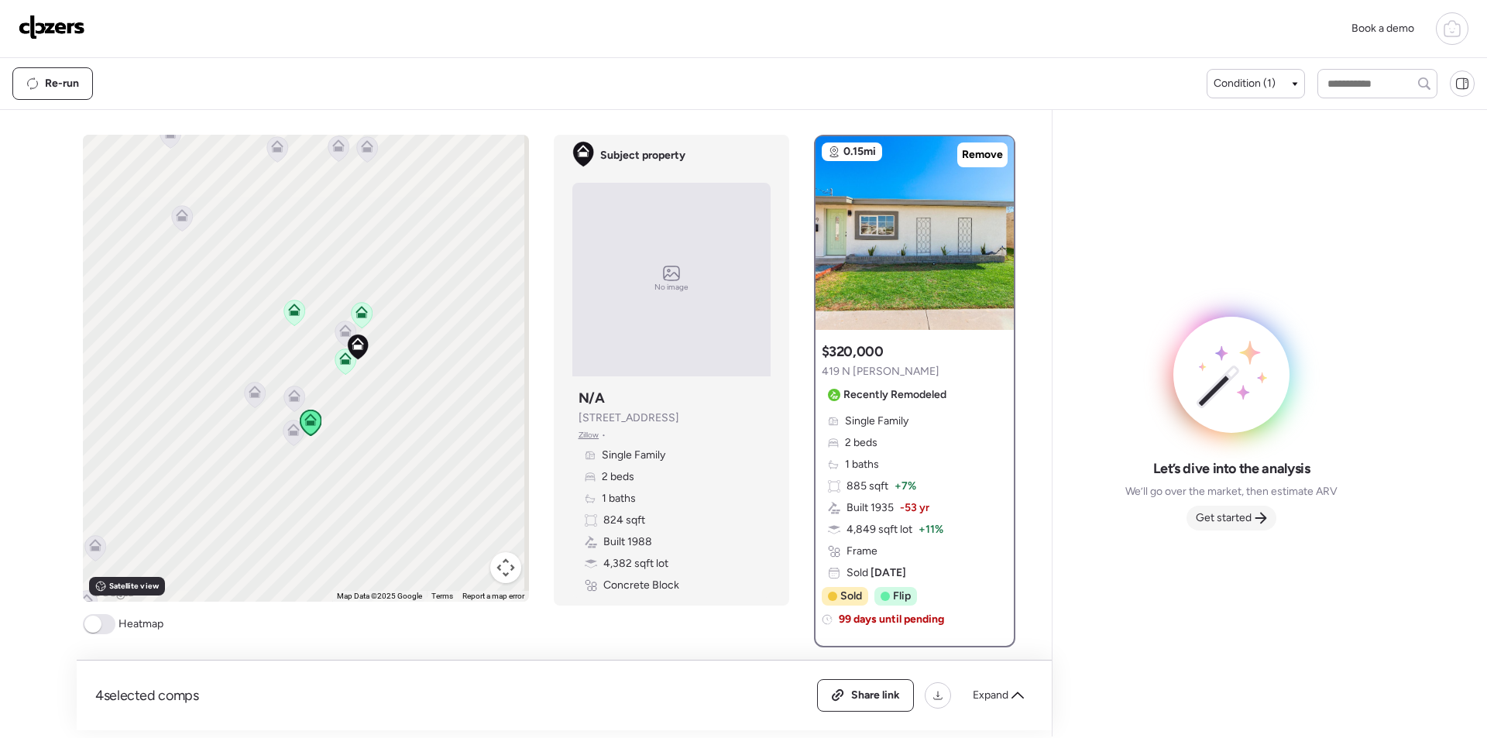
click at [1245, 522] on span "Get started" at bounding box center [1224, 517] width 56 height 15
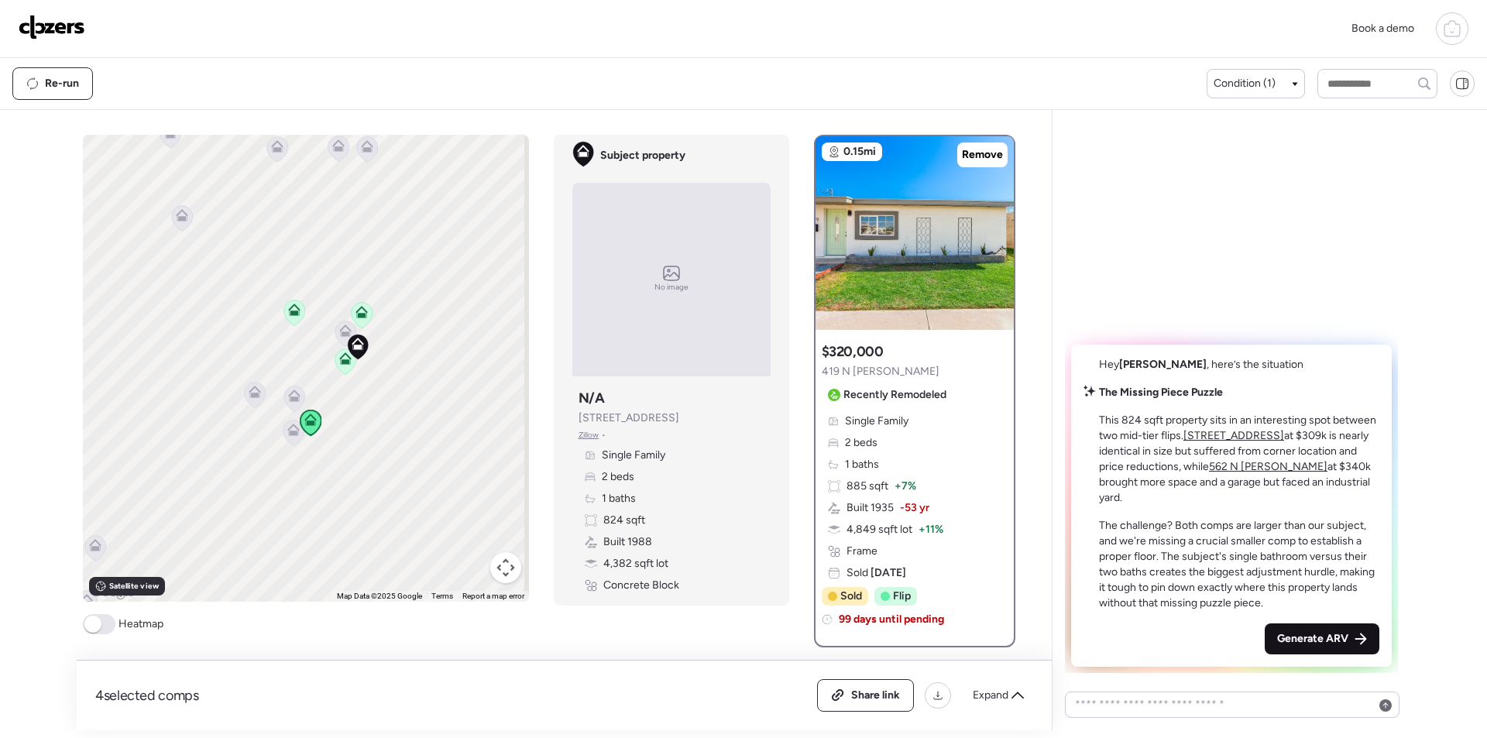
click at [1309, 629] on div "Generate ARV" at bounding box center [1322, 638] width 115 height 31
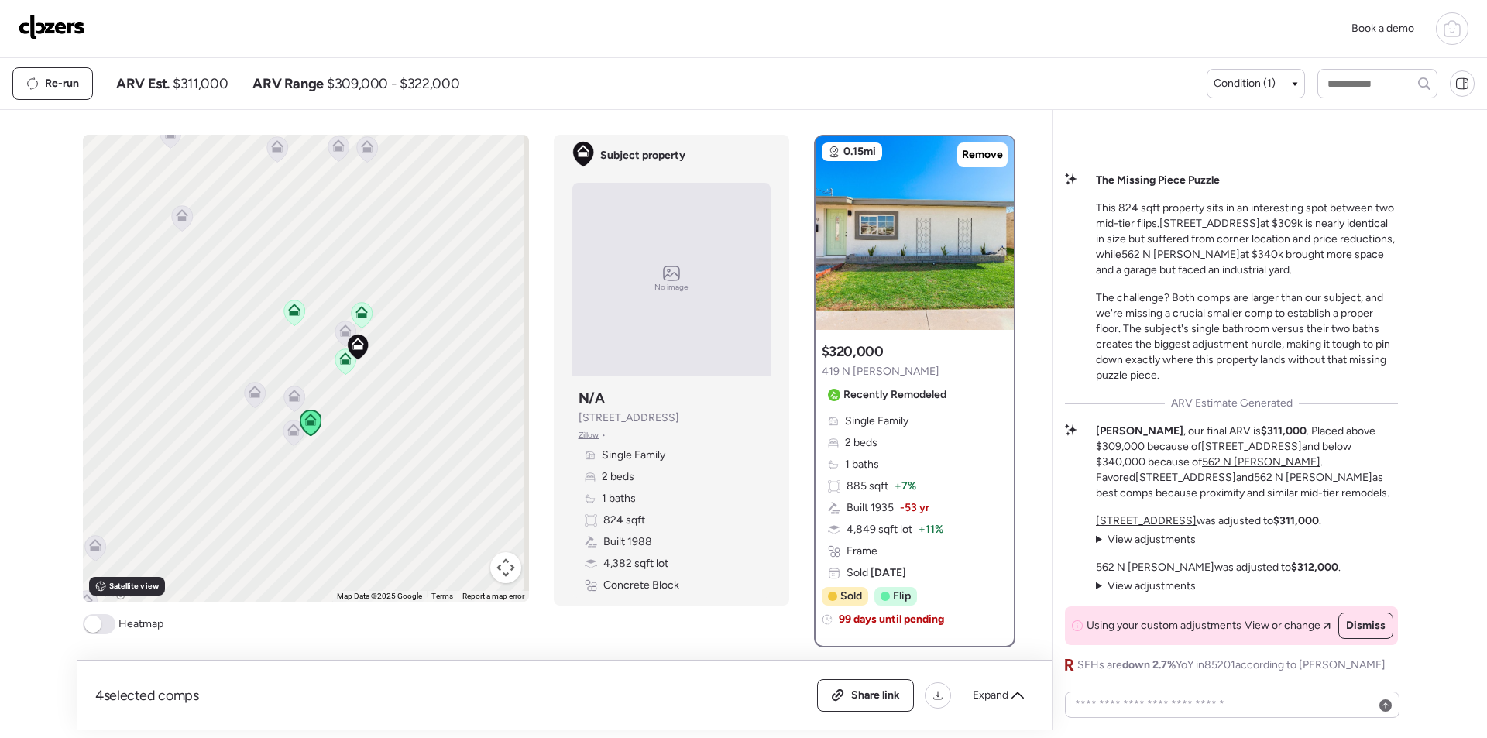
click at [210, 88] on span "$311,000" at bounding box center [200, 83] width 55 height 19
copy span "311,000"
click at [871, 709] on div "Share link" at bounding box center [865, 695] width 95 height 31
click at [65, 16] on img at bounding box center [52, 27] width 67 height 25
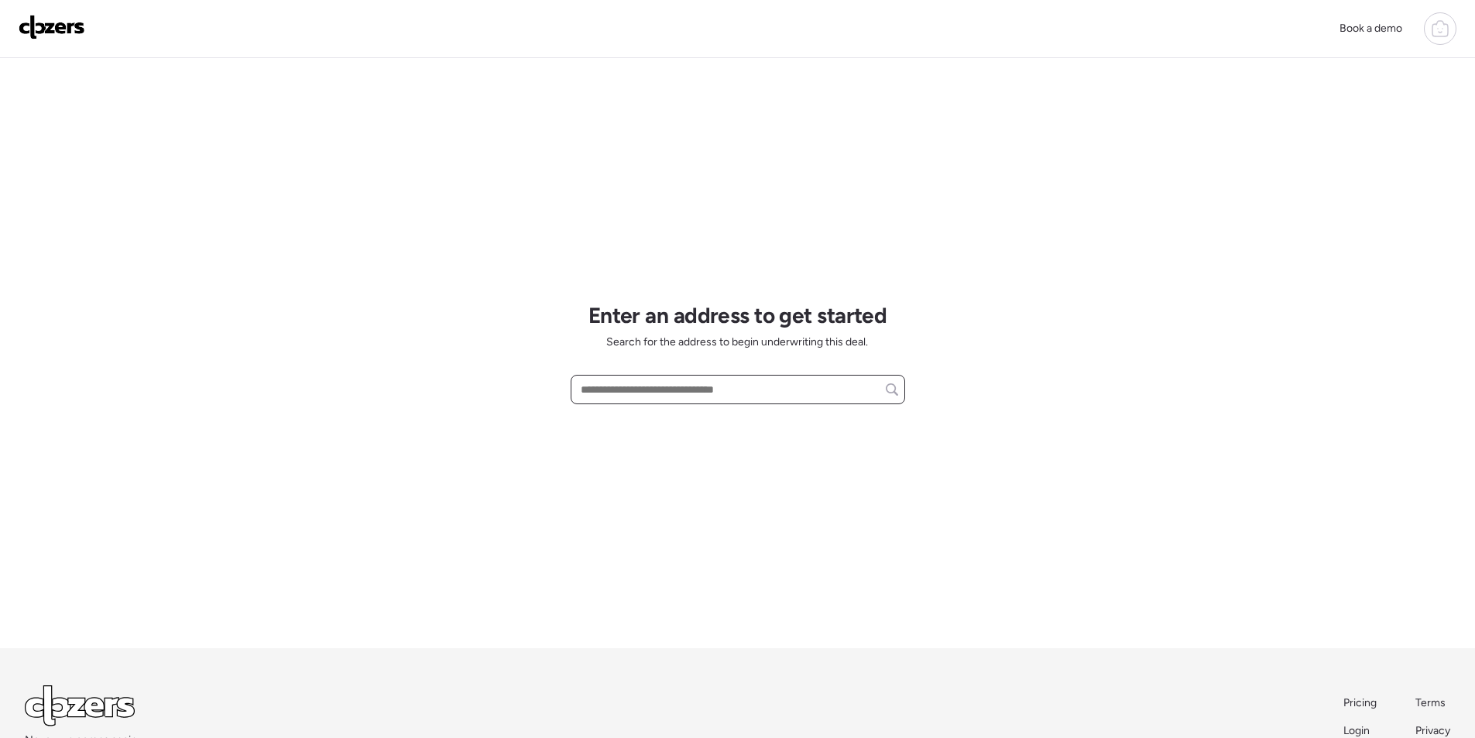
click at [664, 396] on input "text" at bounding box center [738, 390] width 321 height 22
paste input "**********"
click at [637, 424] on span "[STREET_ADDRESS]" at bounding box center [627, 417] width 101 height 15
type input "**********"
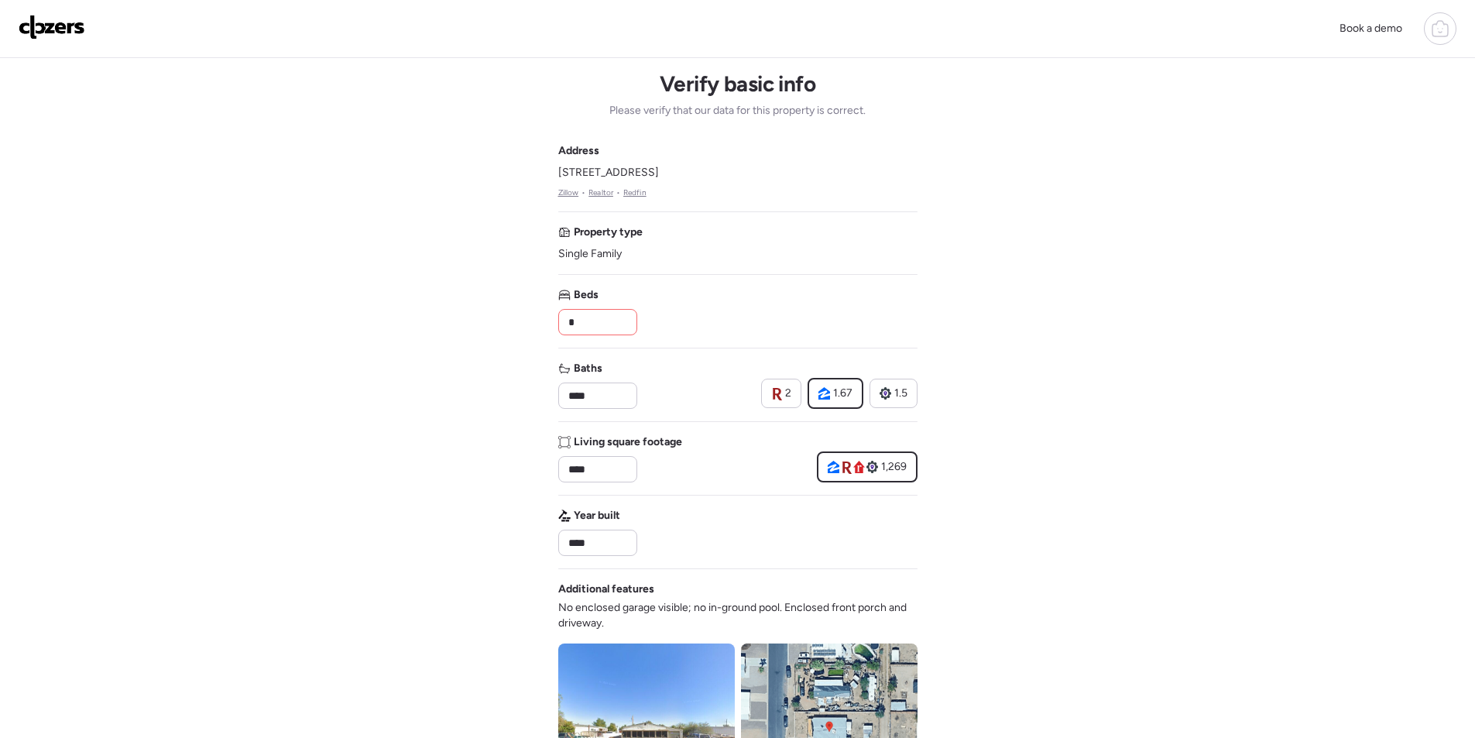
click at [578, 335] on div "Address [STREET_ADDRESS] • Realtor • Redfin Property type Single Family Beds * …" at bounding box center [737, 564] width 359 height 843
click at [580, 321] on input "*" at bounding box center [597, 322] width 65 height 22
type input "*"
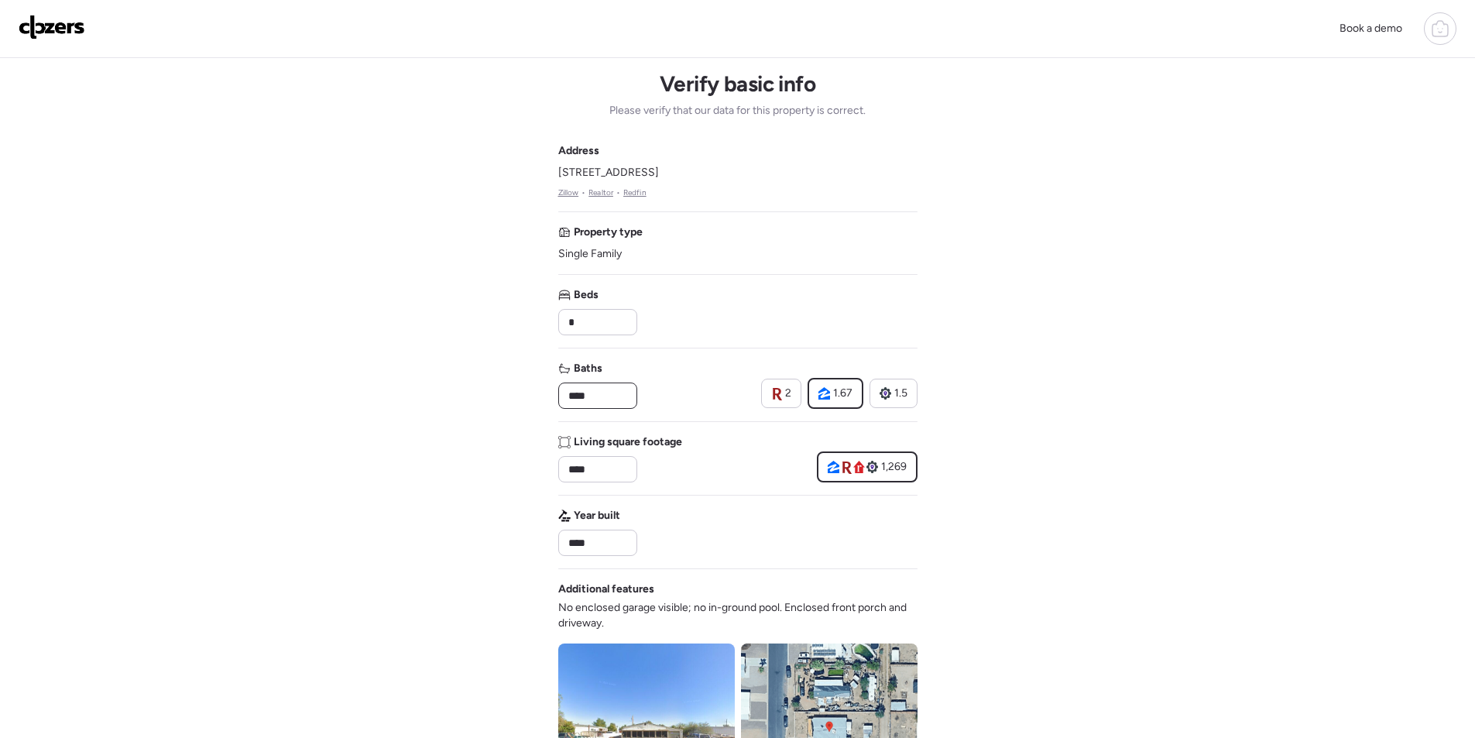
click at [588, 387] on input "****" at bounding box center [597, 396] width 65 height 22
type input "*"
click at [694, 387] on div "Baths * 2 1.67 1.5" at bounding box center [737, 385] width 359 height 48
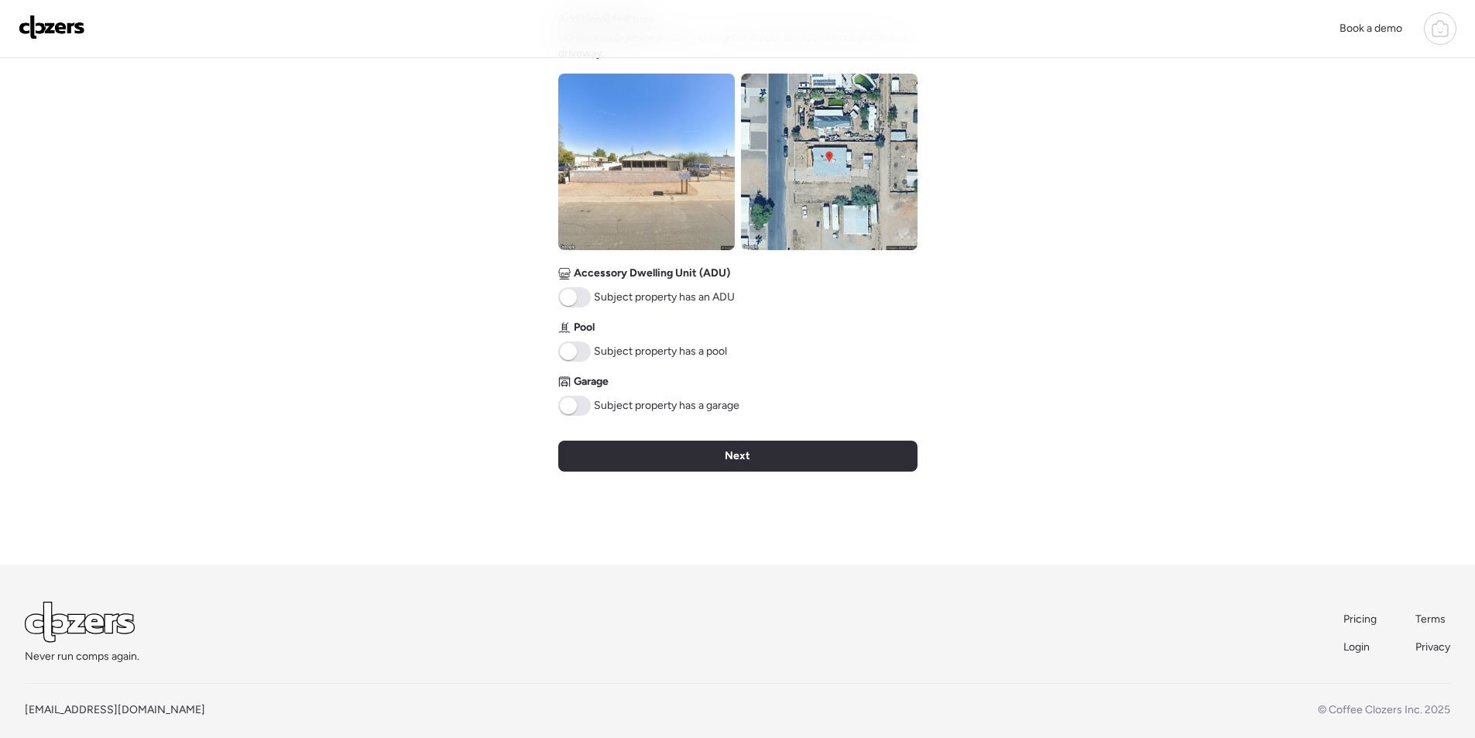
scroll to position [589, 0]
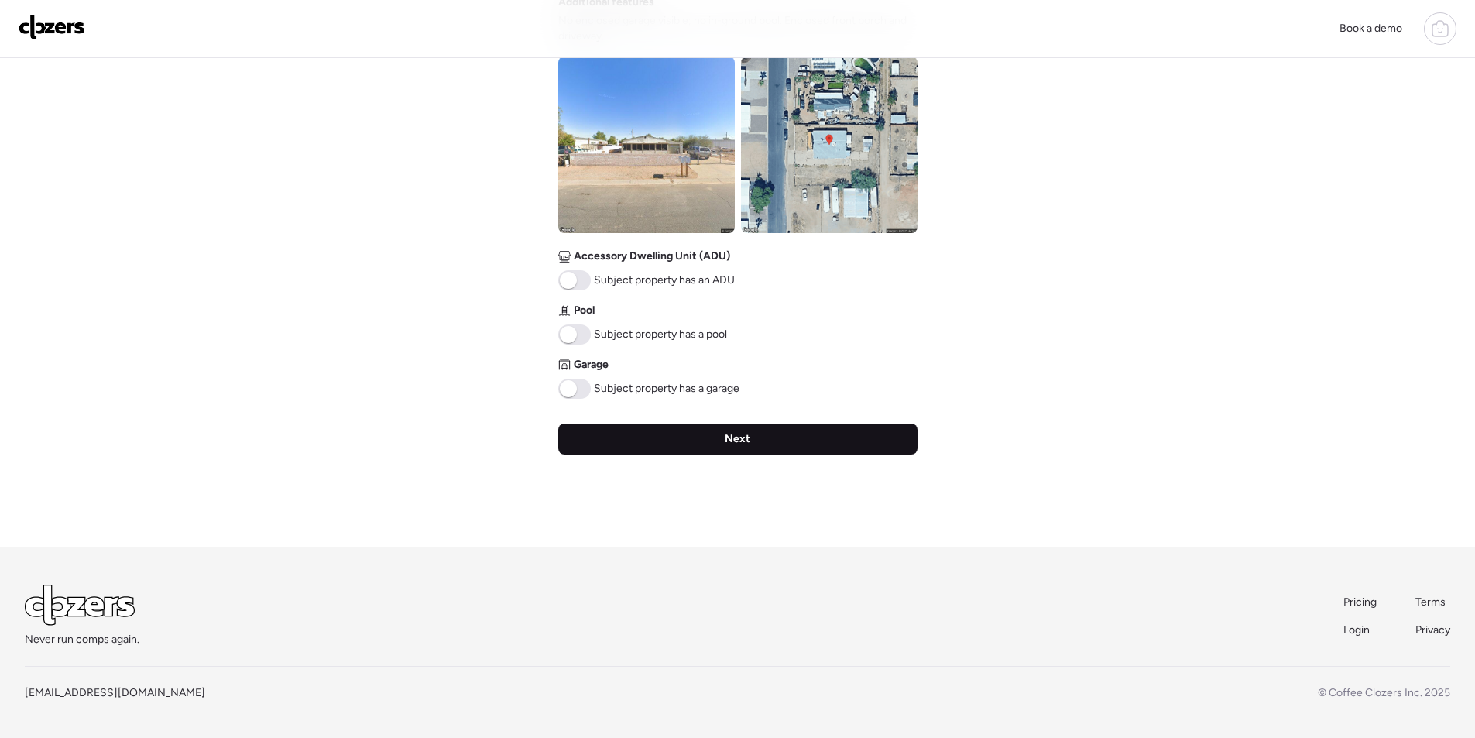
click at [795, 452] on div "Next" at bounding box center [737, 439] width 359 height 31
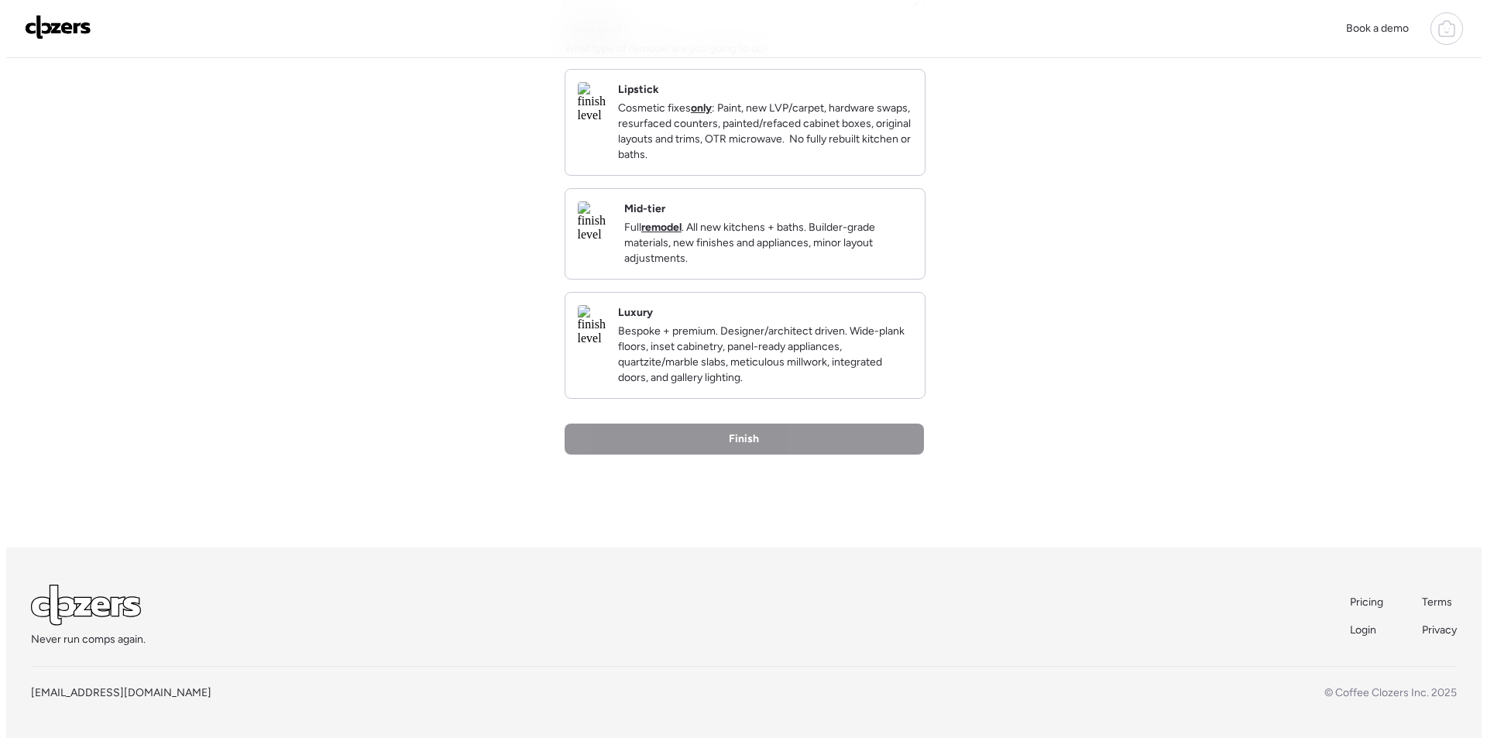
scroll to position [0, 0]
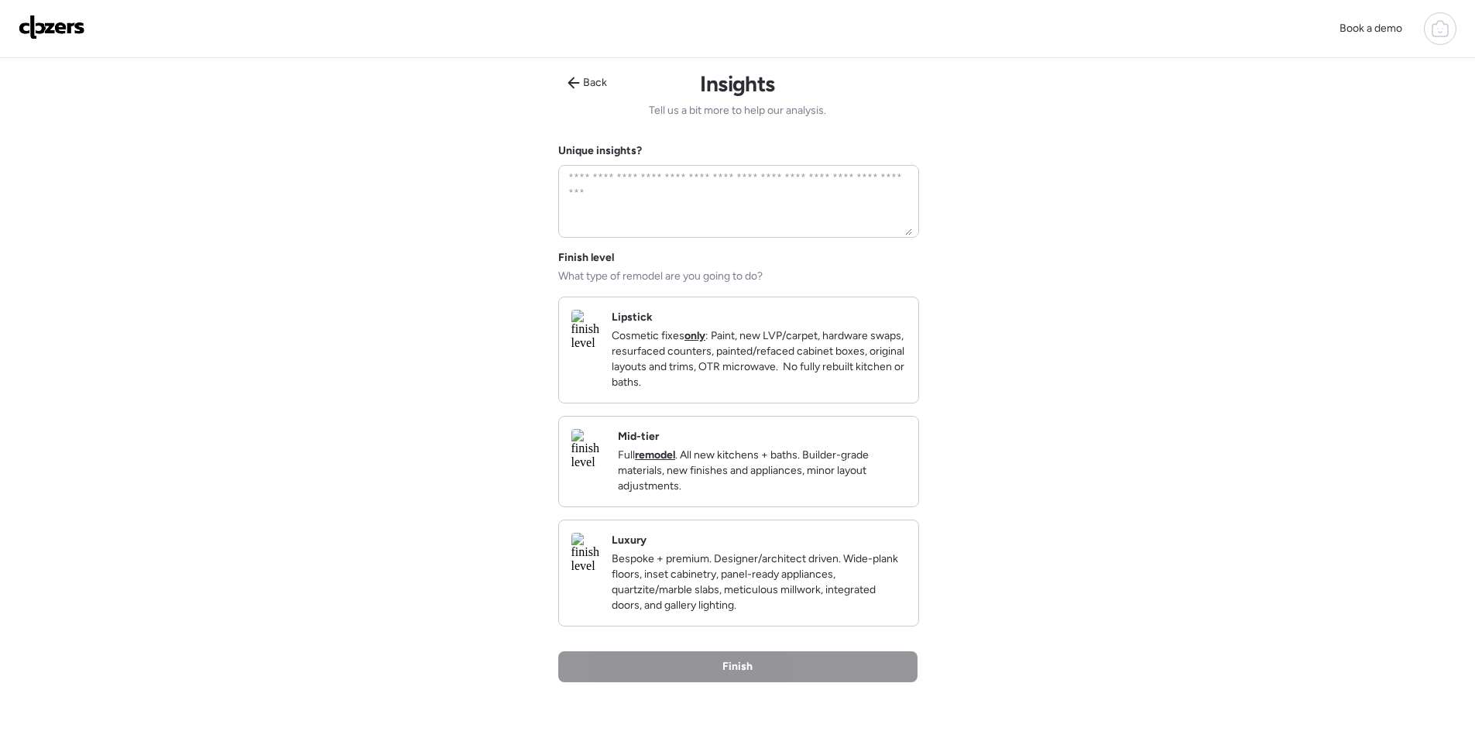
click at [853, 455] on div "Mid-tier Full remodel . All new kitchens + baths. Builder-grade materials, new …" at bounding box center [762, 461] width 288 height 65
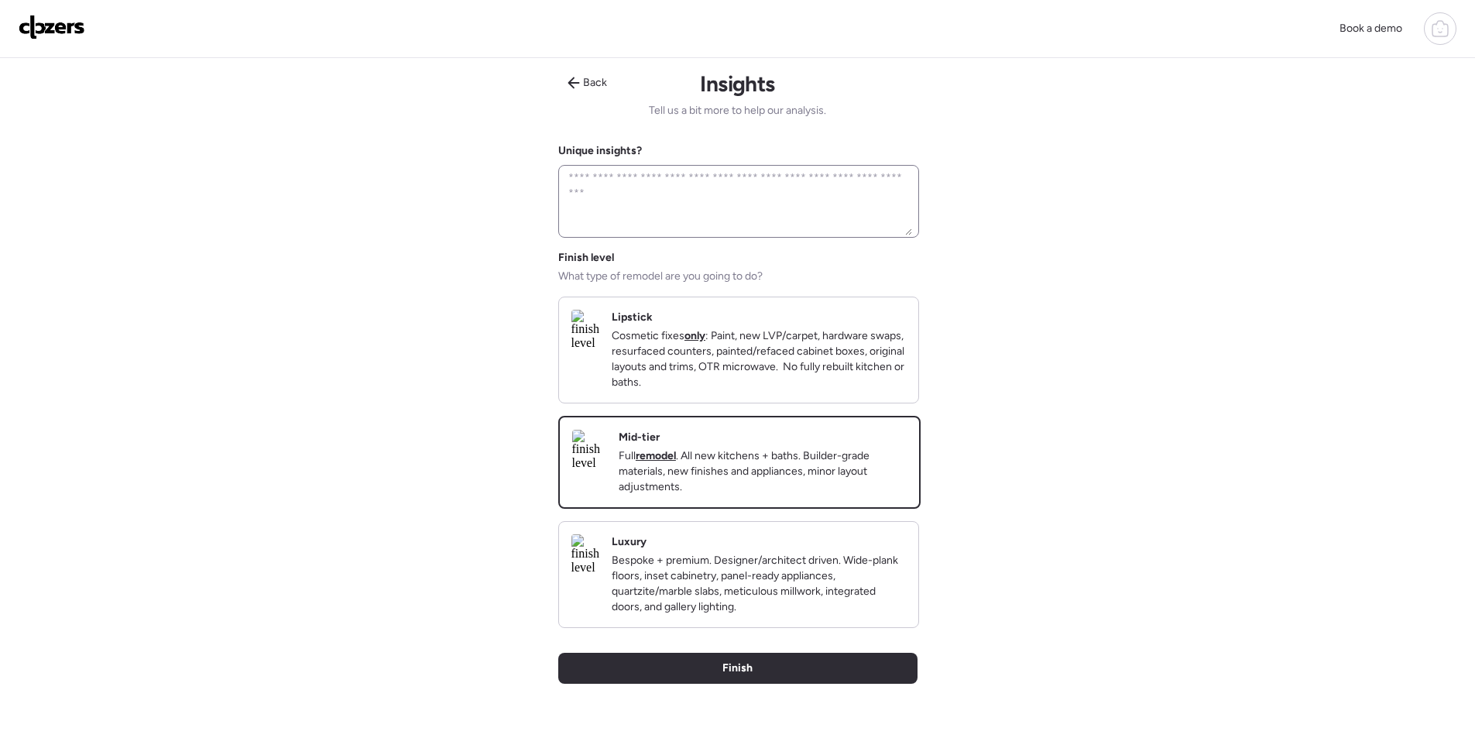
drag, startPoint x: 846, startPoint y: 704, endPoint x: 689, endPoint y: 208, distance: 520.7
click at [846, 684] on div "Finish" at bounding box center [737, 668] width 359 height 31
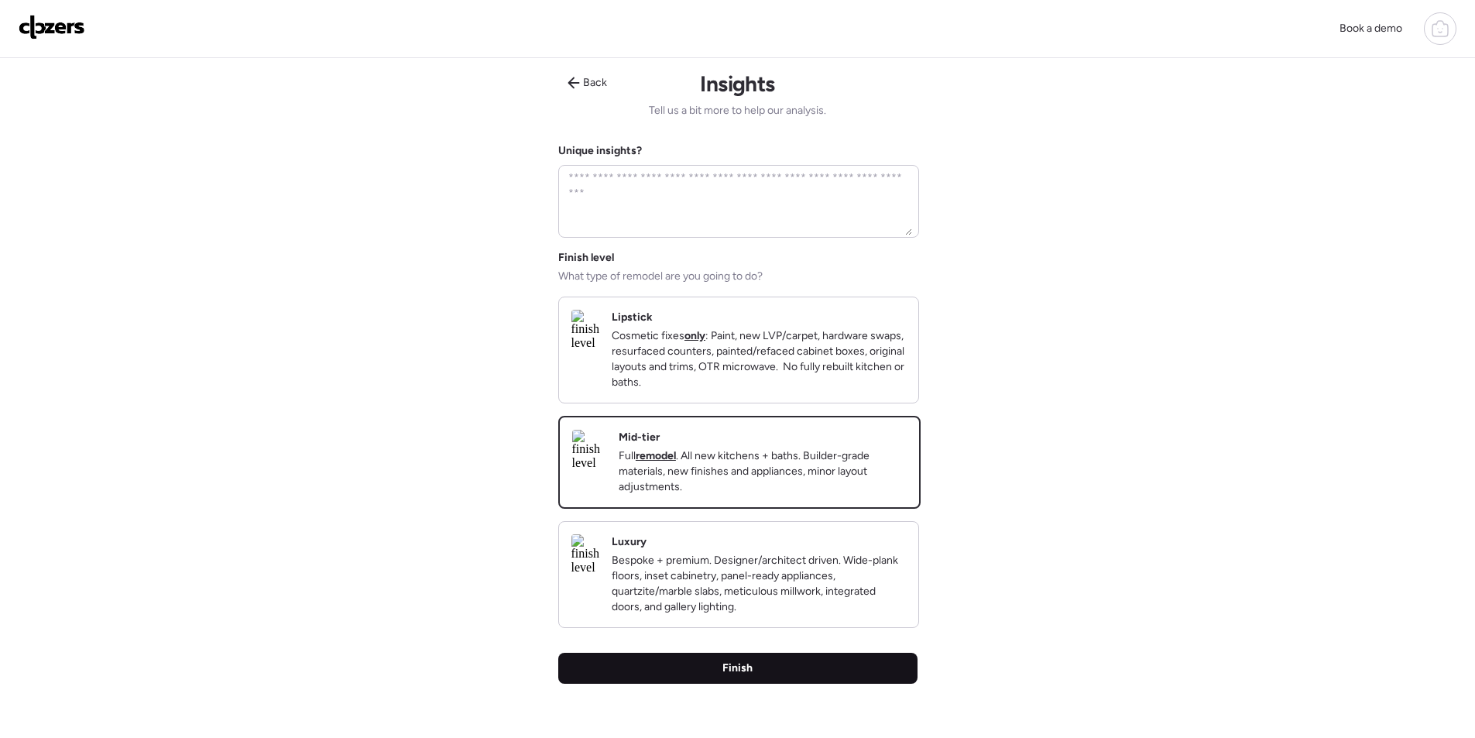
click at [678, 684] on div "Finish" at bounding box center [737, 668] width 359 height 31
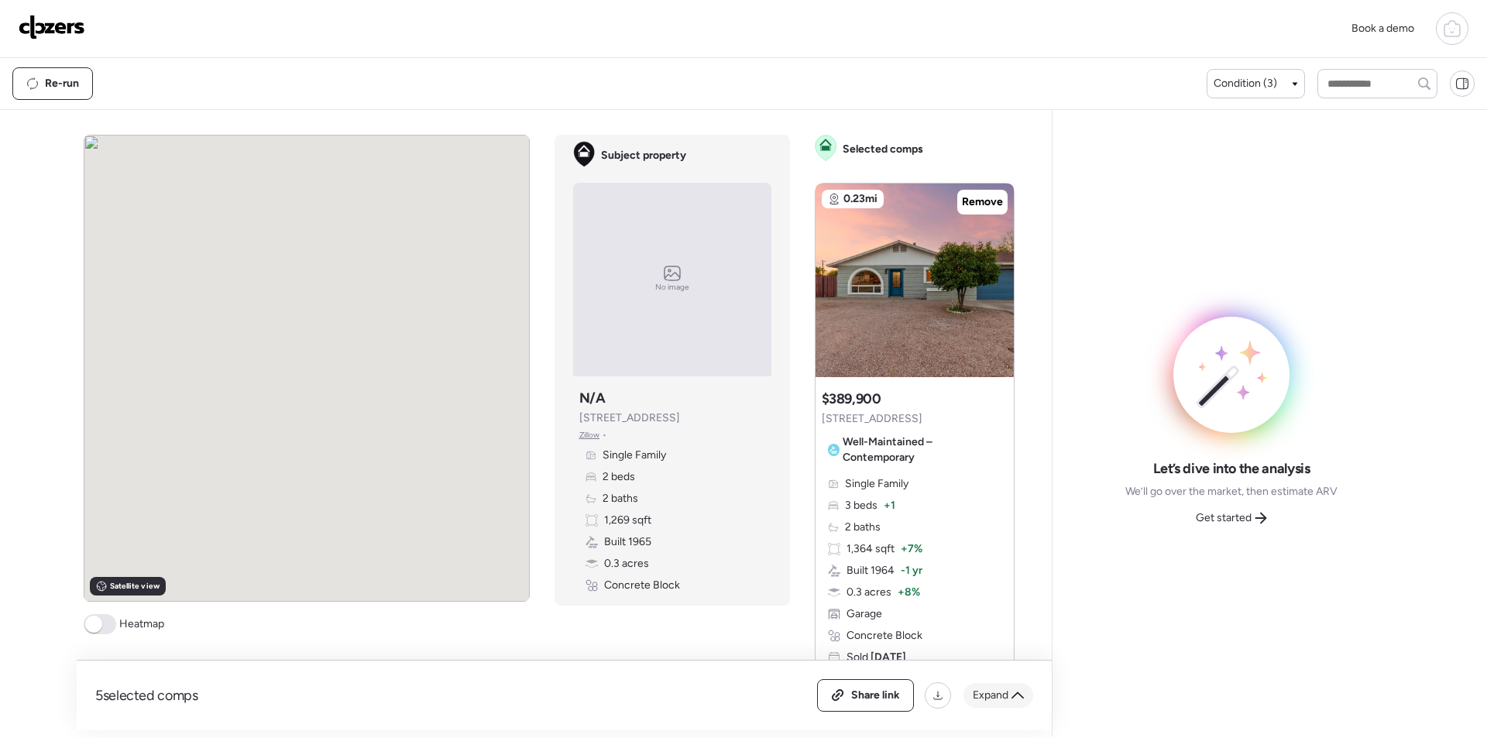
click at [1007, 707] on div "Share link Download CSV Expand" at bounding box center [925, 695] width 216 height 33
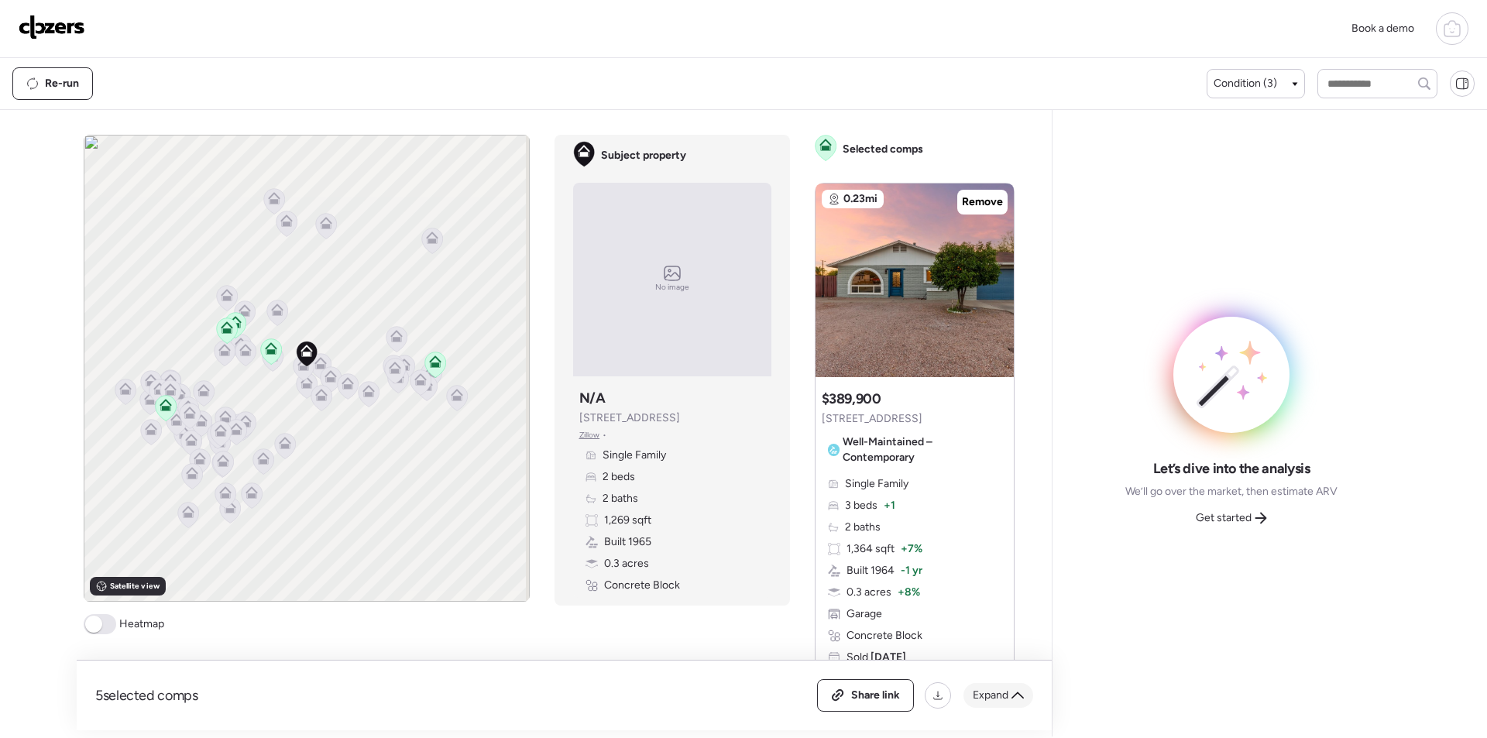
click at [1004, 699] on span "Expand" at bounding box center [991, 695] width 36 height 15
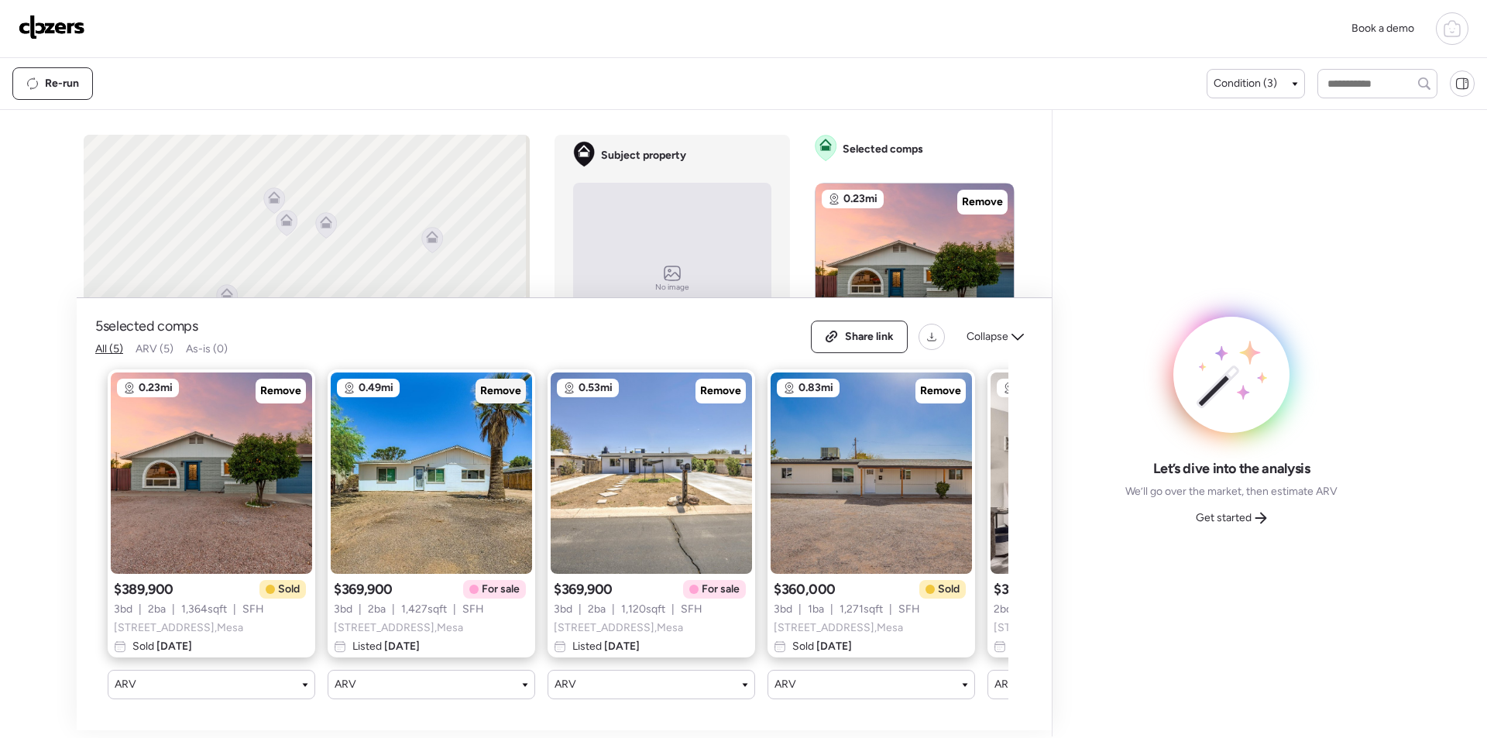
click at [500, 383] on span "Remove" at bounding box center [500, 390] width 41 height 15
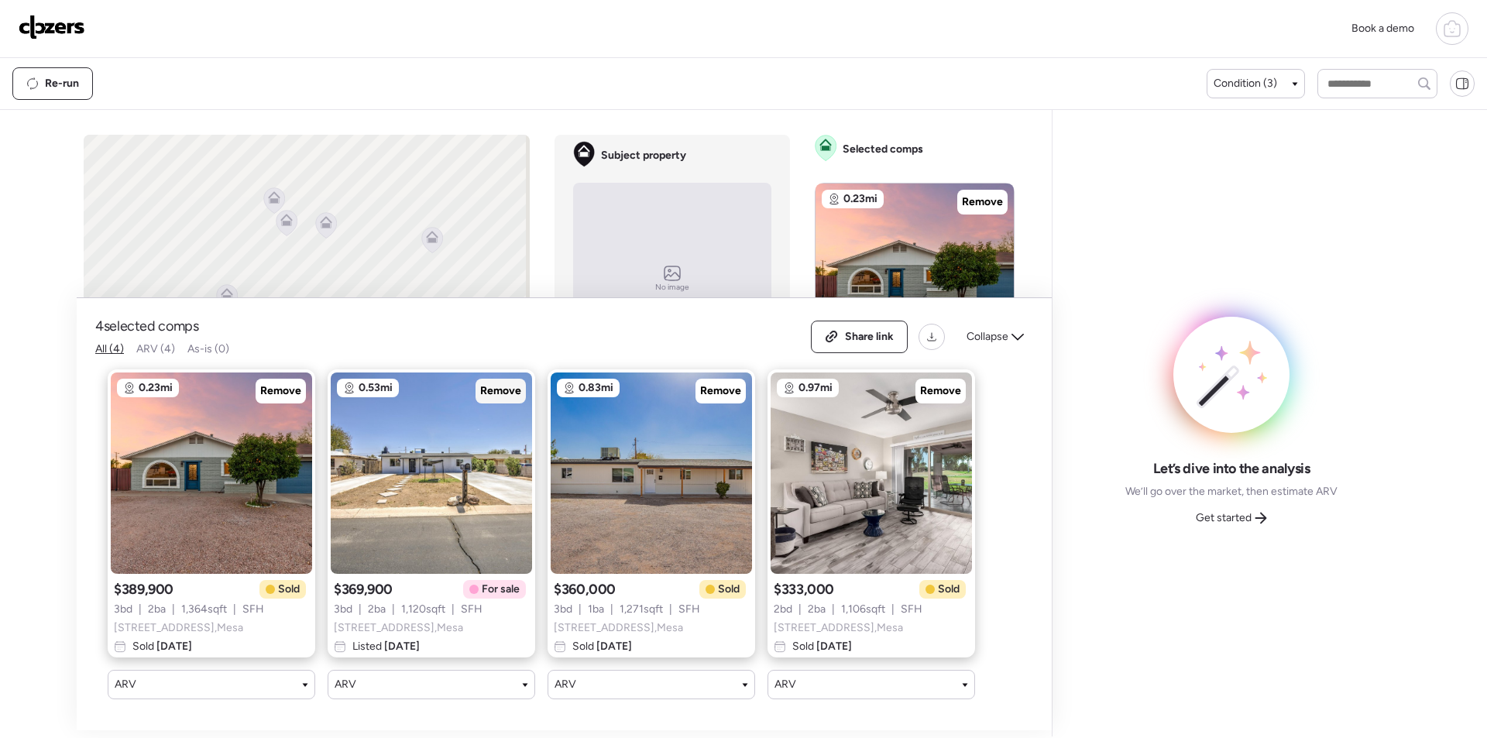
click at [500, 383] on span "Remove" at bounding box center [500, 390] width 41 height 15
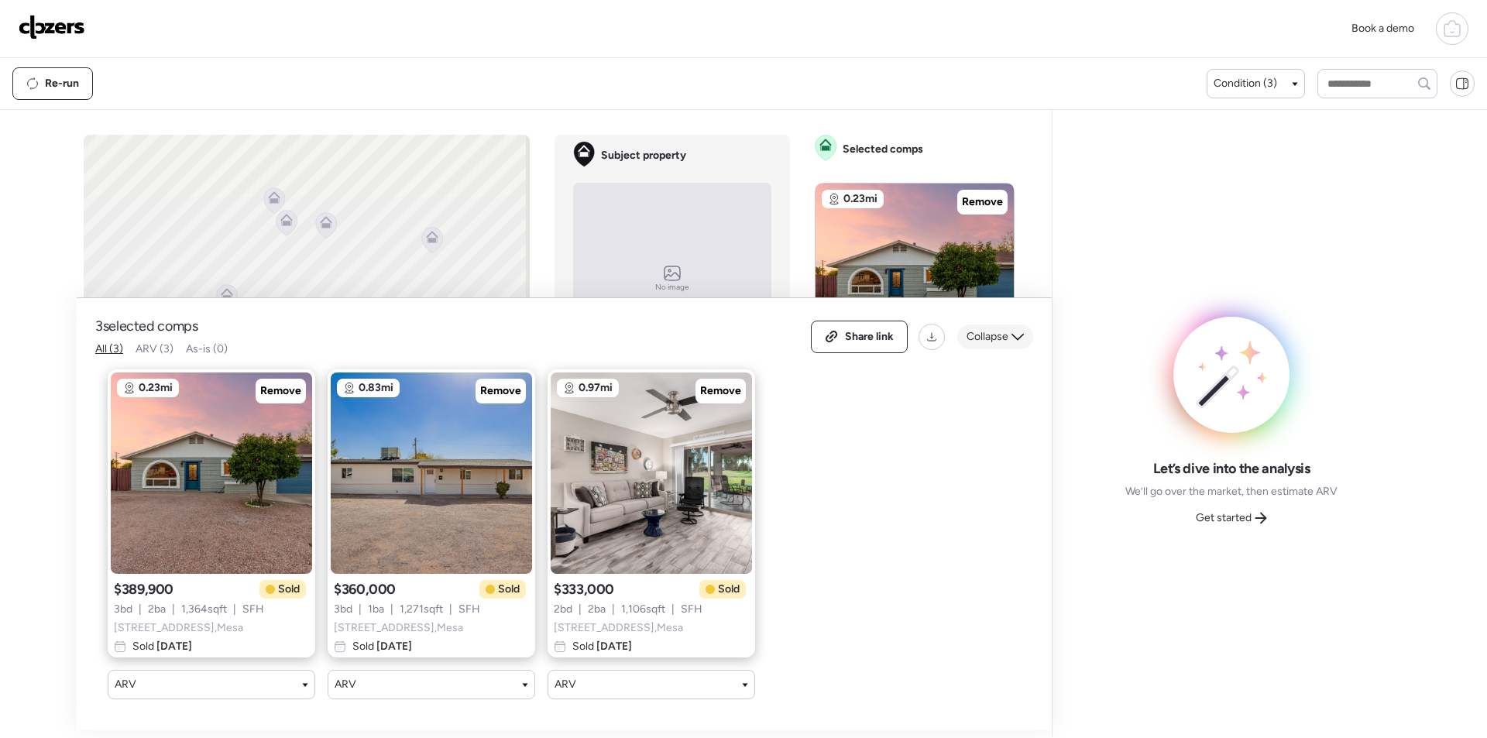
click at [1022, 324] on div "Collapse" at bounding box center [995, 336] width 76 height 25
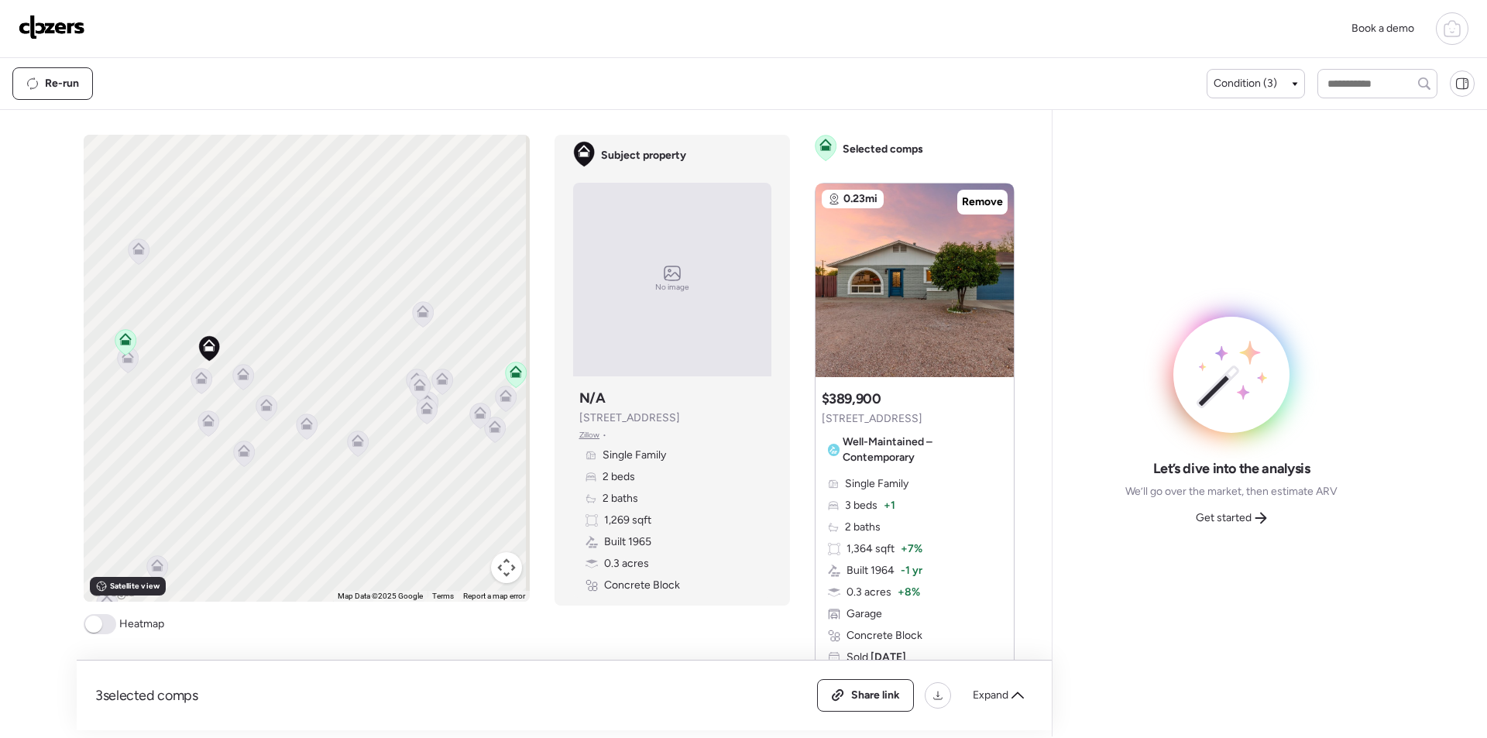
drag, startPoint x: 307, startPoint y: 390, endPoint x: 194, endPoint y: 378, distance: 113.7
click at [190, 379] on icon at bounding box center [200, 381] width 21 height 26
click at [195, 383] on icon at bounding box center [200, 379] width 21 height 26
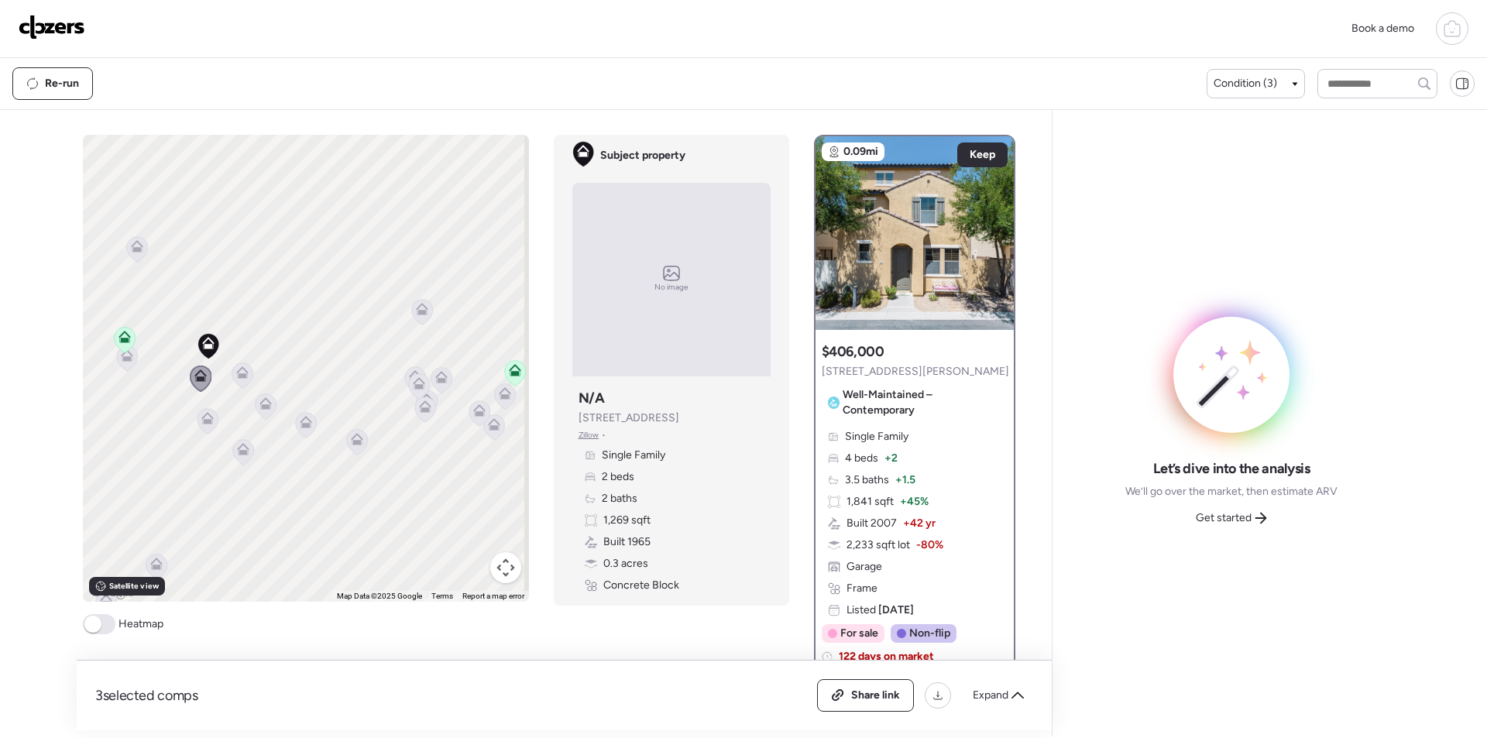
click at [239, 373] on icon at bounding box center [242, 372] width 12 height 12
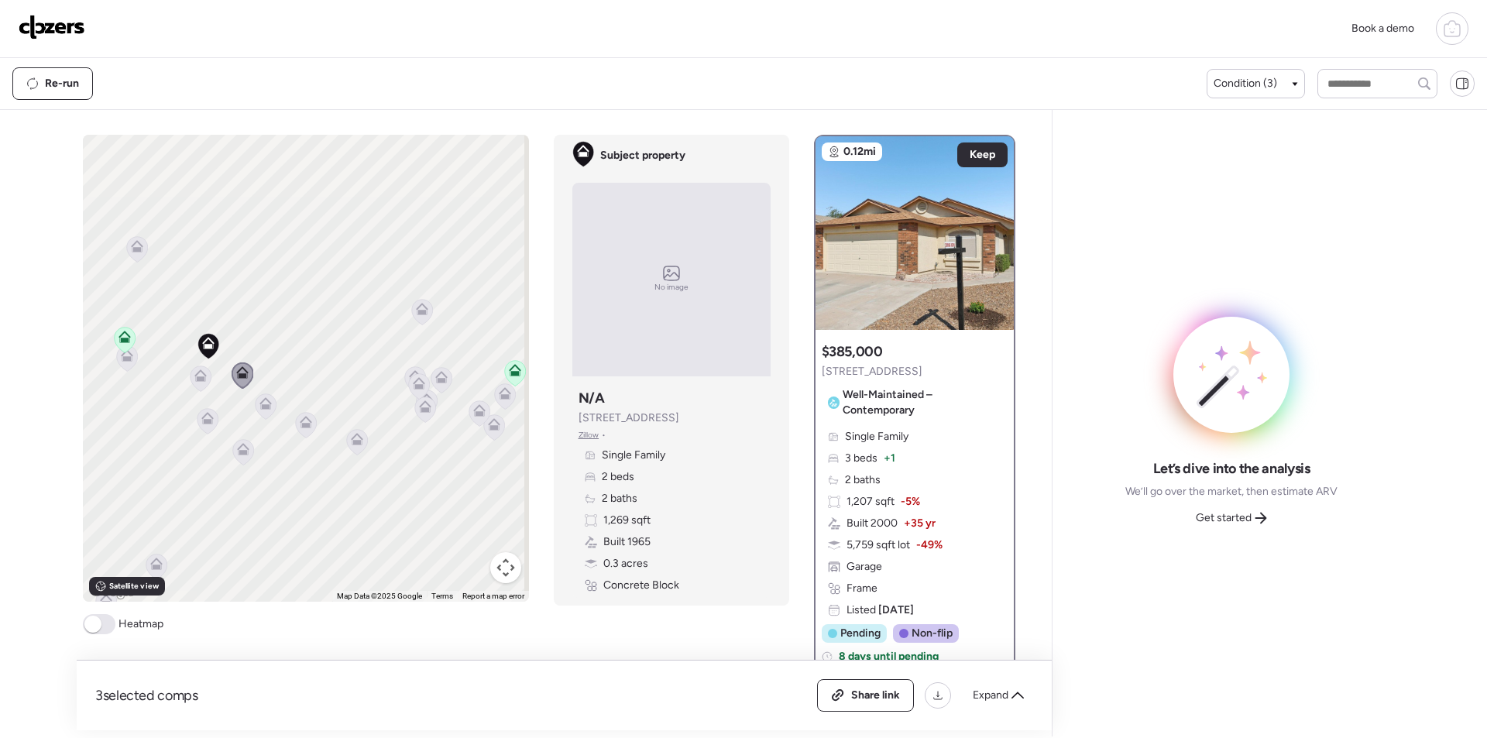
click at [260, 404] on icon at bounding box center [265, 403] width 12 height 12
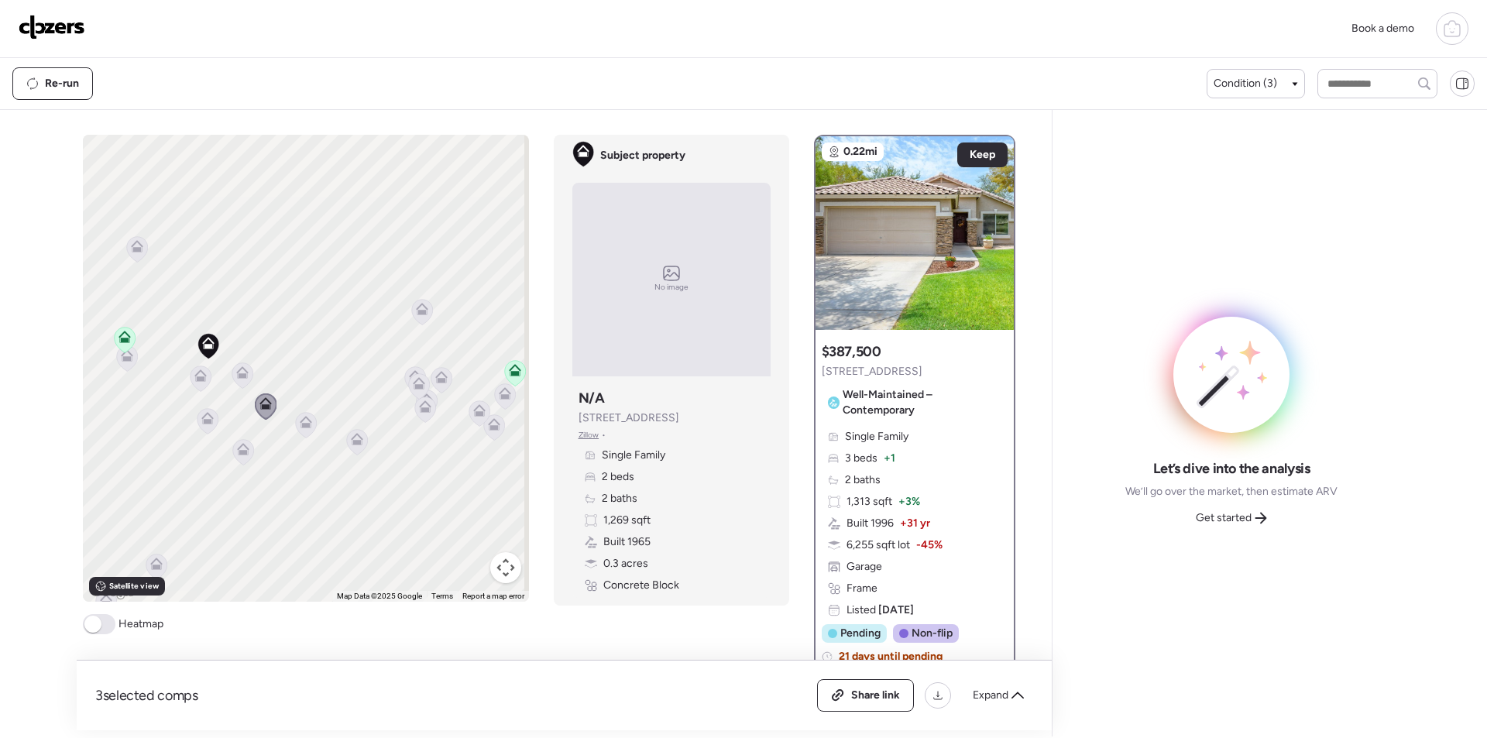
click at [202, 423] on icon at bounding box center [207, 421] width 10 height 5
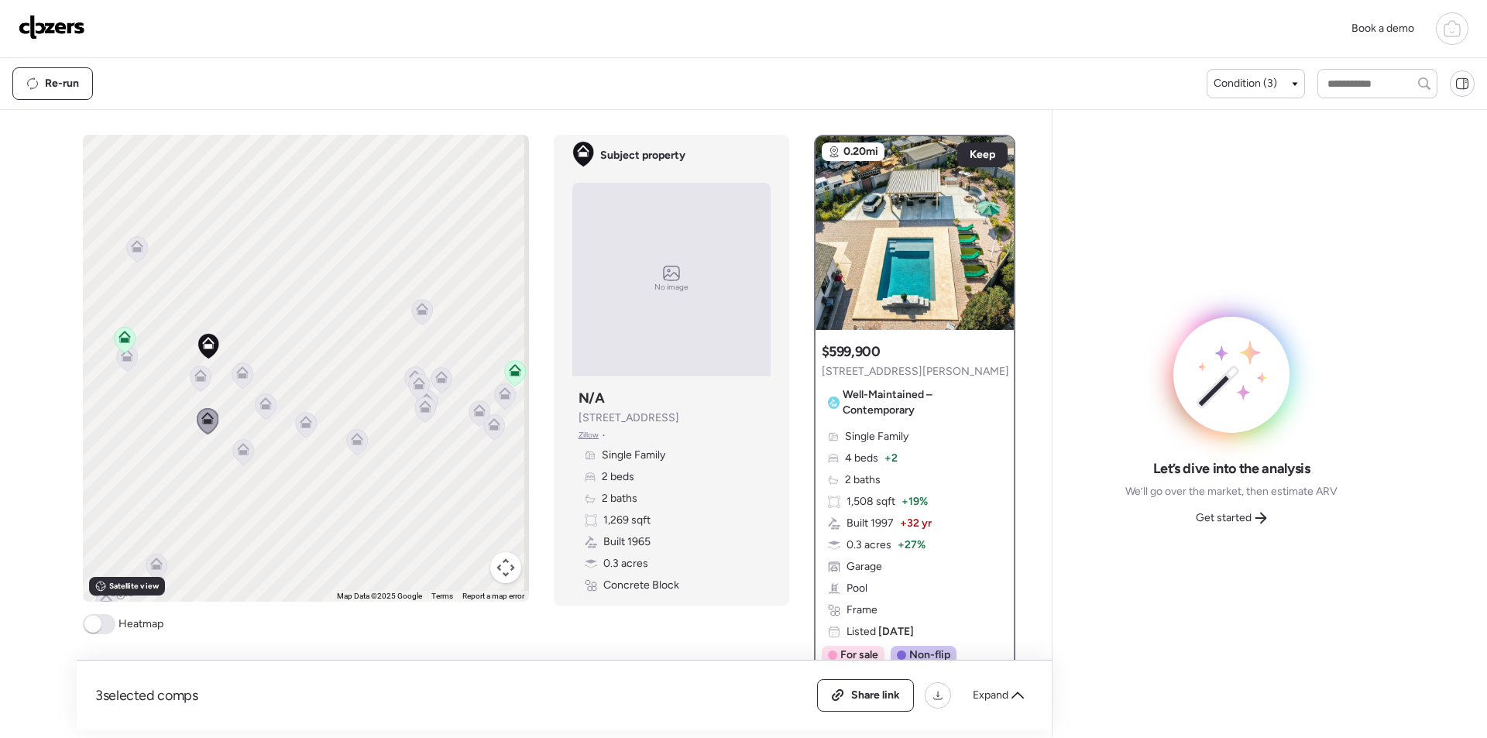
click at [249, 456] on div "To activate drag with keyboard, press Alt + Enter. Once in keyboard drag state,…" at bounding box center [306, 368] width 446 height 467
click at [245, 457] on icon at bounding box center [243, 452] width 22 height 26
click at [240, 457] on icon at bounding box center [242, 452] width 21 height 26
click at [238, 457] on icon at bounding box center [242, 452] width 21 height 26
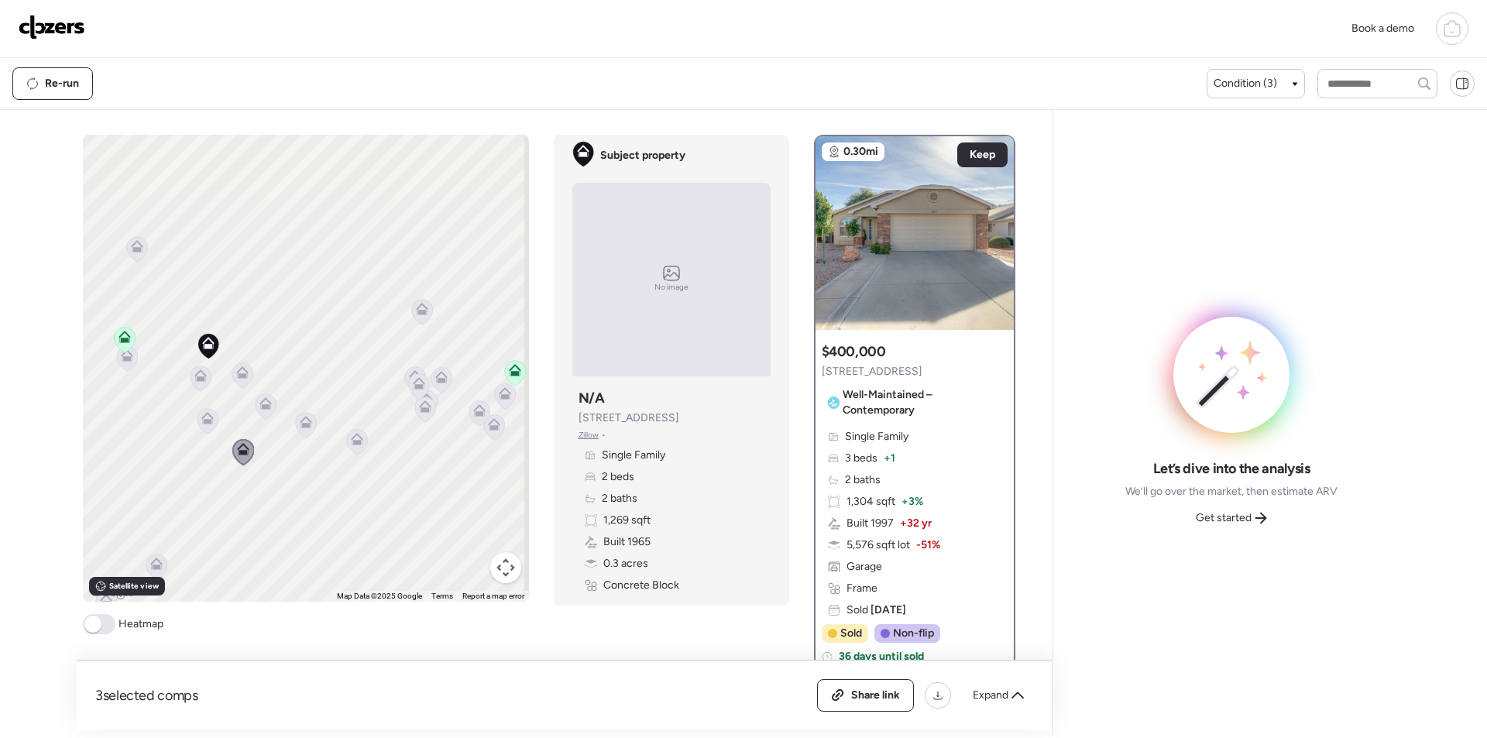
click at [300, 426] on icon at bounding box center [305, 425] width 10 height 5
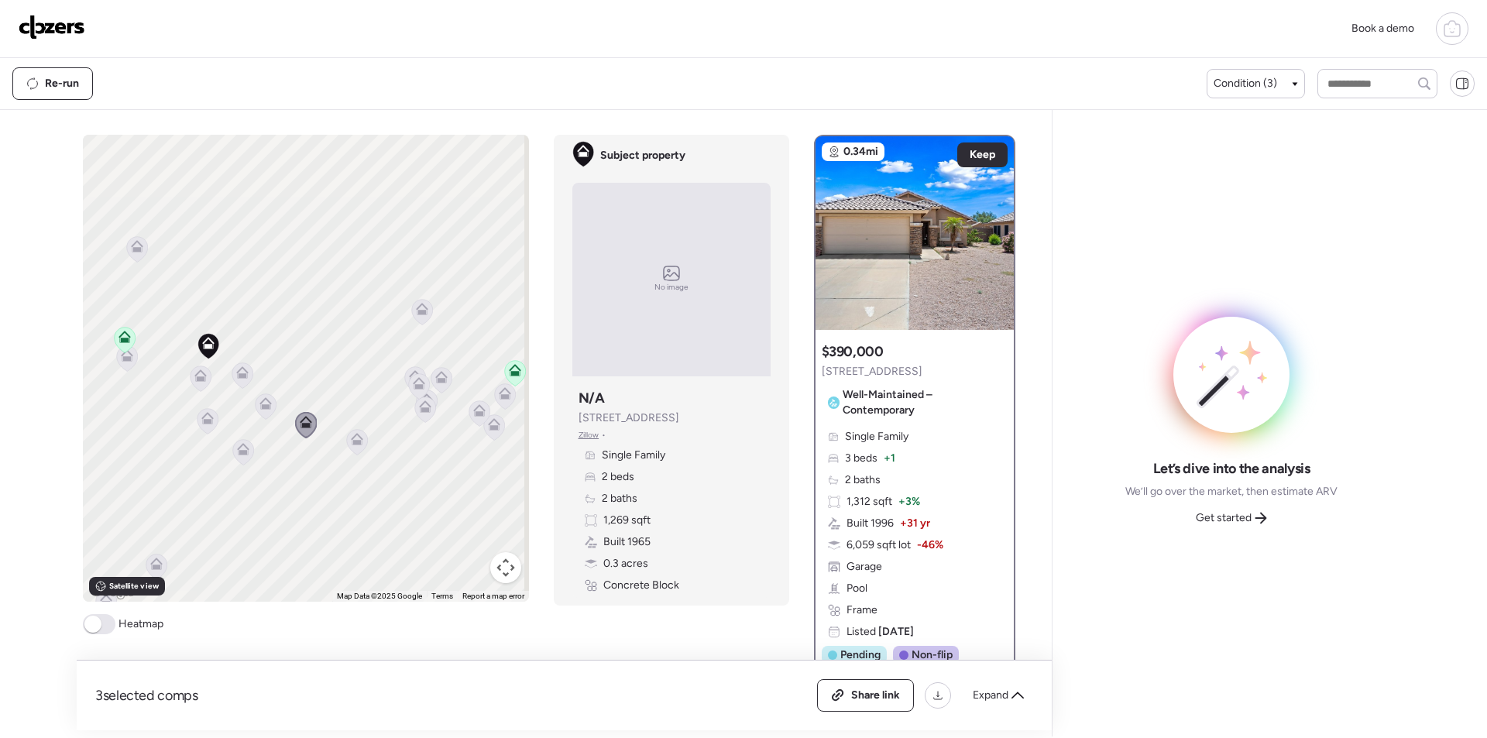
click at [335, 437] on div "To activate drag with keyboard, press Alt + Enter. Once in keyboard drag state,…" at bounding box center [306, 368] width 446 height 467
click at [348, 447] on icon at bounding box center [356, 442] width 21 height 26
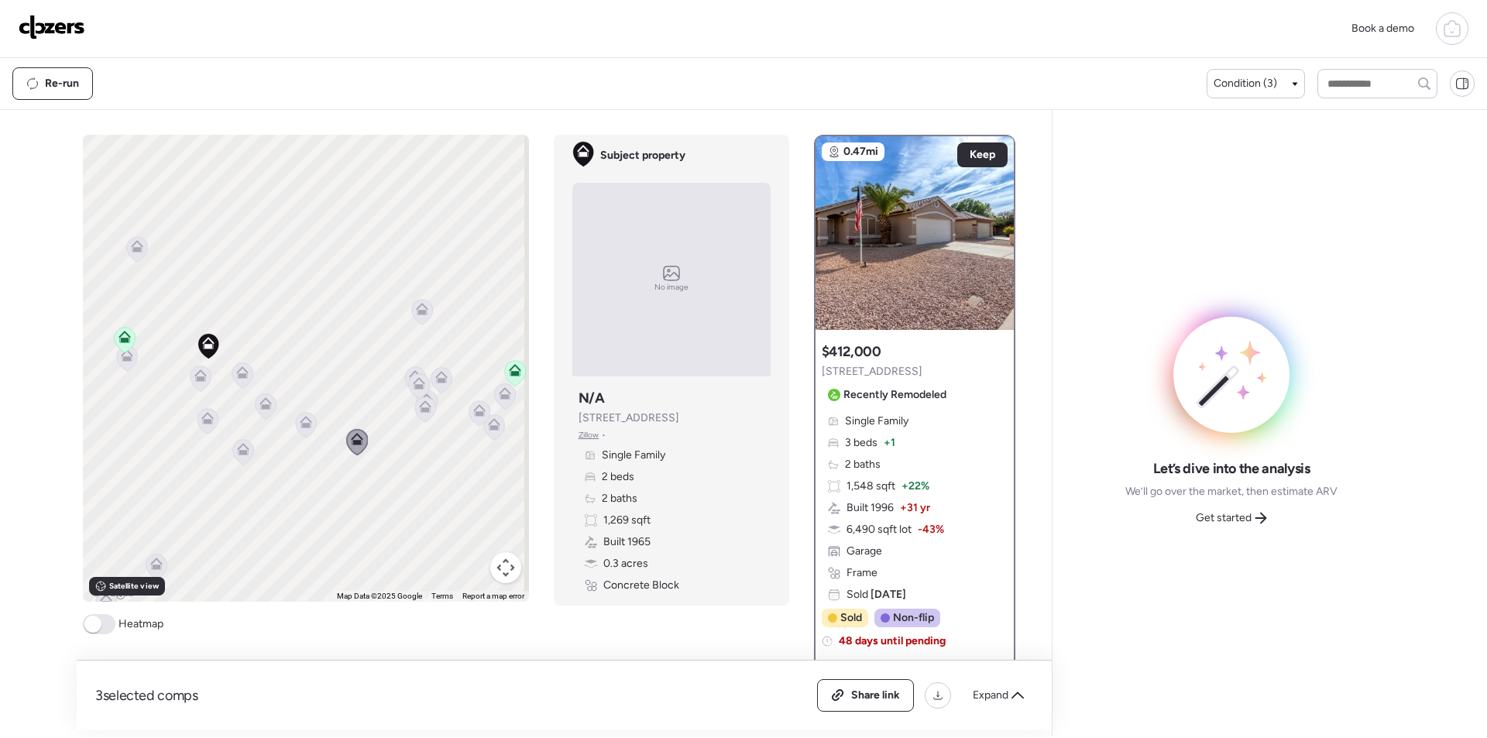
drag, startPoint x: 228, startPoint y: 463, endPoint x: 402, endPoint y: 541, distance: 190.7
click at [402, 541] on div "To navigate, press the arrow keys. To activate drag with keyboard, press Alt + …" at bounding box center [306, 368] width 446 height 467
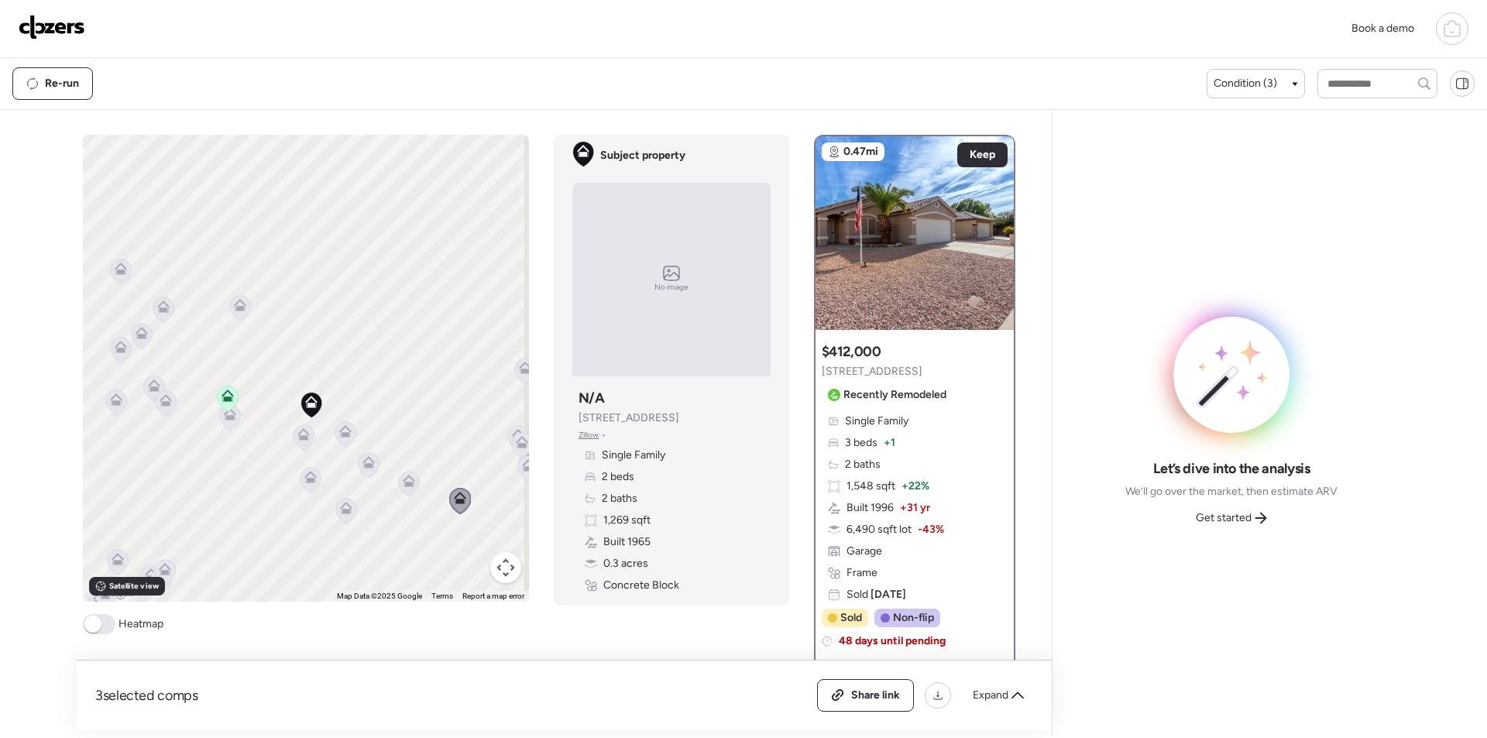
drag, startPoint x: 274, startPoint y: 490, endPoint x: 377, endPoint y: 549, distance: 118.6
click at [377, 549] on div "To activate drag with keyboard, press Alt + Enter. Once in keyboard drag state,…" at bounding box center [306, 368] width 446 height 467
click at [228, 428] on icon at bounding box center [230, 417] width 22 height 26
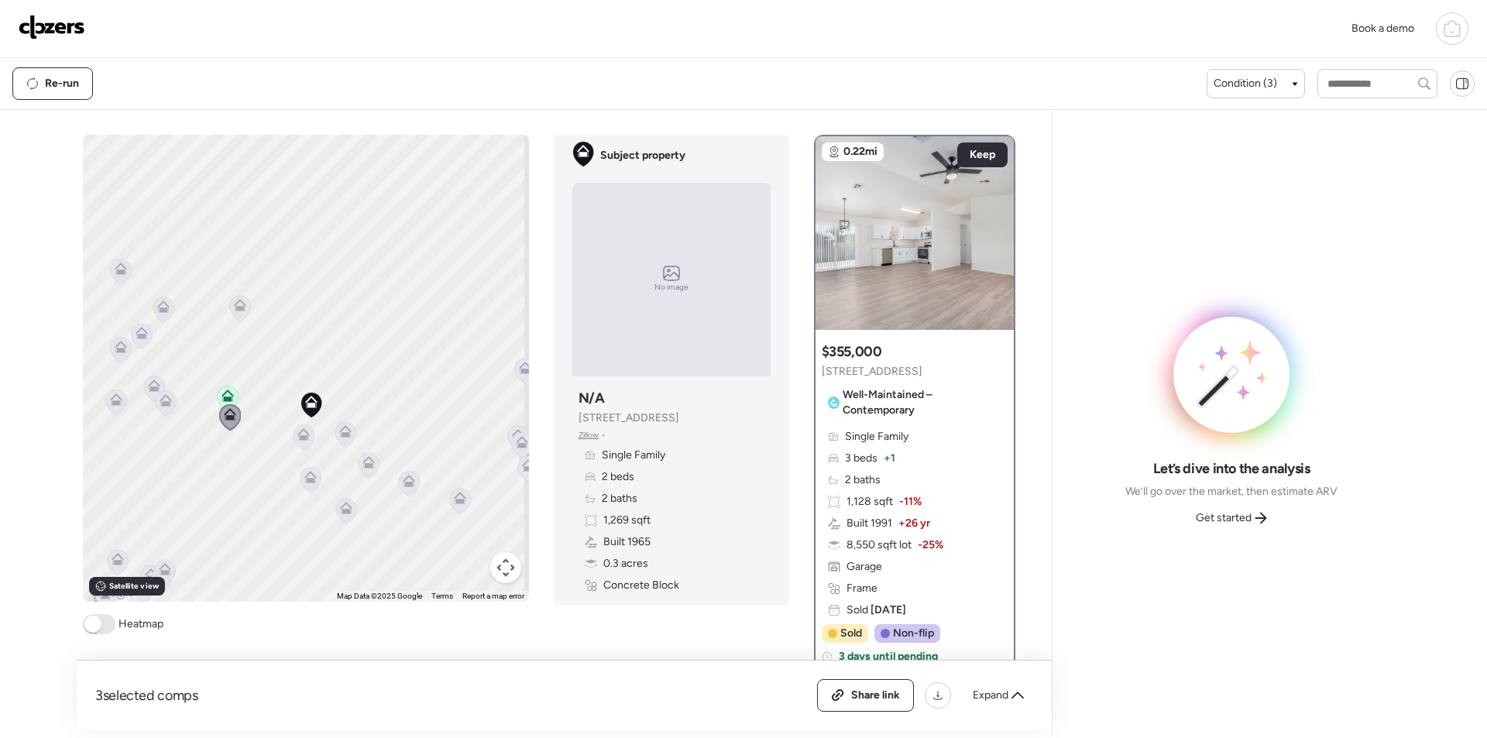
click at [175, 410] on div "To activate drag with keyboard, press Alt + Enter. Once in keyboard drag state,…" at bounding box center [306, 368] width 446 height 467
click at [161, 409] on icon at bounding box center [165, 403] width 21 height 26
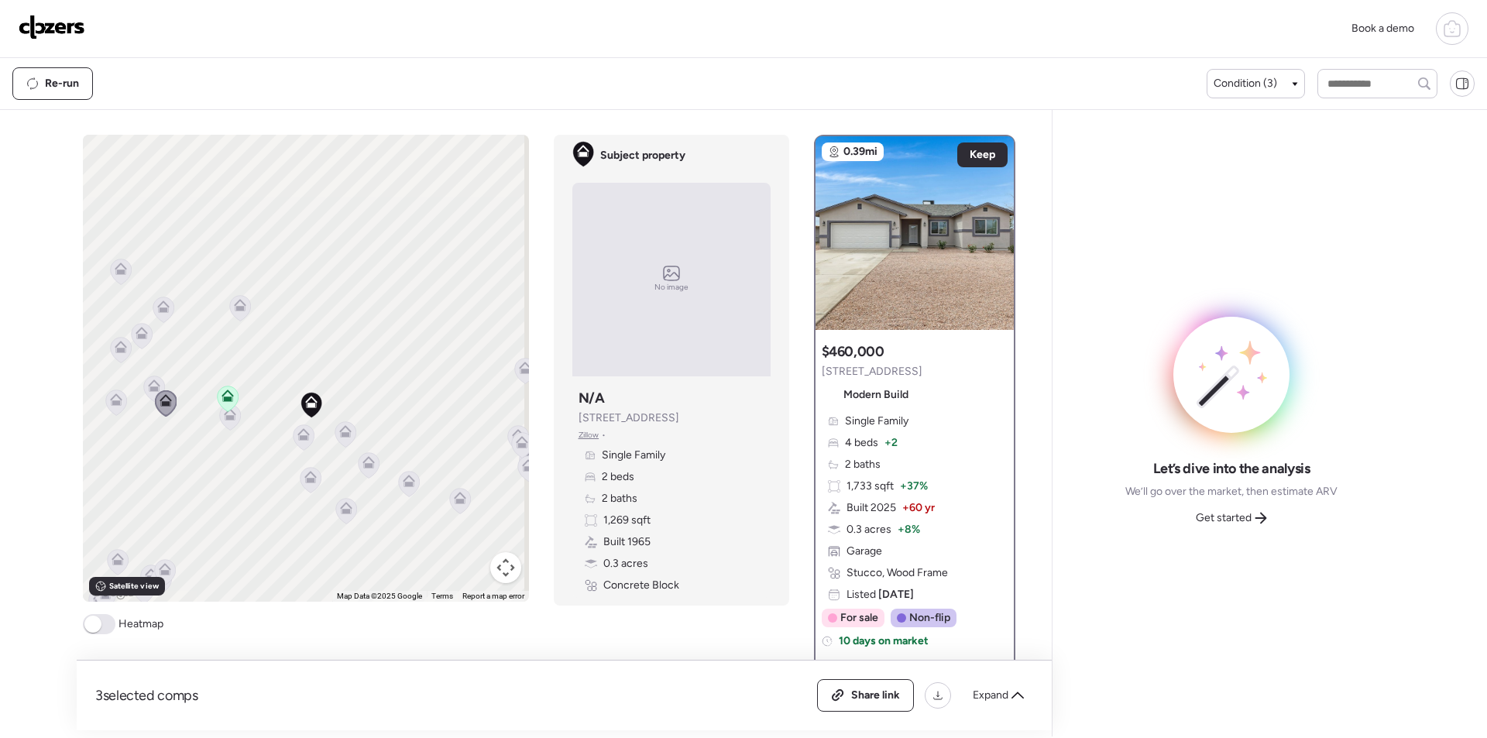
click at [154, 388] on icon at bounding box center [154, 385] width 12 height 12
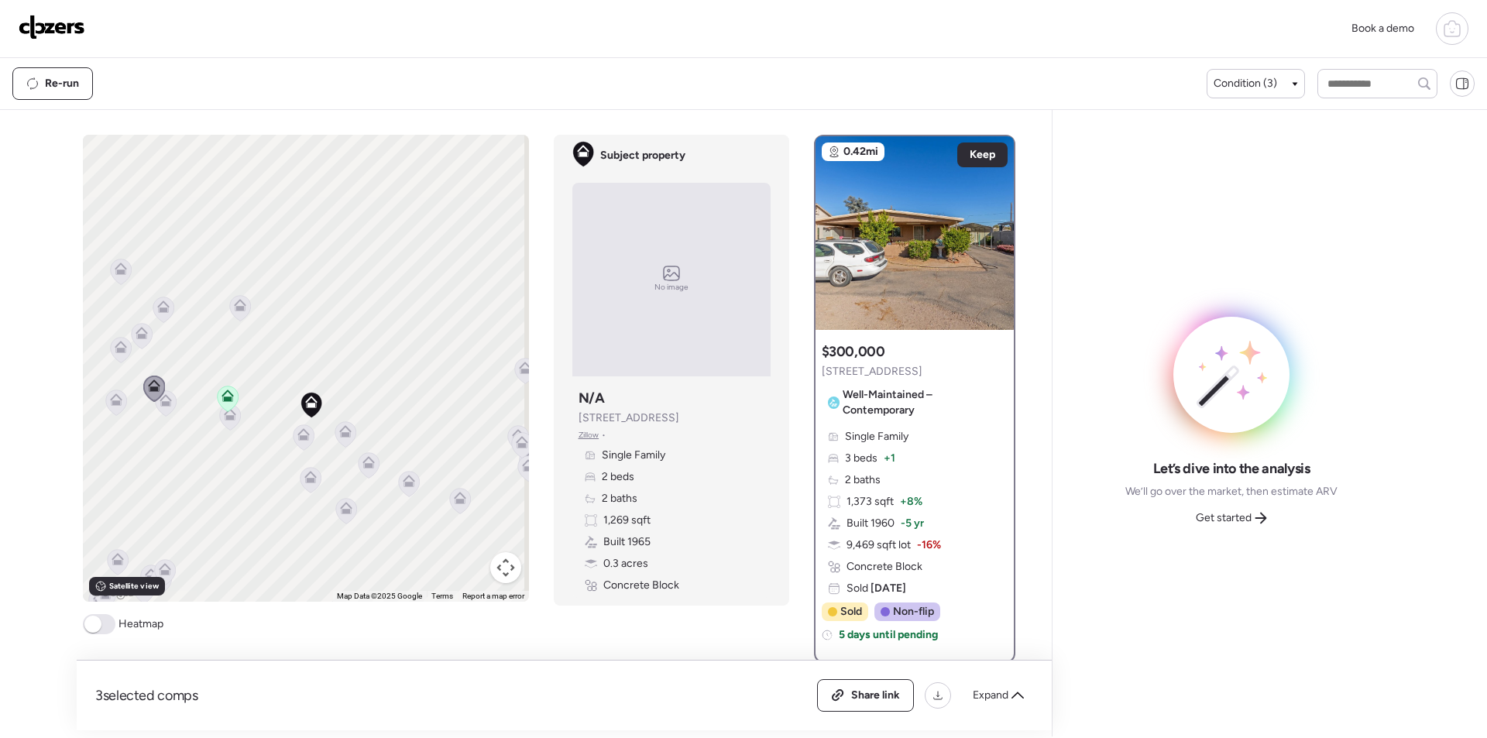
click at [112, 403] on icon at bounding box center [116, 402] width 10 height 5
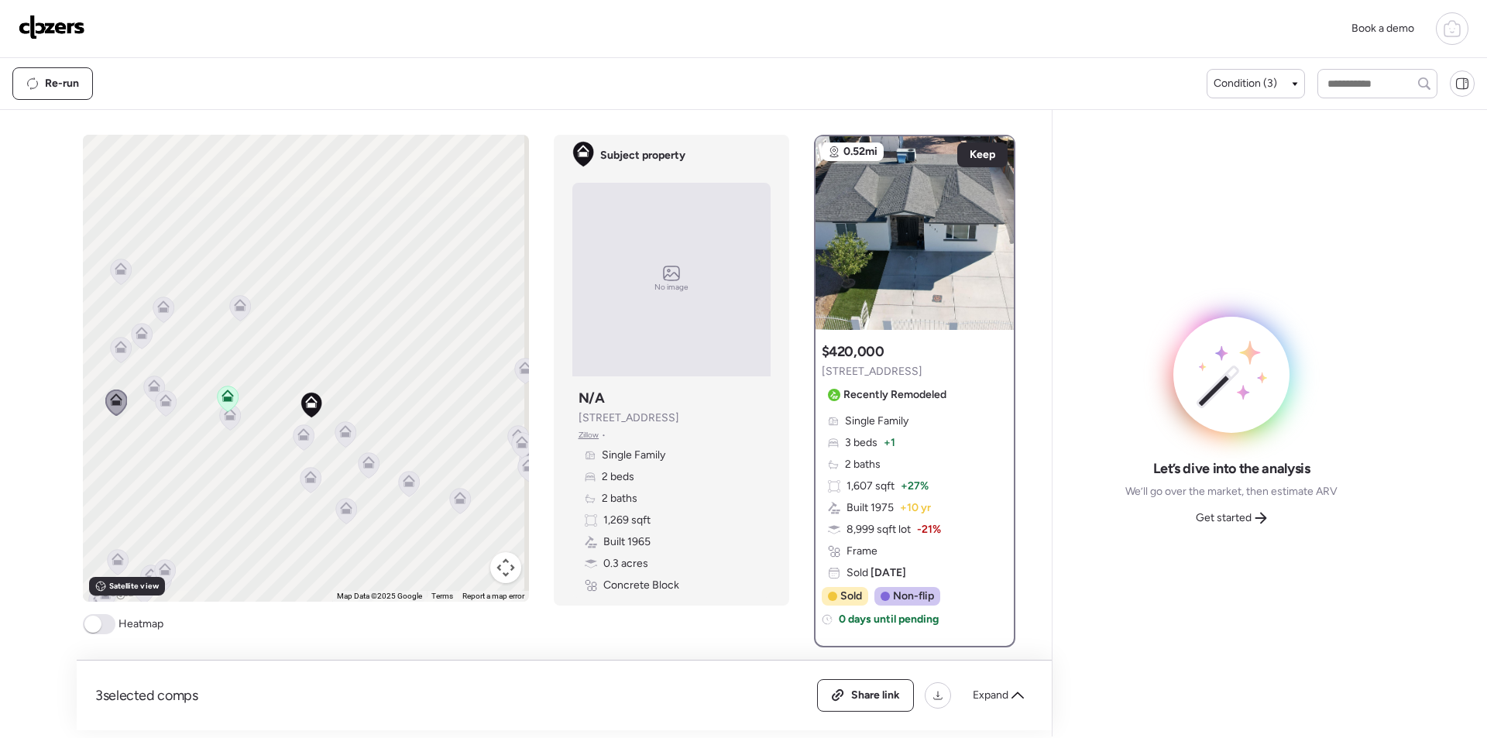
click at [116, 338] on div "To activate drag with keyboard, press Alt + Enter. Once in keyboard drag state,…" at bounding box center [306, 368] width 446 height 467
click at [115, 348] on icon at bounding box center [121, 344] width 12 height 7
click at [113, 353] on icon at bounding box center [114, 355] width 12 height 12
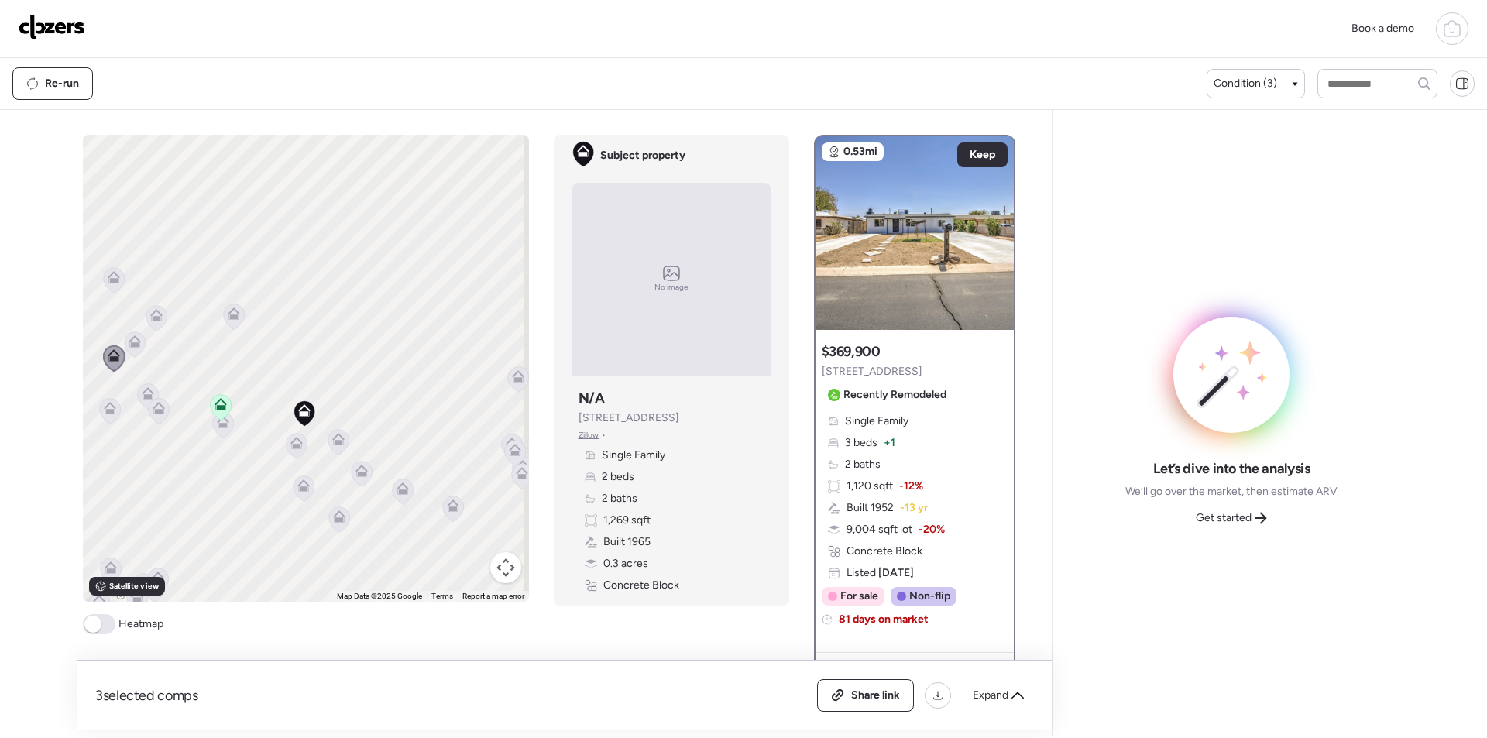
click at [139, 342] on icon at bounding box center [134, 344] width 21 height 26
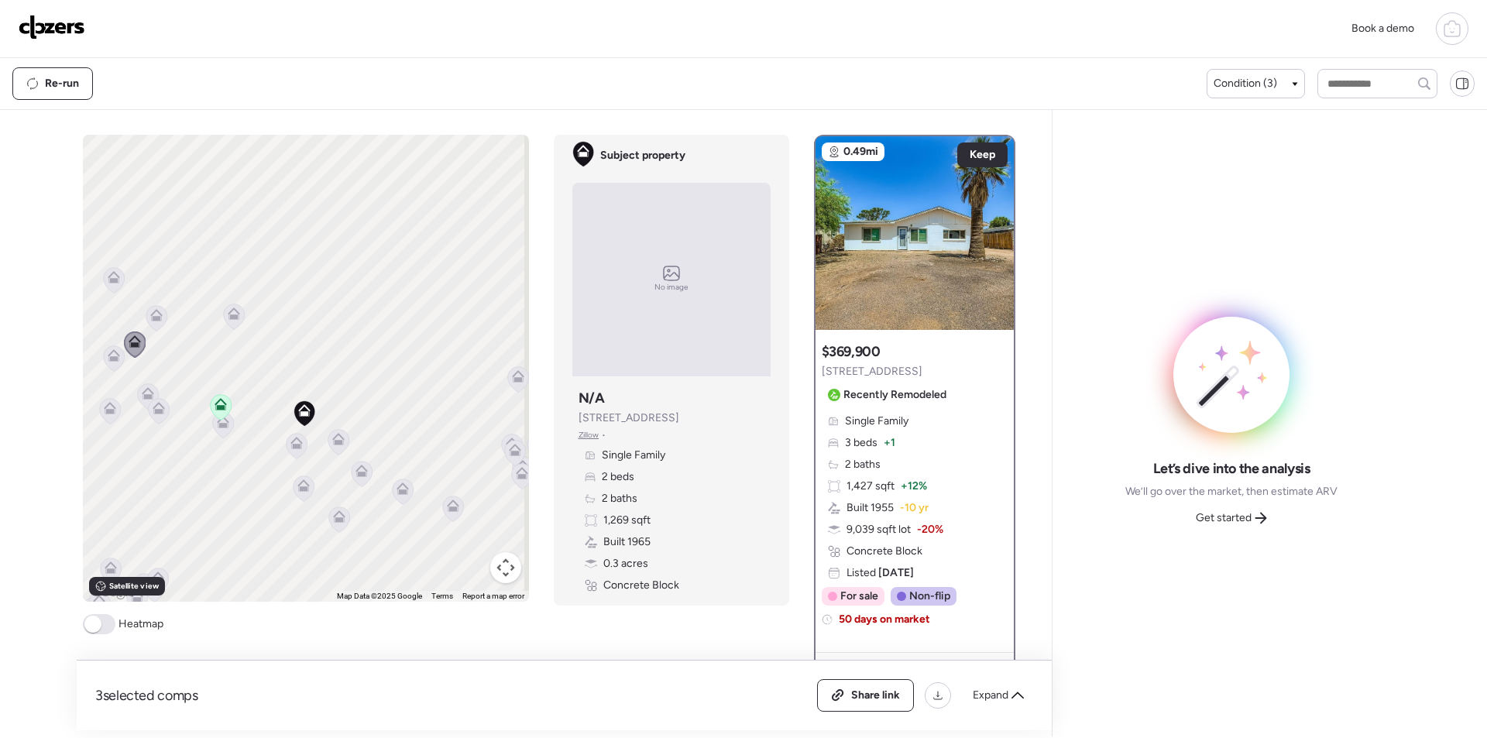
click at [150, 309] on icon at bounding box center [156, 315] width 12 height 12
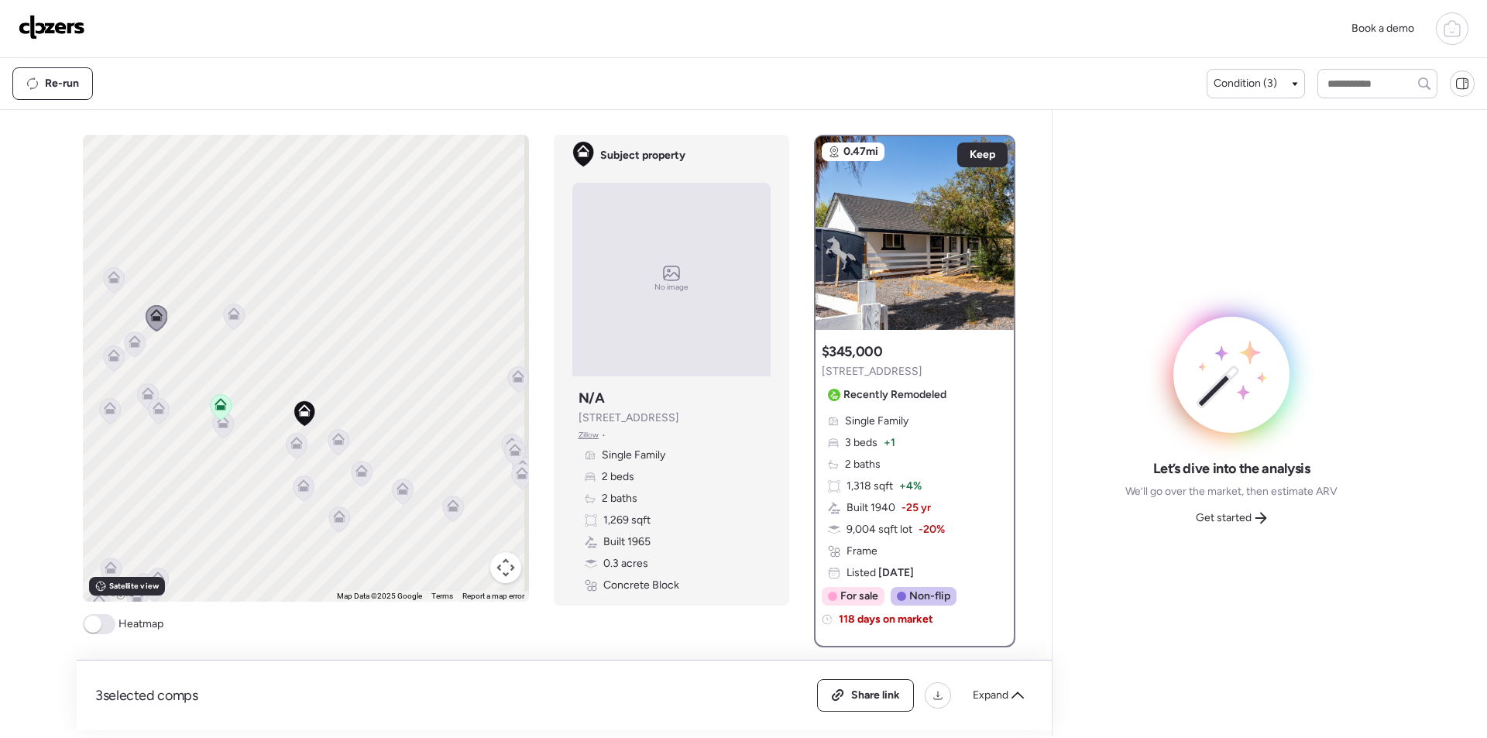
click at [245, 318] on div "To activate drag with keyboard, press Alt + Enter. Once in keyboard drag state,…" at bounding box center [306, 368] width 446 height 467
click at [227, 322] on icon at bounding box center [233, 317] width 21 height 26
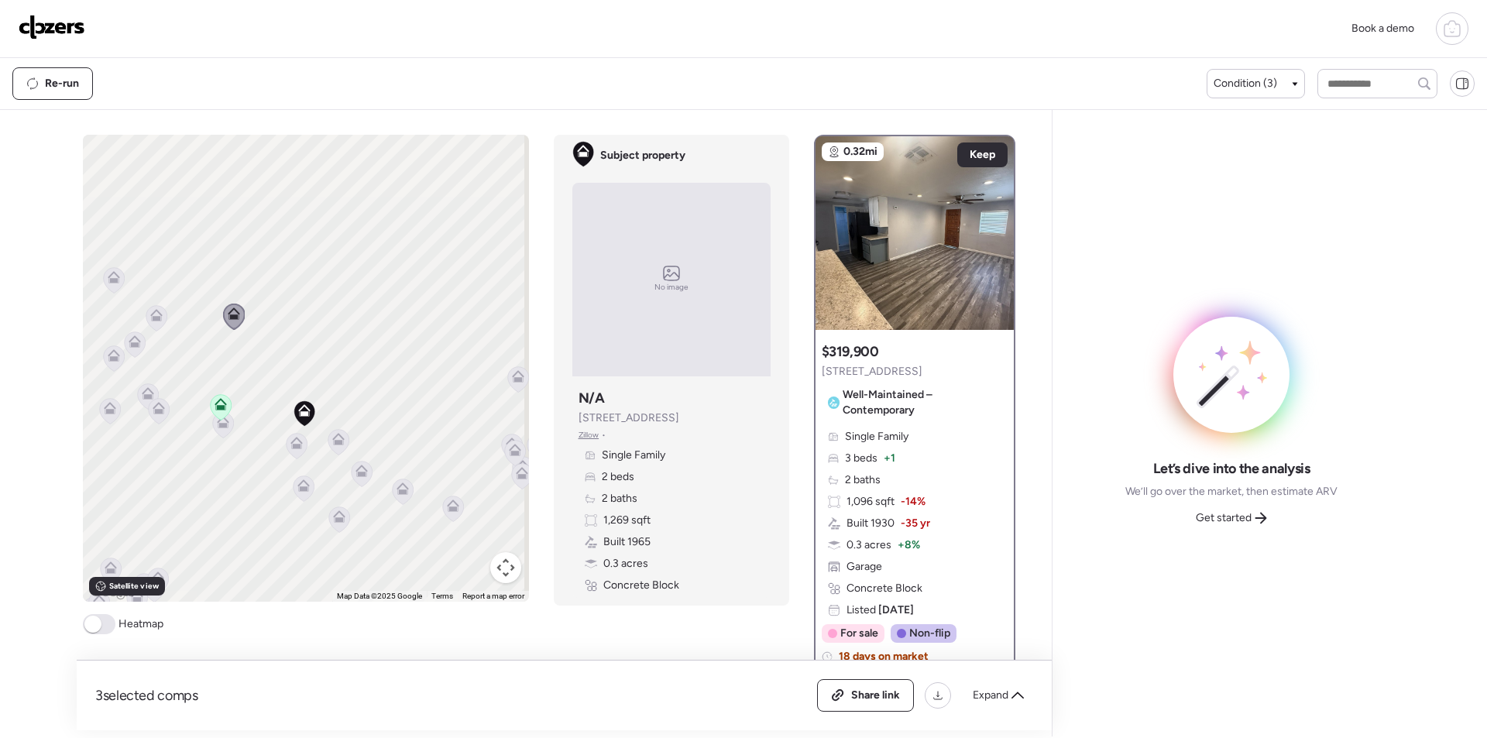
click at [108, 280] on icon at bounding box center [113, 280] width 10 height 5
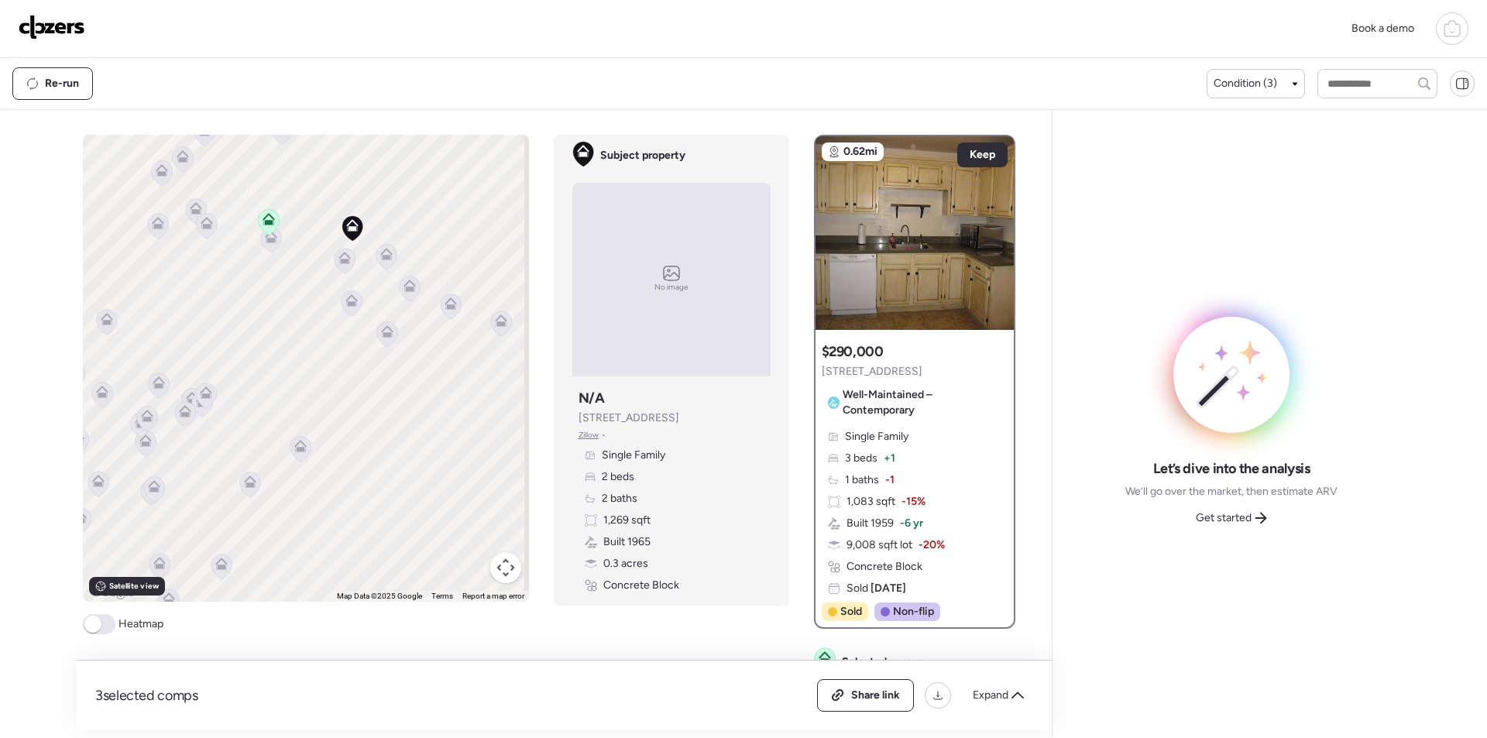
drag, startPoint x: 409, startPoint y: 431, endPoint x: 449, endPoint y: 300, distance: 136.9
click at [449, 300] on icon at bounding box center [450, 303] width 12 height 12
click at [386, 331] on icon at bounding box center [387, 328] width 12 height 7
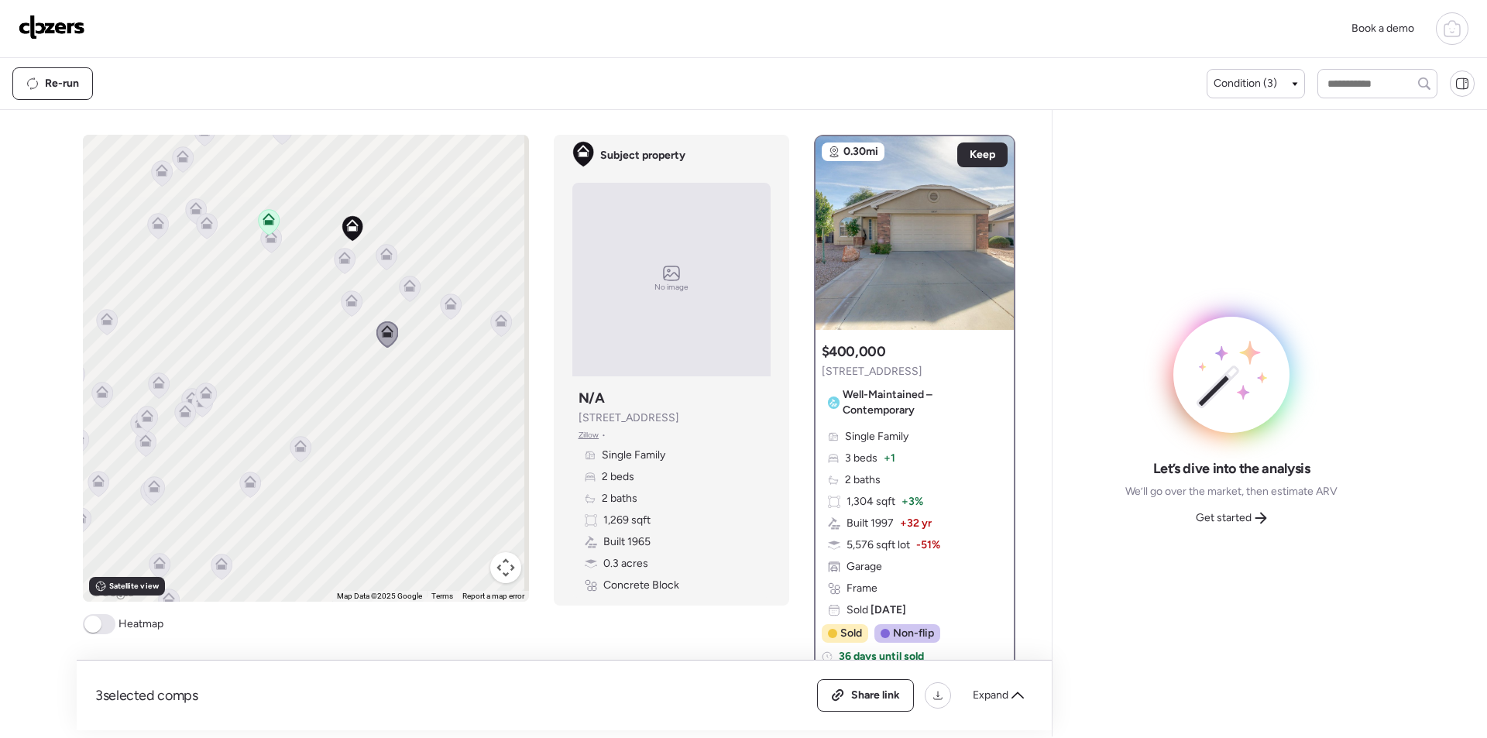
click at [346, 306] on icon at bounding box center [351, 303] width 10 height 5
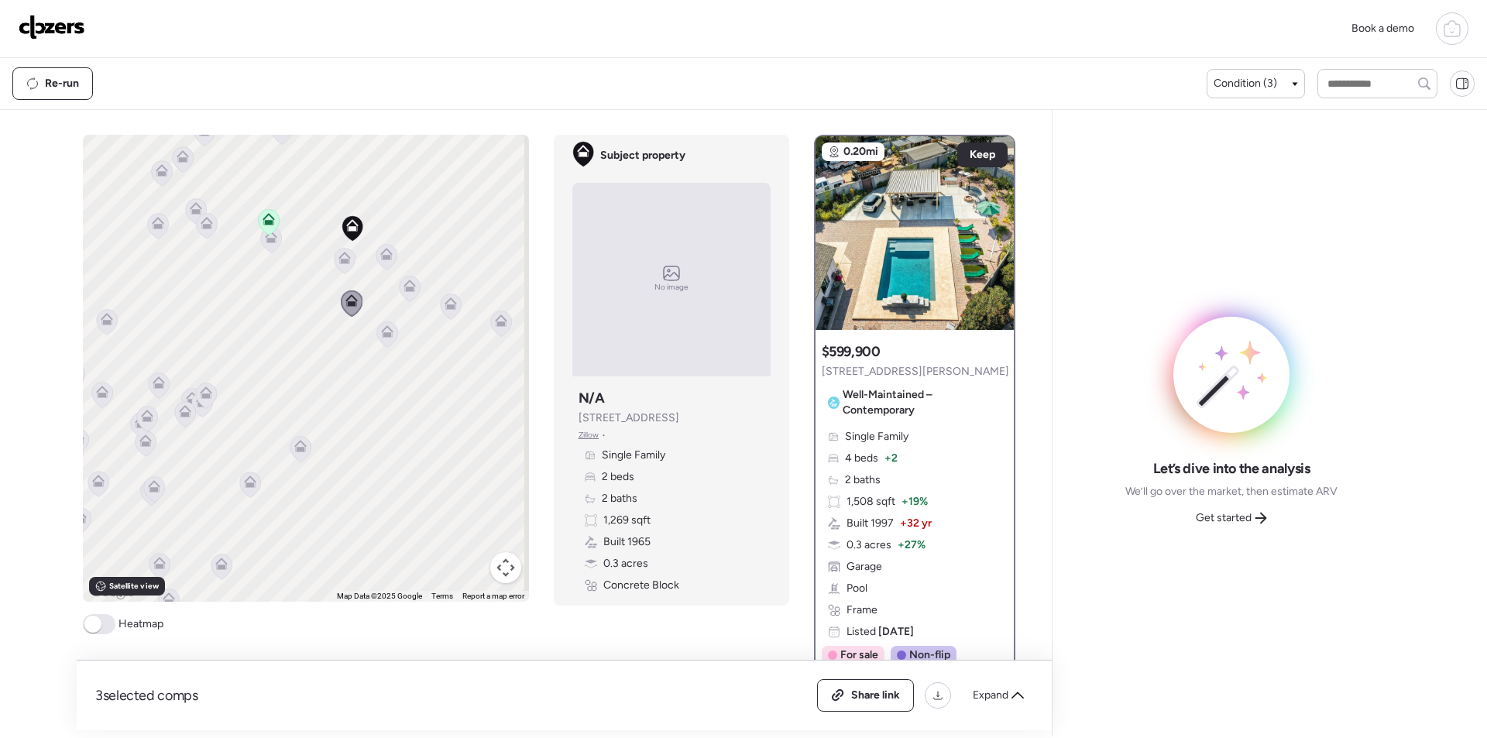
click at [342, 261] on icon at bounding box center [344, 261] width 10 height 5
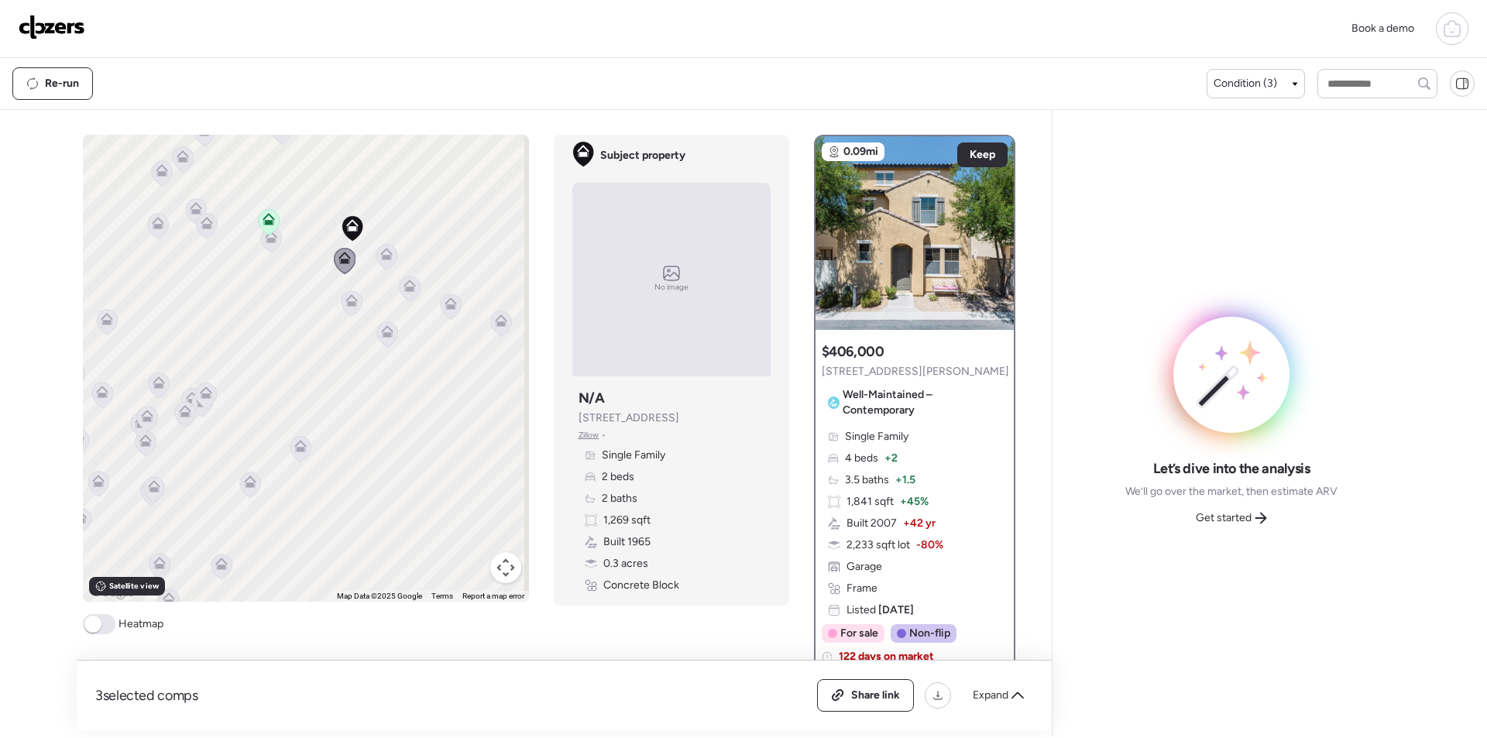
drag, startPoint x: 966, startPoint y: 676, endPoint x: 981, endPoint y: 677, distance: 15.5
click at [976, 676] on div "3 selected comps All (3) ARV (3) As-is (0) Share link Expand" at bounding box center [564, 696] width 975 height 70
click at [981, 677] on div "3 selected comps All (3) ARV (3) As-is (0) Share link Expand" at bounding box center [564, 696] width 975 height 70
click at [993, 685] on div "Expand" at bounding box center [998, 695] width 70 height 25
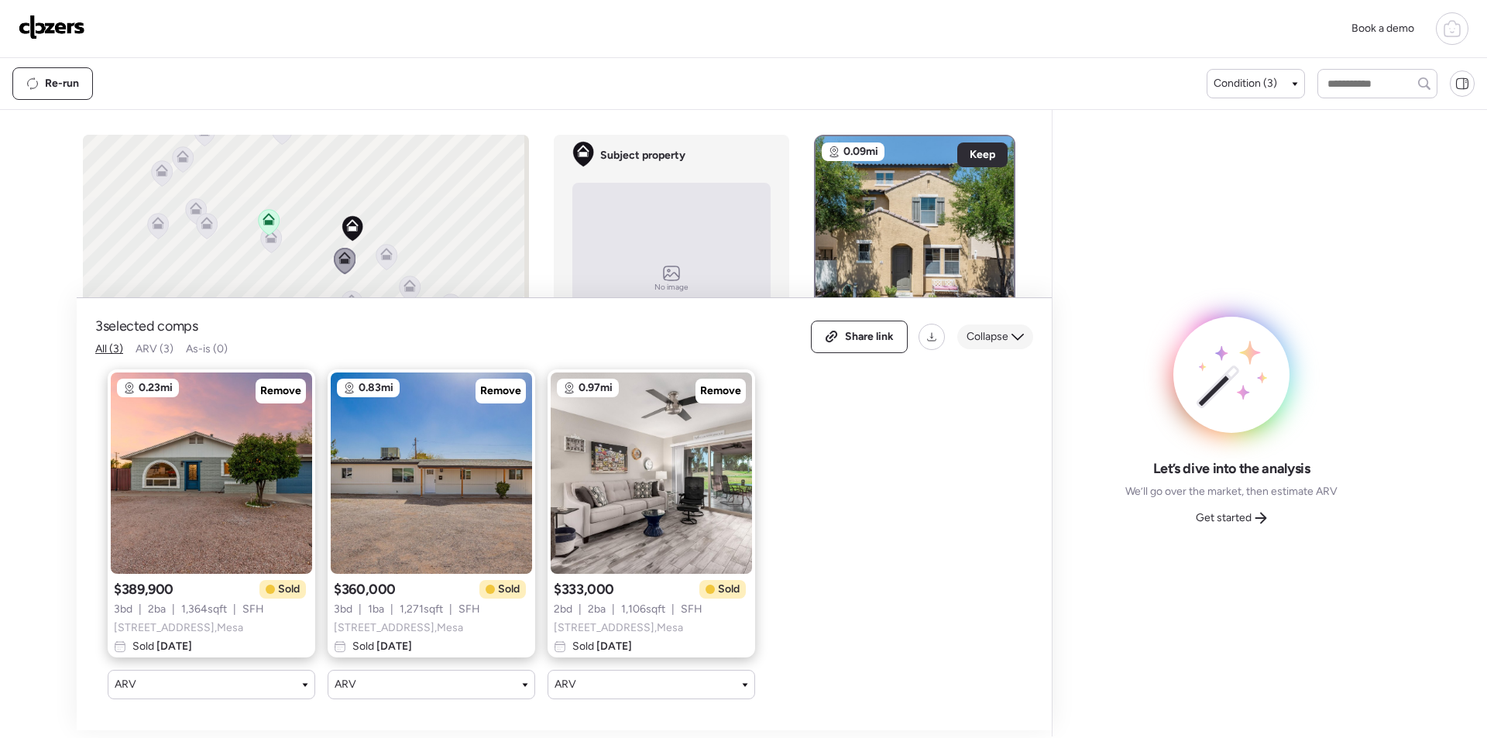
click at [988, 329] on span "Collapse" at bounding box center [987, 336] width 42 height 15
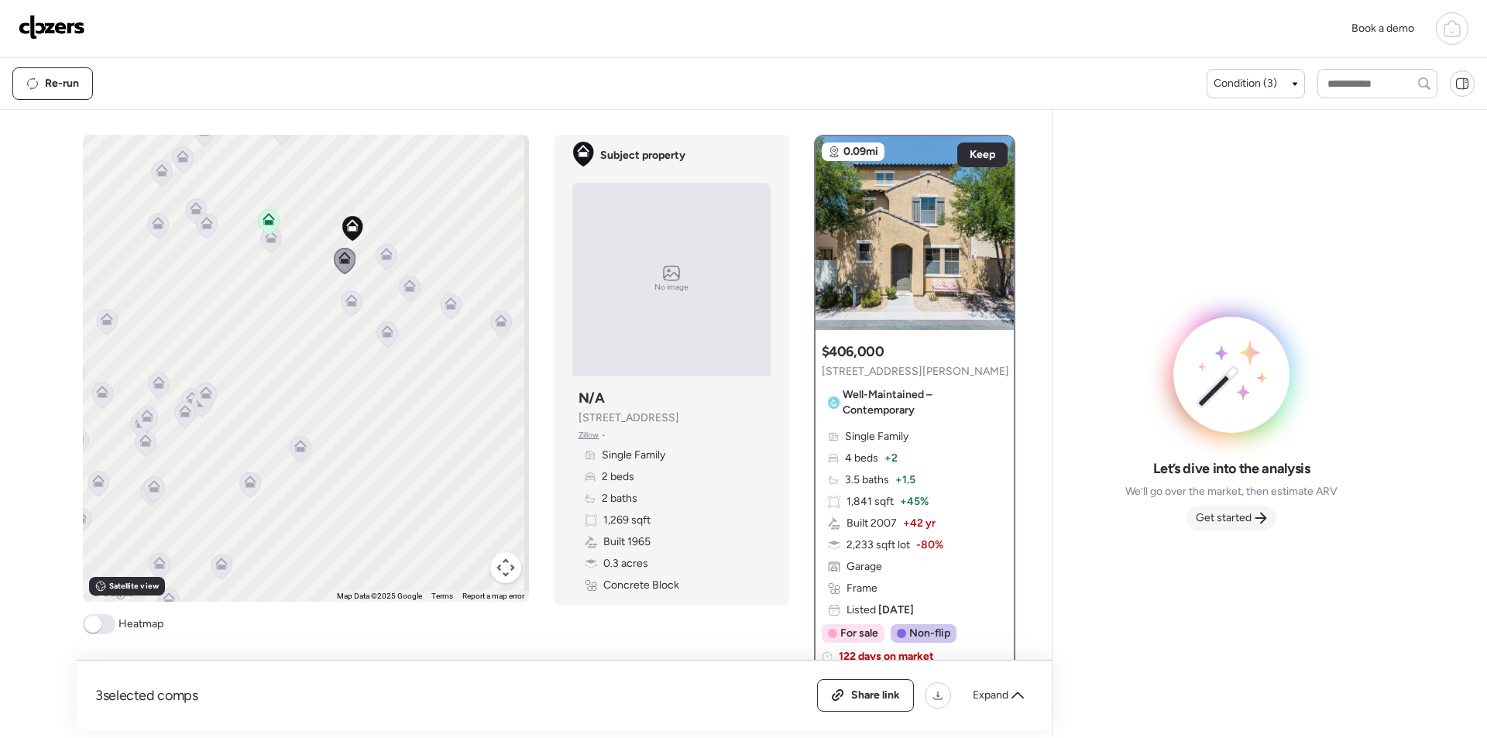
click at [1224, 521] on span "Get started" at bounding box center [1224, 517] width 56 height 15
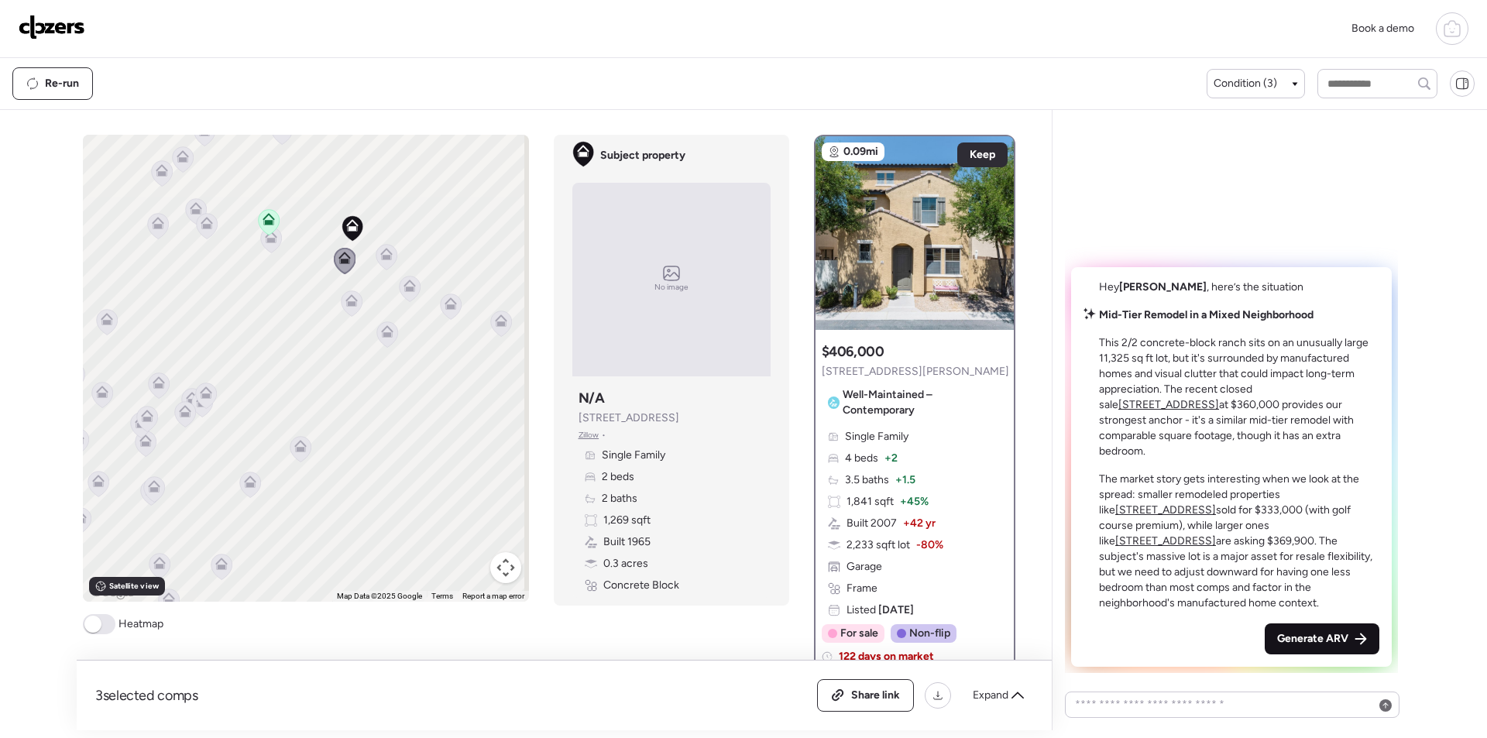
click at [1316, 630] on div "Generate ARV" at bounding box center [1322, 638] width 115 height 31
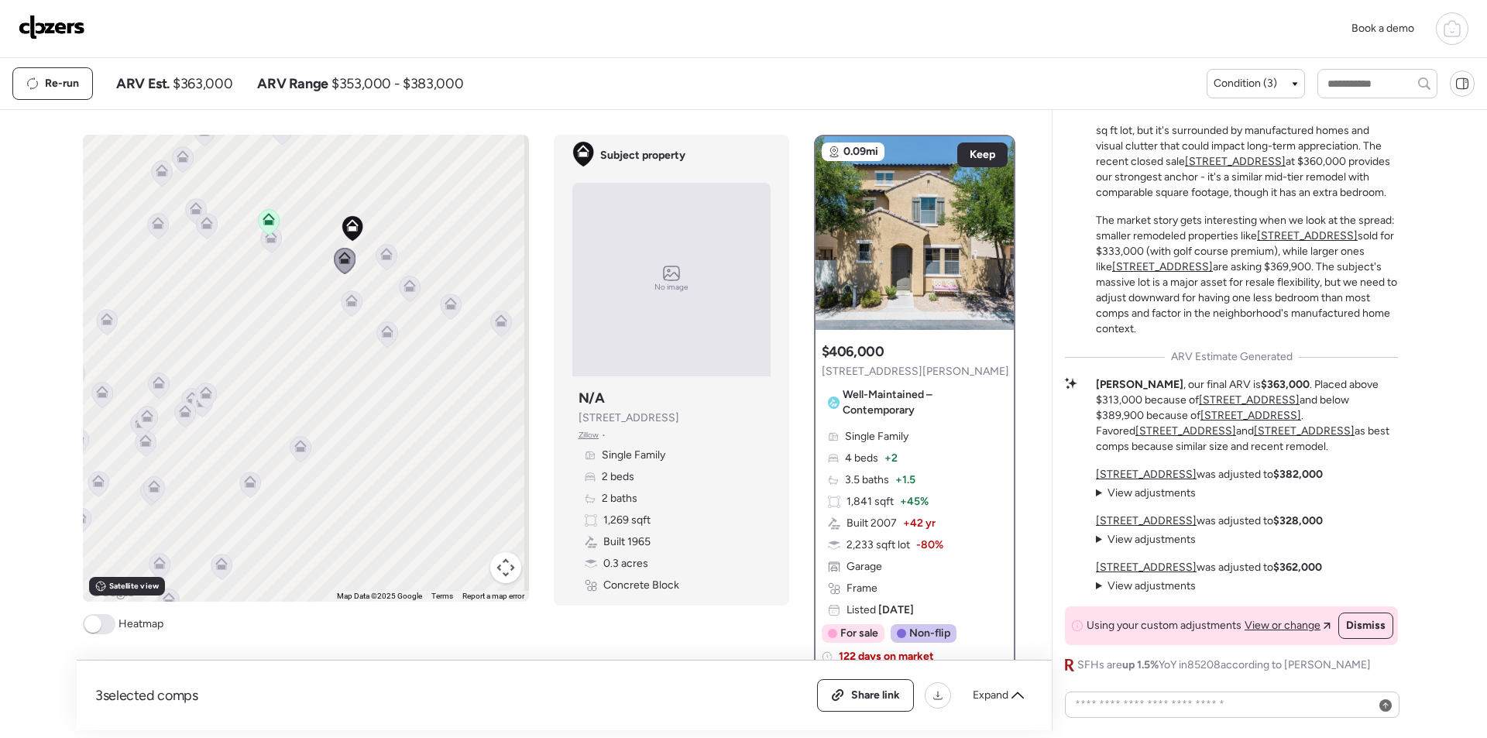
click at [218, 79] on span "$363,000" at bounding box center [203, 83] width 60 height 19
copy span "363,000"
click at [878, 696] on span "Share link" at bounding box center [875, 695] width 49 height 15
click at [74, 33] on img at bounding box center [52, 27] width 67 height 25
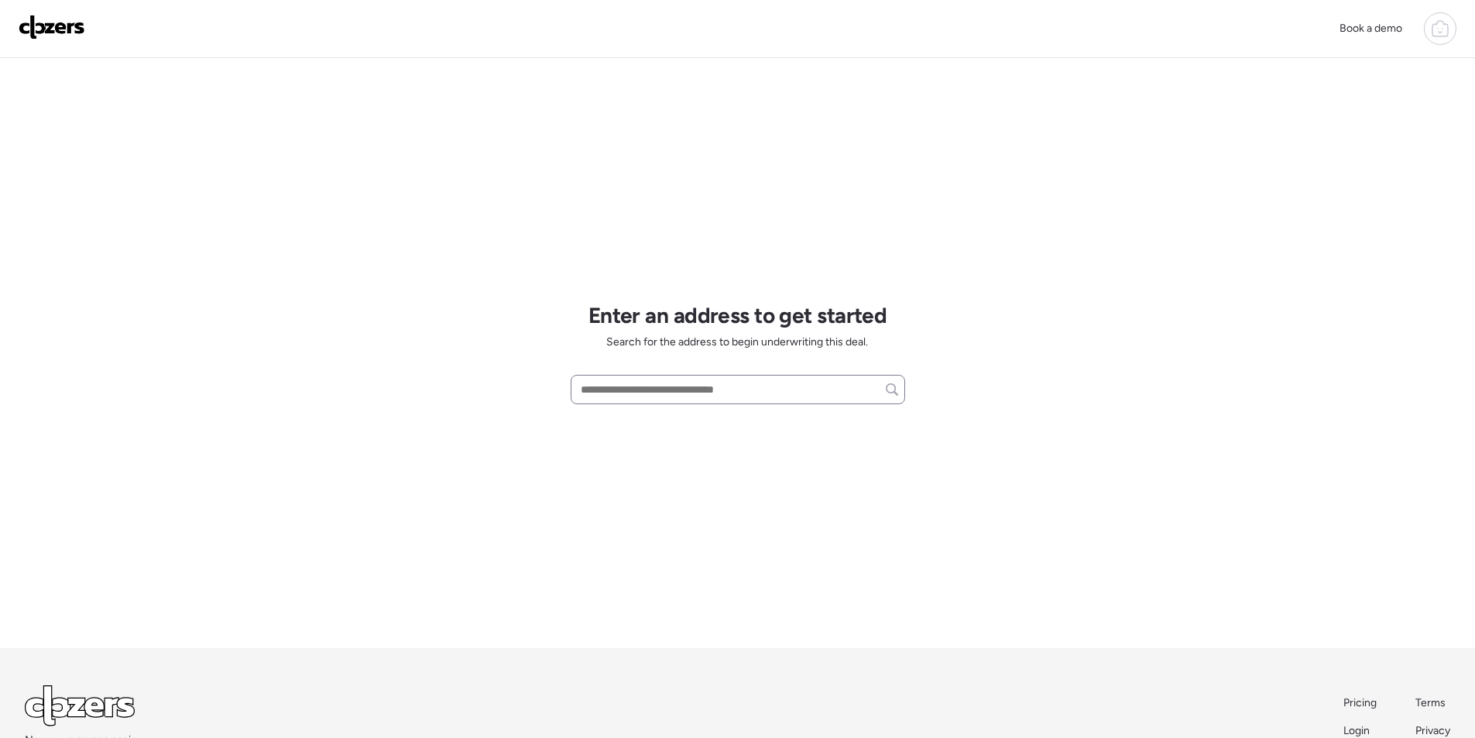
click at [683, 403] on div at bounding box center [738, 389] width 335 height 29
paste input "**********"
click at [692, 390] on input "**********" at bounding box center [738, 390] width 321 height 22
click at [678, 424] on span "[STREET_ADDRESS]" at bounding box center [627, 417] width 101 height 15
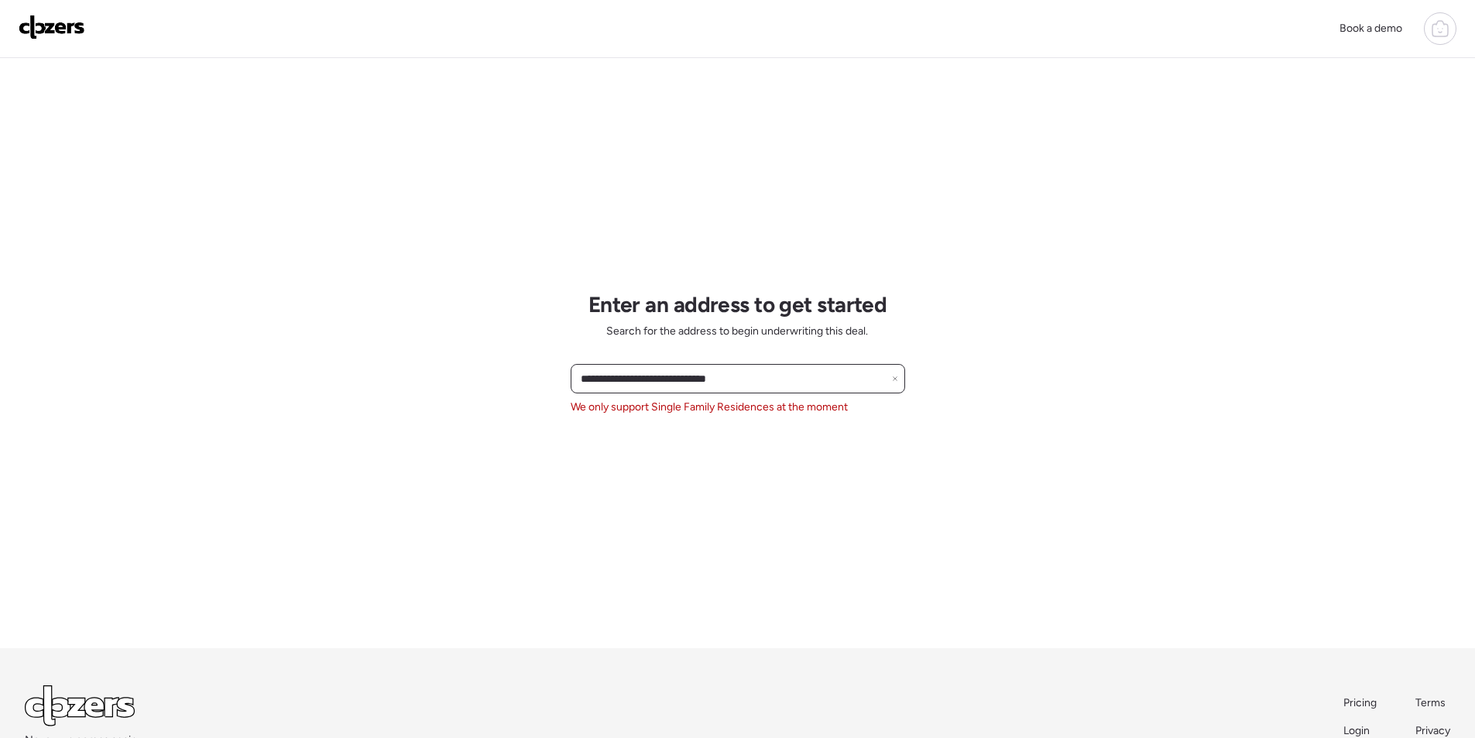
click at [666, 378] on input "**********" at bounding box center [738, 379] width 321 height 22
paste input "text"
click at [664, 410] on span "[STREET_ADDRESS]" at bounding box center [627, 407] width 101 height 15
type input "**********"
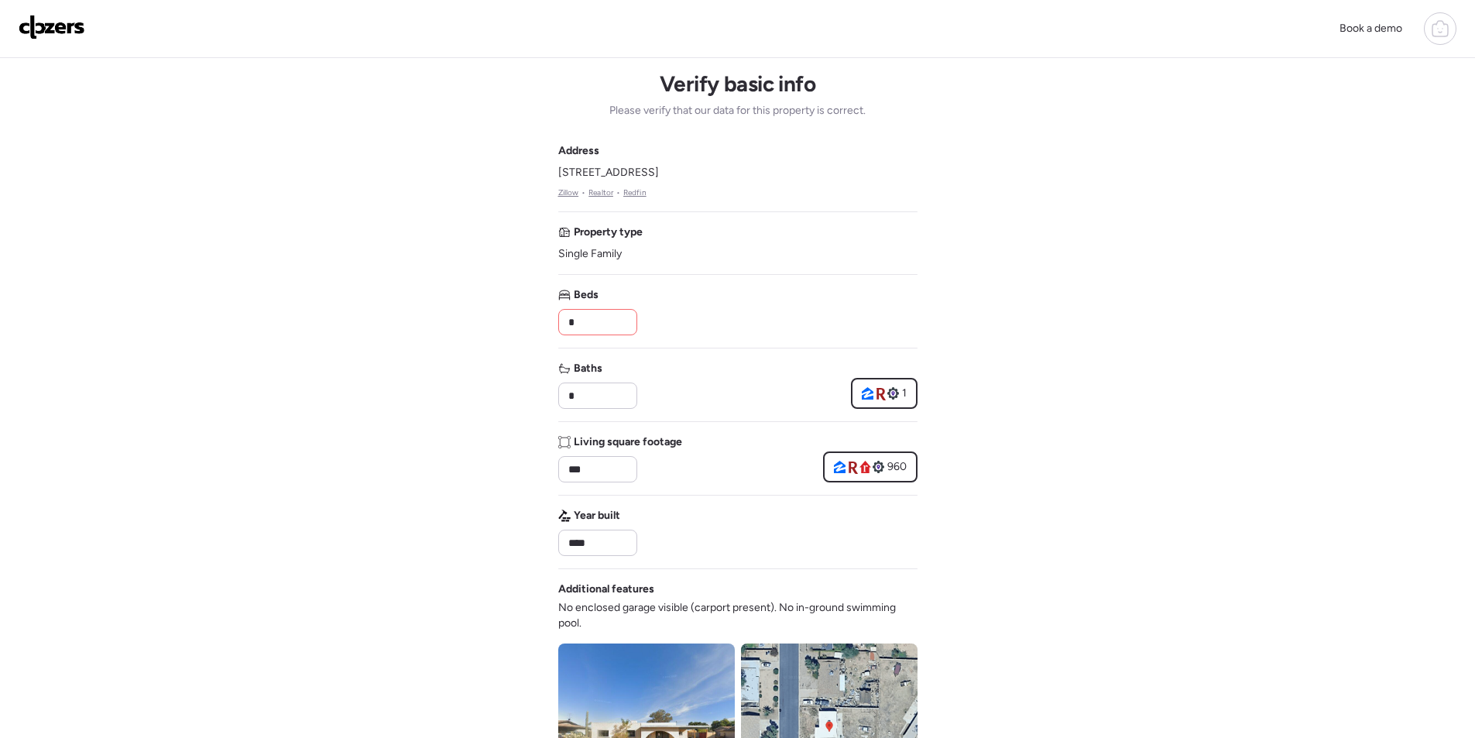
click at [581, 327] on input "*" at bounding box center [597, 322] width 65 height 22
type input "*"
click at [674, 321] on div "Beds *" at bounding box center [737, 311] width 359 height 48
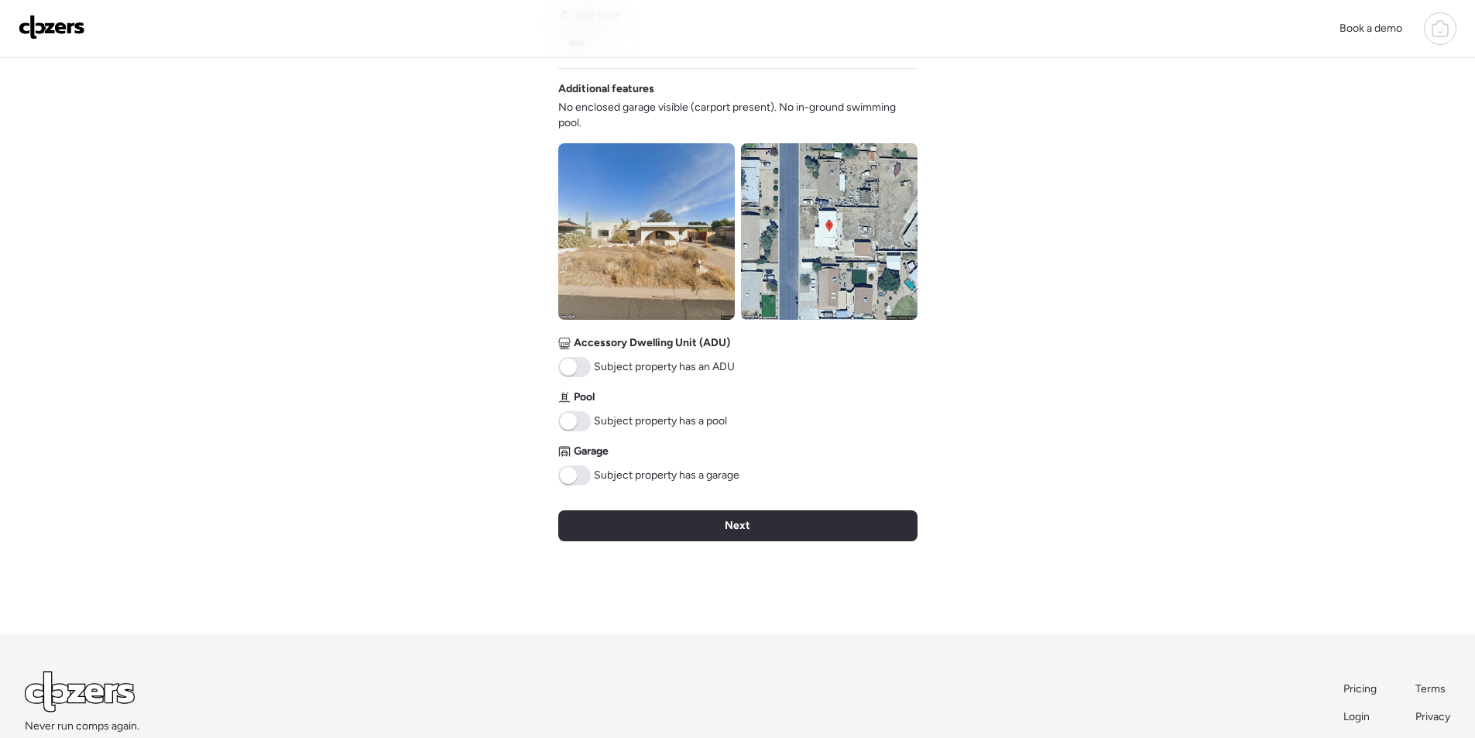
scroll to position [502, 0]
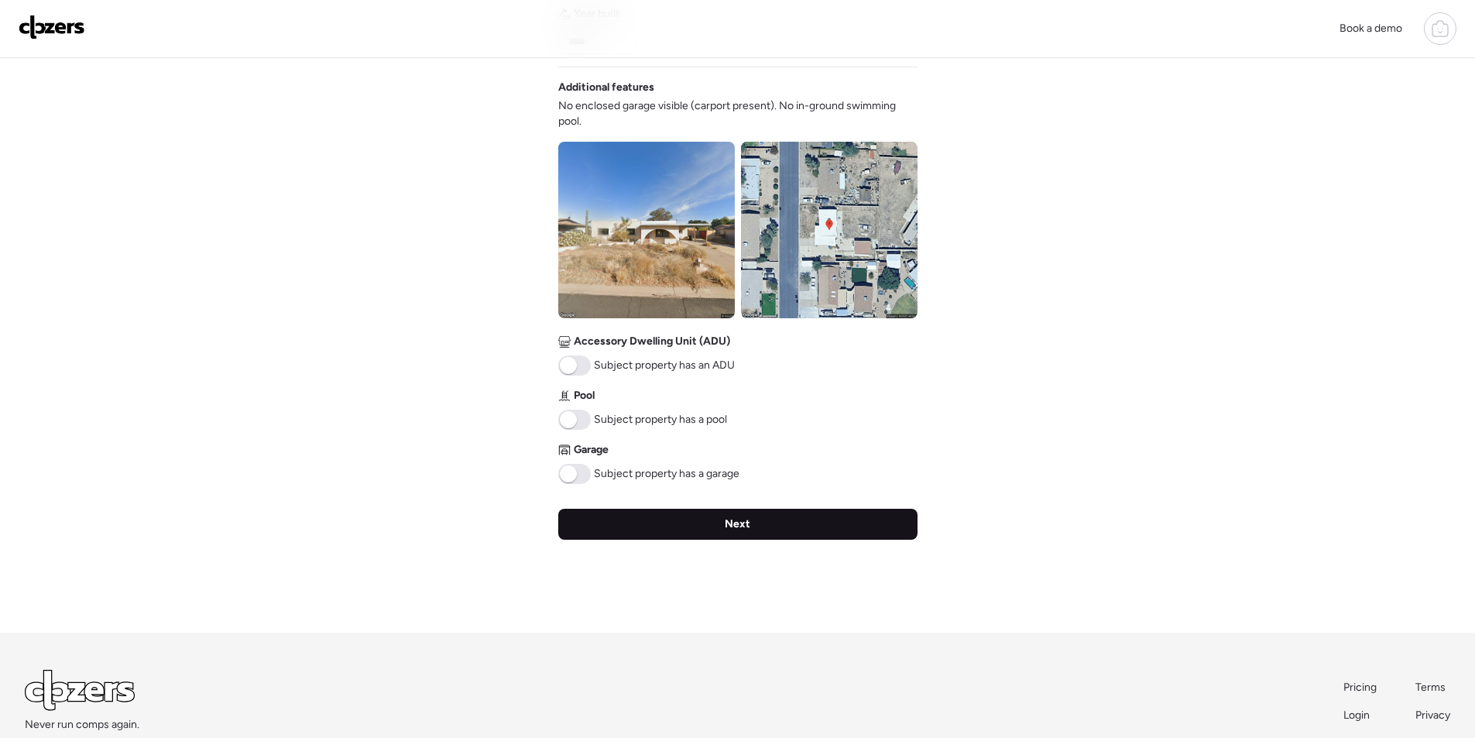
click at [750, 520] on div "Next" at bounding box center [737, 524] width 359 height 31
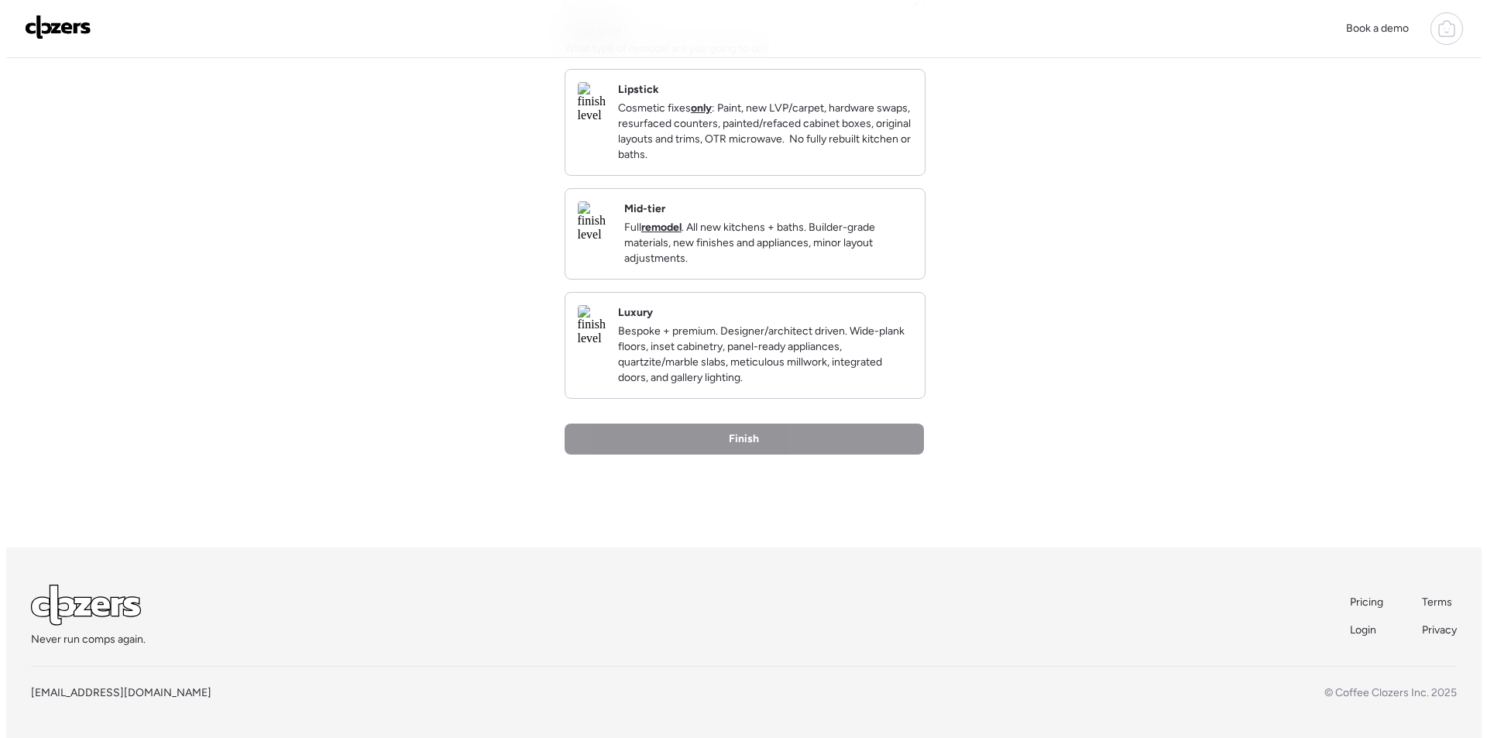
scroll to position [0, 0]
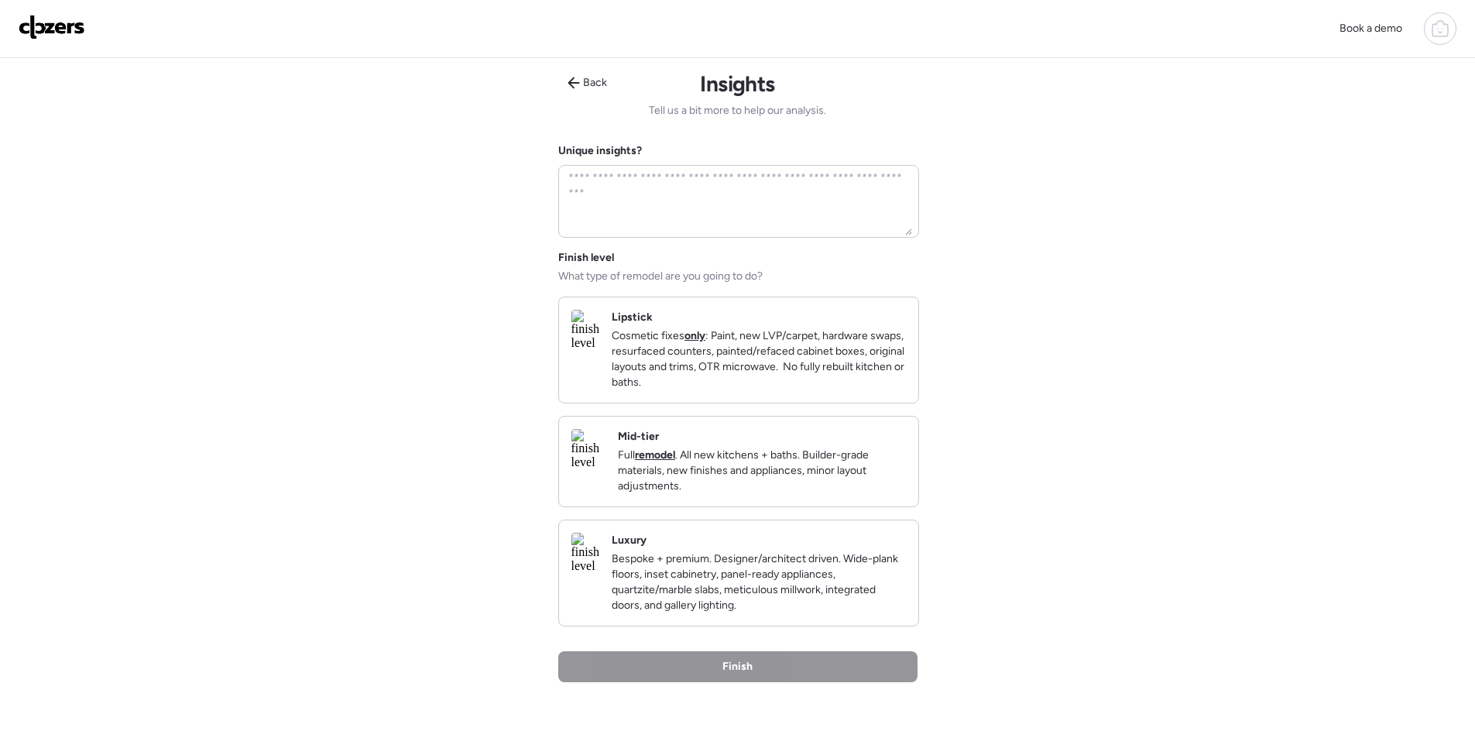
click at [843, 492] on p "Full remodel . All new kitchens + baths. Builder-grade materials, new finishes …" at bounding box center [762, 471] width 288 height 46
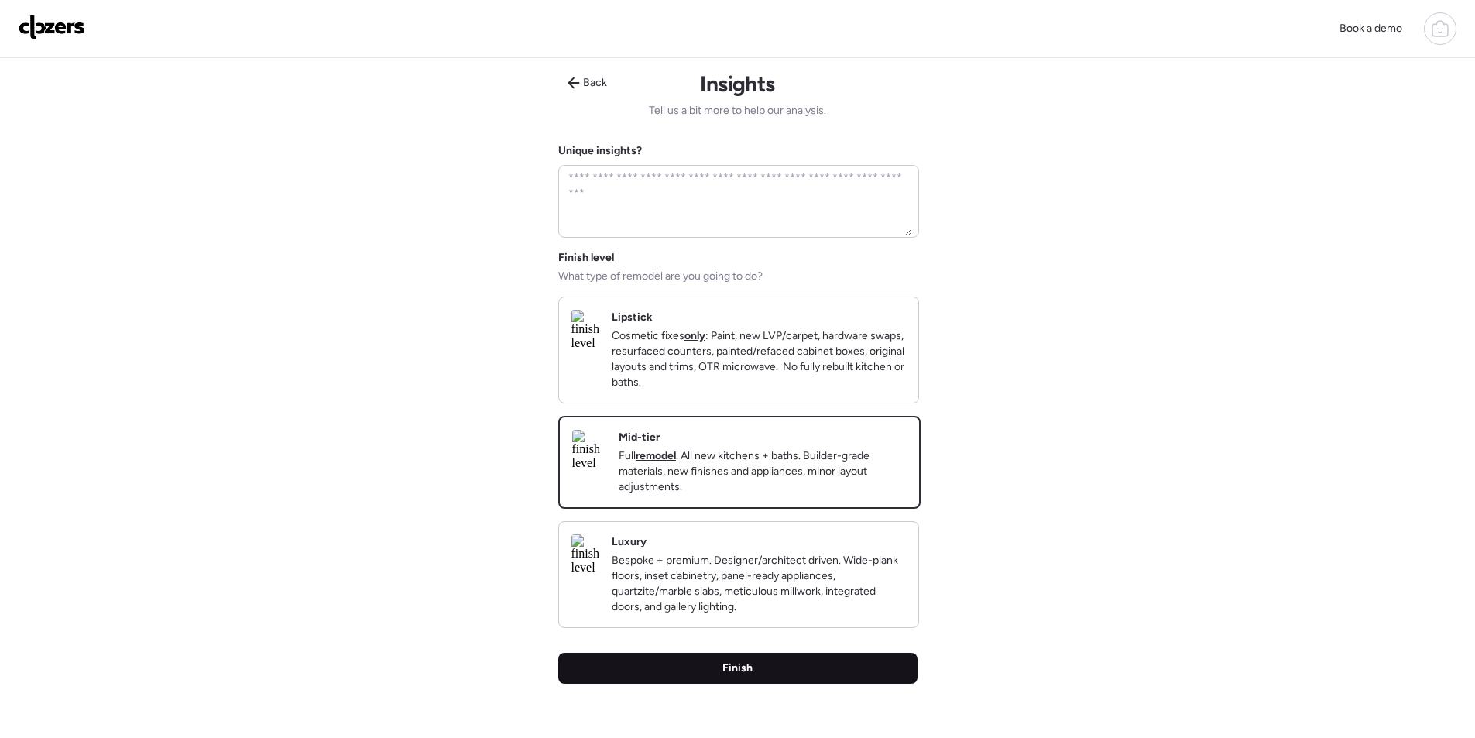
click at [812, 684] on div "Finish" at bounding box center [737, 668] width 359 height 31
